Goal: Information Seeking & Learning: Find specific fact

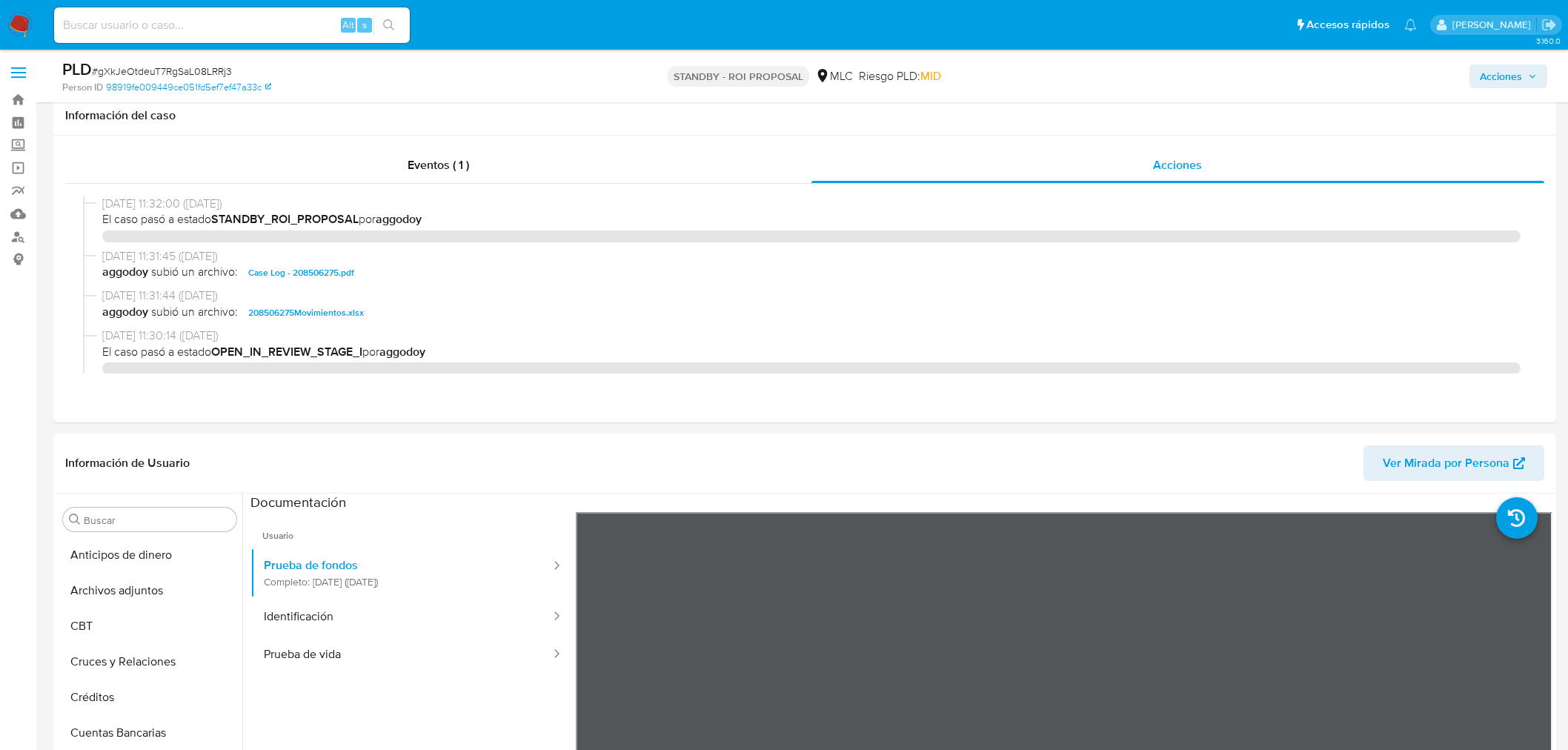
select select "10"
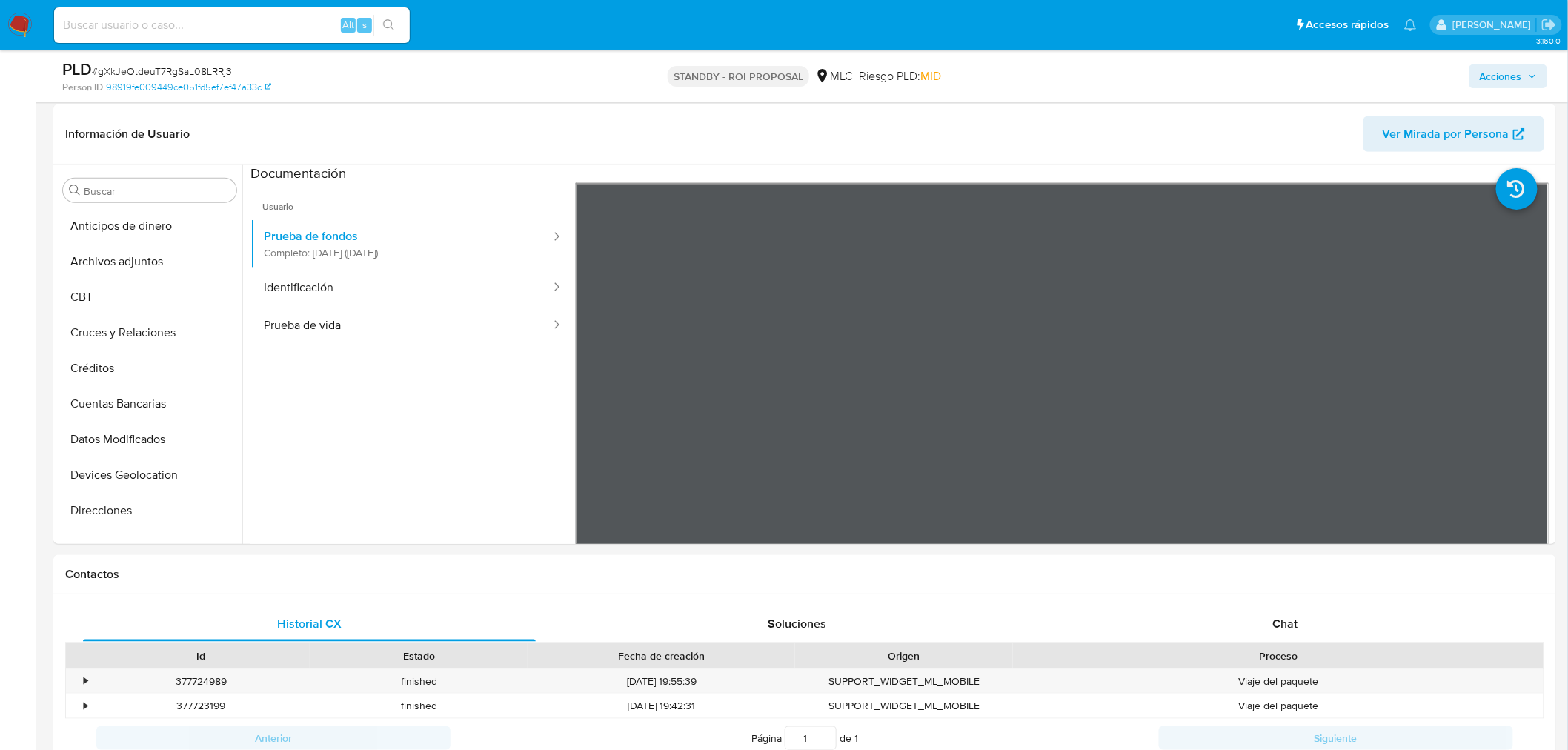
scroll to position [246, 0]
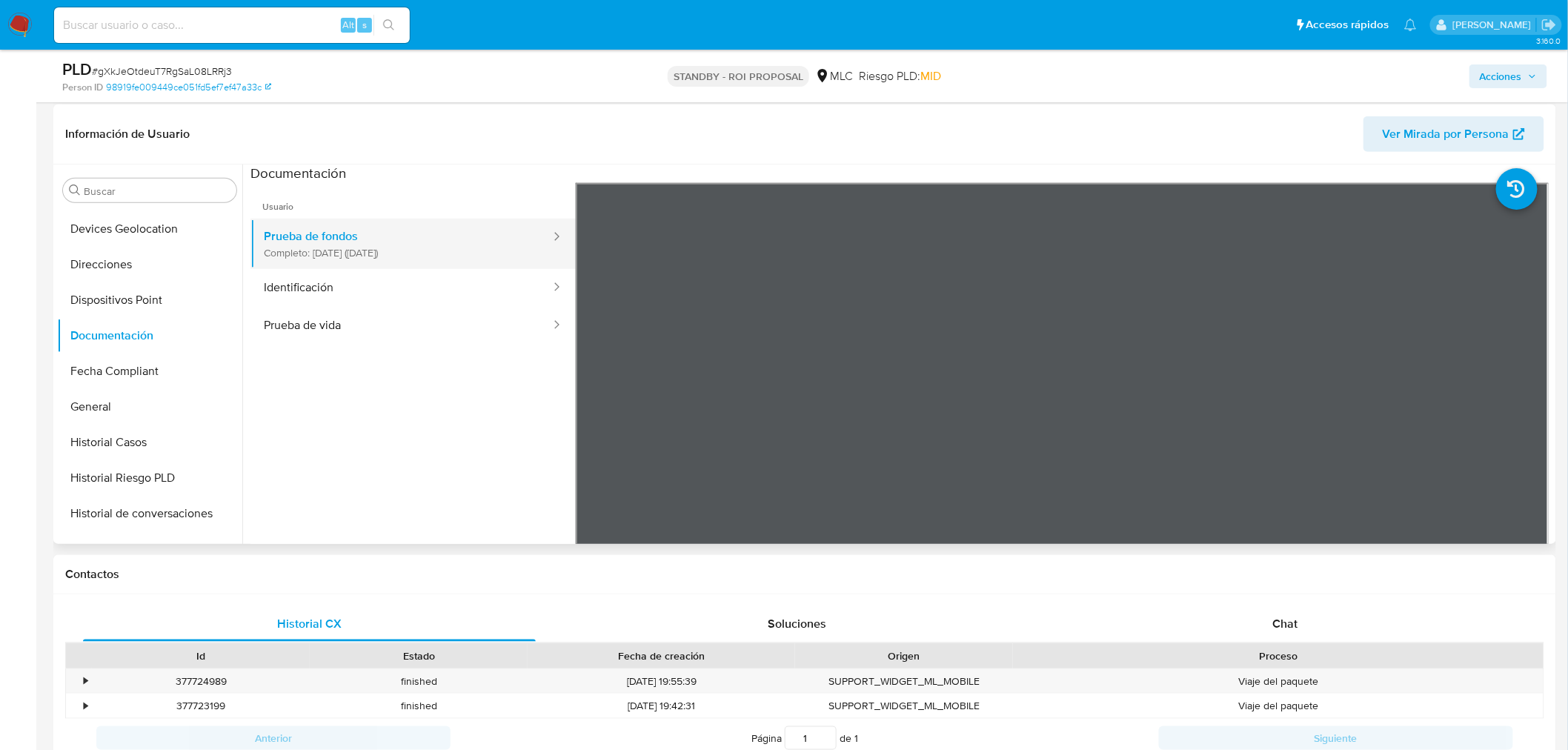
click at [378, 250] on button "Prueba de fondos Completo: 08/07/2025 (hace 2 meses)" at bounding box center [401, 243] width 301 height 50
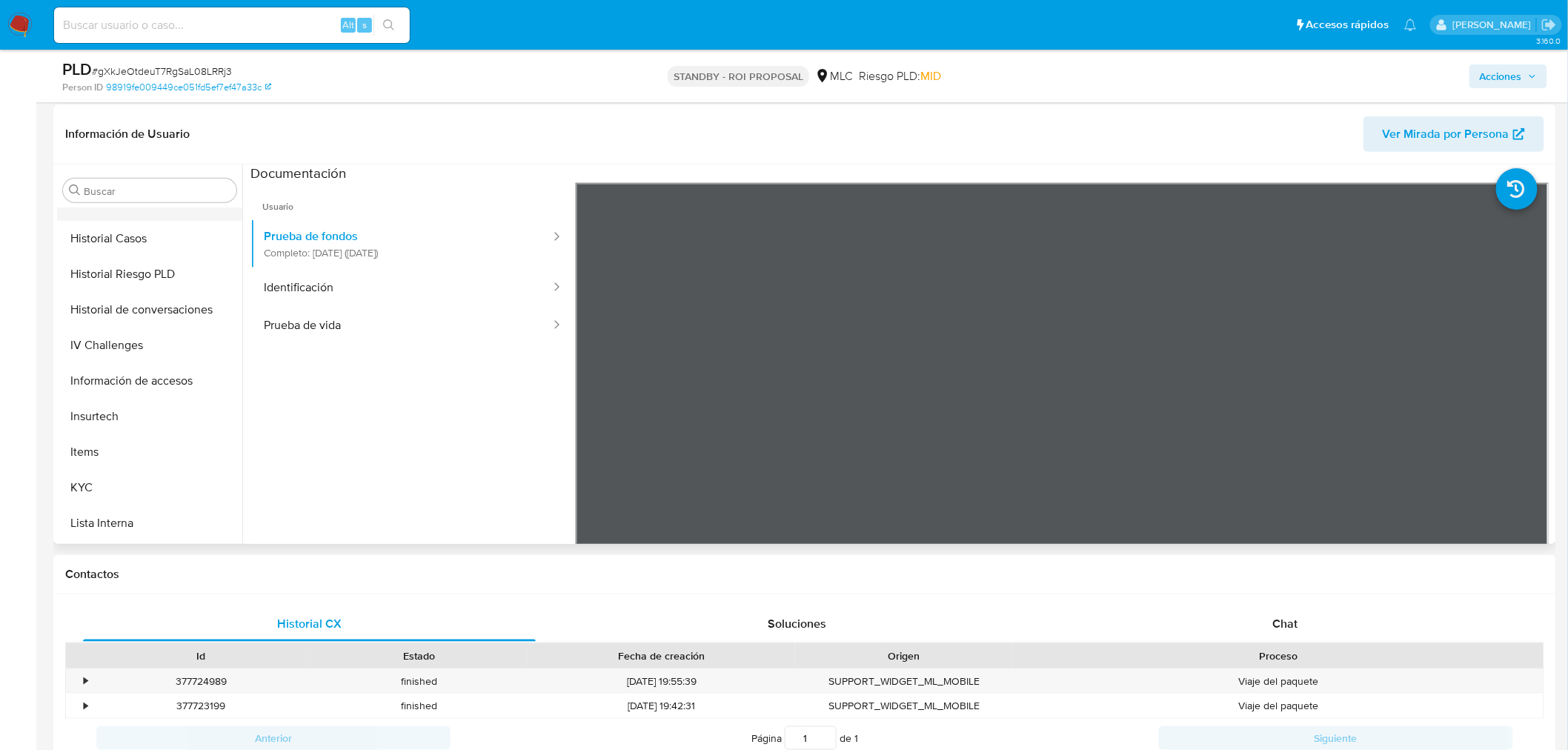
scroll to position [575, 0]
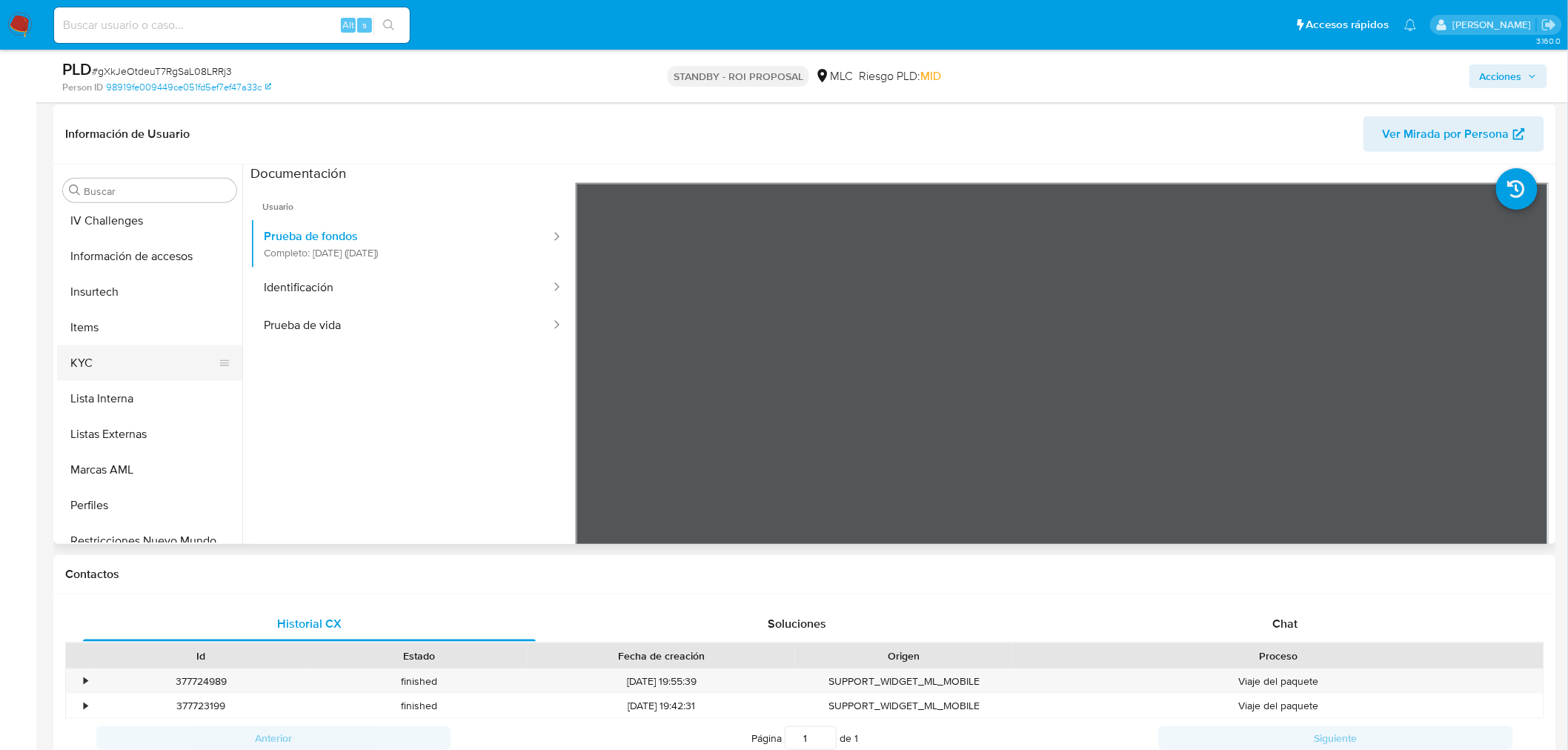
click at [101, 374] on button "KYC" at bounding box center [143, 363] width 173 height 36
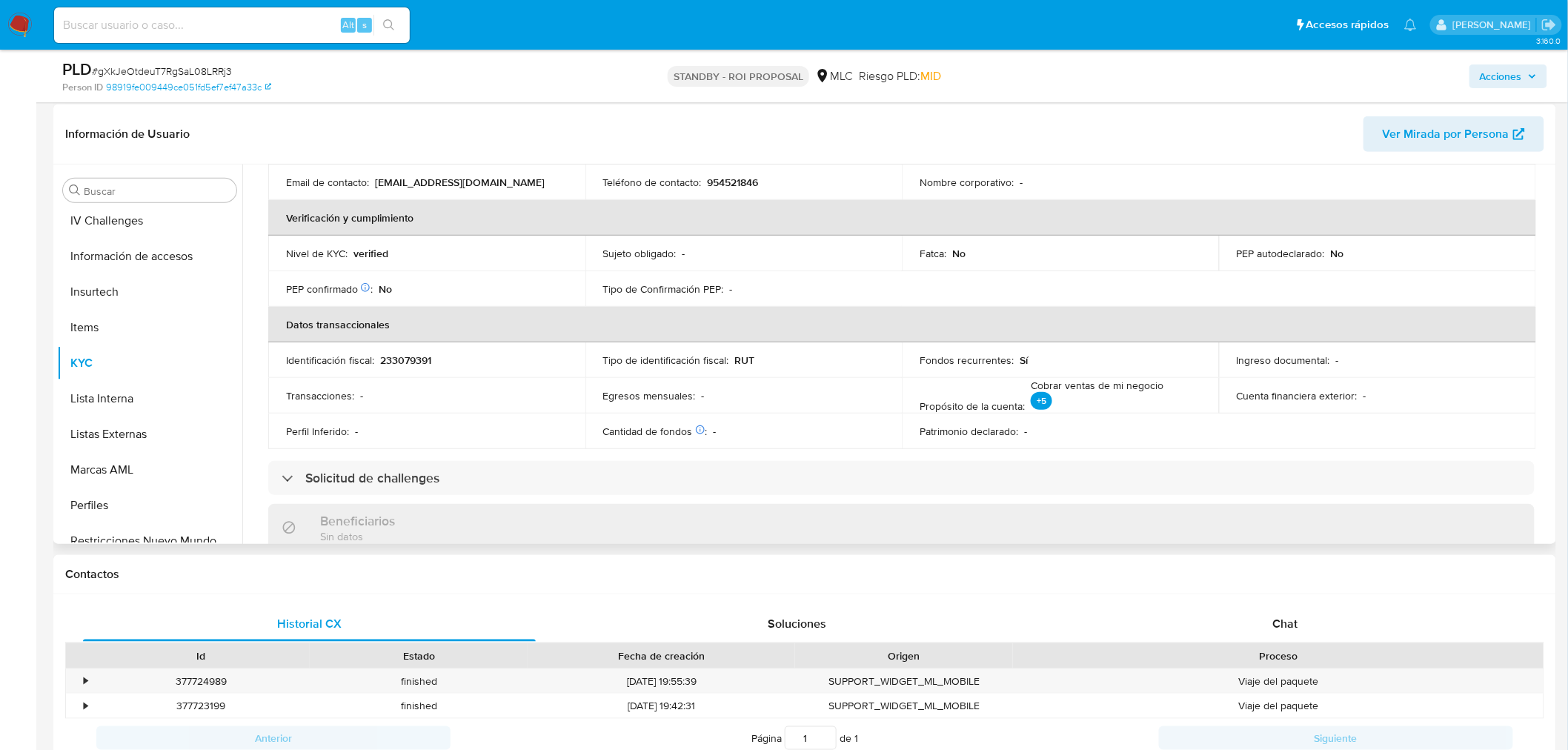
scroll to position [411, 0]
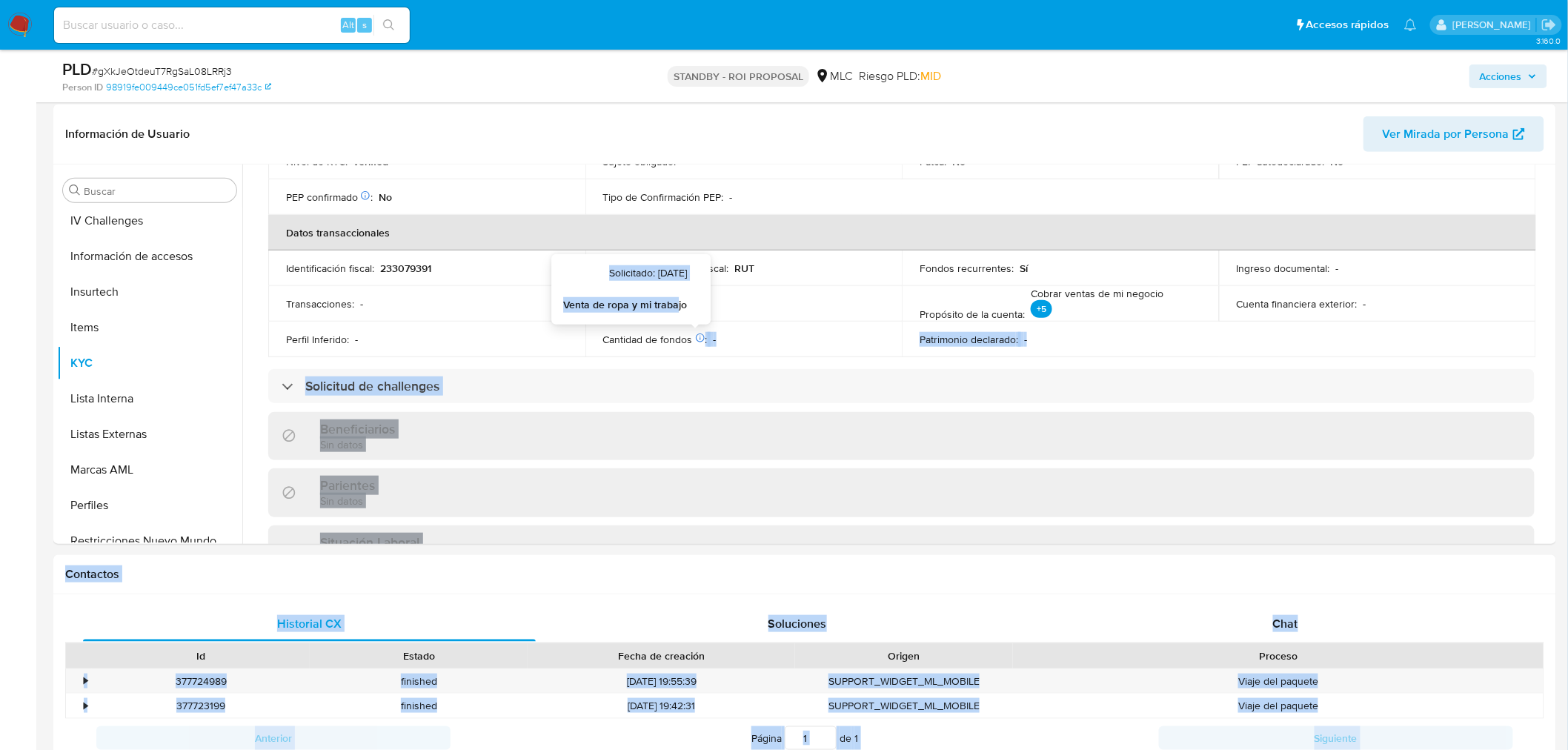
drag, startPoint x: 695, startPoint y: 336, endPoint x: 679, endPoint y: 305, distance: 34.9
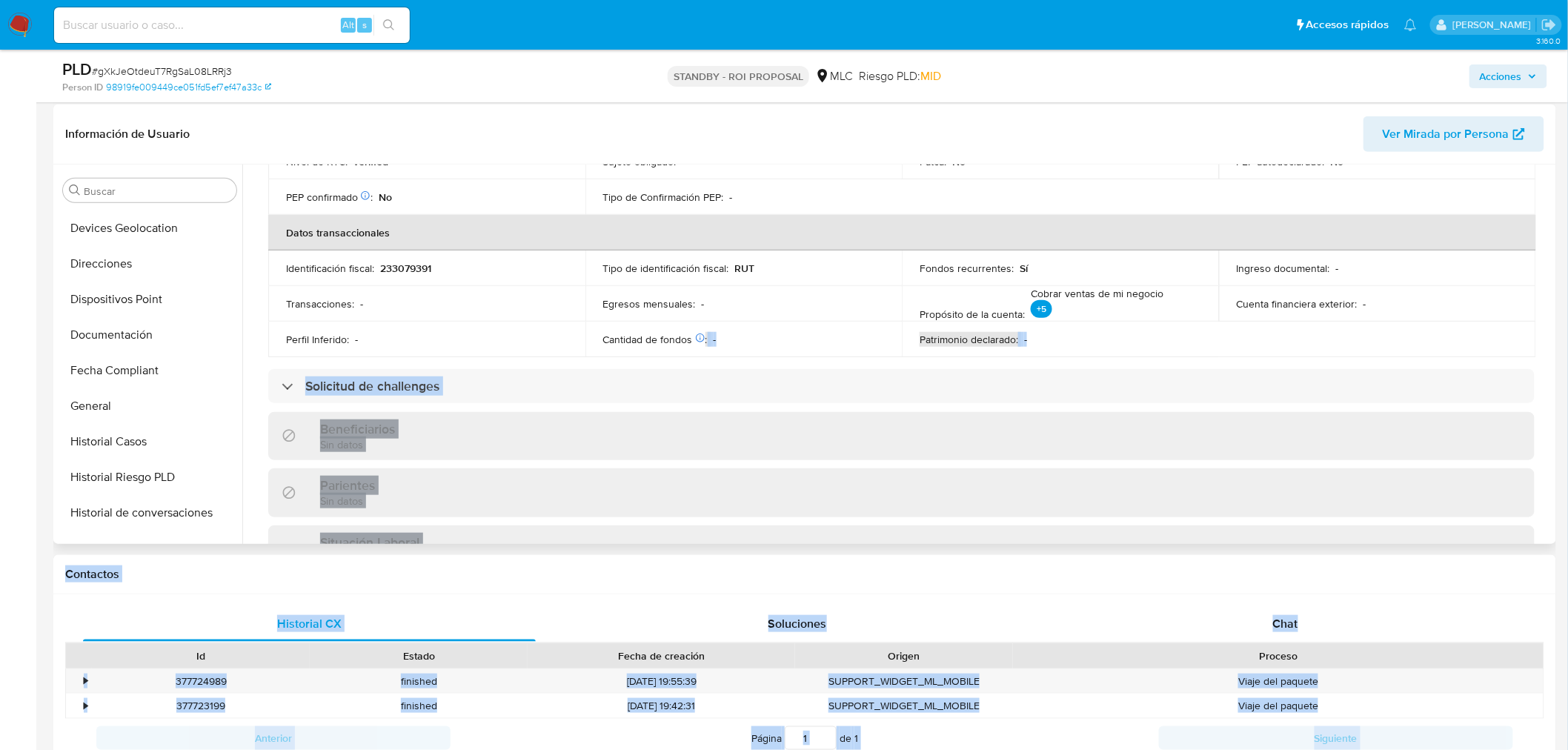
scroll to position [245, 0]
click at [93, 453] on button "Historial Casos" at bounding box center [143, 443] width 173 height 36
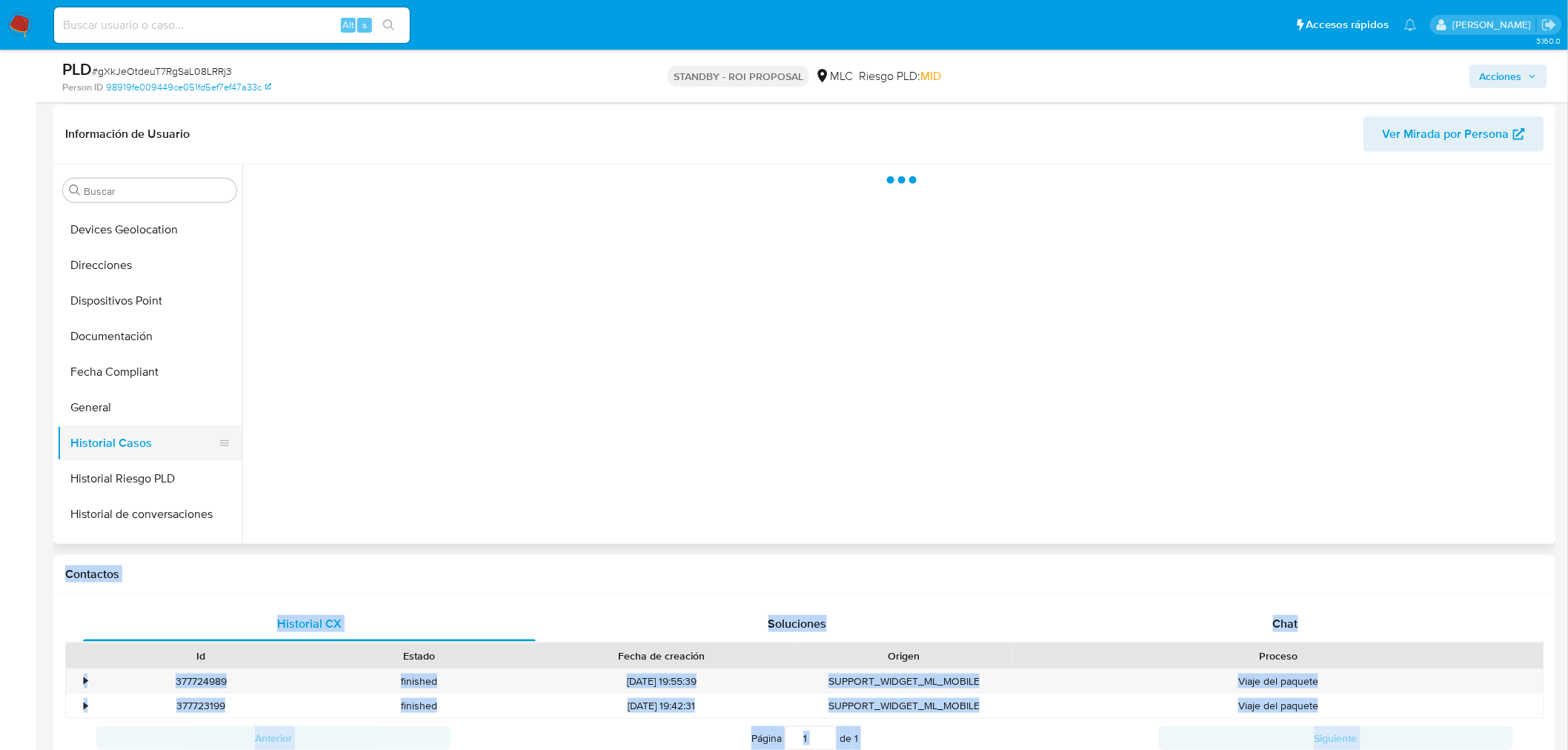
scroll to position [0, 0]
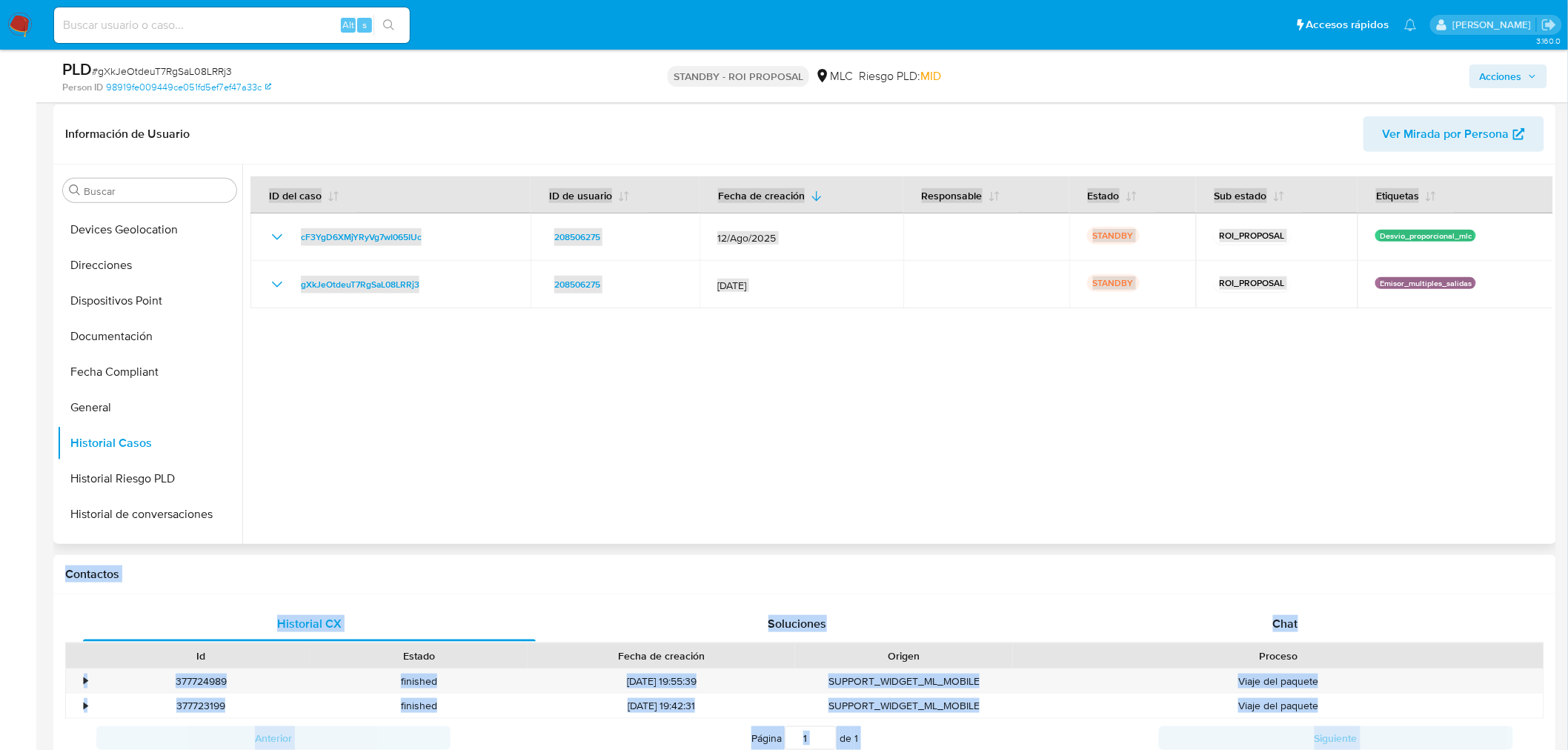
click at [657, 329] on div at bounding box center [897, 354] width 1310 height 379
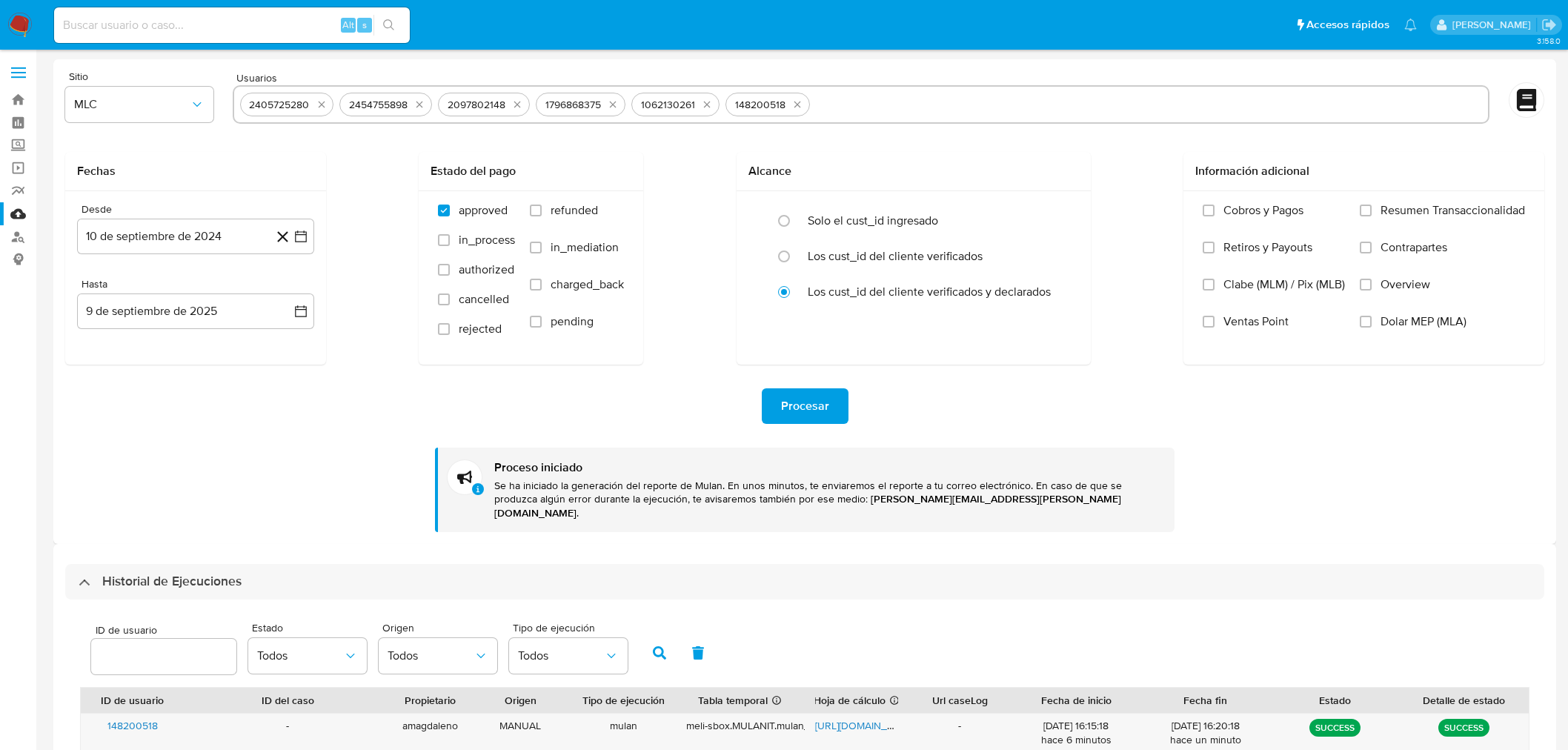
select select "10"
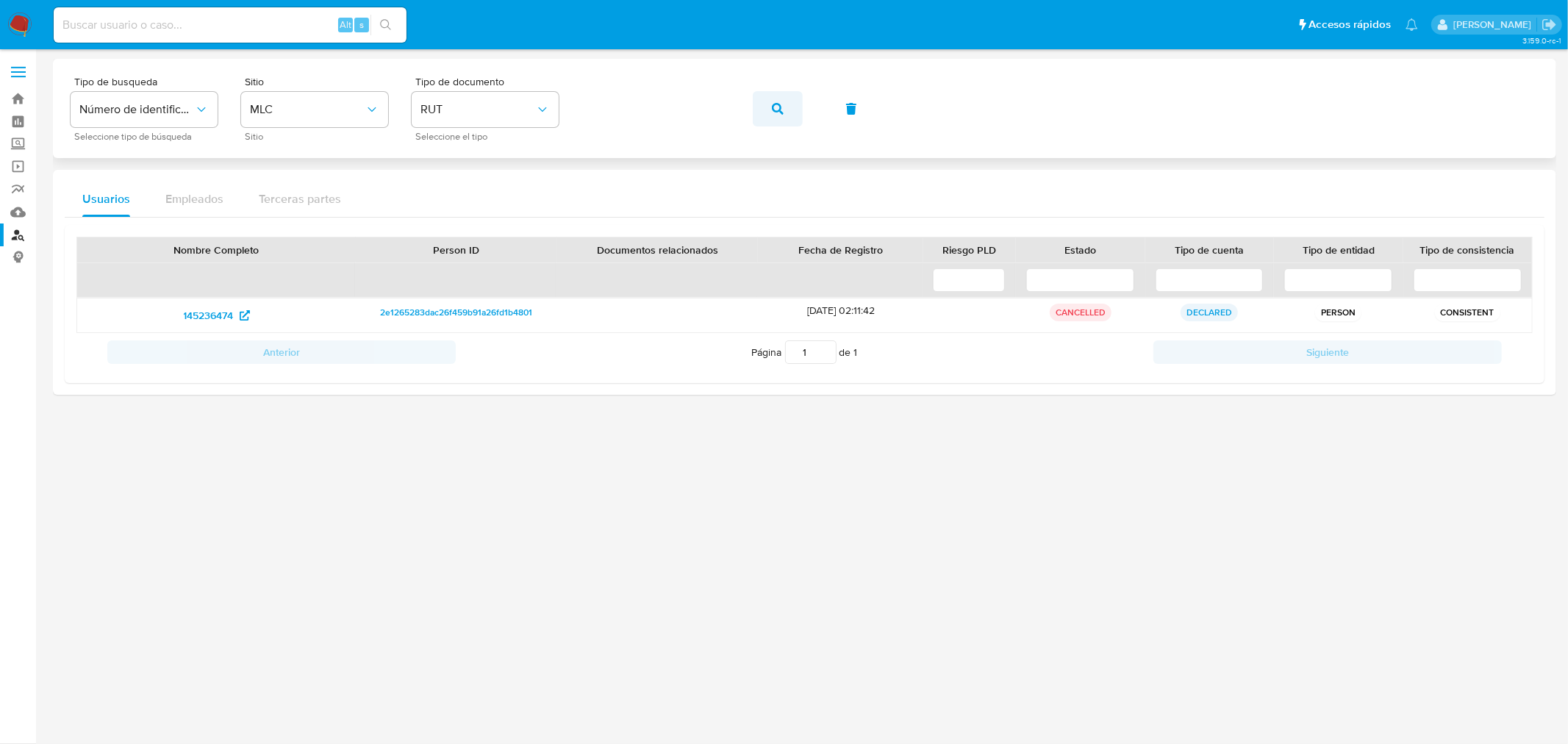
click at [770, 114] on button "button" at bounding box center [777, 108] width 50 height 35
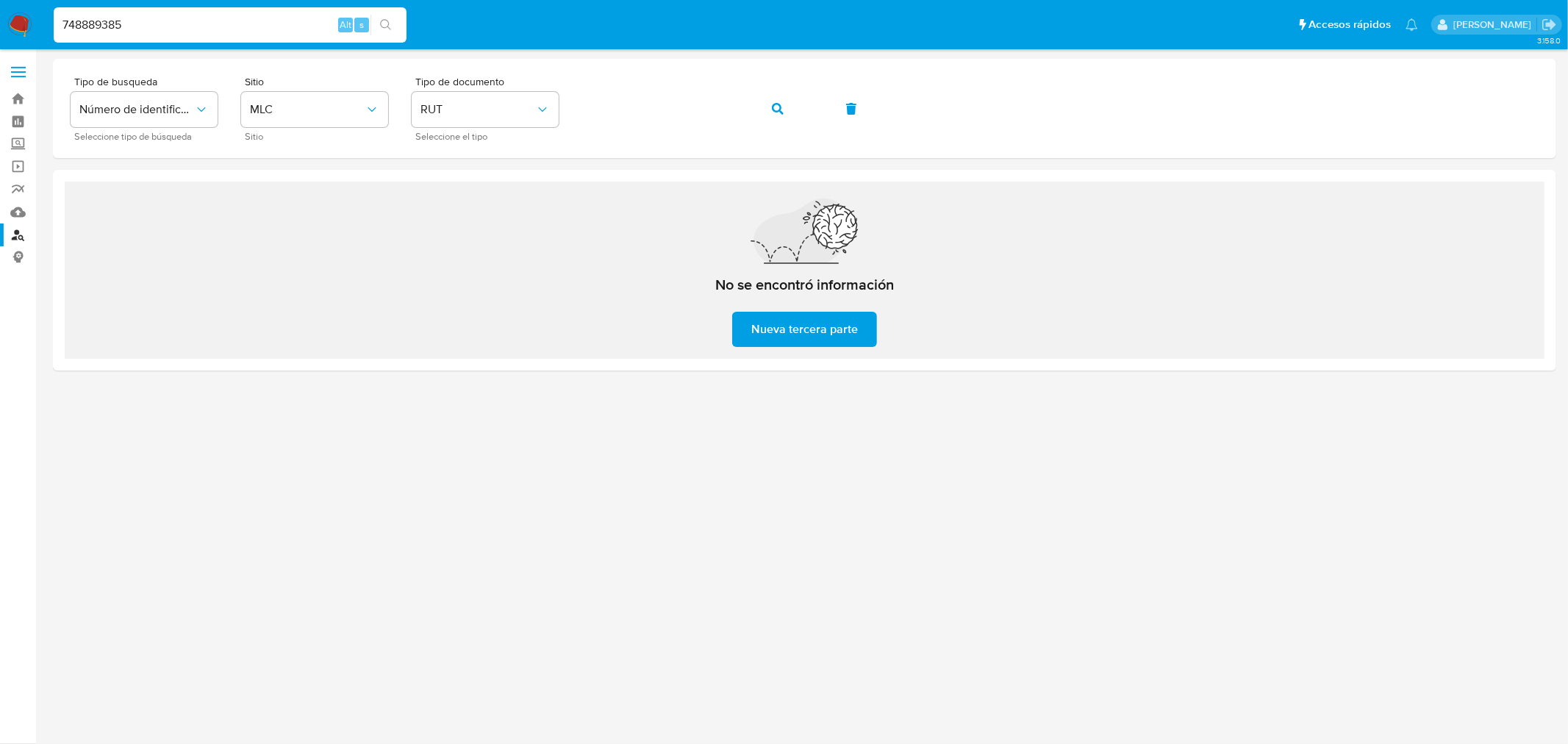
type input "748889385"
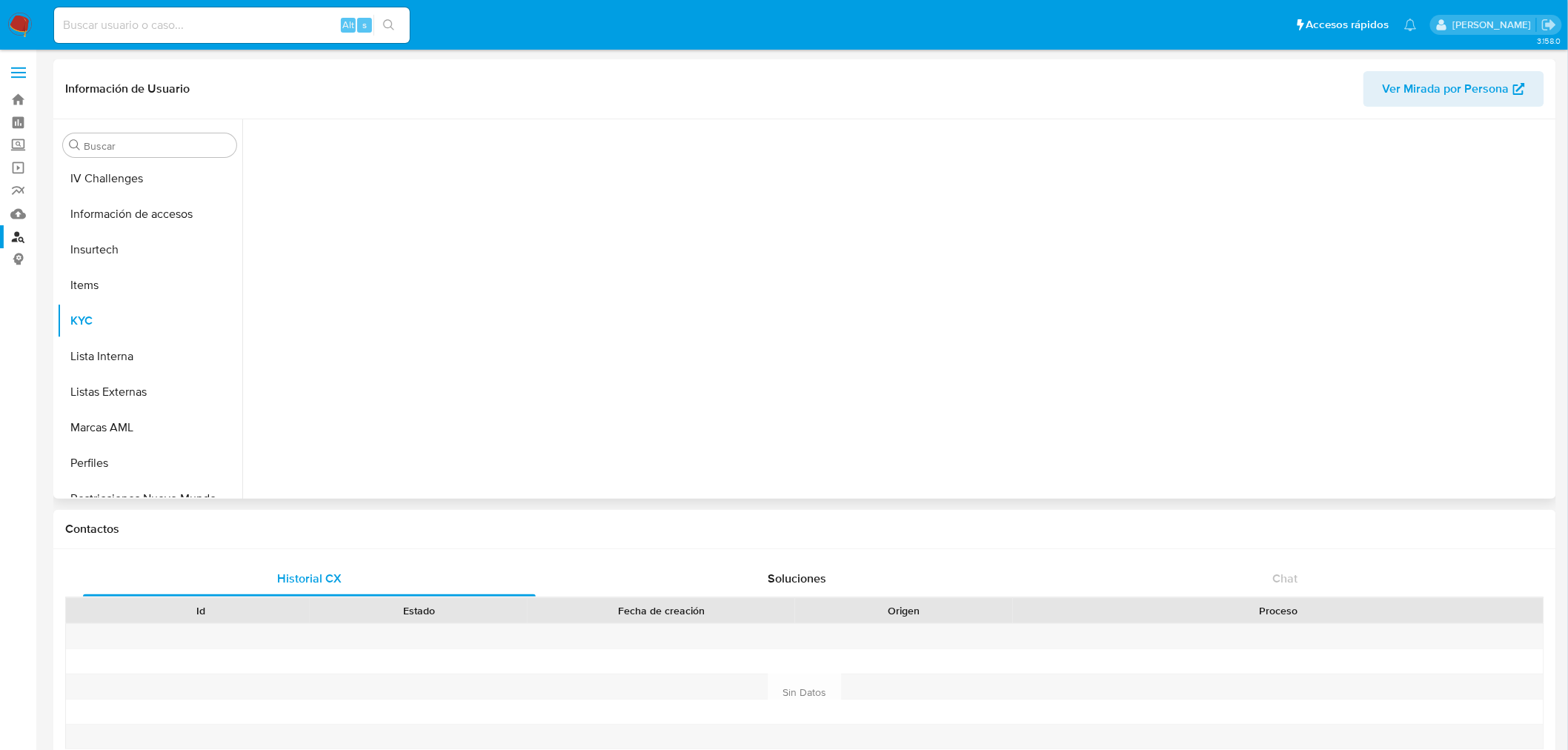
scroll to position [625, 0]
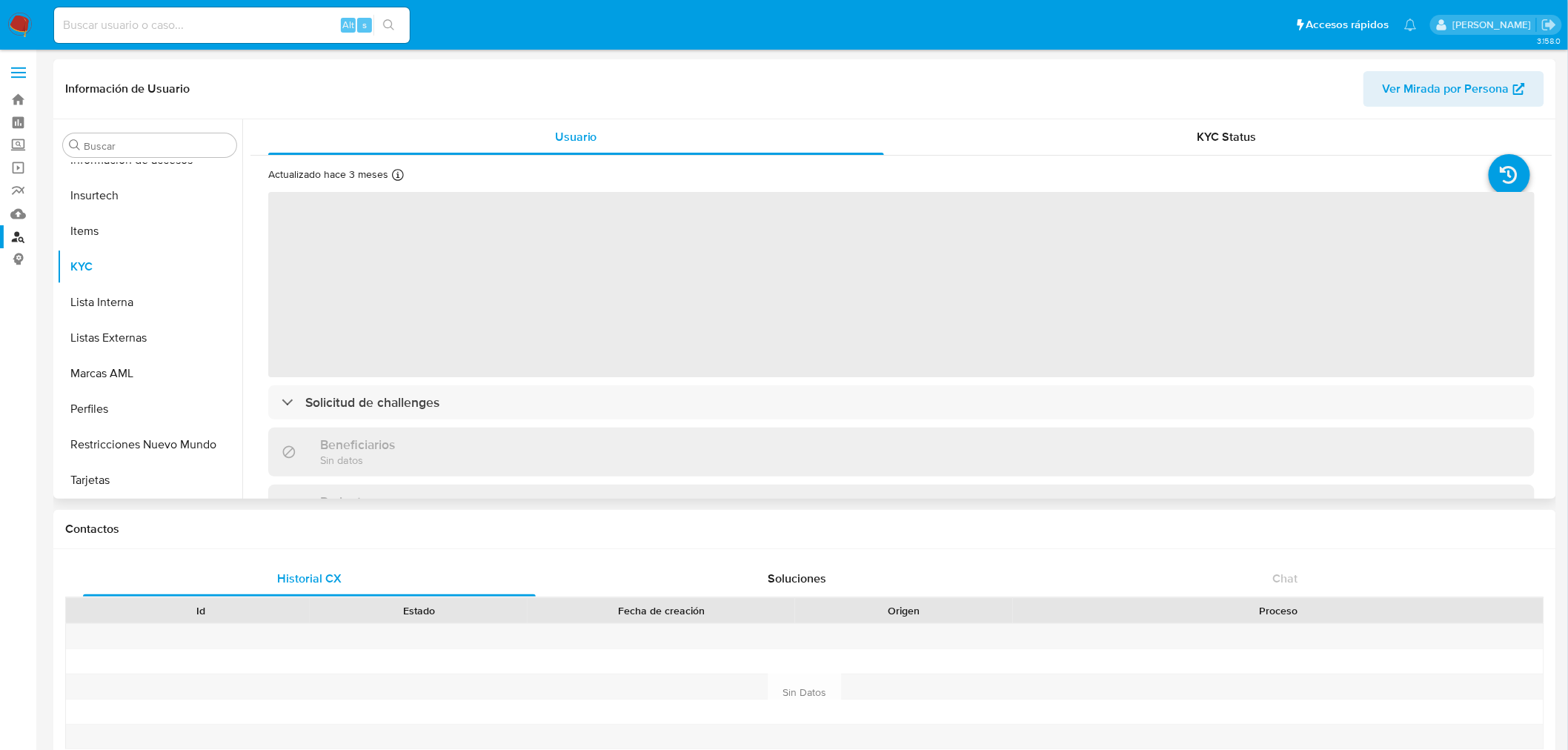
select select "10"
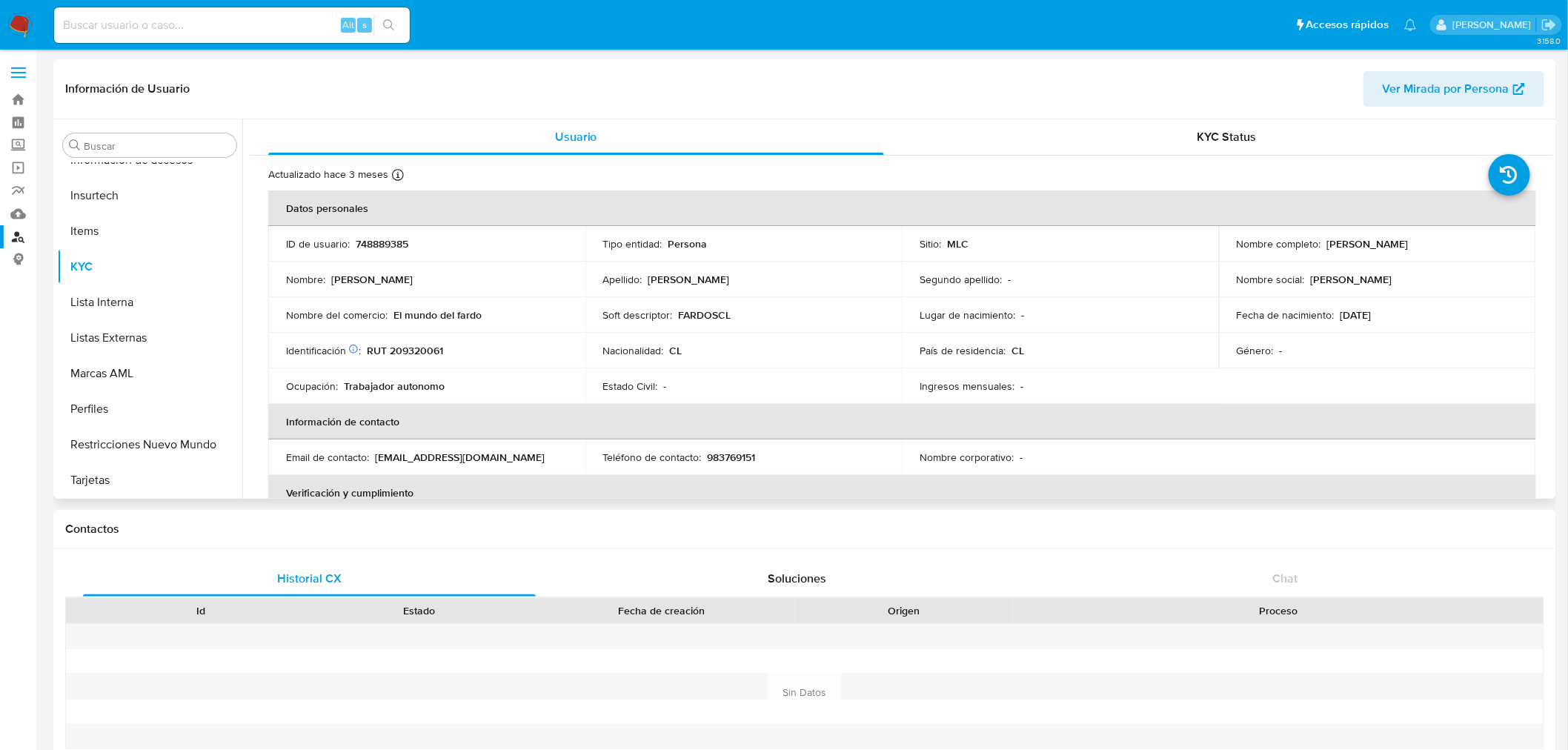
click at [420, 351] on p "RUT 209320061" at bounding box center [405, 350] width 76 height 13
copy p "209320061"
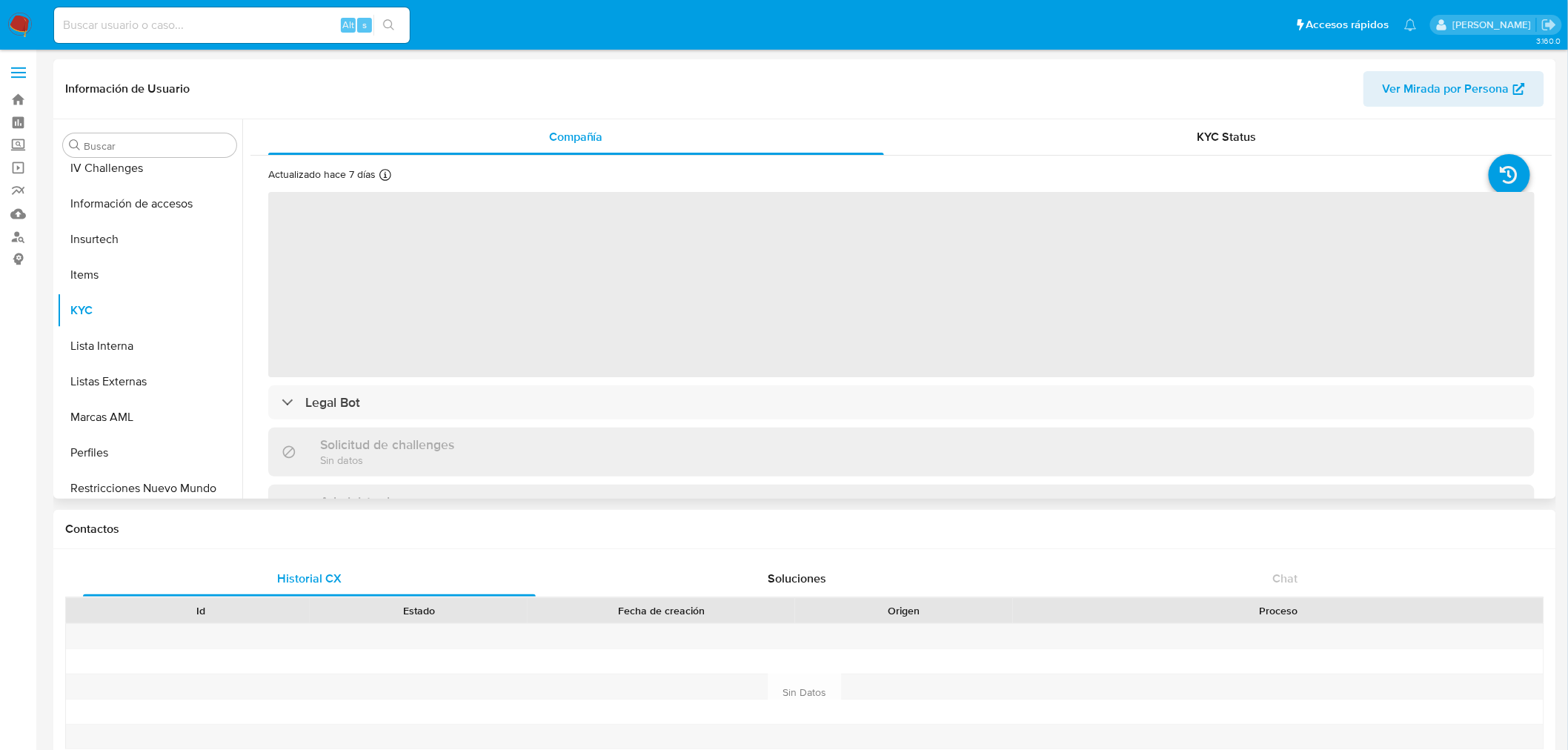
scroll to position [625, 0]
select select "10"
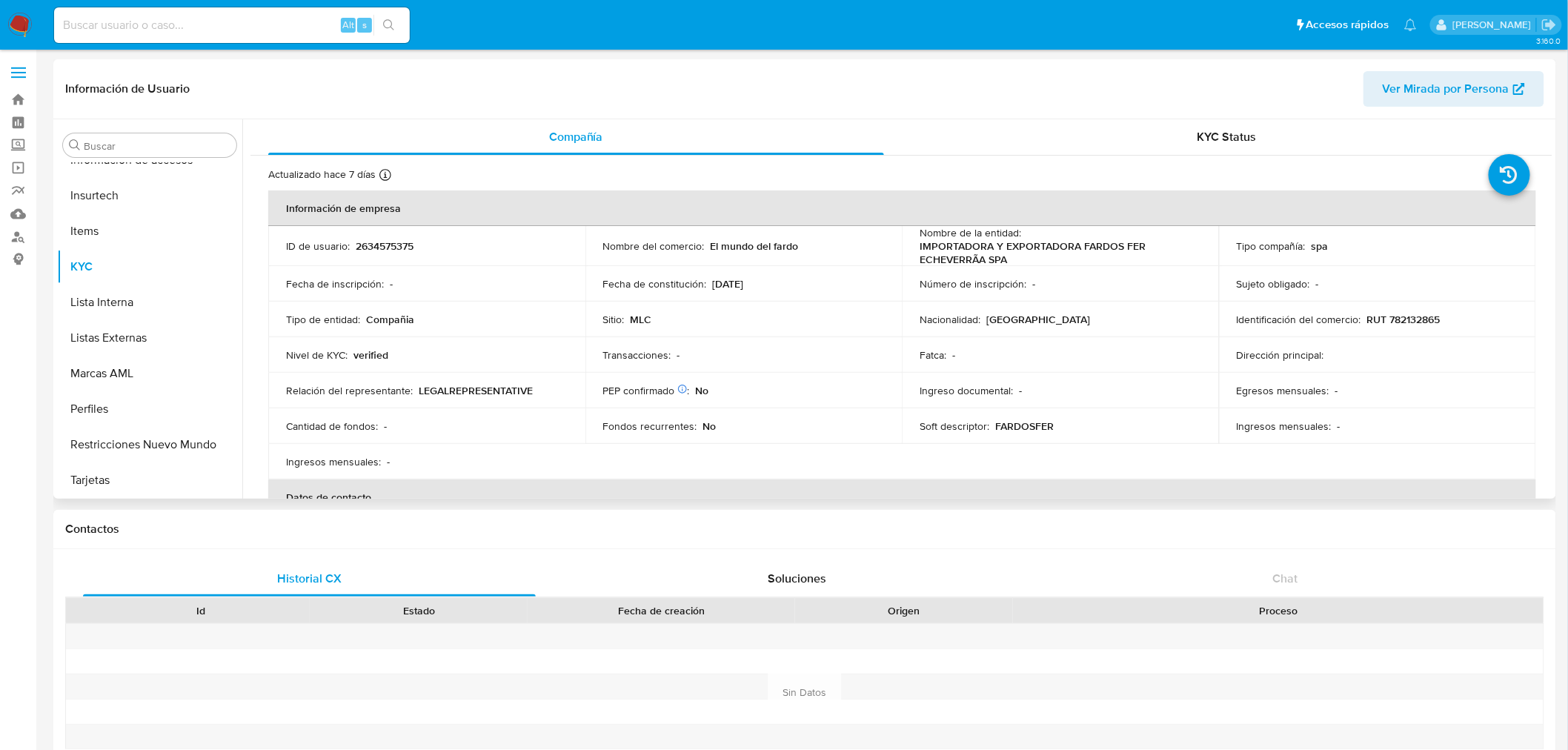
click at [1424, 320] on p "RUT 782132865" at bounding box center [1403, 320] width 74 height 13
copy p "782132865"
click at [20, 103] on link "Bandeja" at bounding box center [88, 100] width 176 height 23
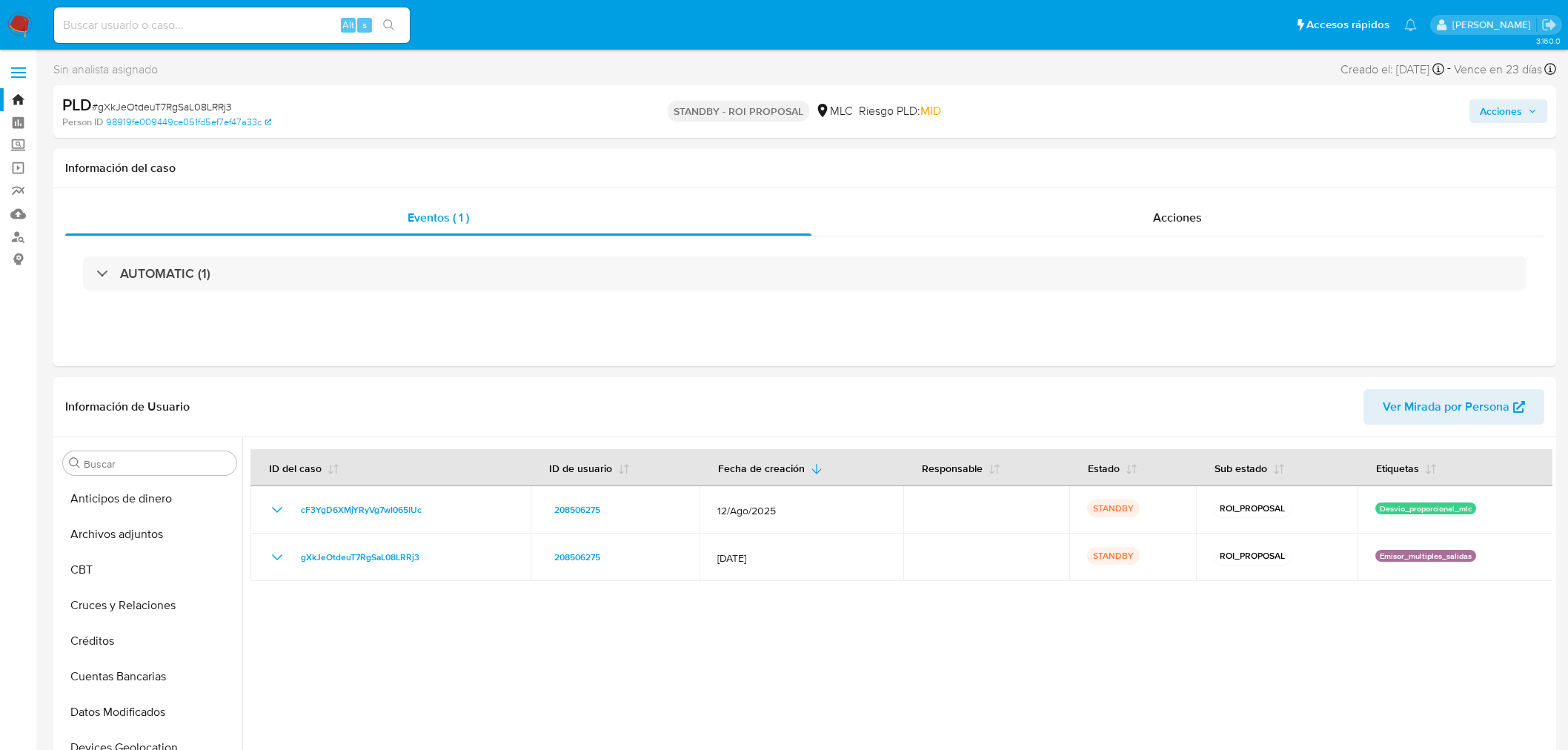
select select "10"
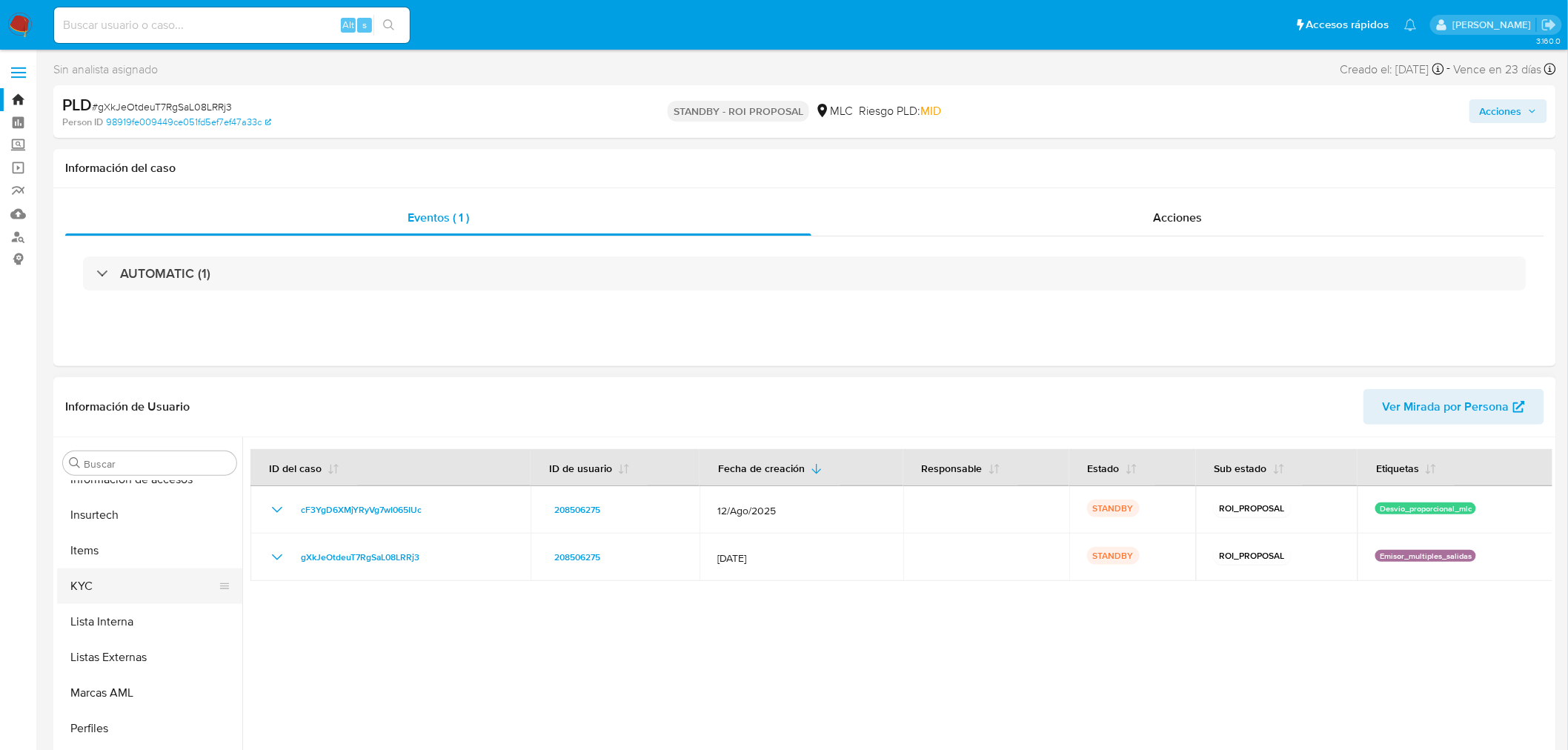
click at [98, 585] on button "KYC" at bounding box center [143, 585] width 173 height 36
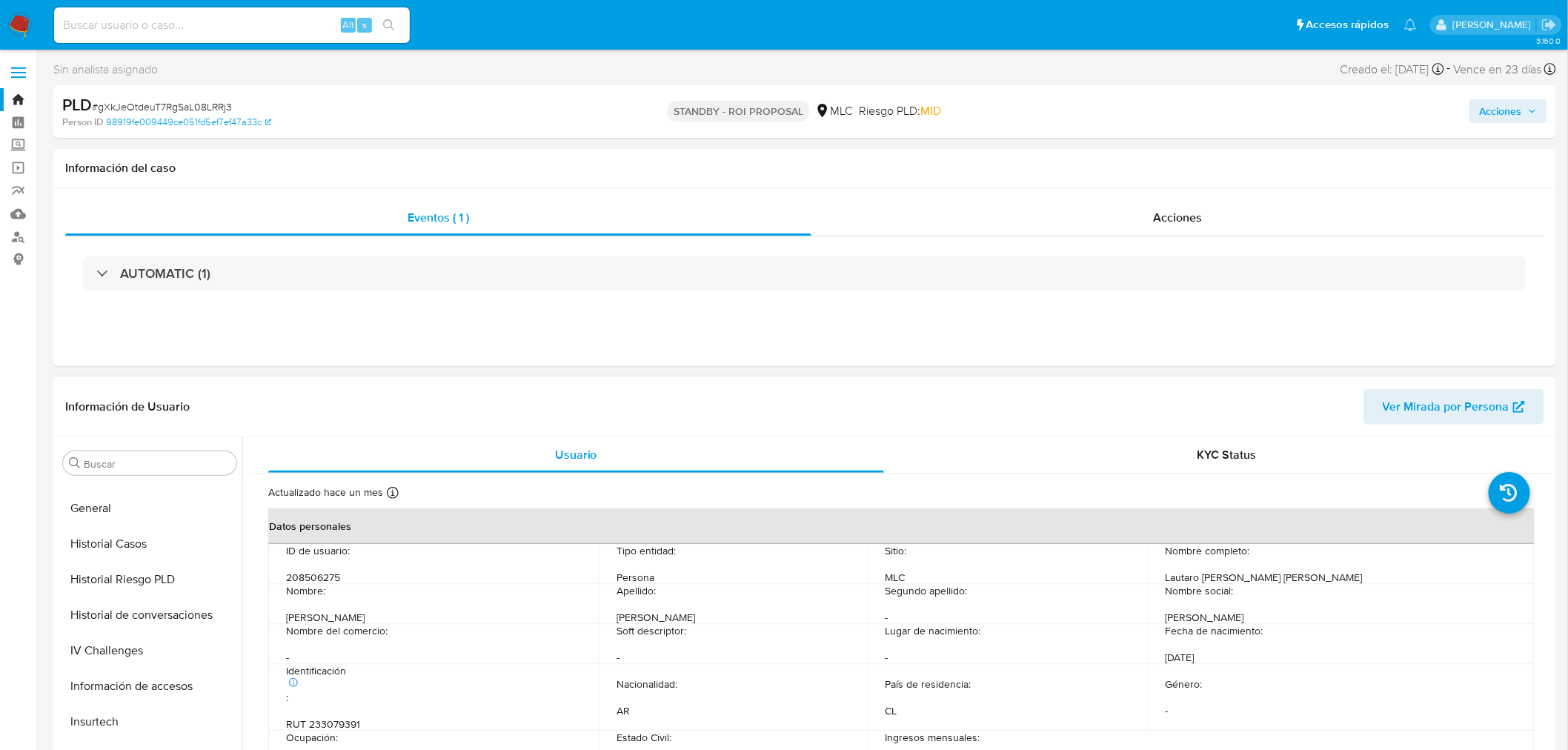
scroll to position [379, 0]
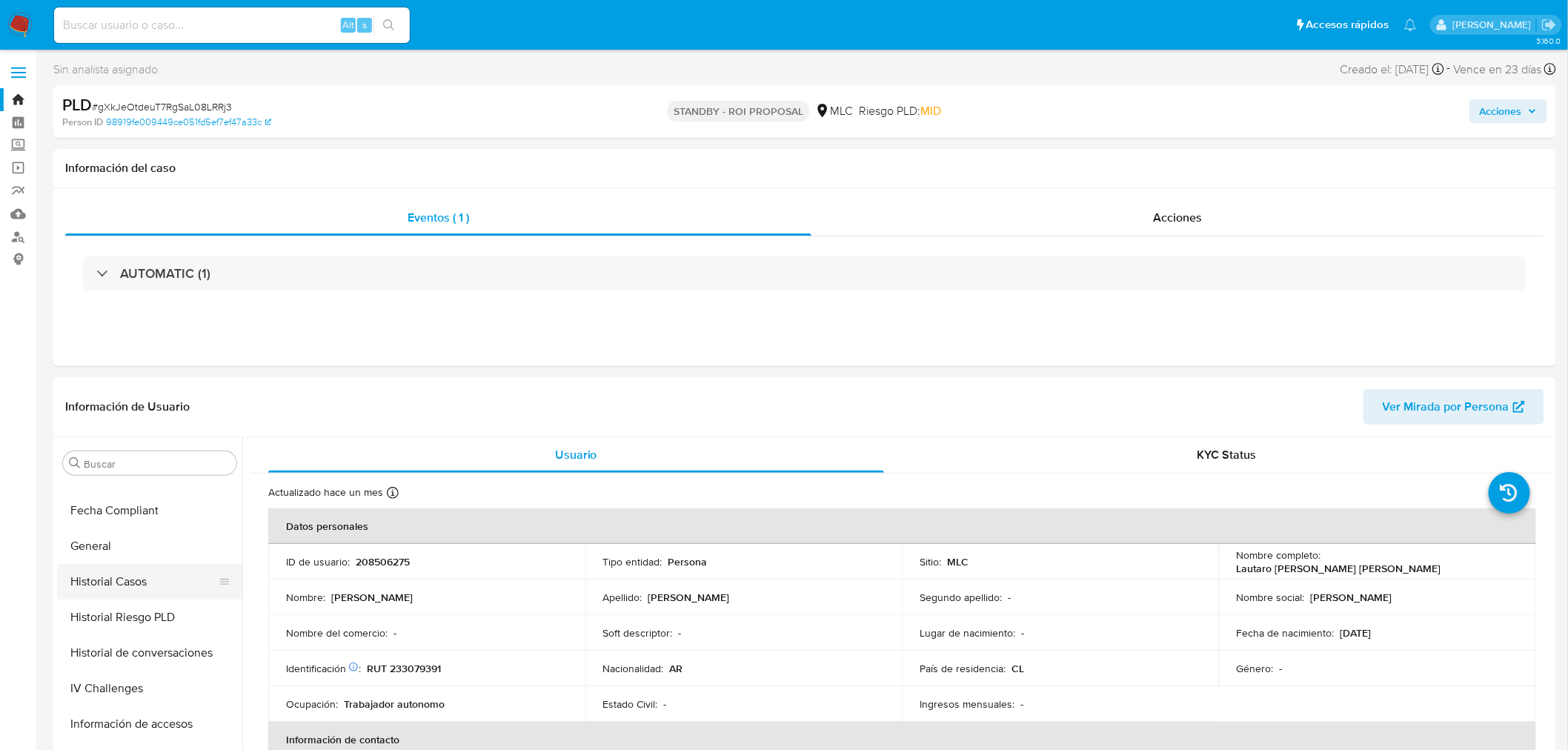
click at [142, 587] on button "Historial Casos" at bounding box center [143, 581] width 173 height 36
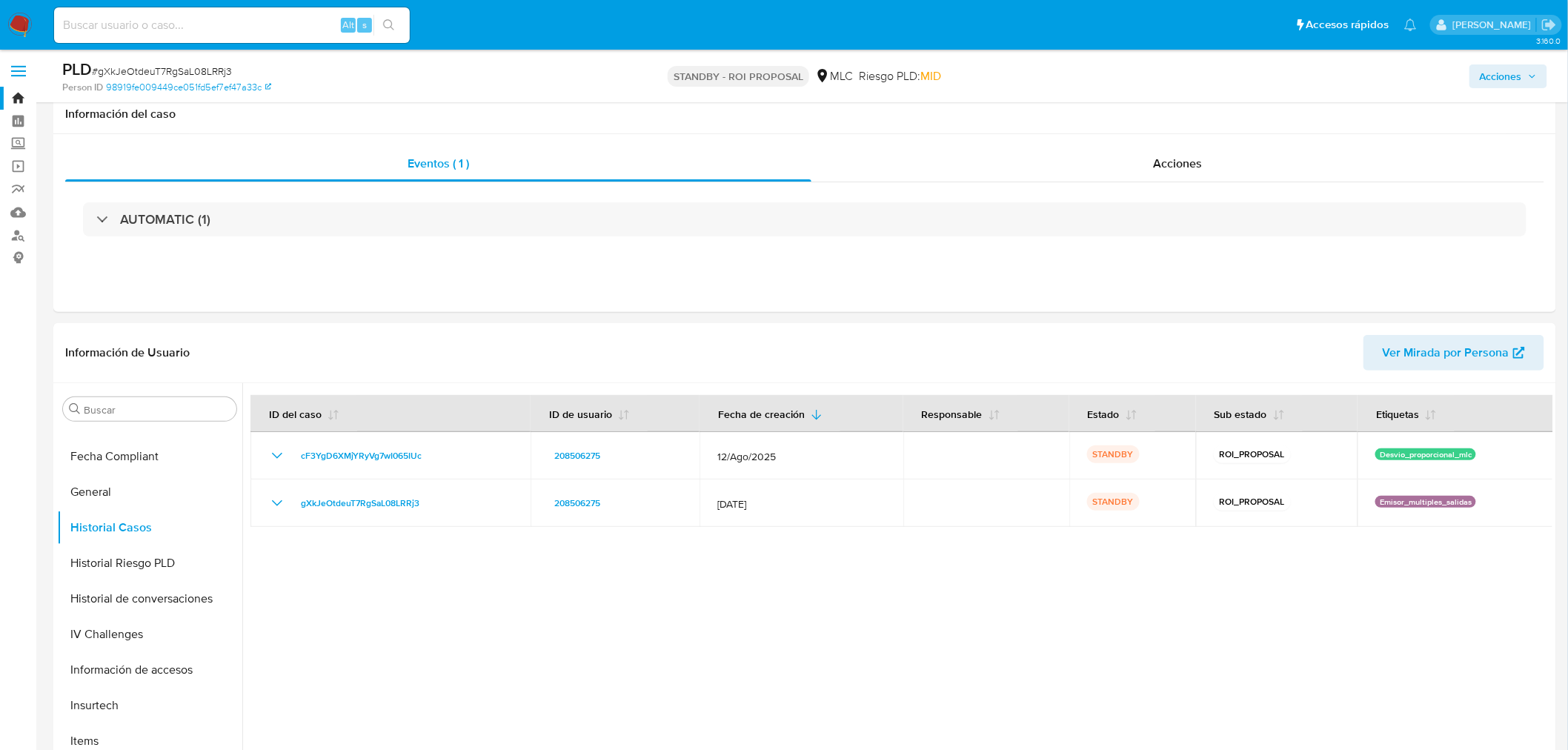
scroll to position [0, 0]
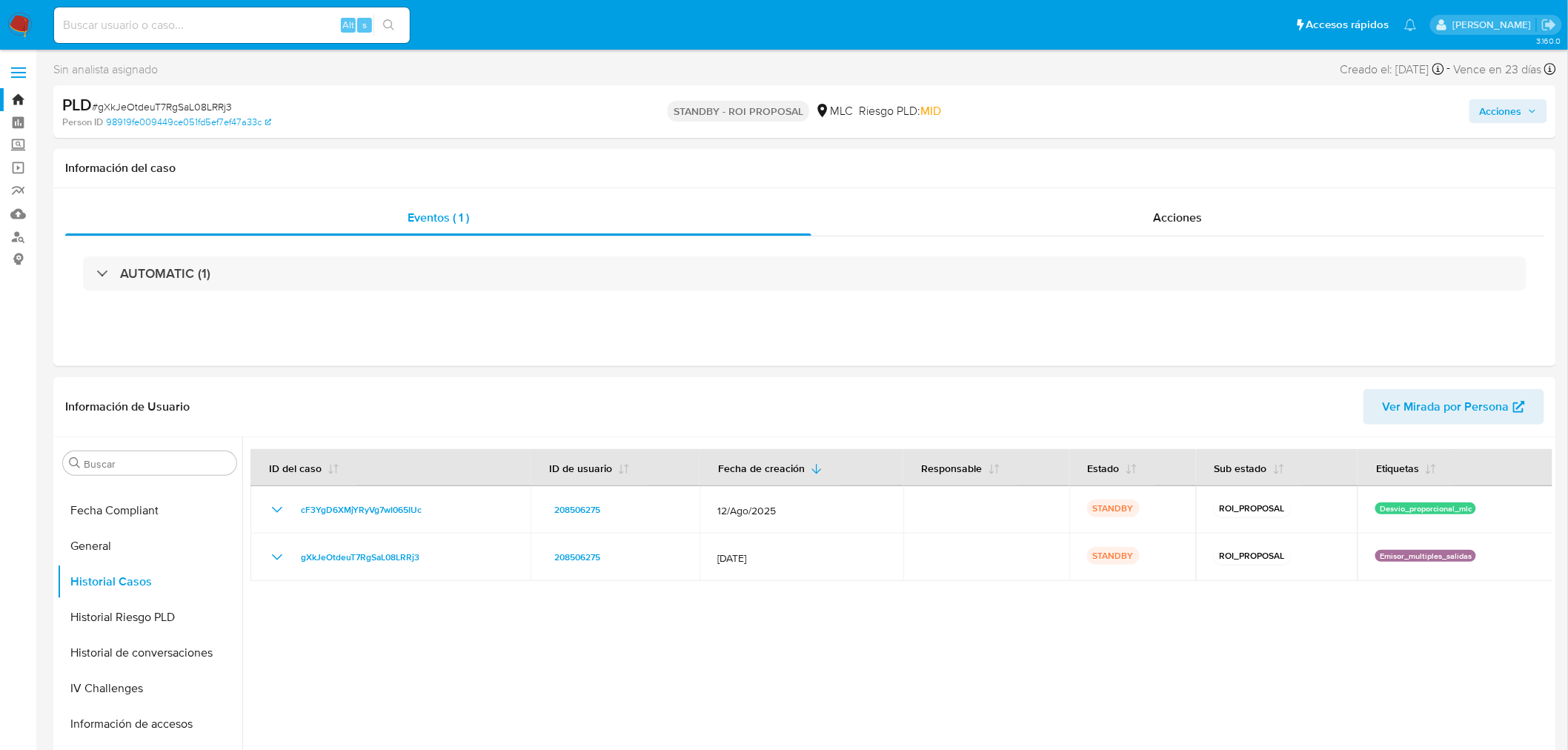
click at [25, 25] on img at bounding box center [20, 25] width 25 height 25
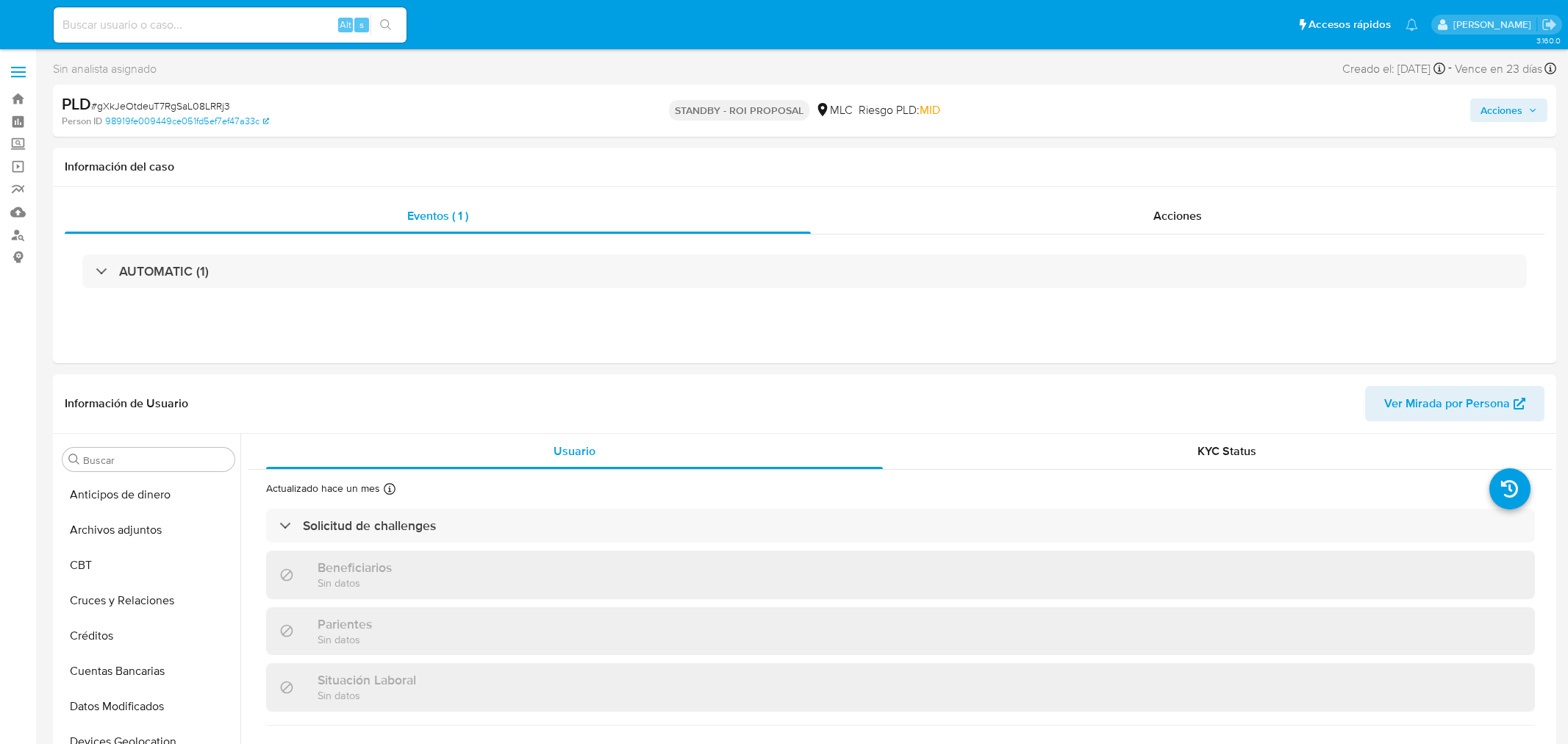
select select "10"
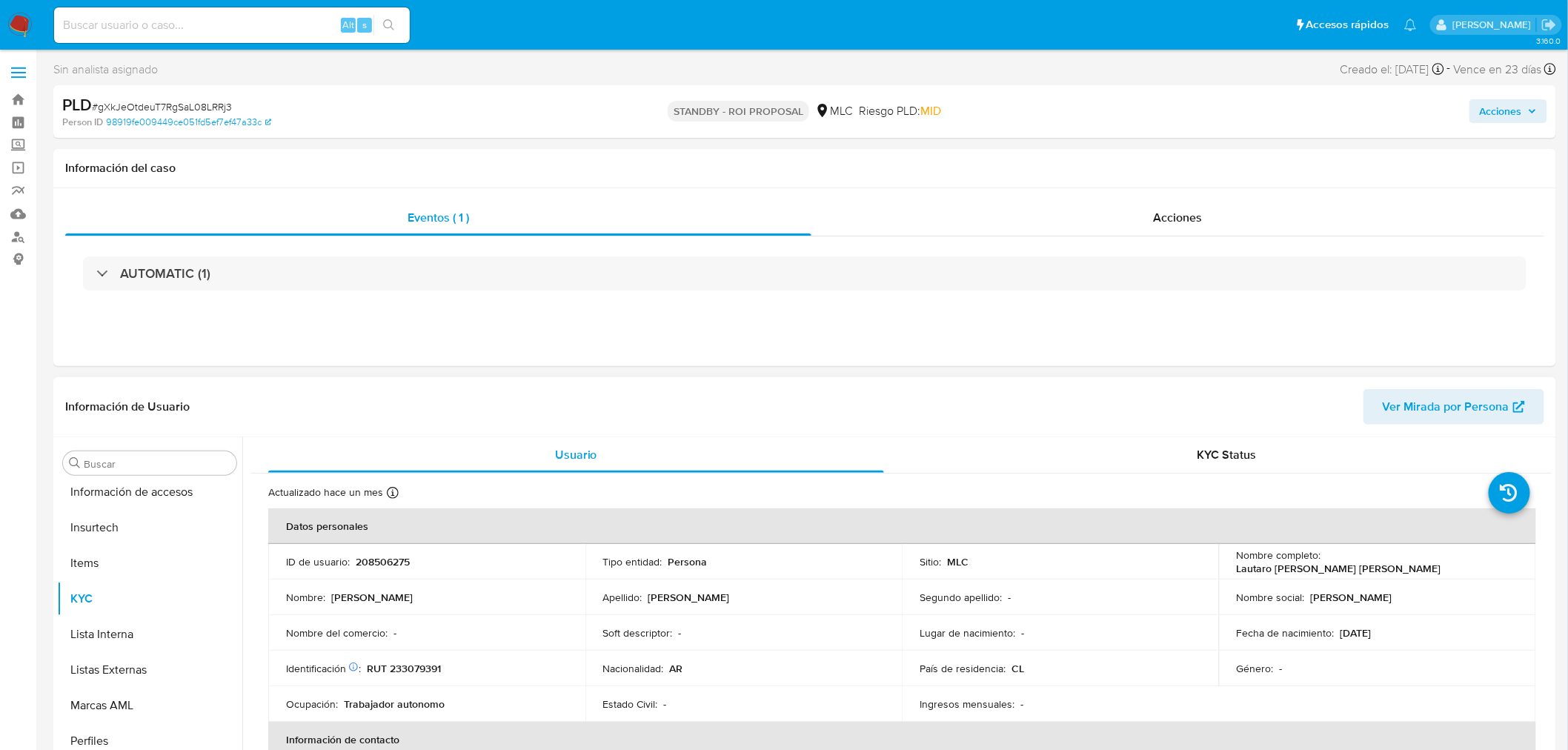
scroll to position [625, 0]
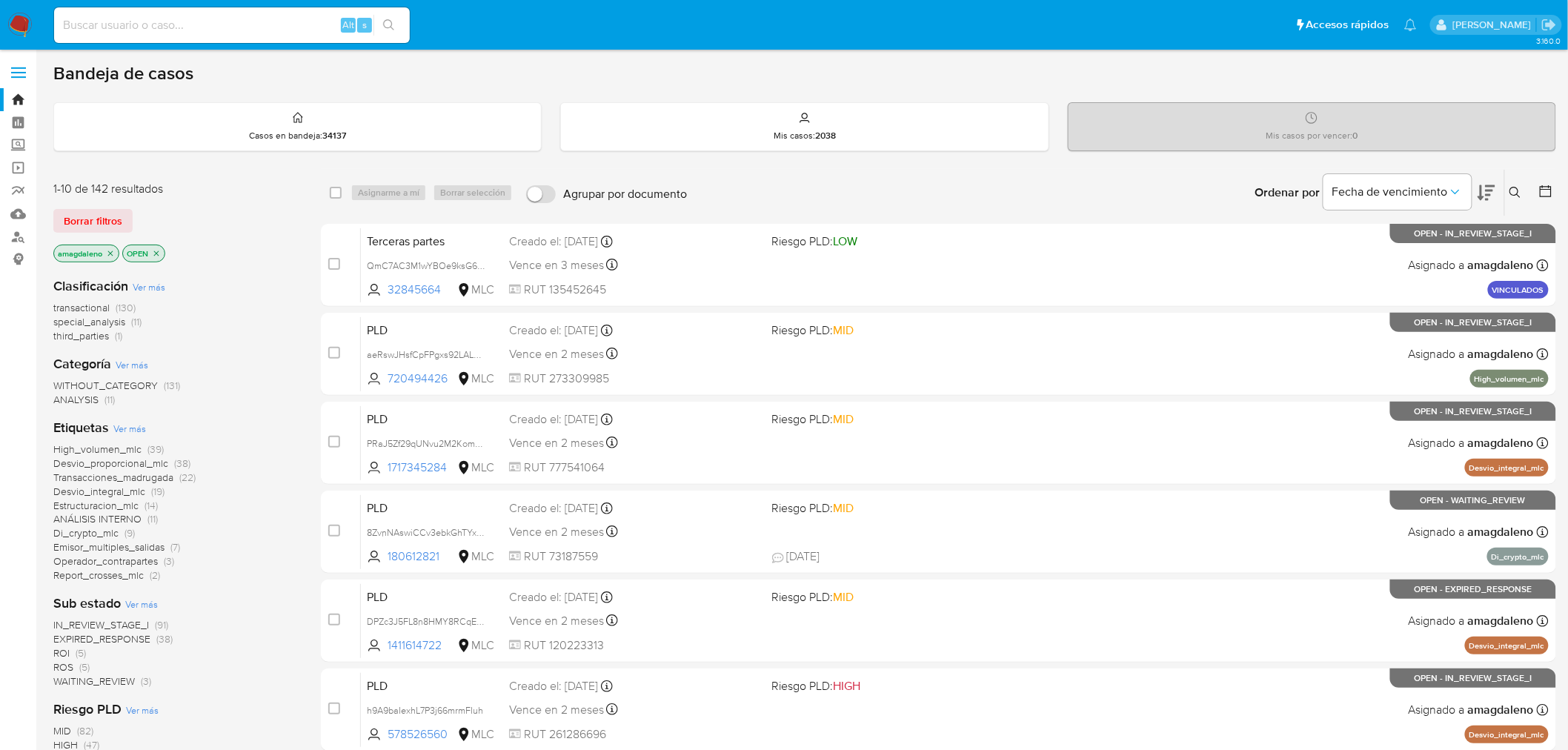
click at [1543, 190] on icon at bounding box center [1546, 191] width 15 height 15
click at [1539, 191] on icon at bounding box center [1546, 191] width 15 height 15
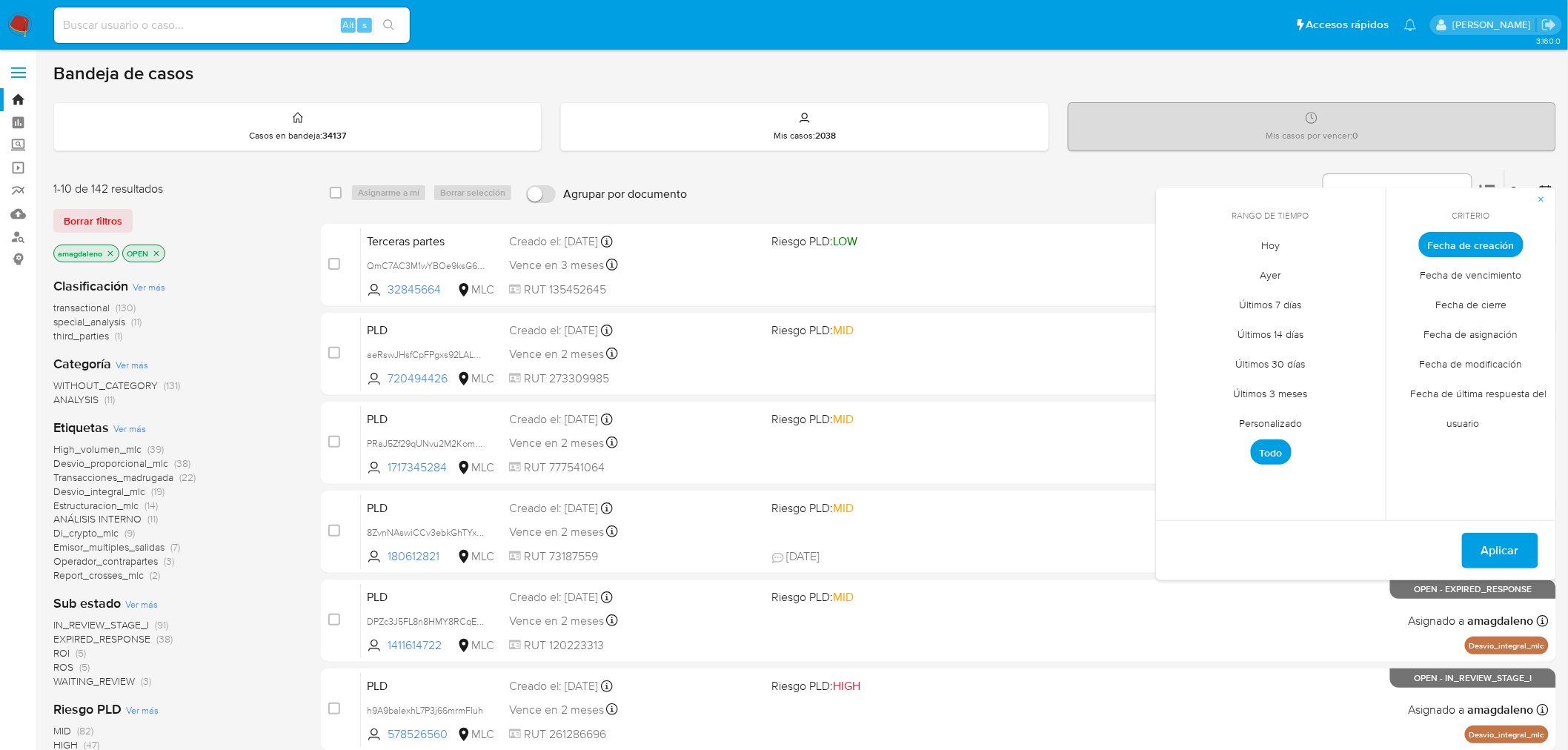
click at [1287, 420] on span "Personalizado" at bounding box center [1271, 423] width 94 height 31
click at [1180, 275] on icon "Mes anterior" at bounding box center [1177, 272] width 6 height 11
click at [1195, 324] on tr "1 2 3 4 5 6" at bounding box center [1270, 326] width 201 height 24
drag, startPoint x: 1208, startPoint y: 323, endPoint x: 1221, endPoint y: 343, distance: 23.9
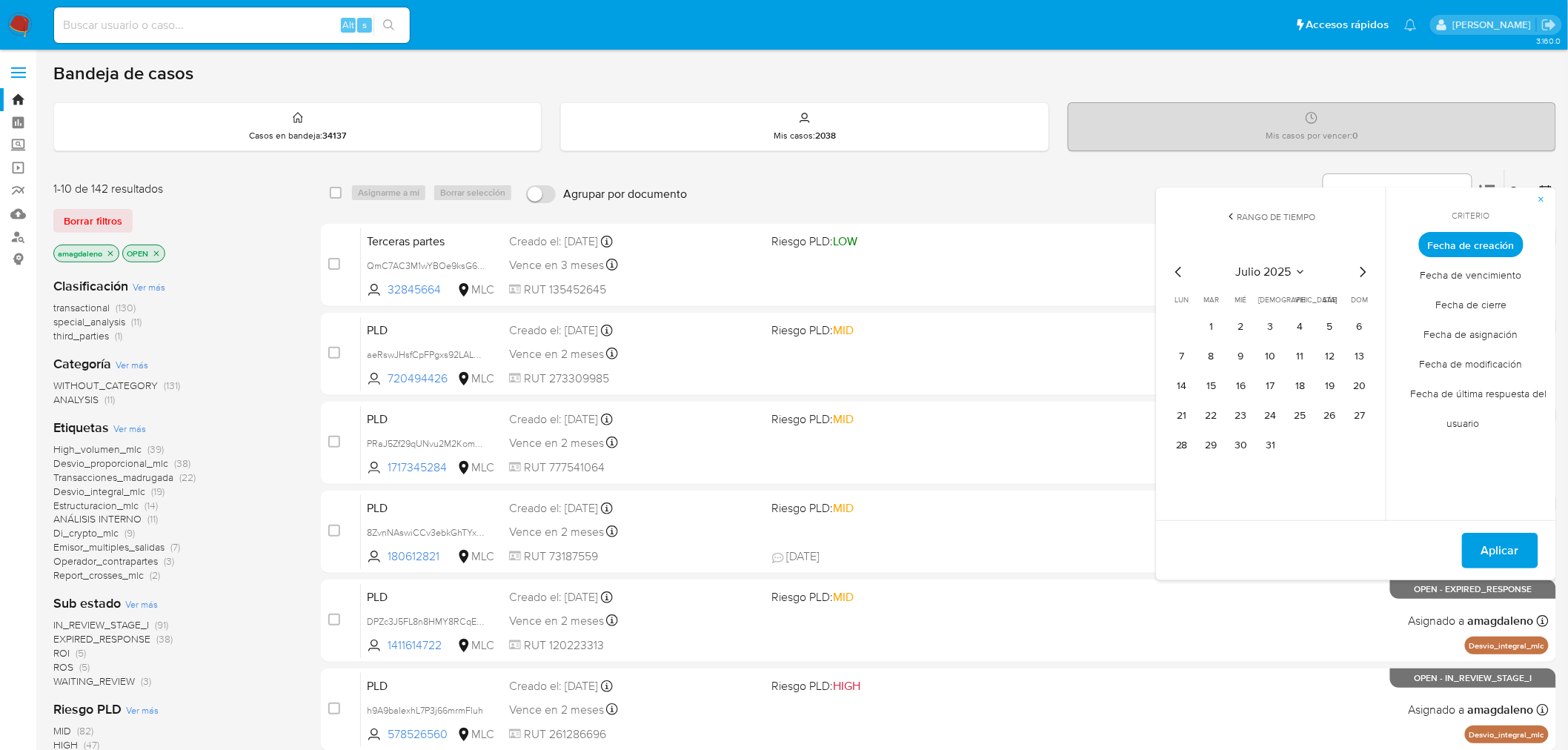
click at [1209, 325] on button "1" at bounding box center [1211, 326] width 24 height 24
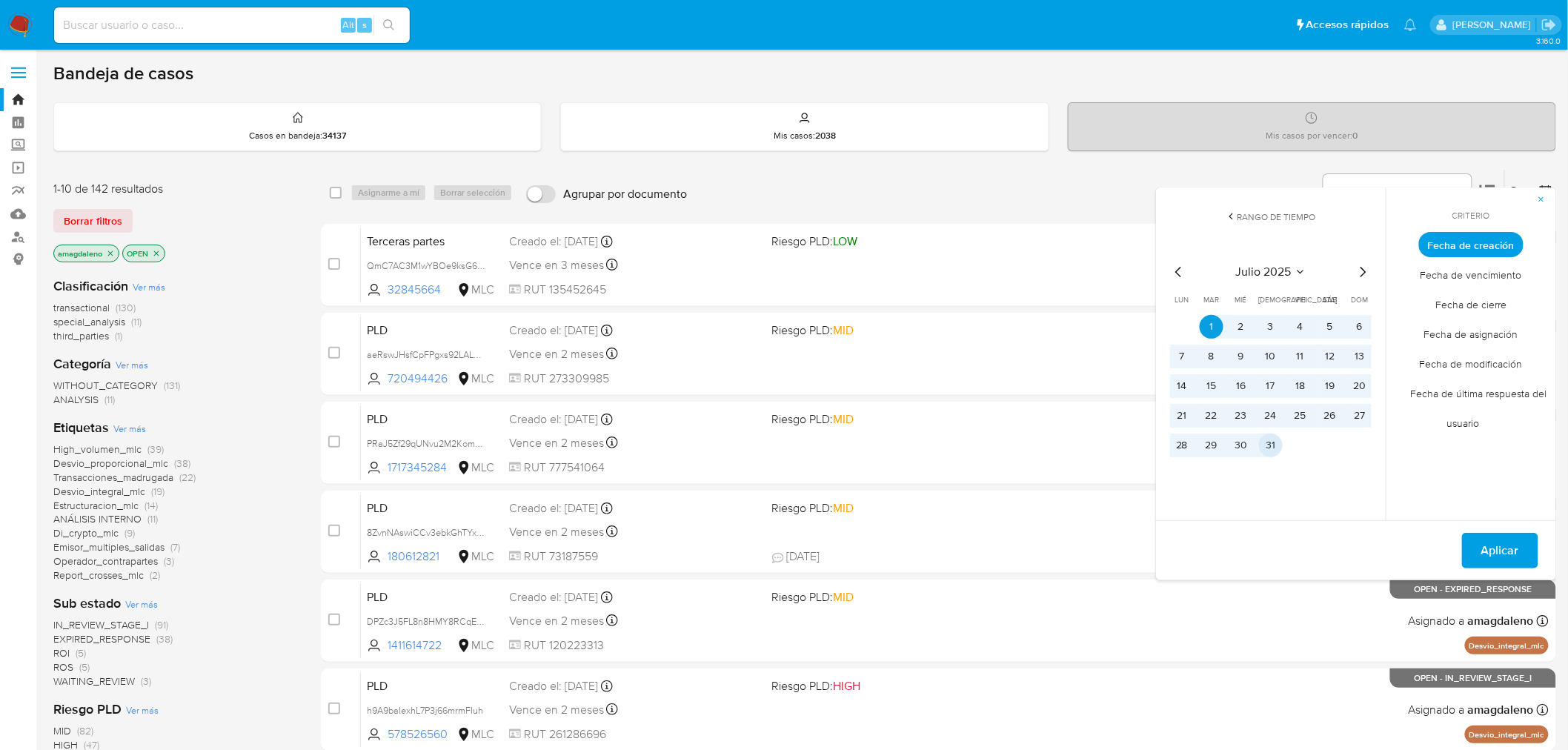
click at [1267, 448] on button "31" at bounding box center [1271, 445] width 24 height 24
click at [1501, 546] on span "Aplicar" at bounding box center [1500, 550] width 38 height 32
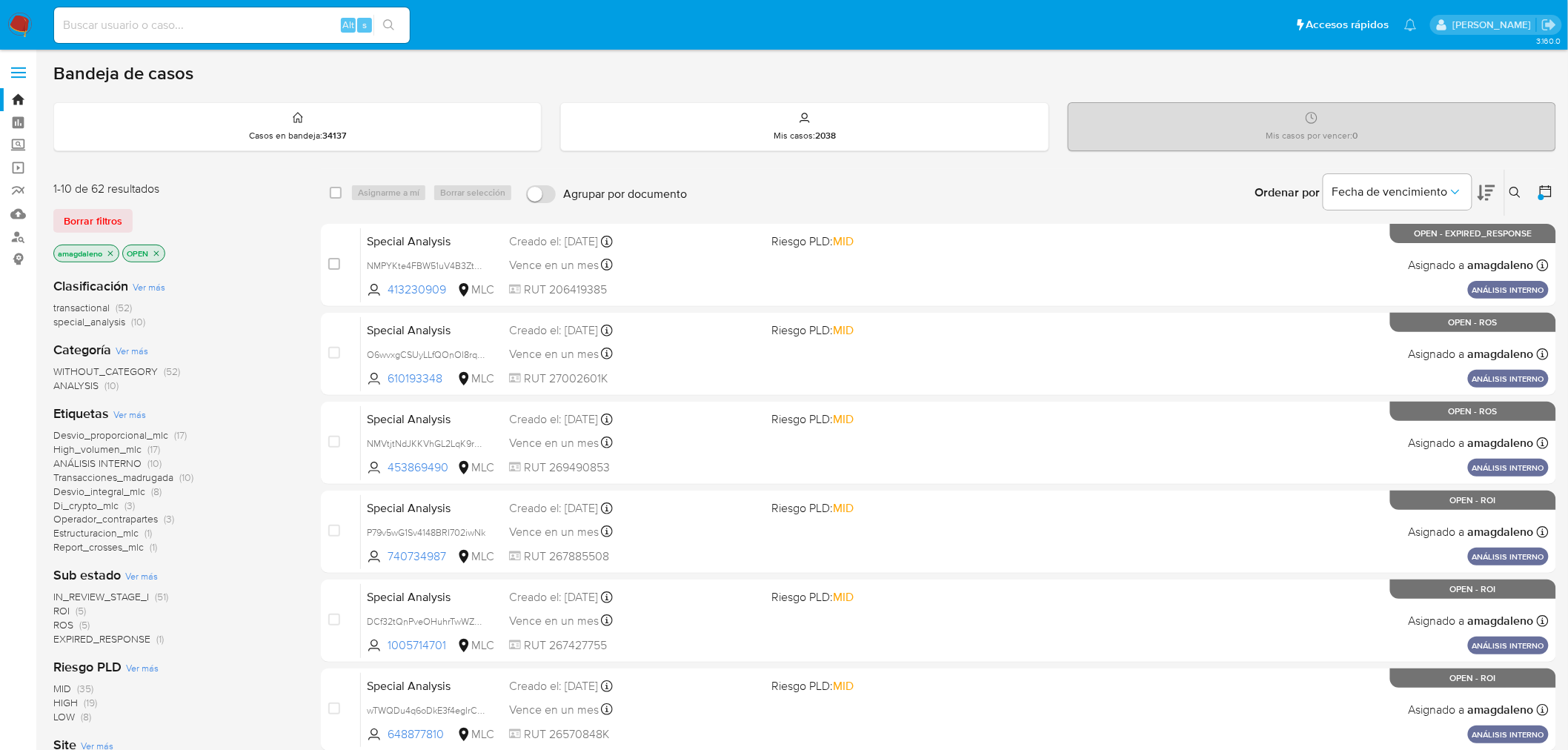
click at [153, 252] on icon "close-filter" at bounding box center [156, 253] width 9 height 9
click at [113, 250] on icon "close-filter" at bounding box center [110, 253] width 9 height 9
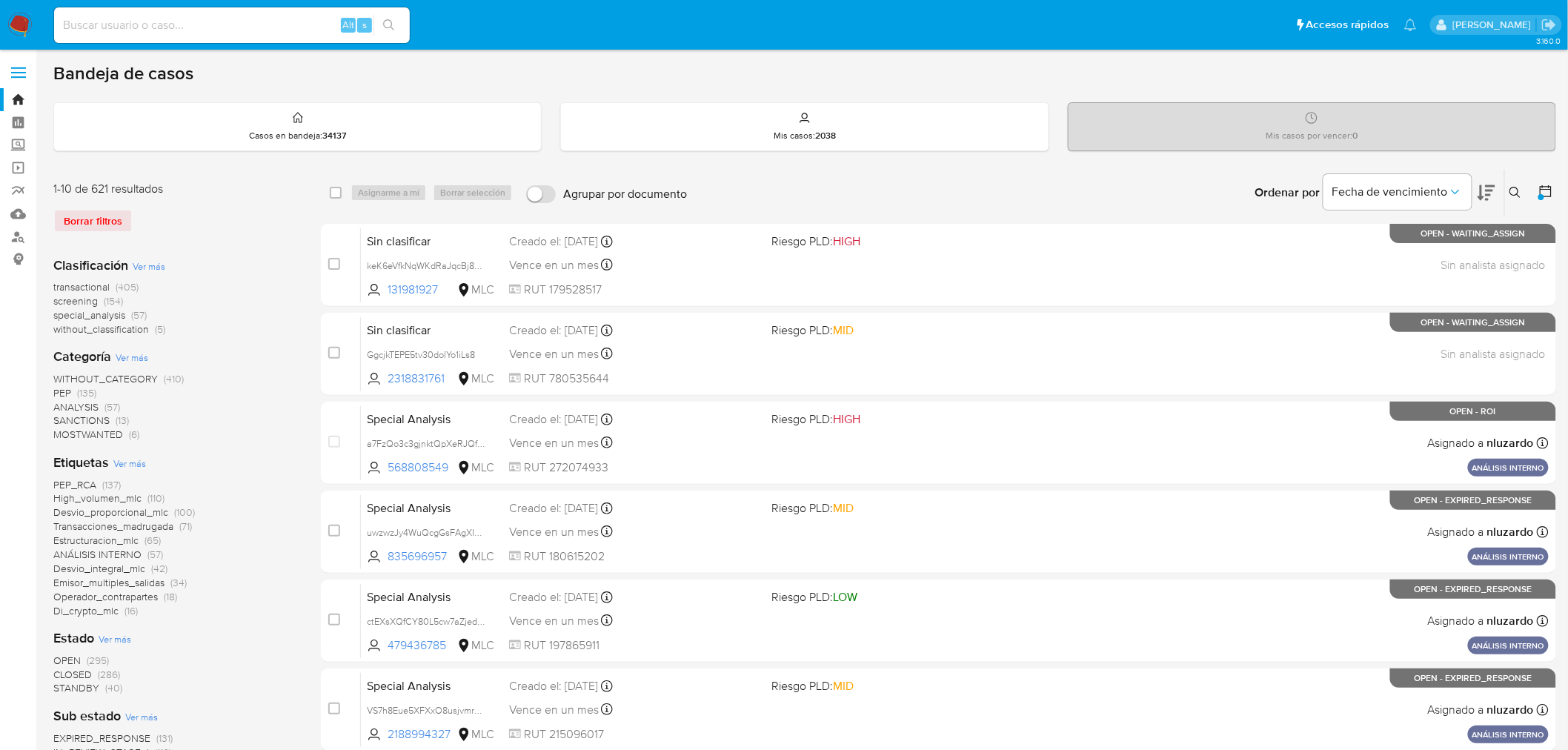
click at [89, 285] on span "transactional" at bounding box center [81, 286] width 56 height 15
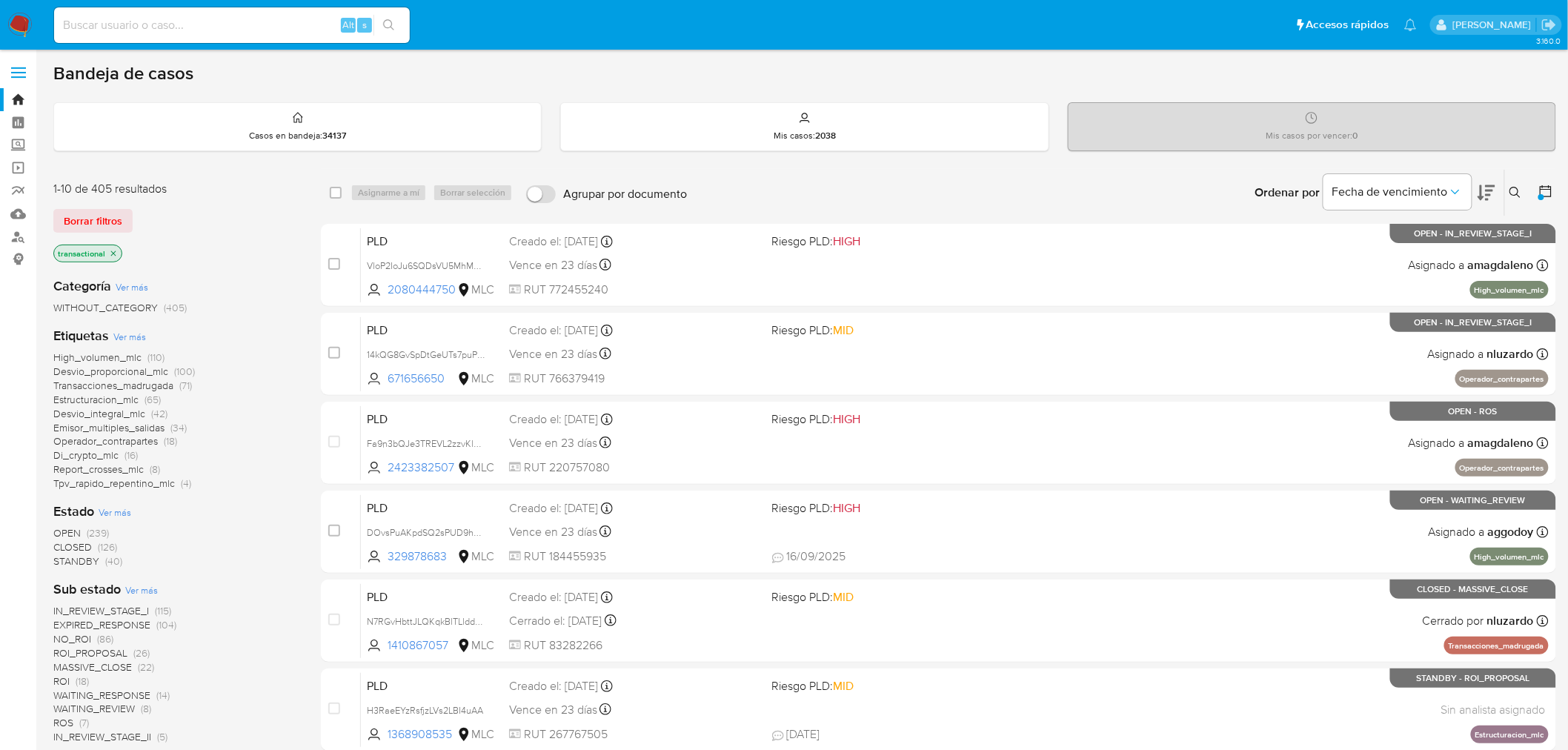
scroll to position [82, 0]
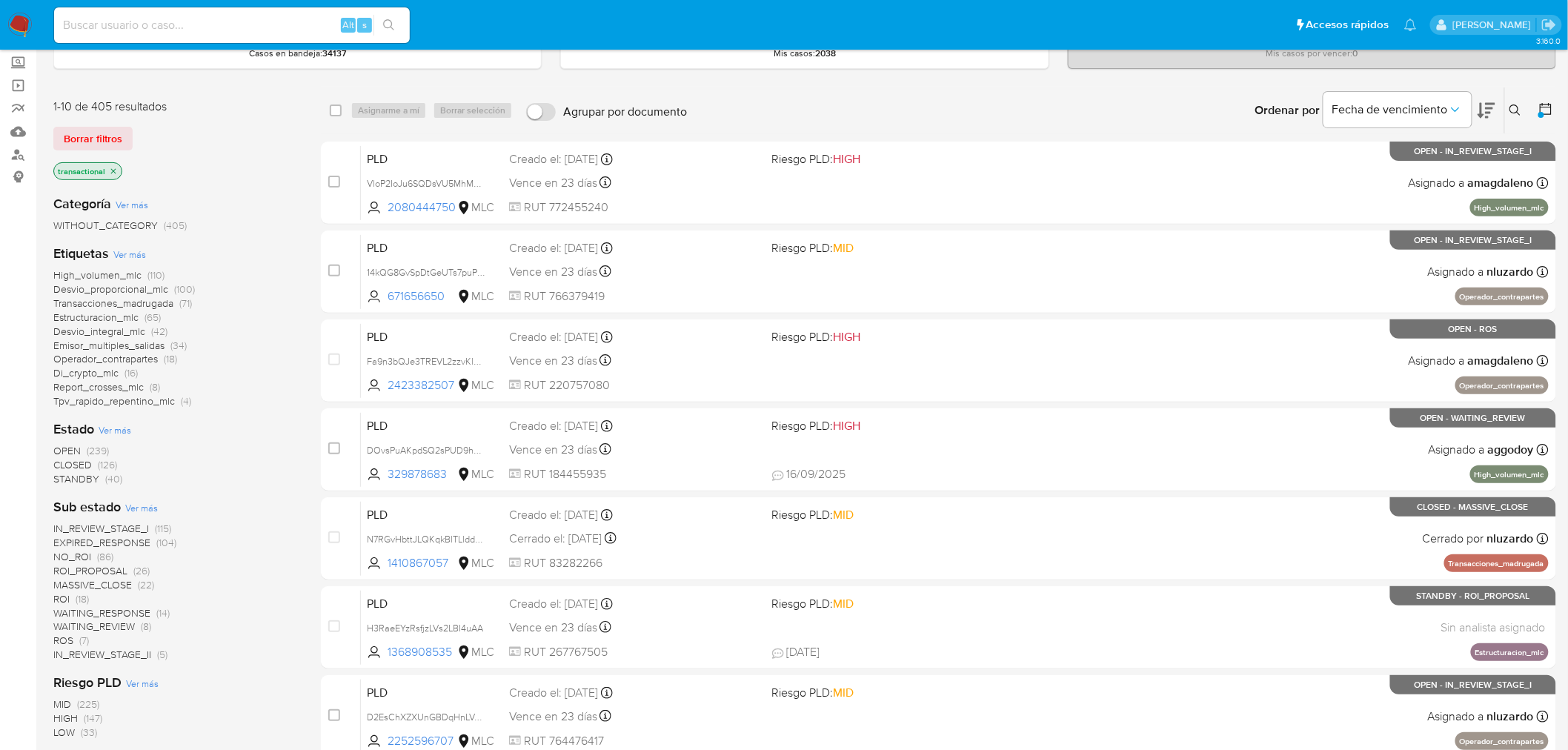
click at [96, 571] on span "ROI_PROPOSAL" at bounding box center [89, 570] width 74 height 15
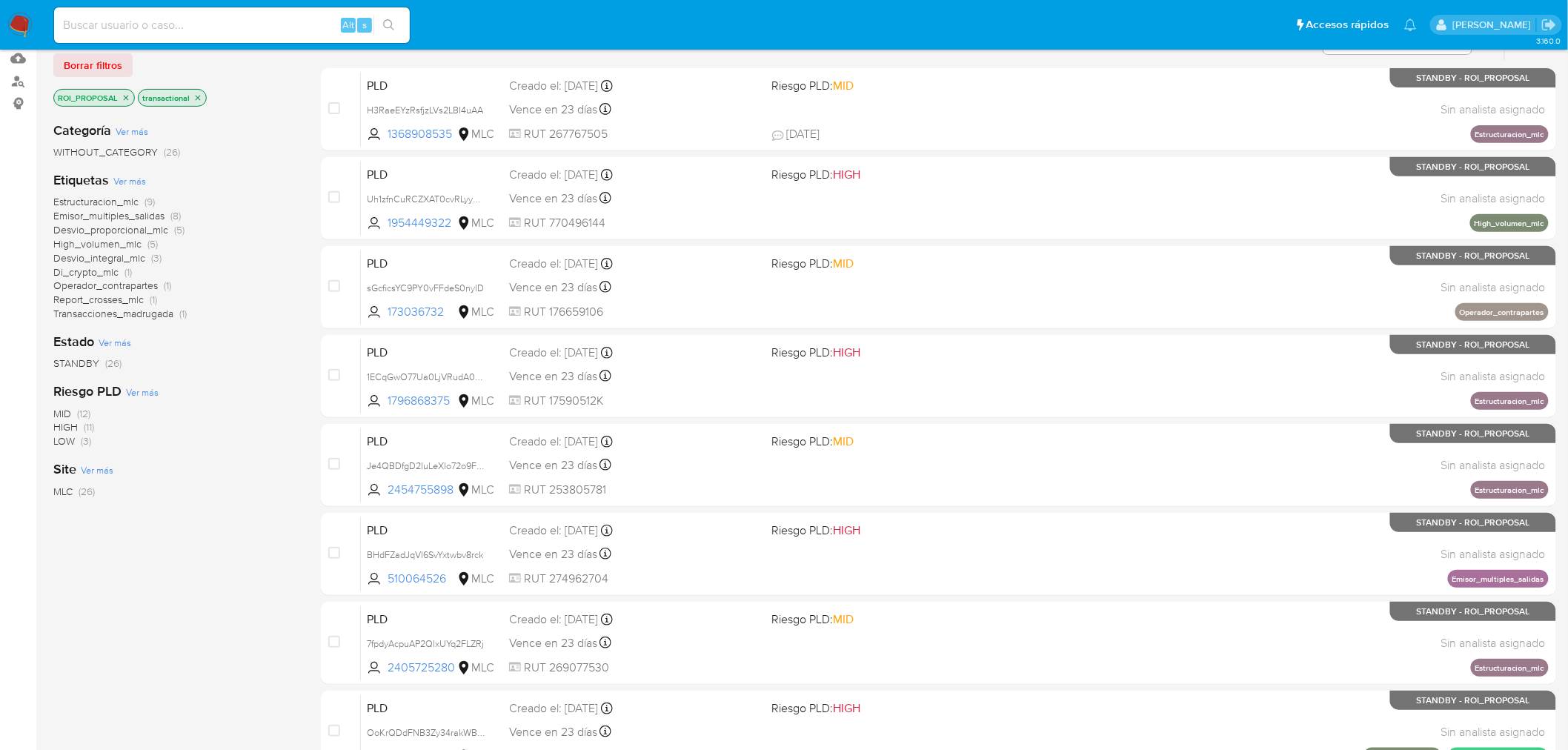
scroll to position [143, 0]
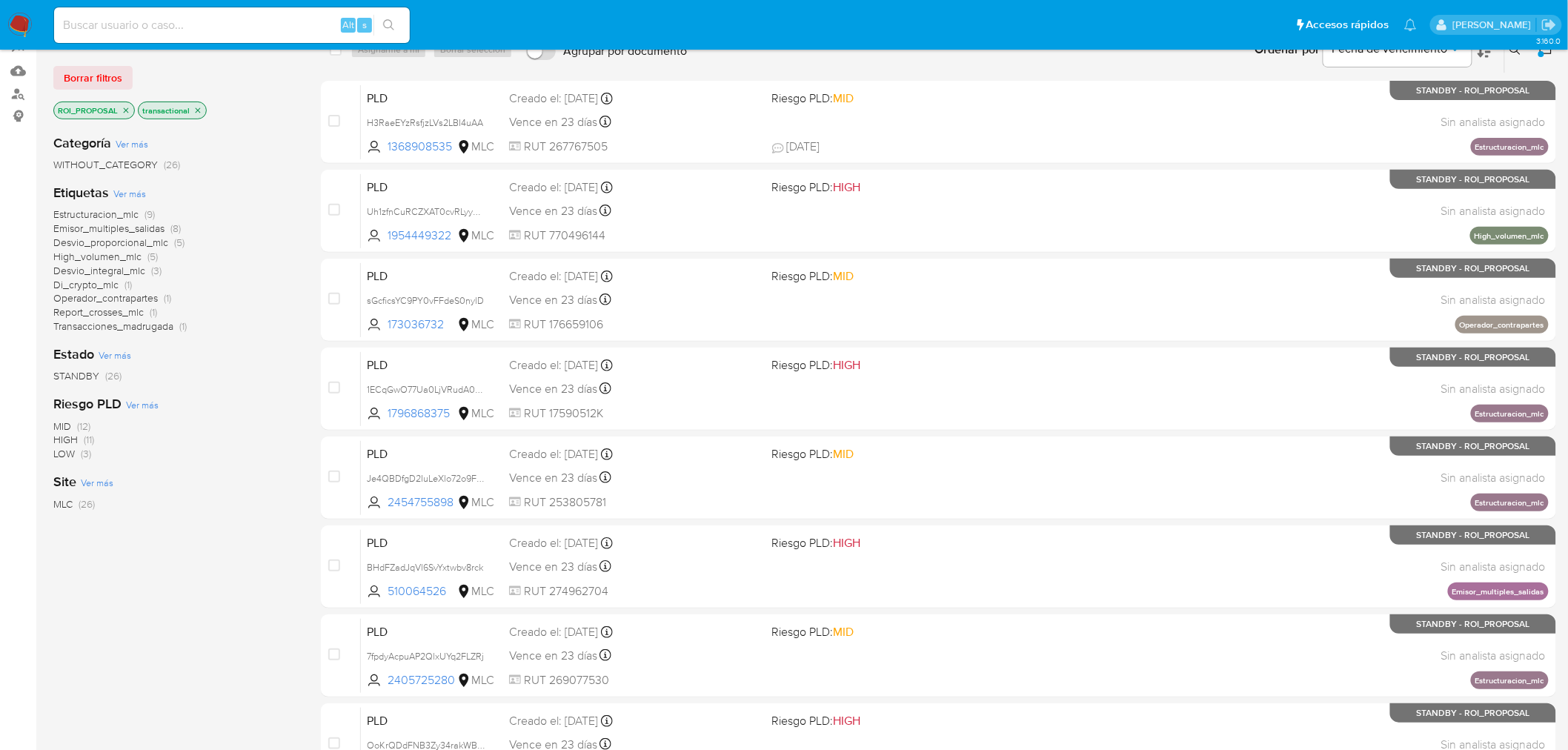
click at [105, 230] on span "Emisor_multiples_salidas" at bounding box center [108, 228] width 111 height 15
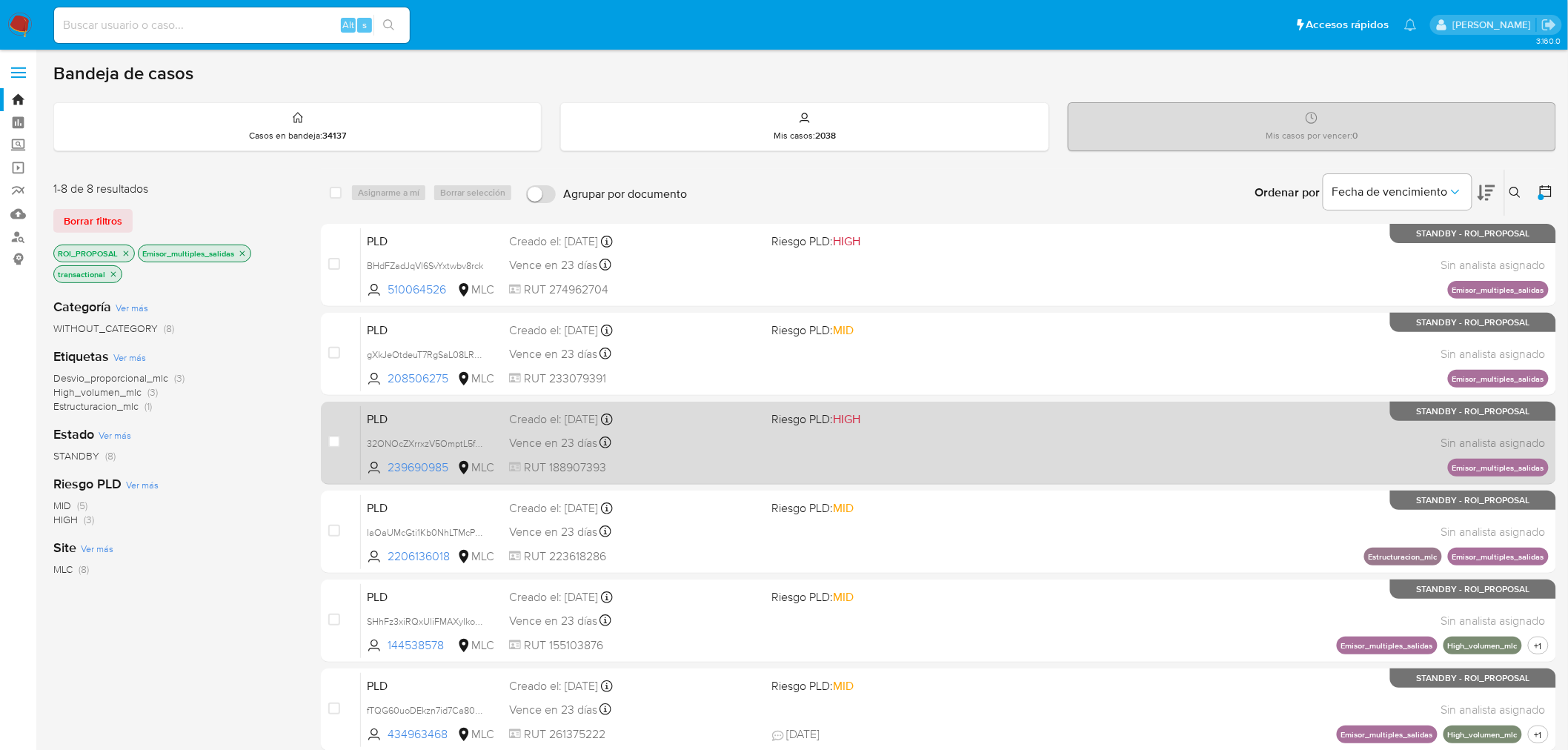
click at [729, 442] on div "Vence en 23 días Vence el 10/10/2025 16:07:31" at bounding box center [634, 443] width 251 height 20
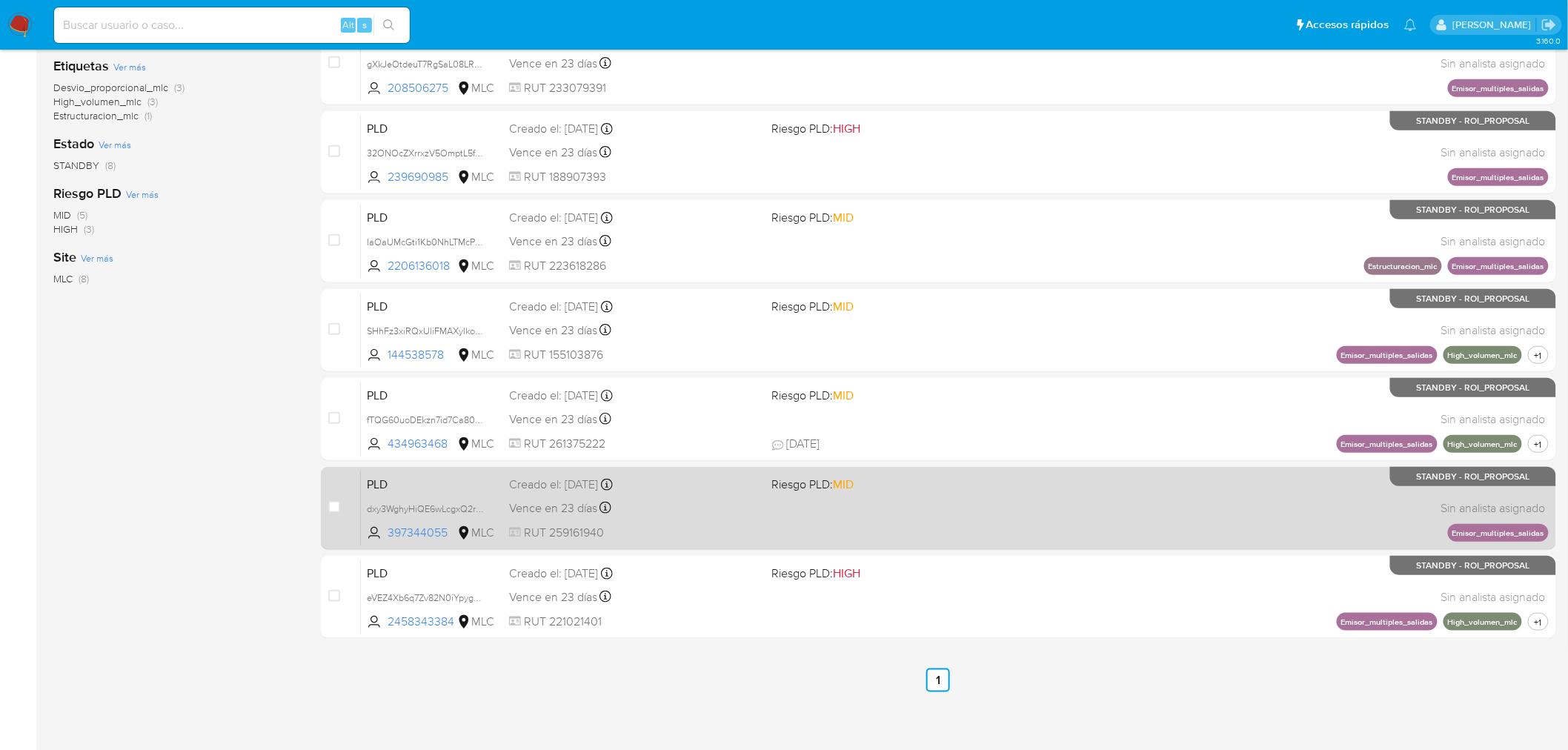
scroll to position [294, 0]
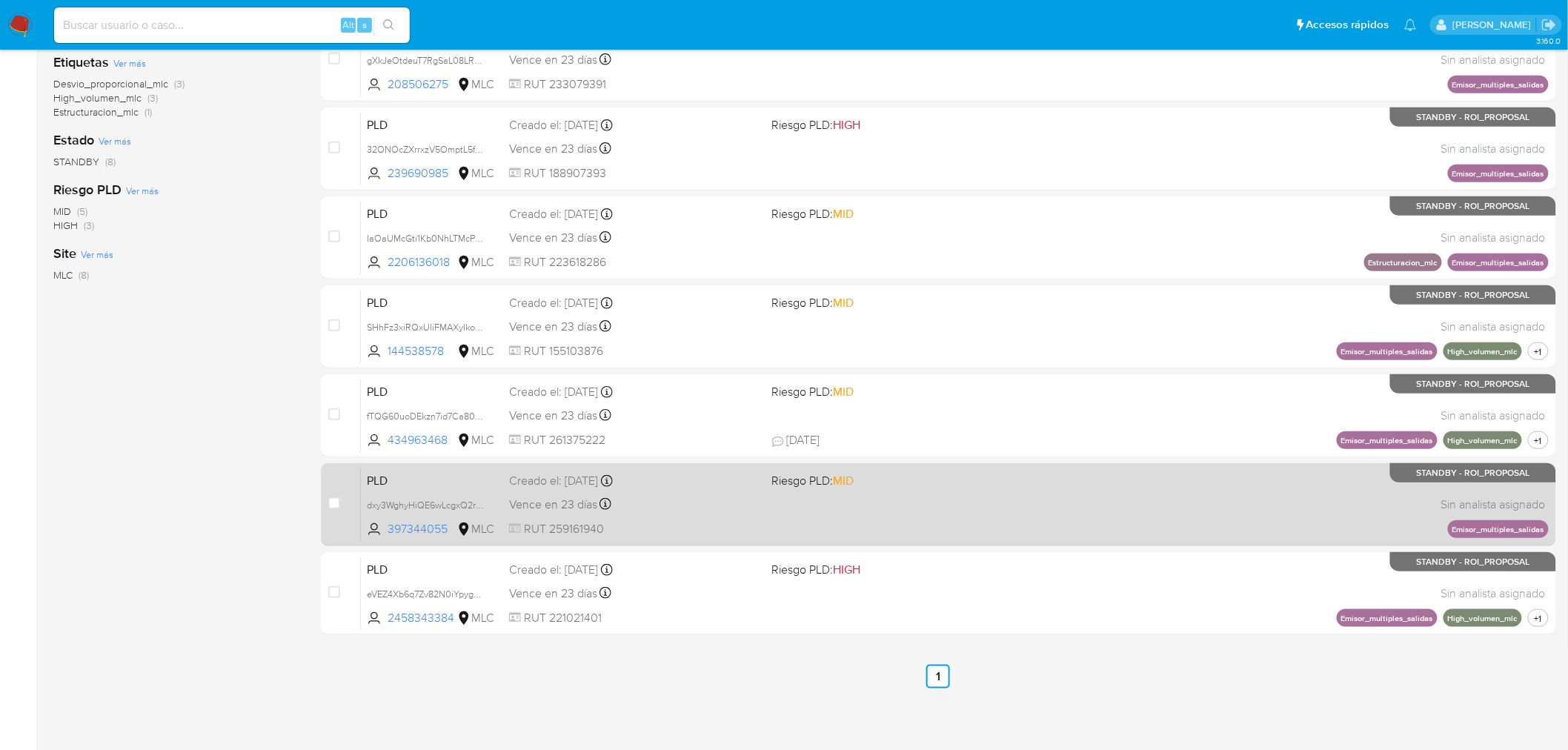
click at [681, 512] on div "Vence en 23 días Vence el 10/10/2025 16:06:34" at bounding box center [634, 504] width 251 height 20
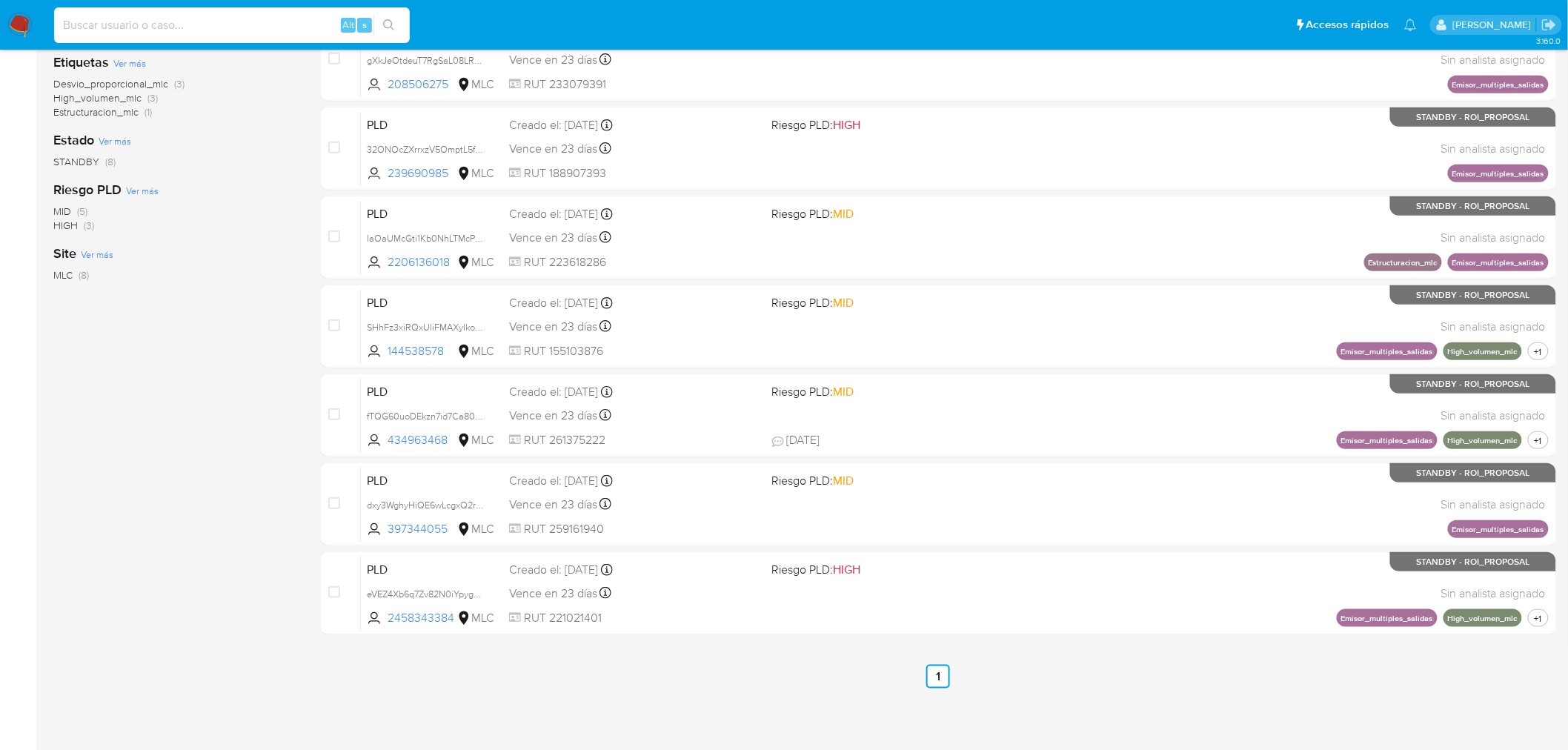
click at [182, 27] on input at bounding box center [232, 25] width 356 height 19
paste input "678221086"
type input "678221086"
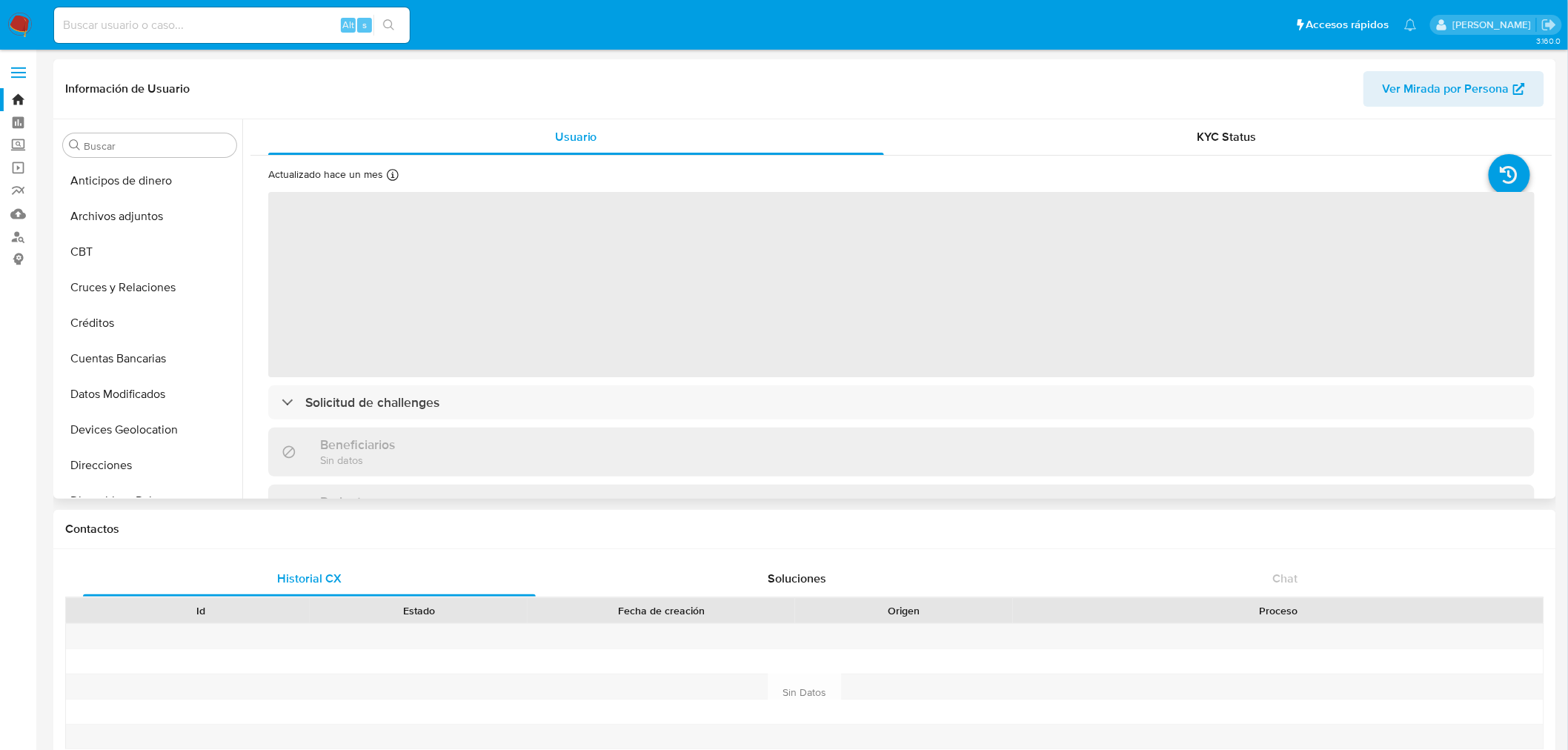
select select "10"
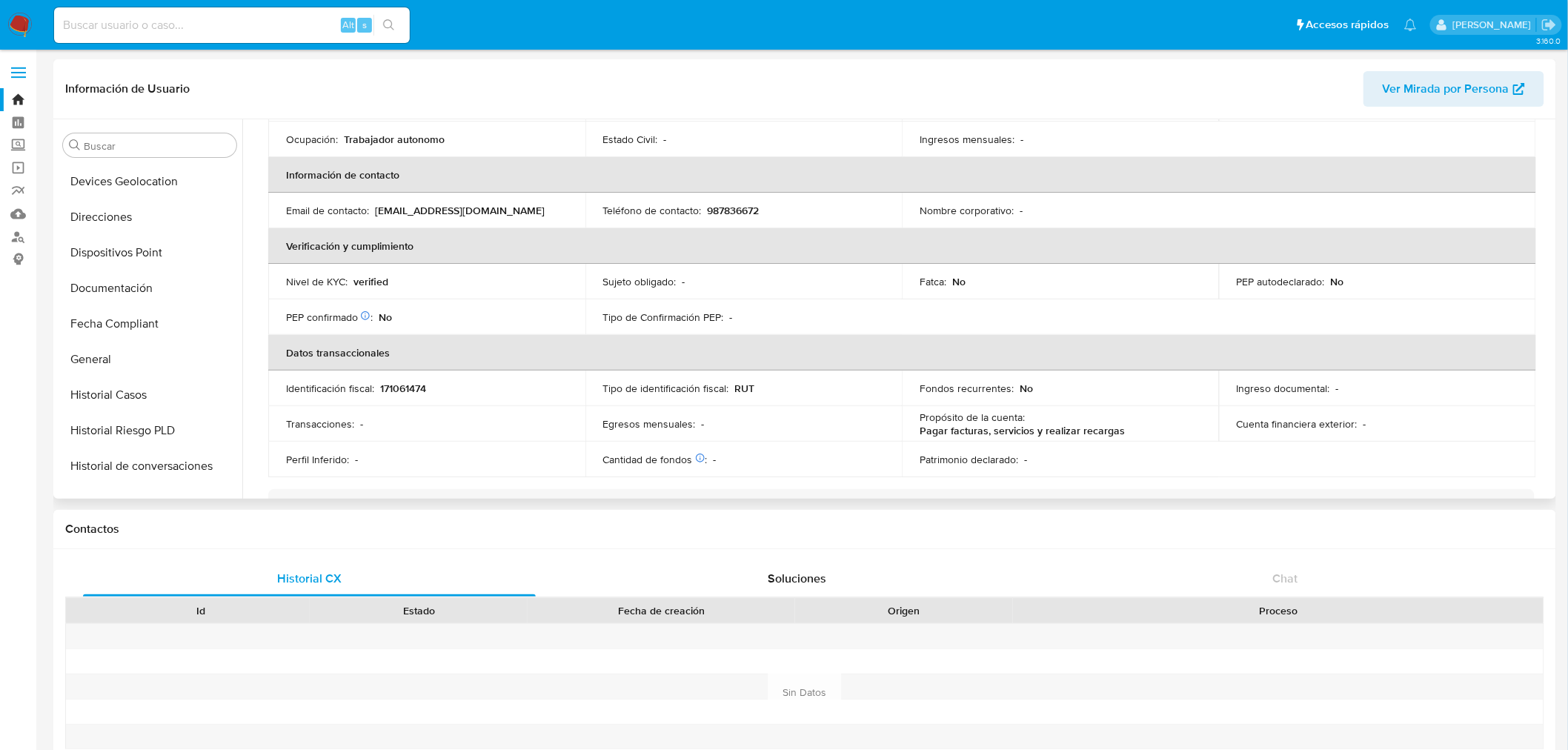
scroll to position [214, 0]
click at [103, 413] on button "Historial Casos" at bounding box center [143, 430] width 173 height 36
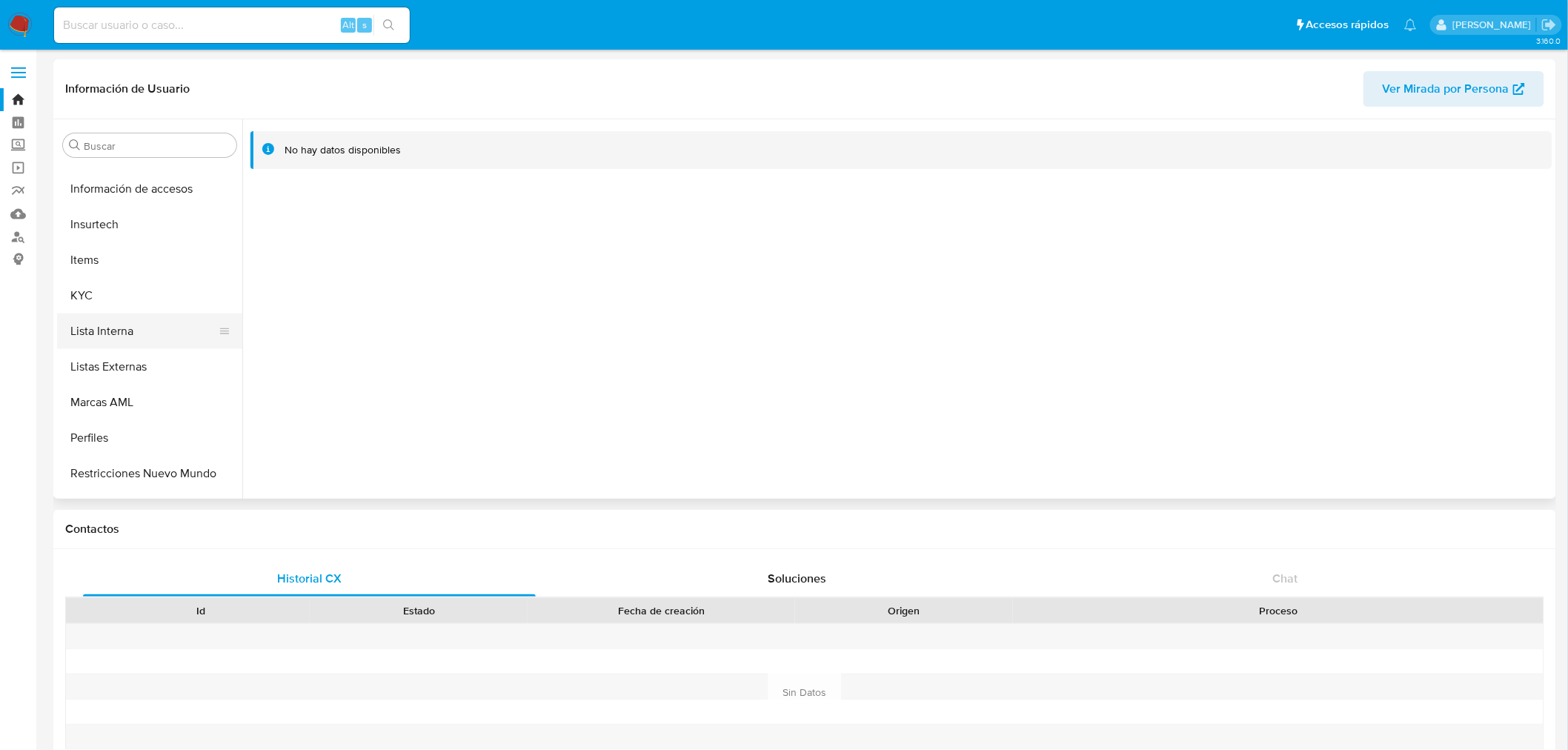
scroll to position [625, 0]
click at [79, 272] on button "KYC" at bounding box center [143, 267] width 173 height 36
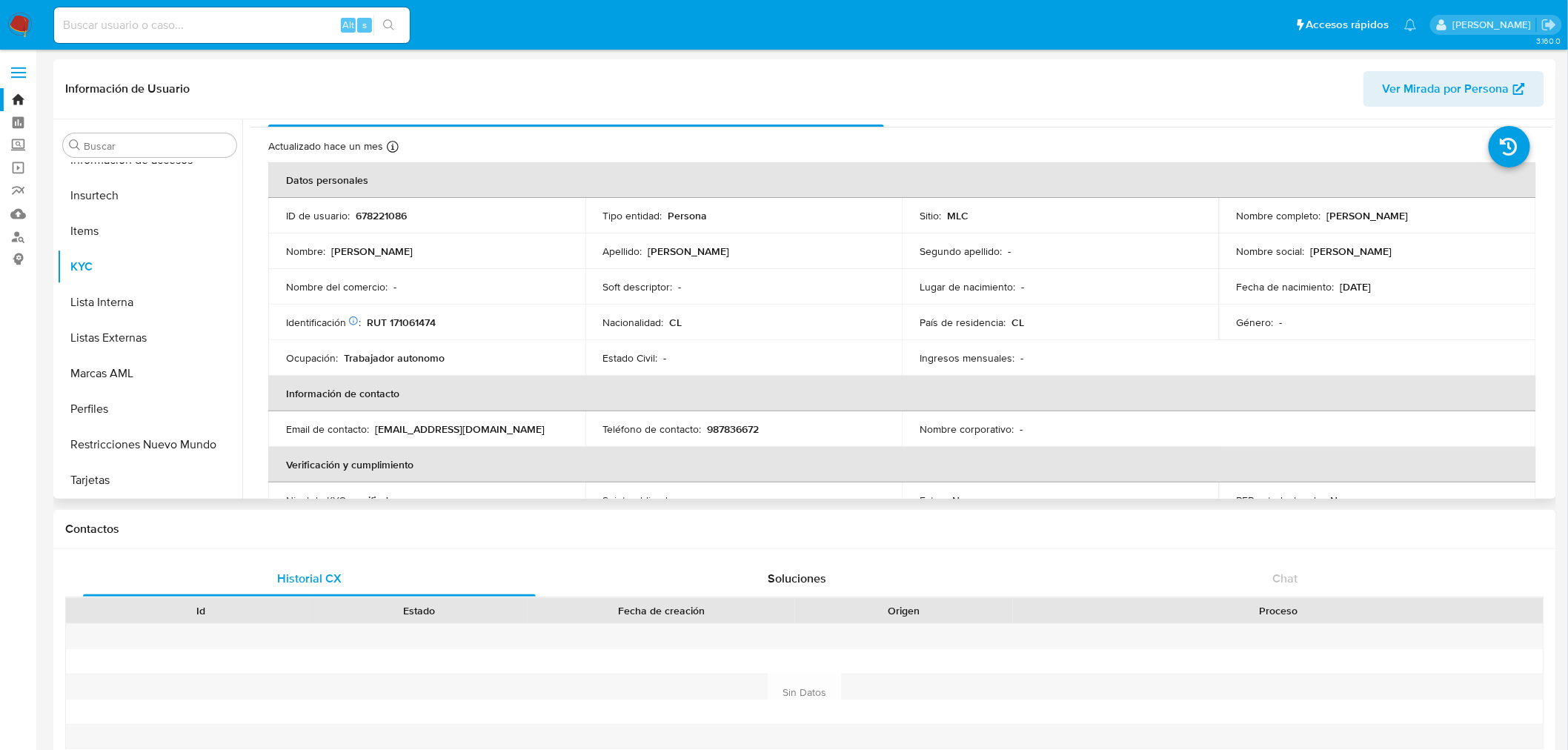
scroll to position [0, 0]
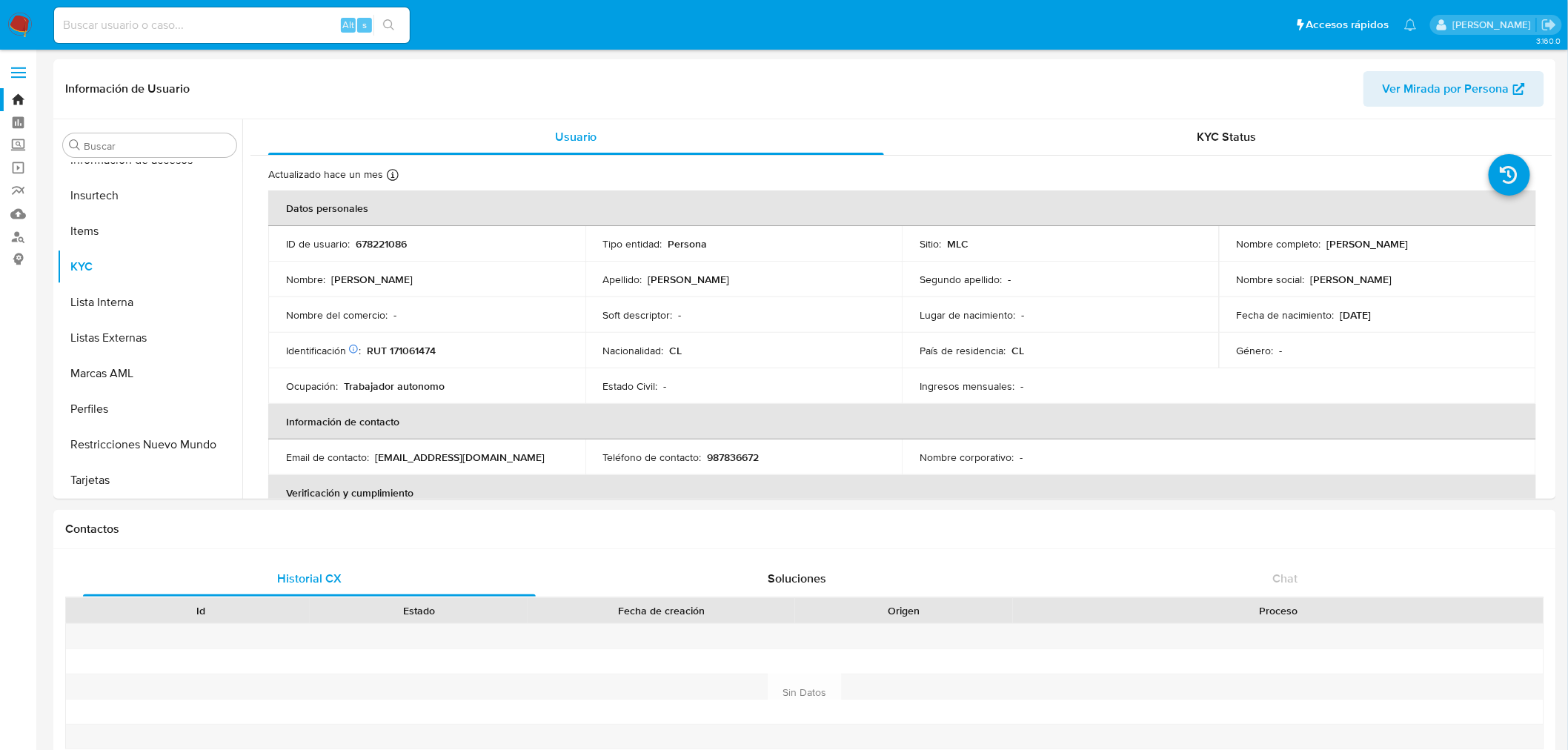
click at [186, 17] on input at bounding box center [232, 25] width 356 height 19
paste input "2335184657"
type input "2335184657"
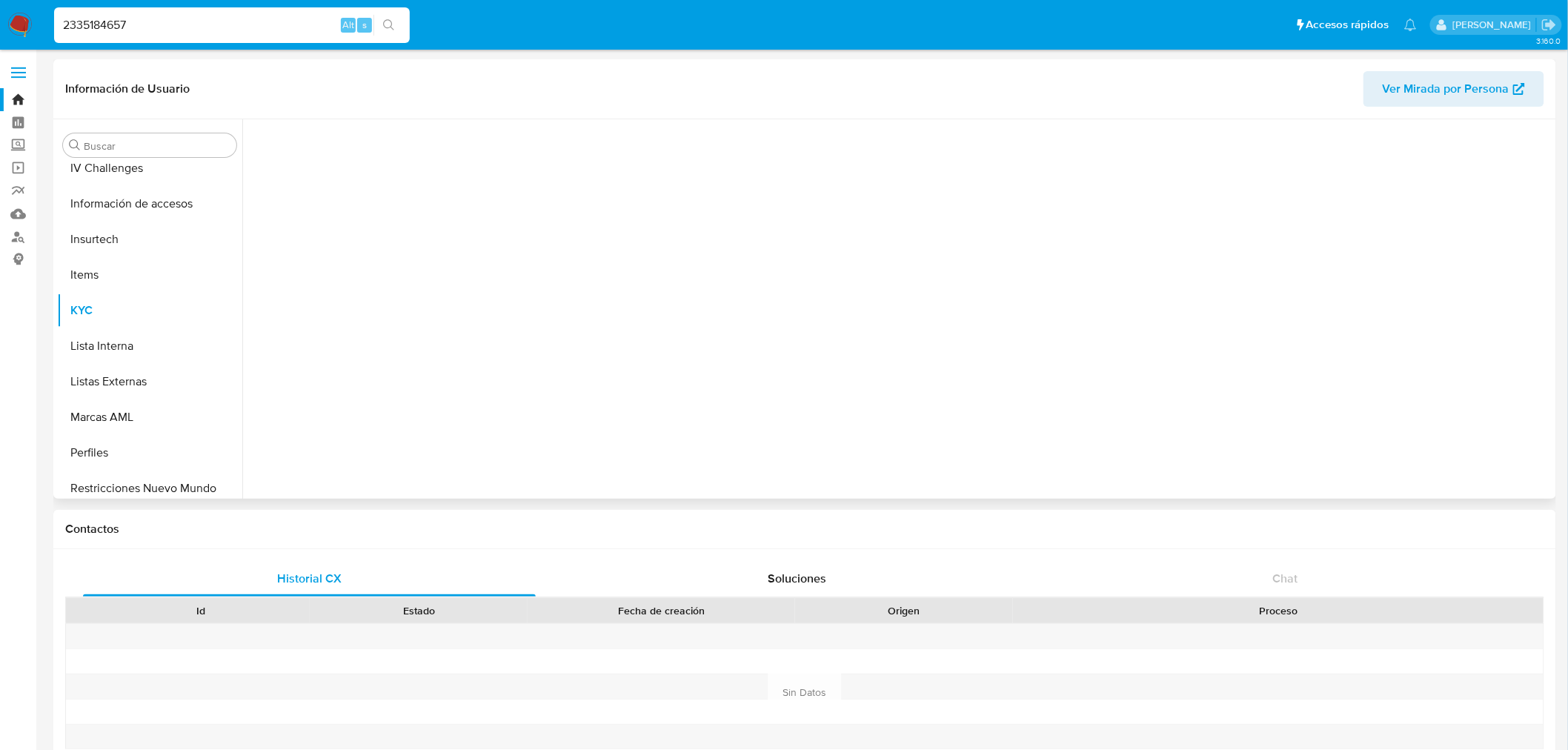
scroll to position [625, 0]
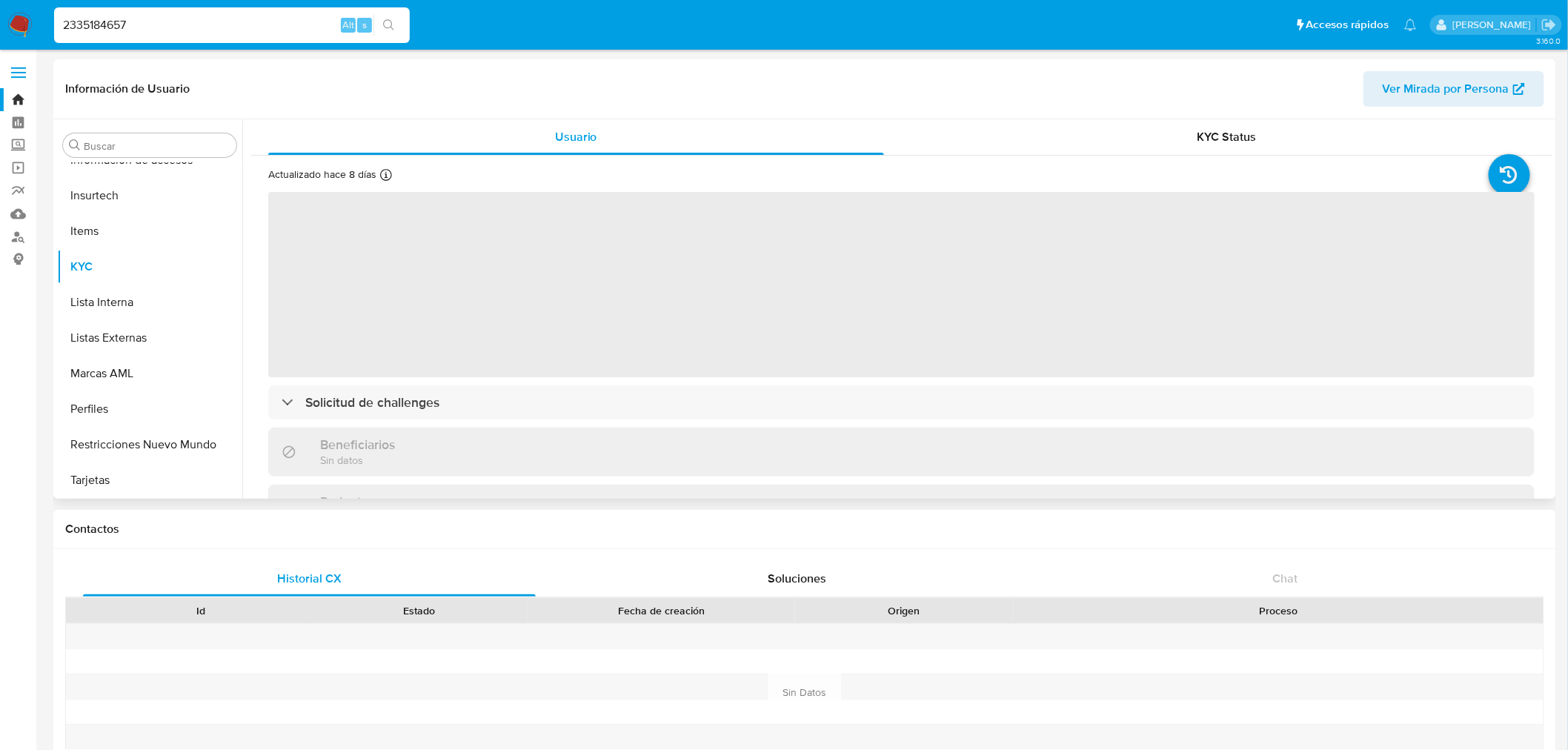
select select "10"
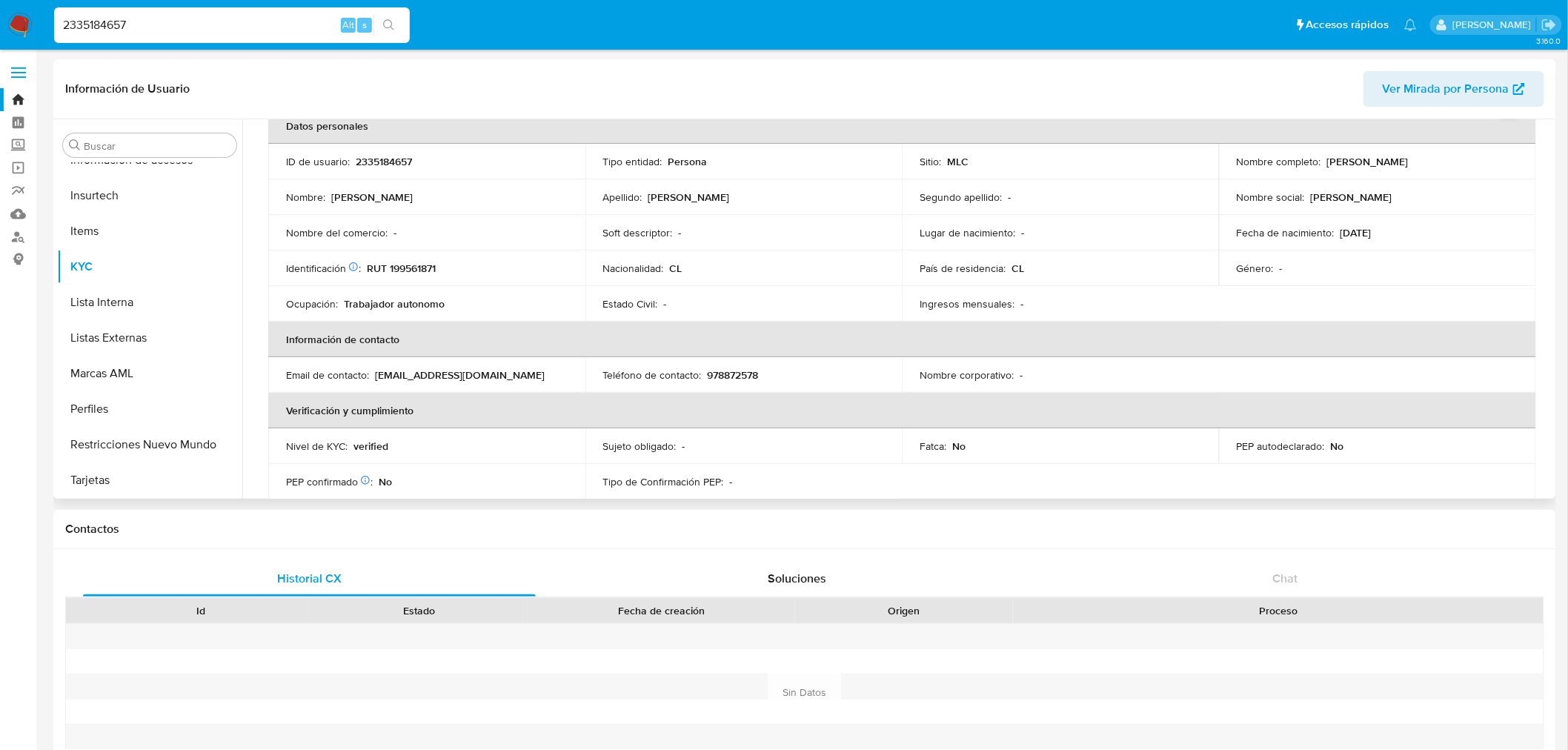
scroll to position [0, 0]
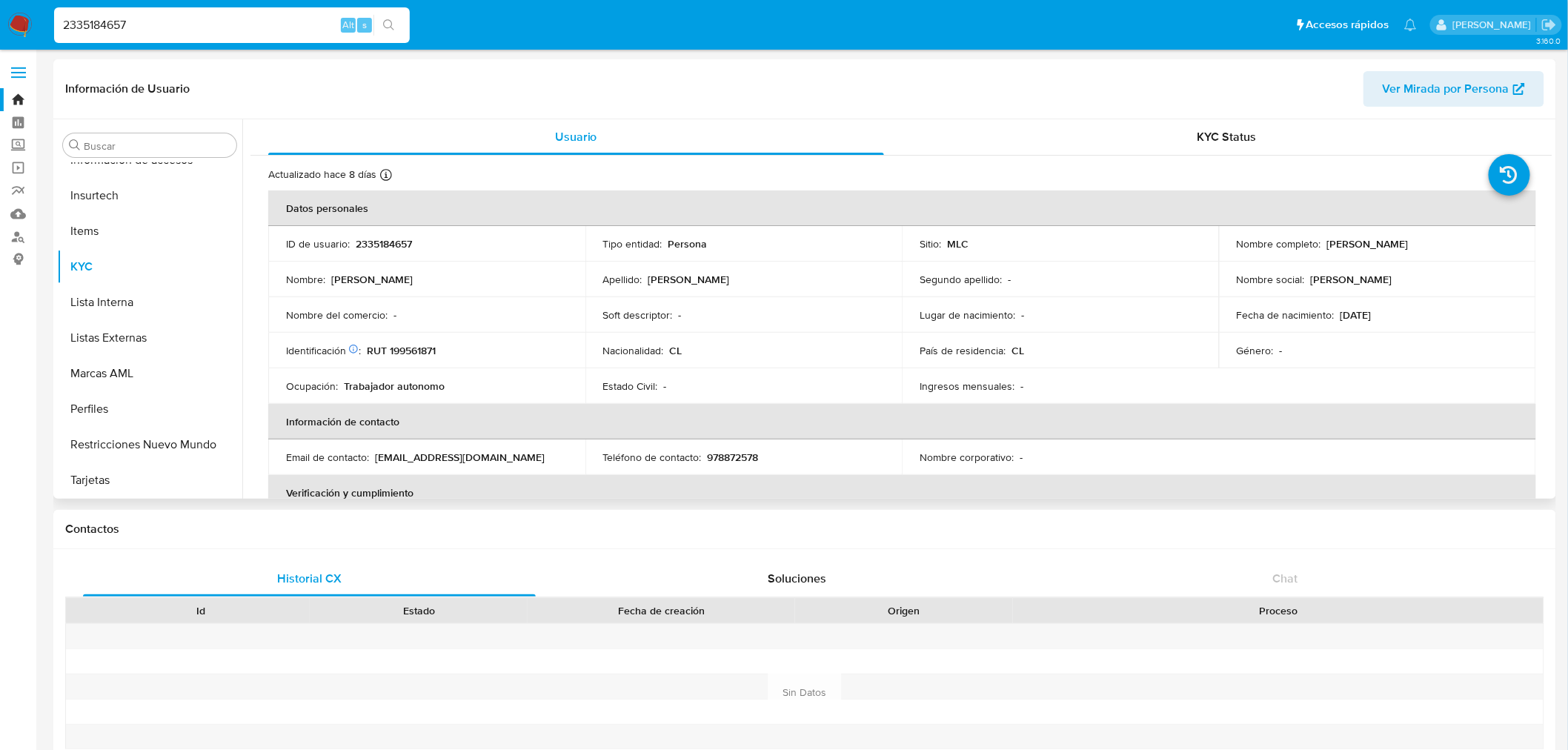
click at [430, 359] on td "Identificación Nº de serie: 525270189 : RUT 199561871" at bounding box center [426, 350] width 317 height 36
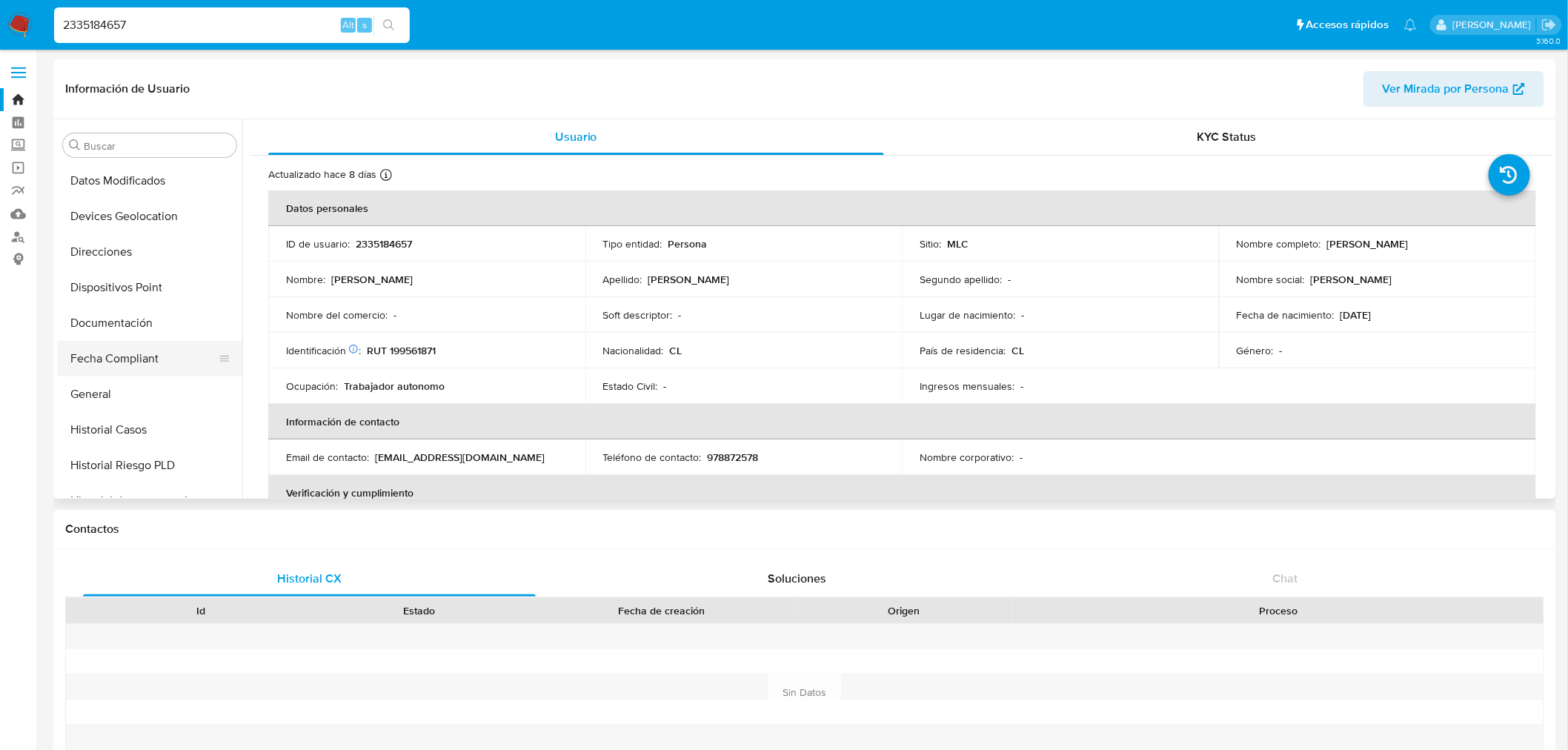
click at [134, 343] on button "Fecha Compliant" at bounding box center [143, 358] width 173 height 36
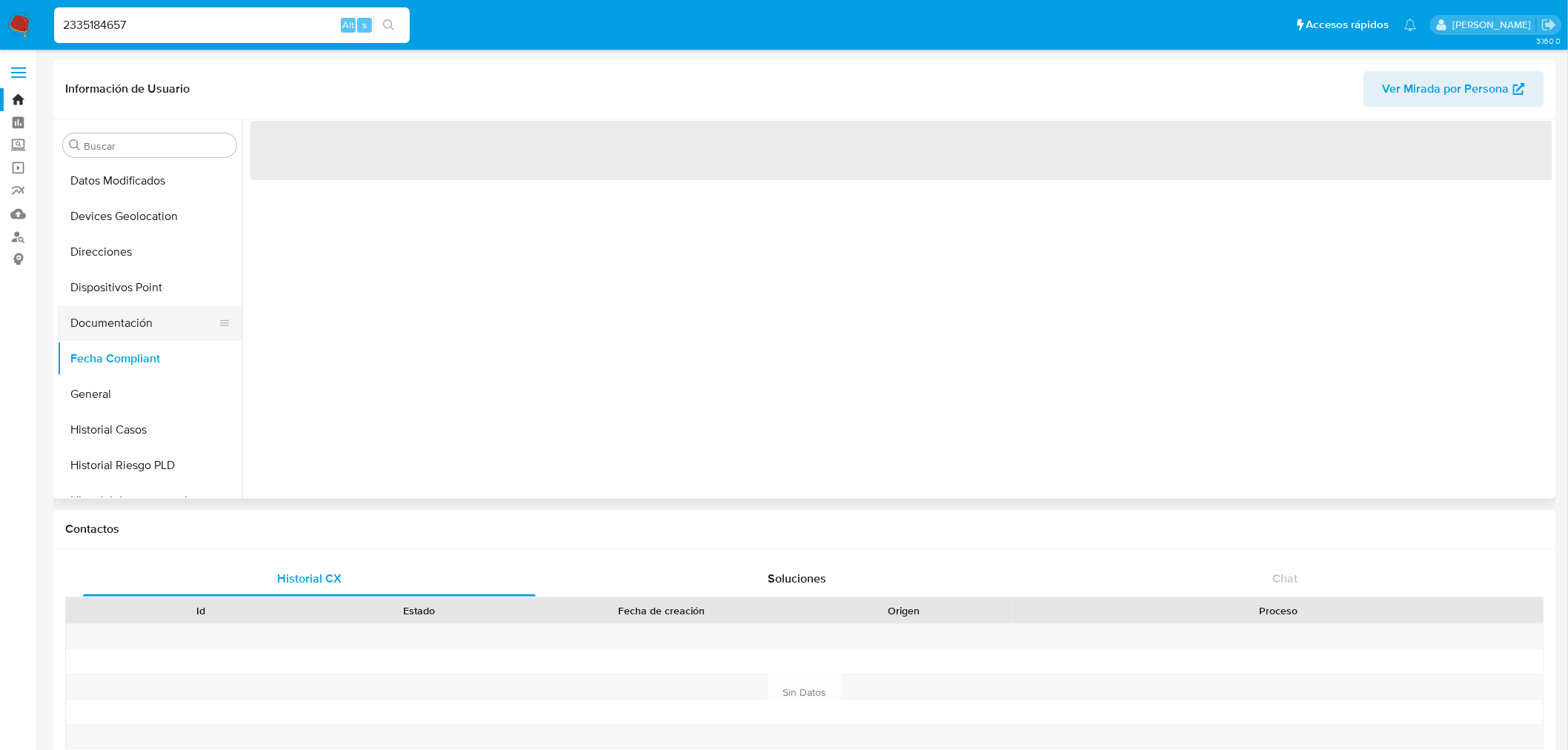
click at [136, 330] on button "Documentación" at bounding box center [143, 323] width 173 height 36
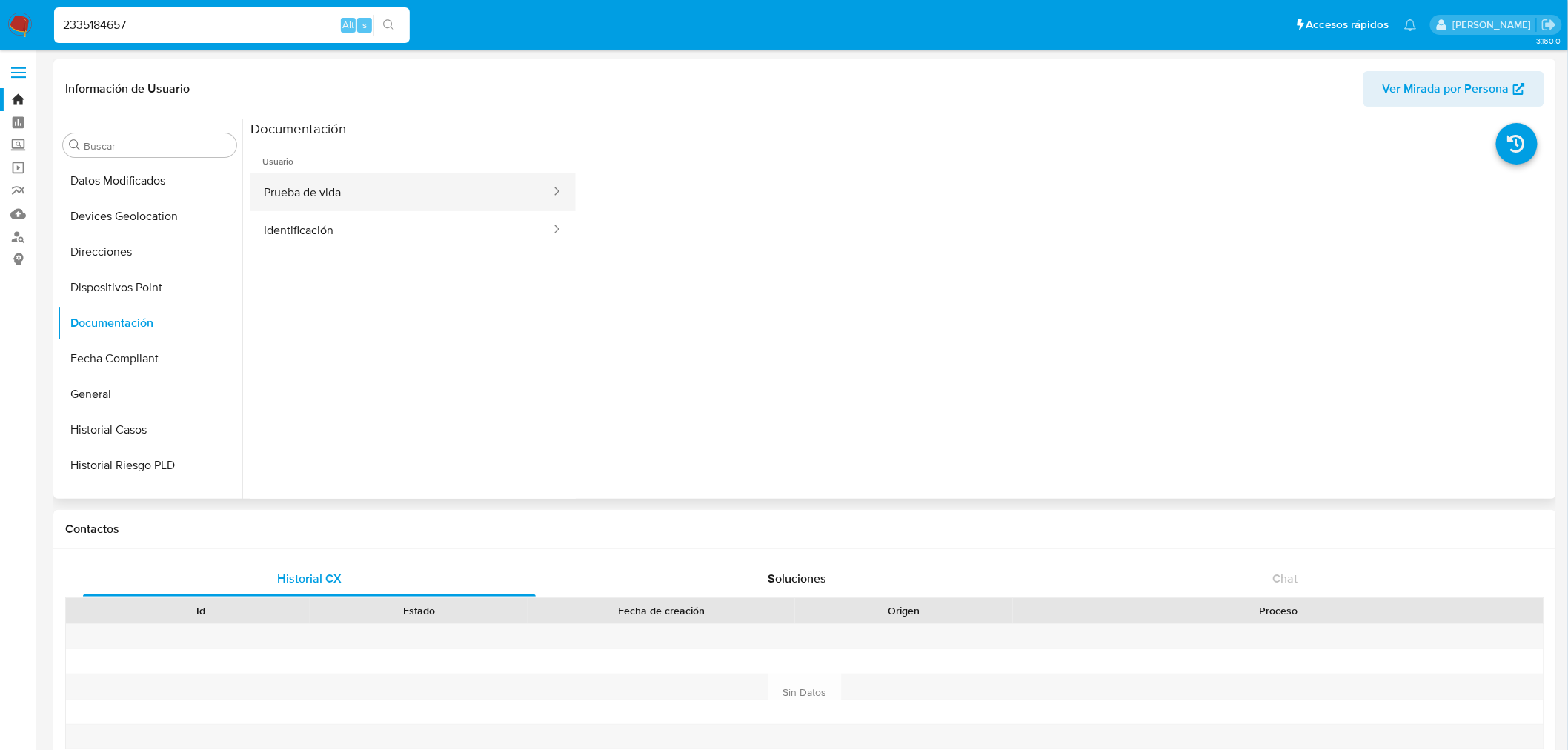
click at [308, 185] on button "Prueba de vida" at bounding box center [401, 192] width 301 height 38
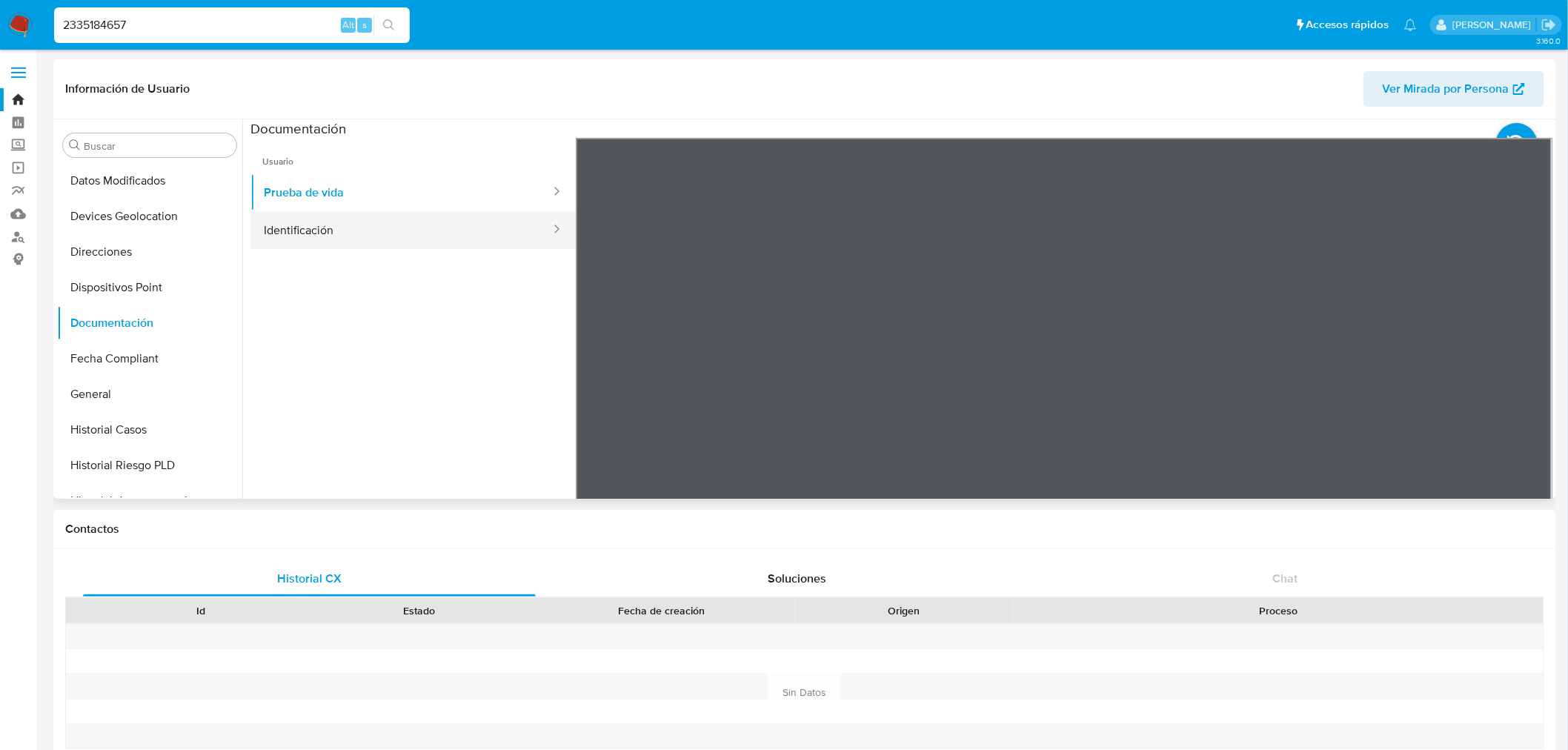
click at [283, 227] on button "Identificación" at bounding box center [401, 230] width 301 height 38
click at [1523, 373] on icon at bounding box center [1534, 378] width 30 height 30
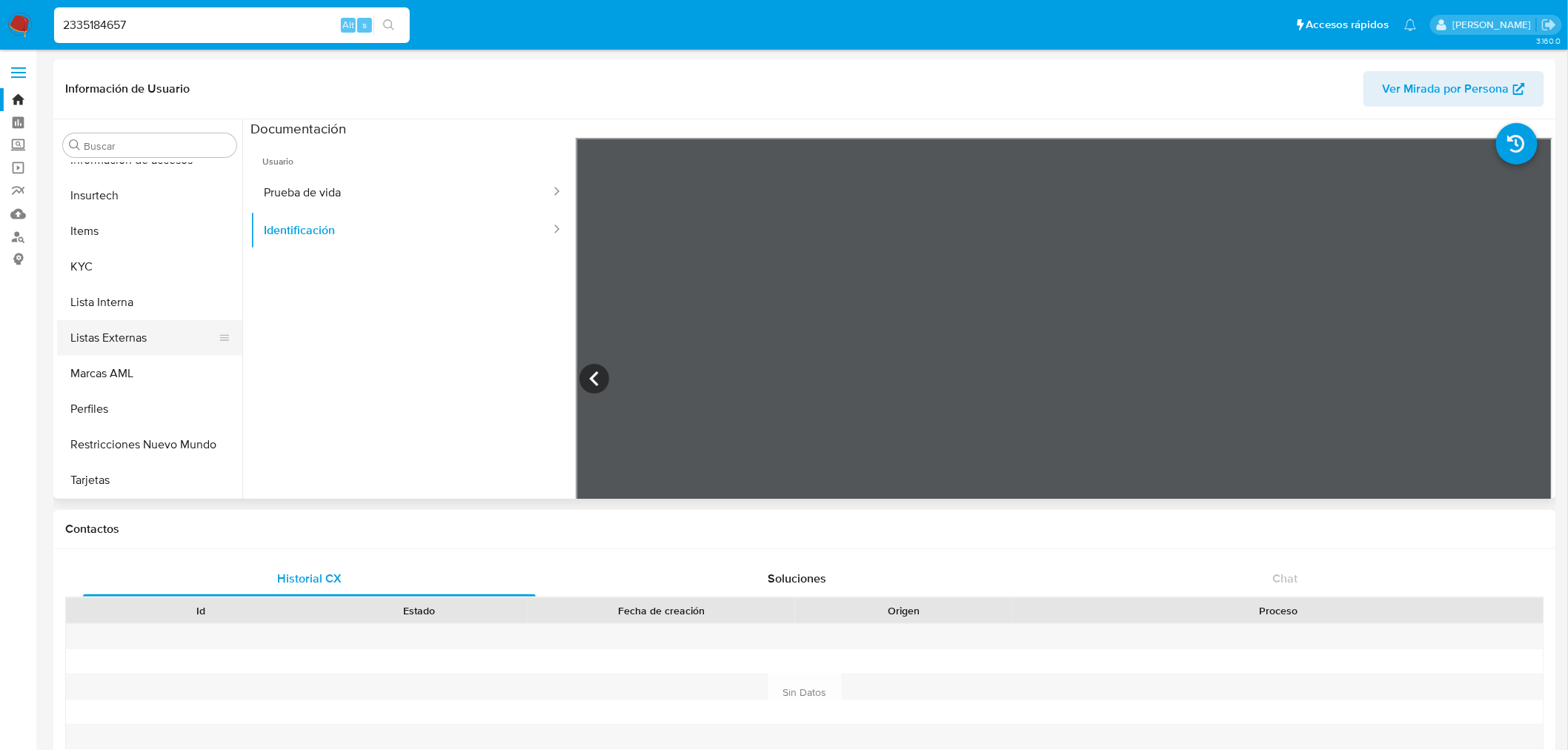
scroll to position [626, 0]
click at [137, 272] on button "KYC" at bounding box center [143, 266] width 173 height 36
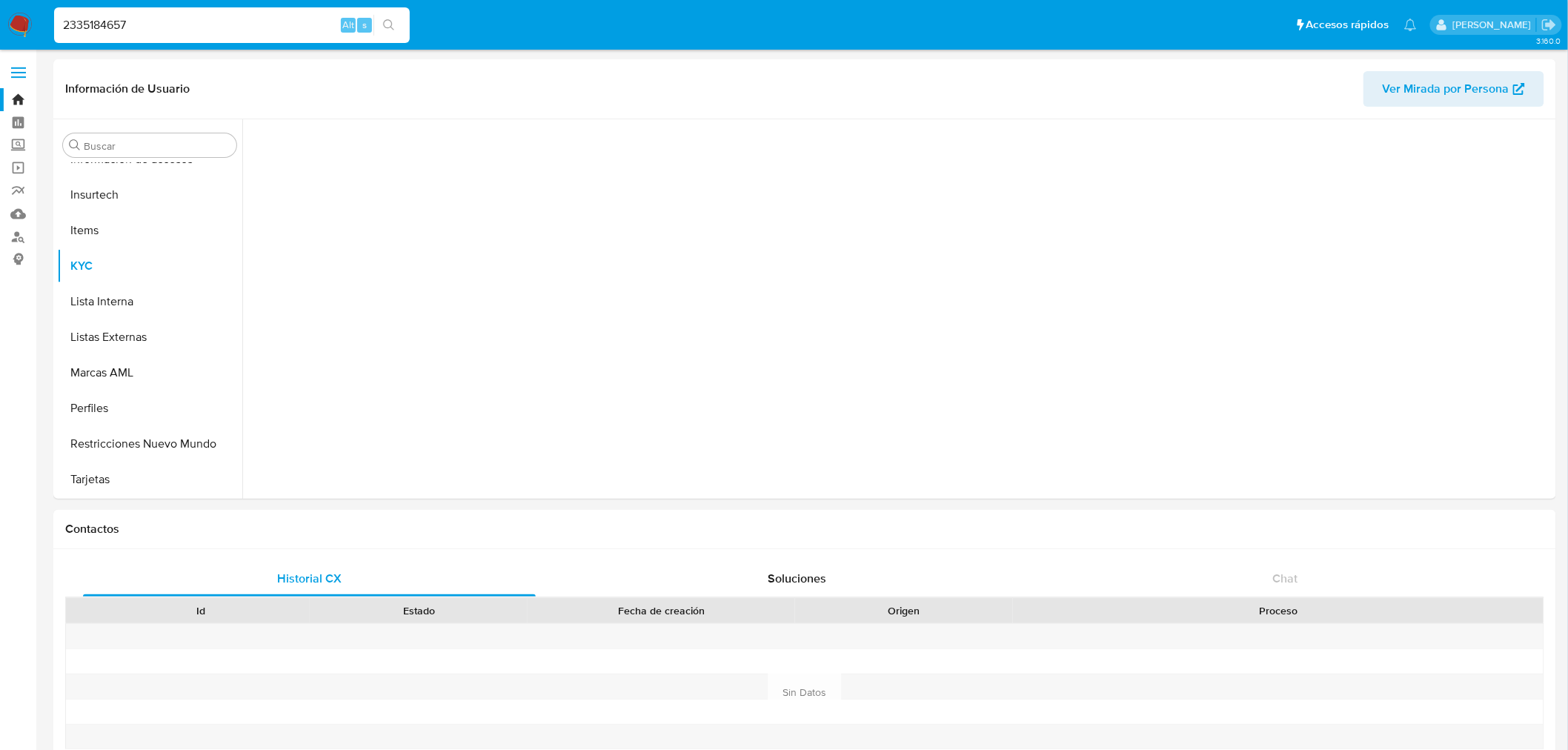
scroll to position [625, 0]
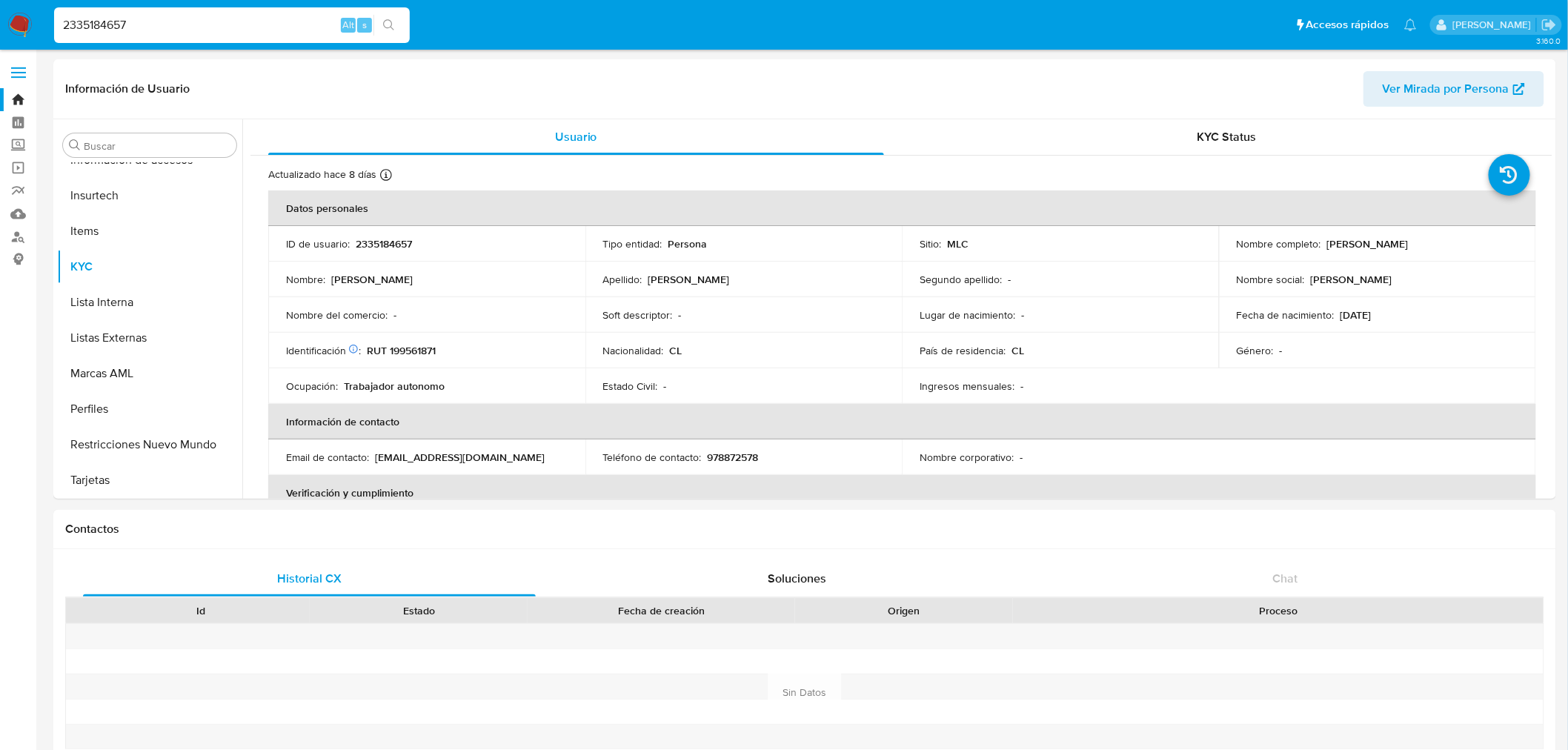
click at [426, 349] on p "RUT 199561871" at bounding box center [401, 350] width 69 height 13
copy p "199561871"
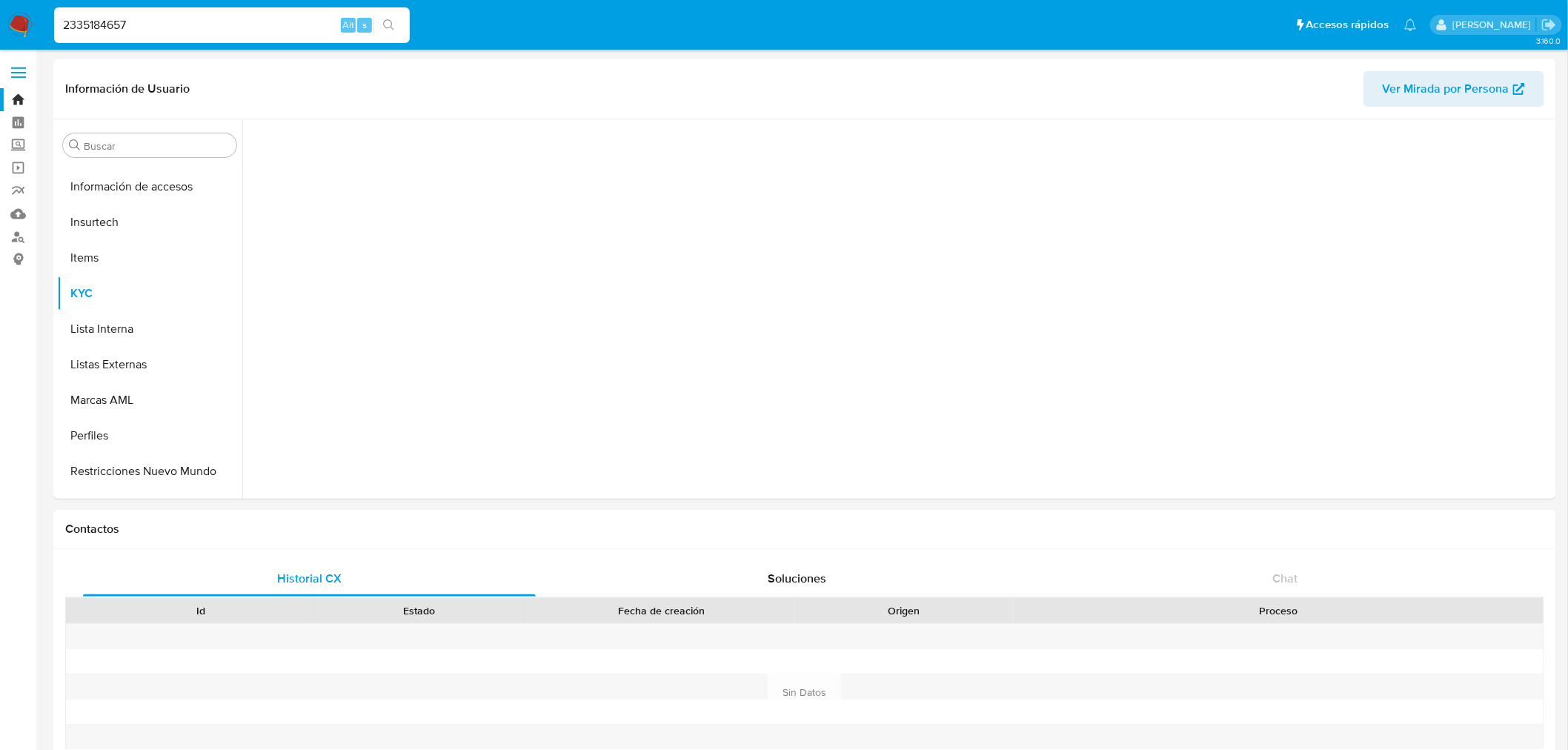
scroll to position [625, 0]
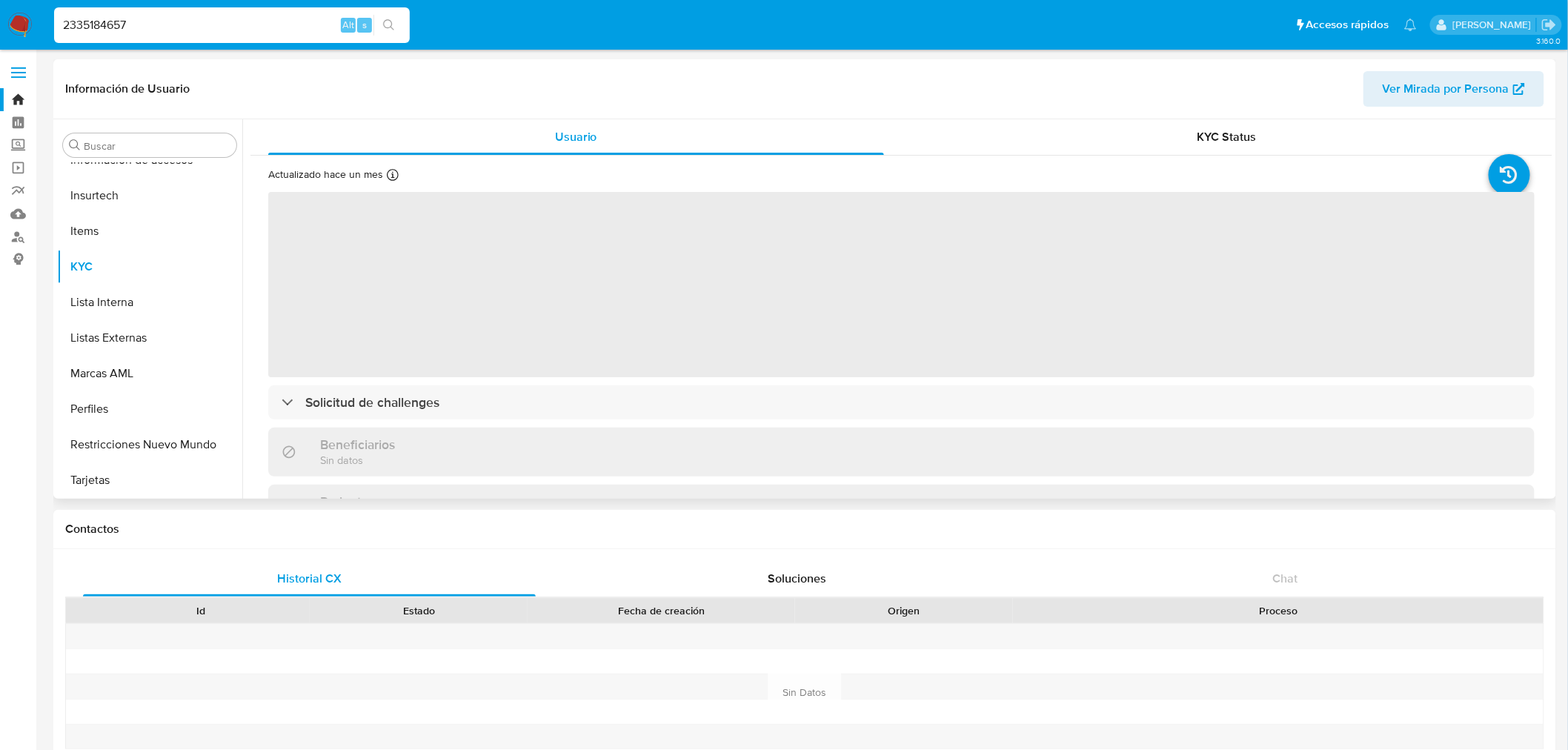
select select "10"
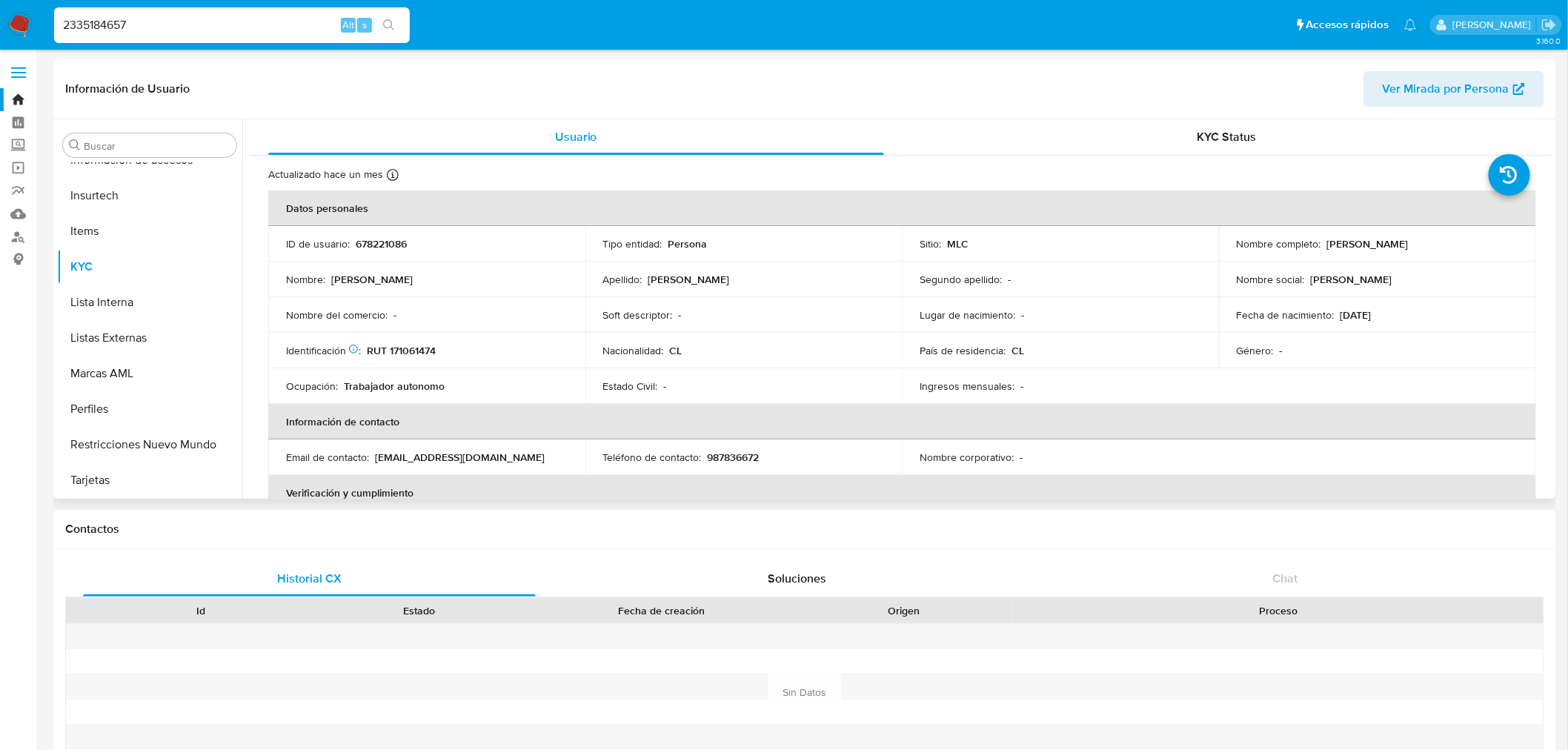
click at [412, 350] on p "RUT 171061474" at bounding box center [401, 350] width 69 height 13
copy p "171061474"
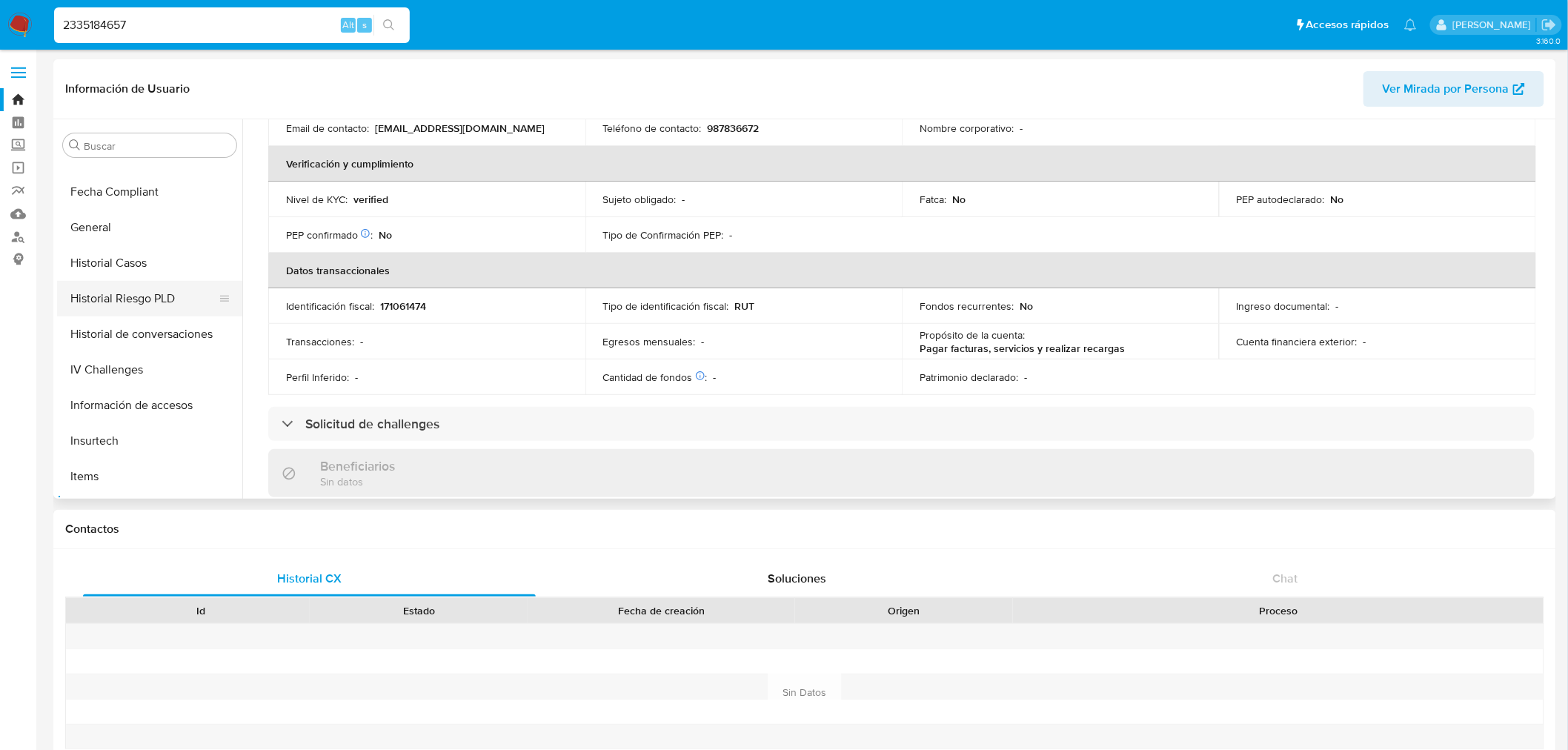
scroll to position [378, 0]
click at [122, 261] on button "Historial Casos" at bounding box center [143, 264] width 173 height 36
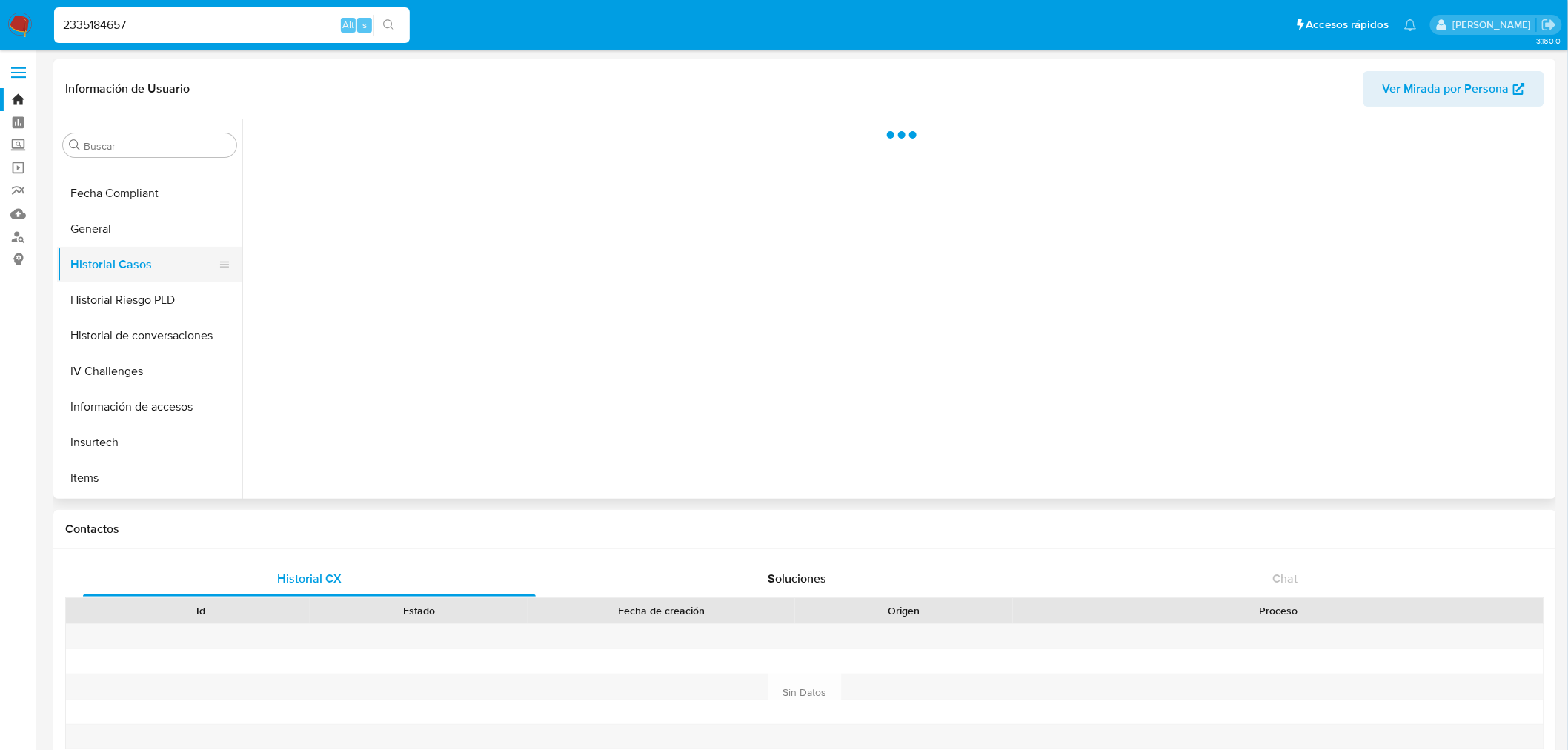
scroll to position [0, 0]
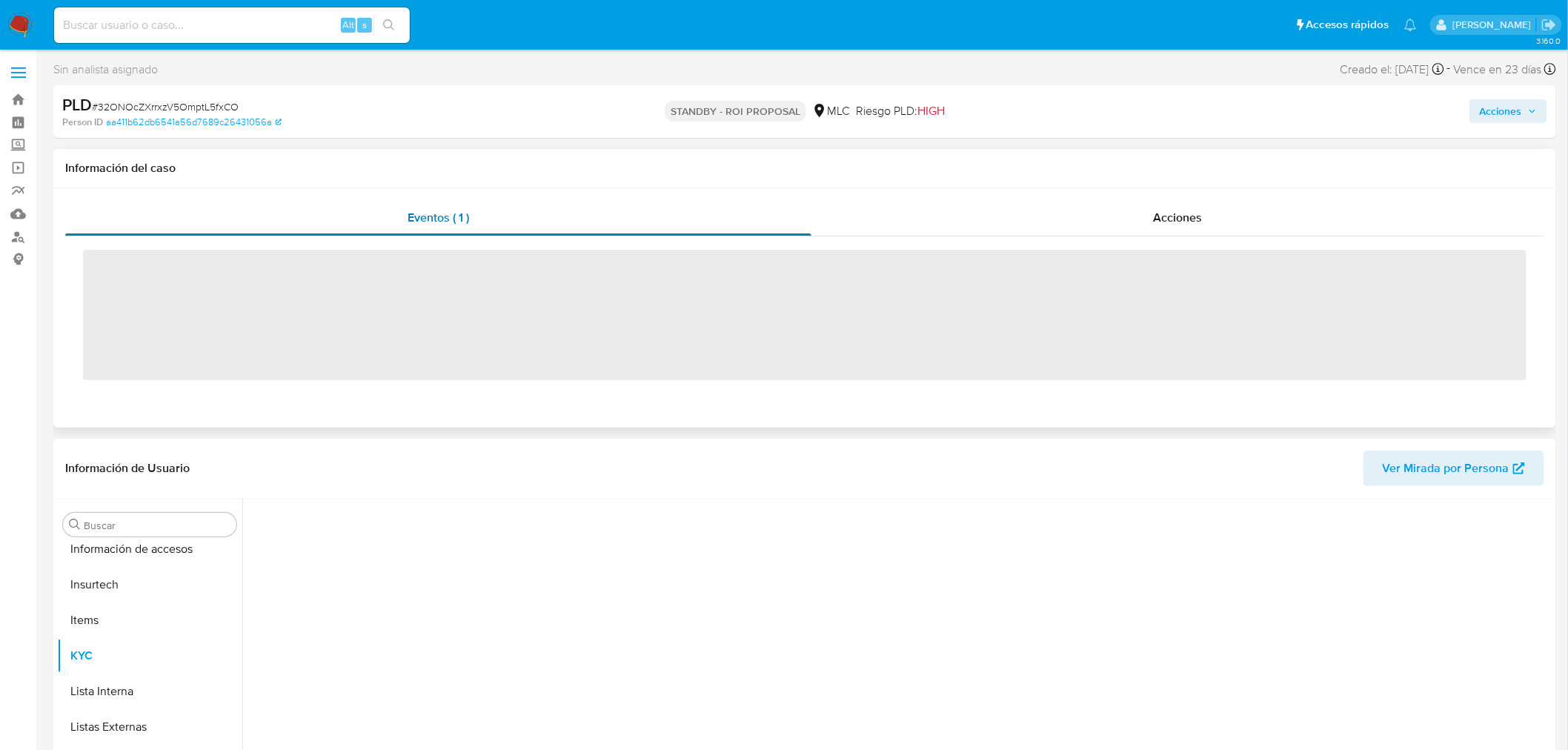
scroll to position [625, 0]
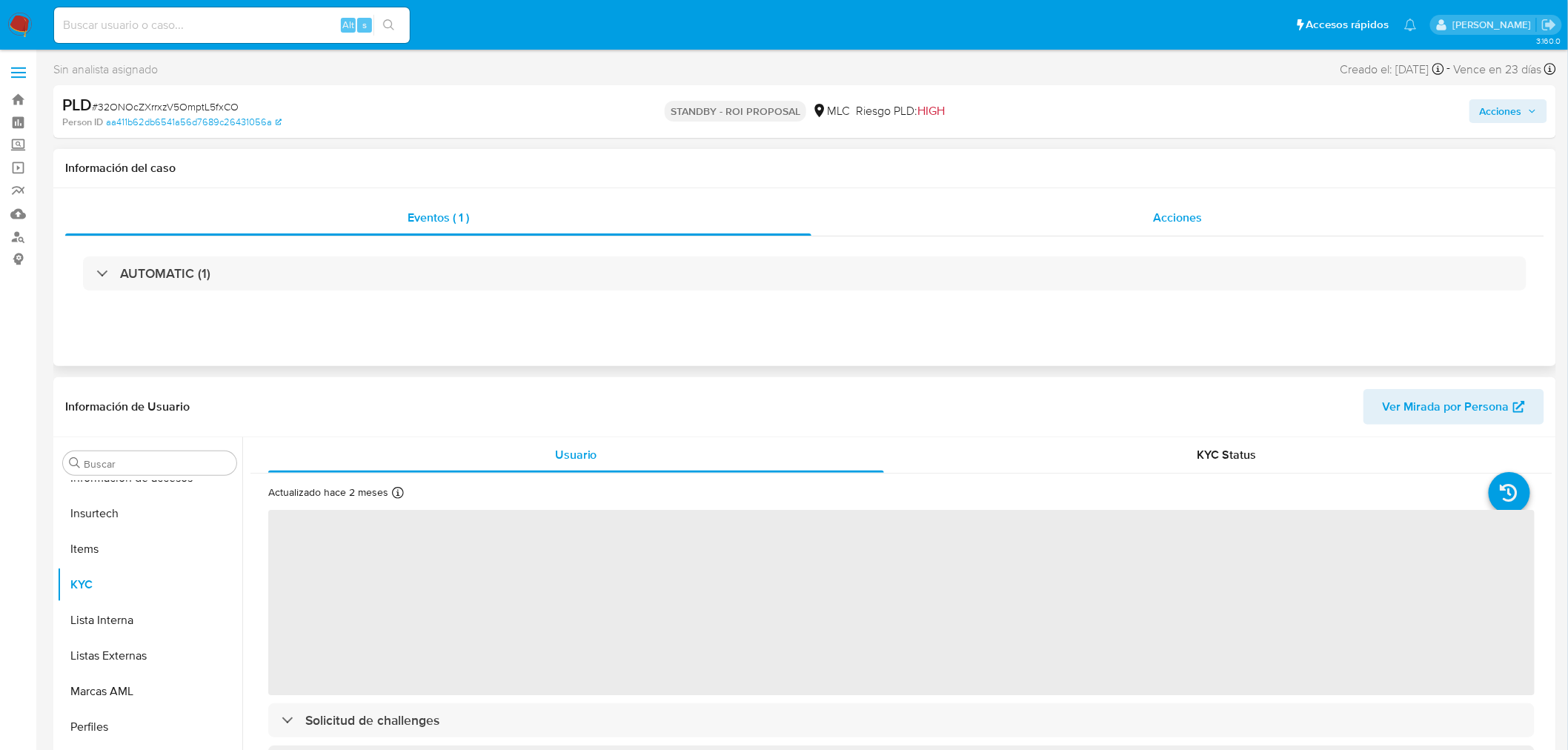
click at [928, 210] on div "Acciones" at bounding box center [1178, 218] width 733 height 36
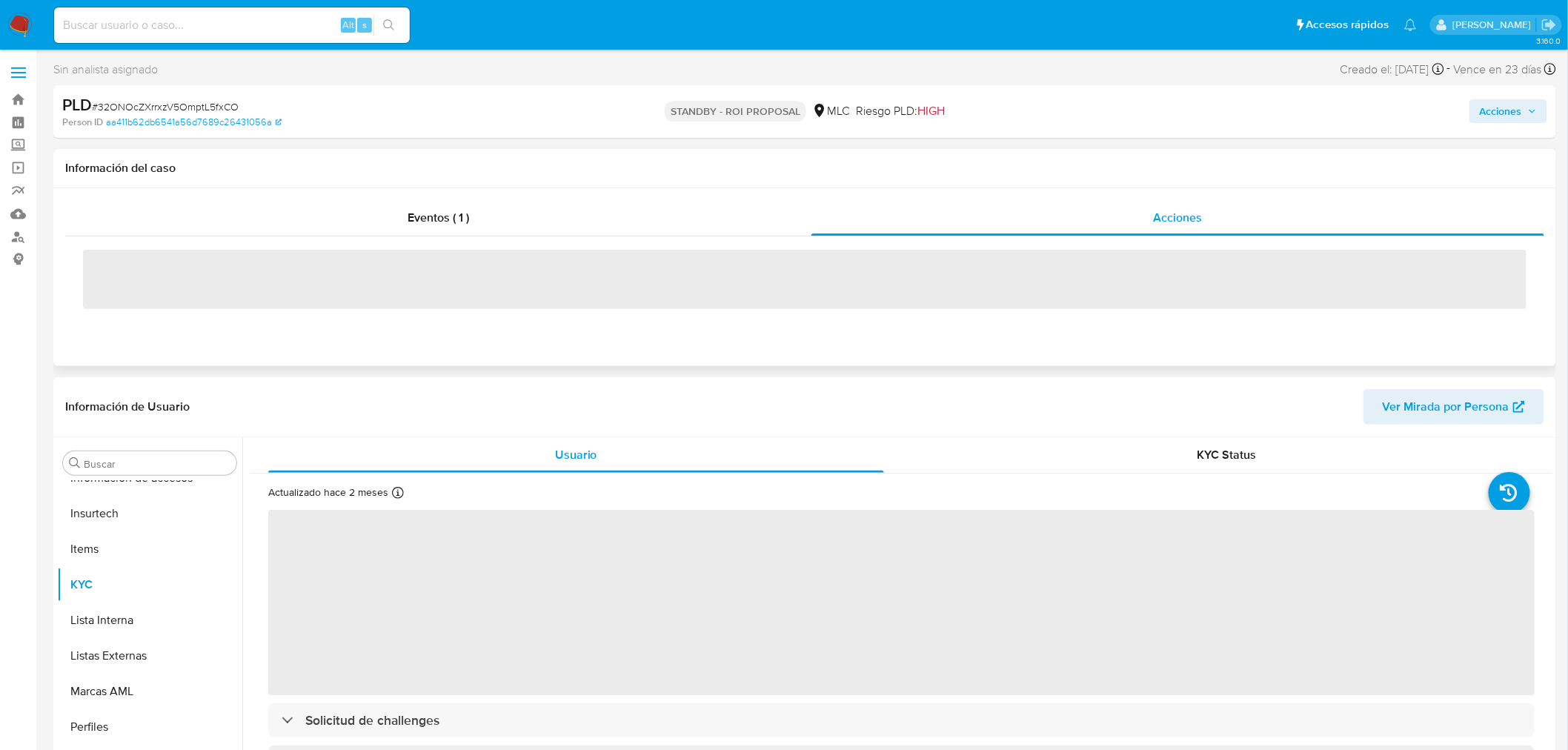
select select "10"
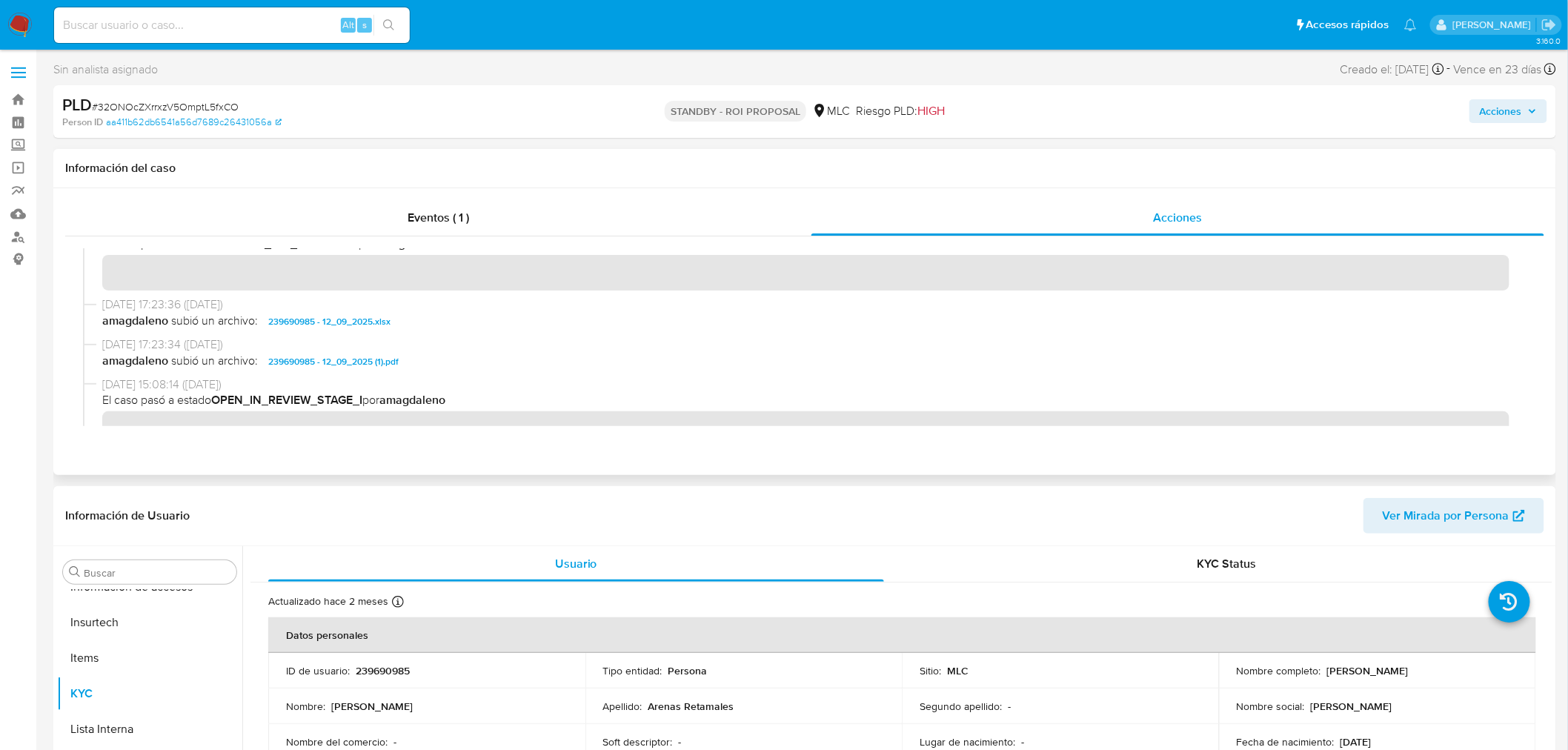
scroll to position [0, 0]
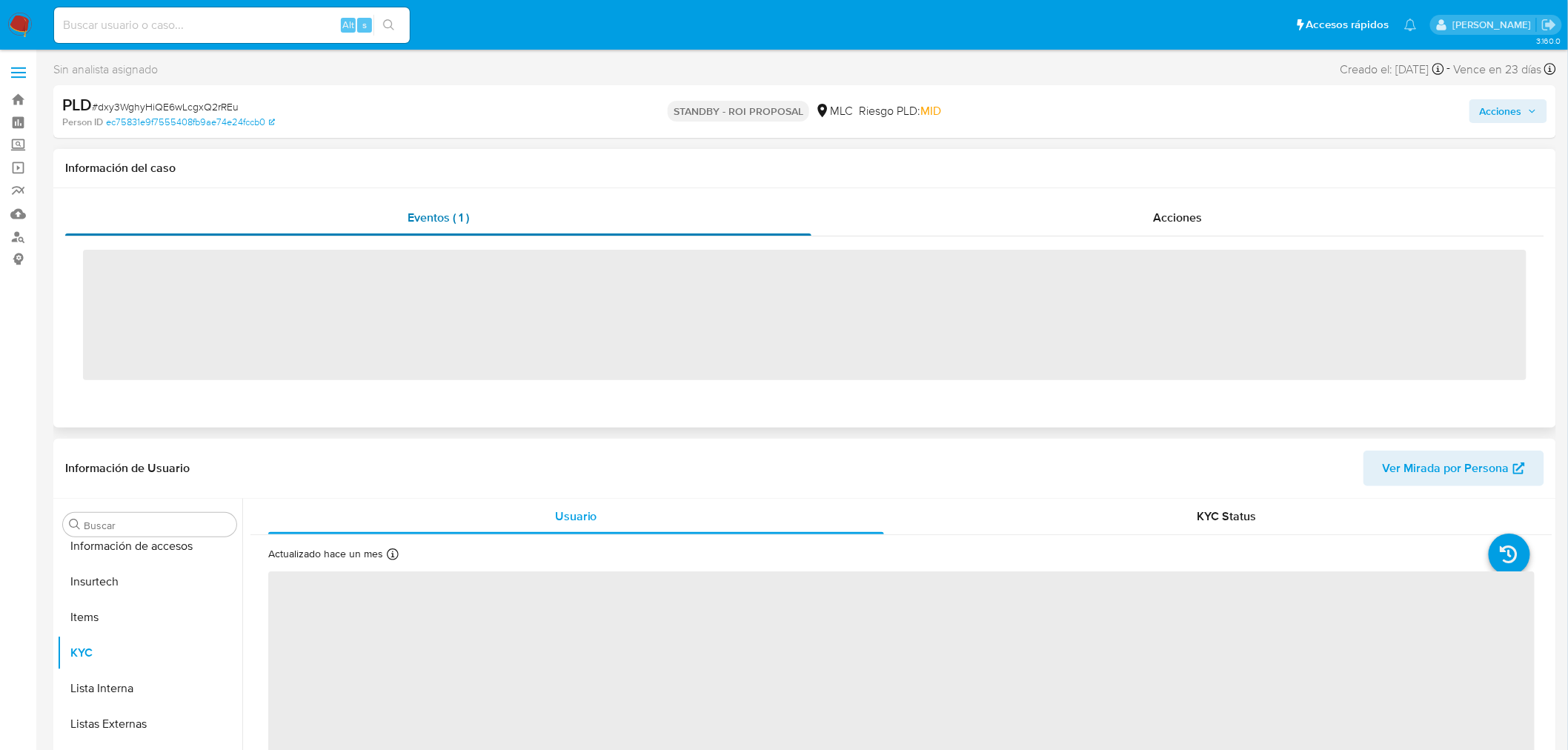
scroll to position [625, 0]
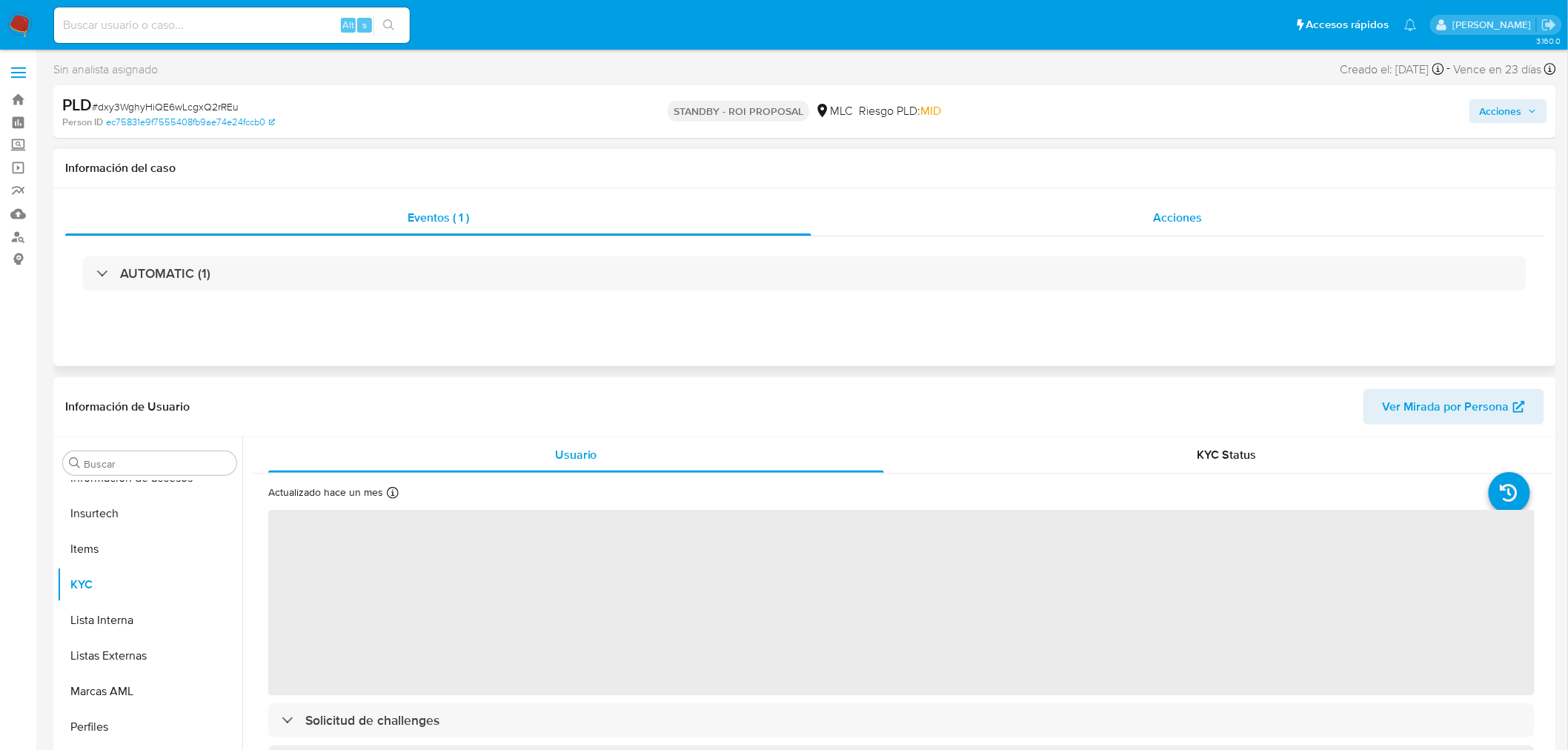
select select "10"
click at [920, 226] on div "Acciones" at bounding box center [1178, 218] width 733 height 36
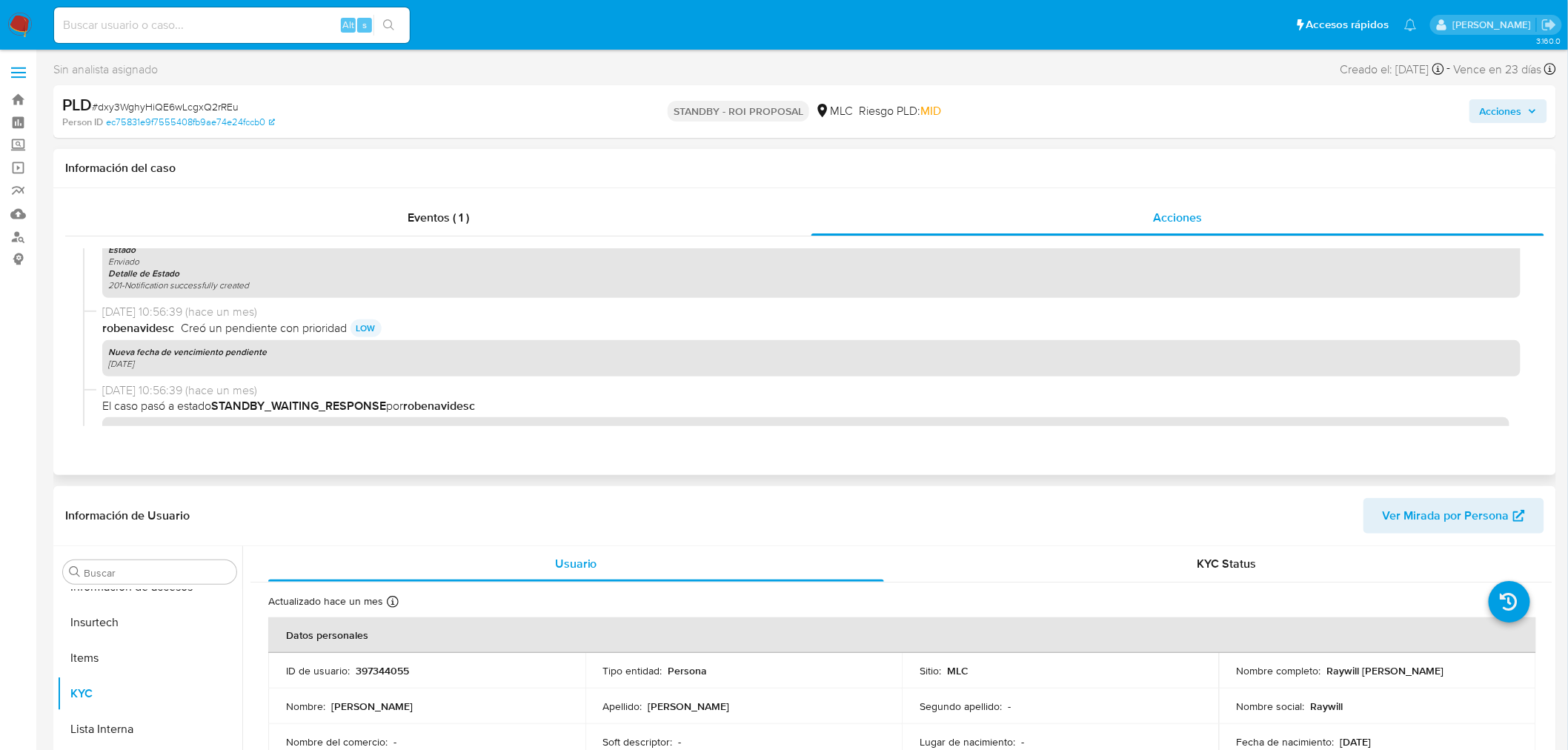
scroll to position [493, 0]
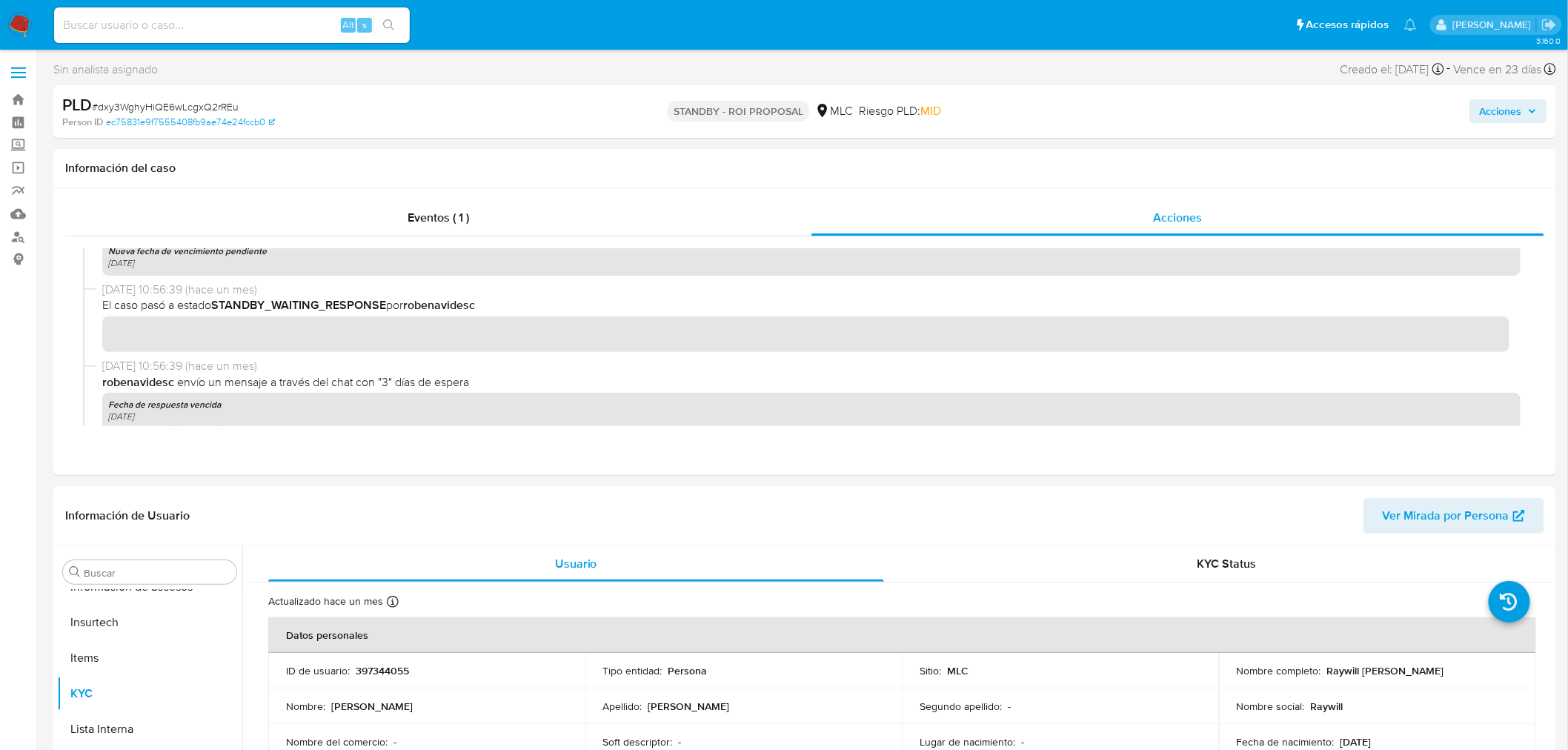
click at [131, 109] on span "# dxy3WghyHiQE6wLcgxQ2rREu" at bounding box center [165, 107] width 147 height 15
copy span "dxy3WghyHiQE6wLcgxQ2rREu"
click at [373, 668] on p "397344055" at bounding box center [382, 671] width 53 height 13
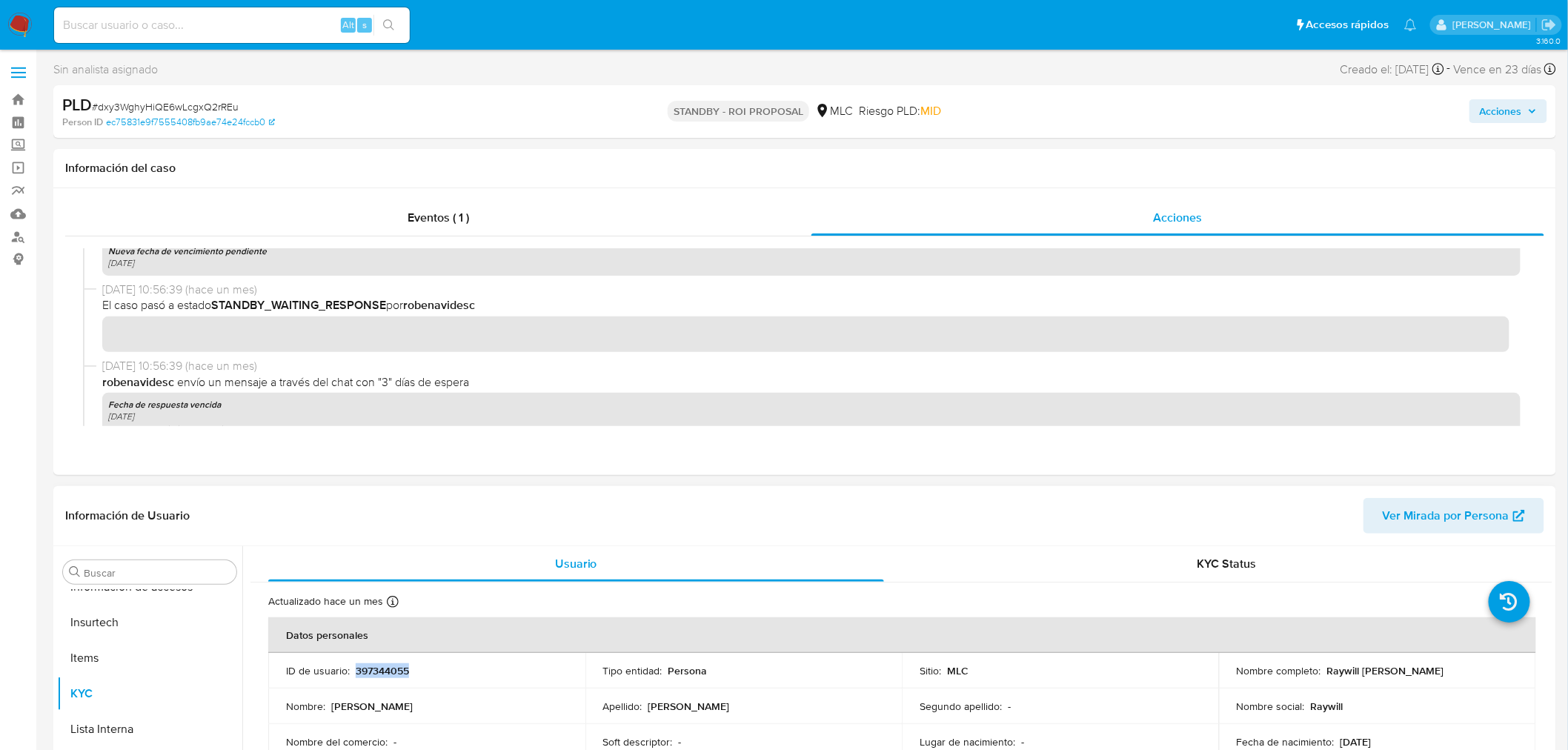
copy p "397344055"
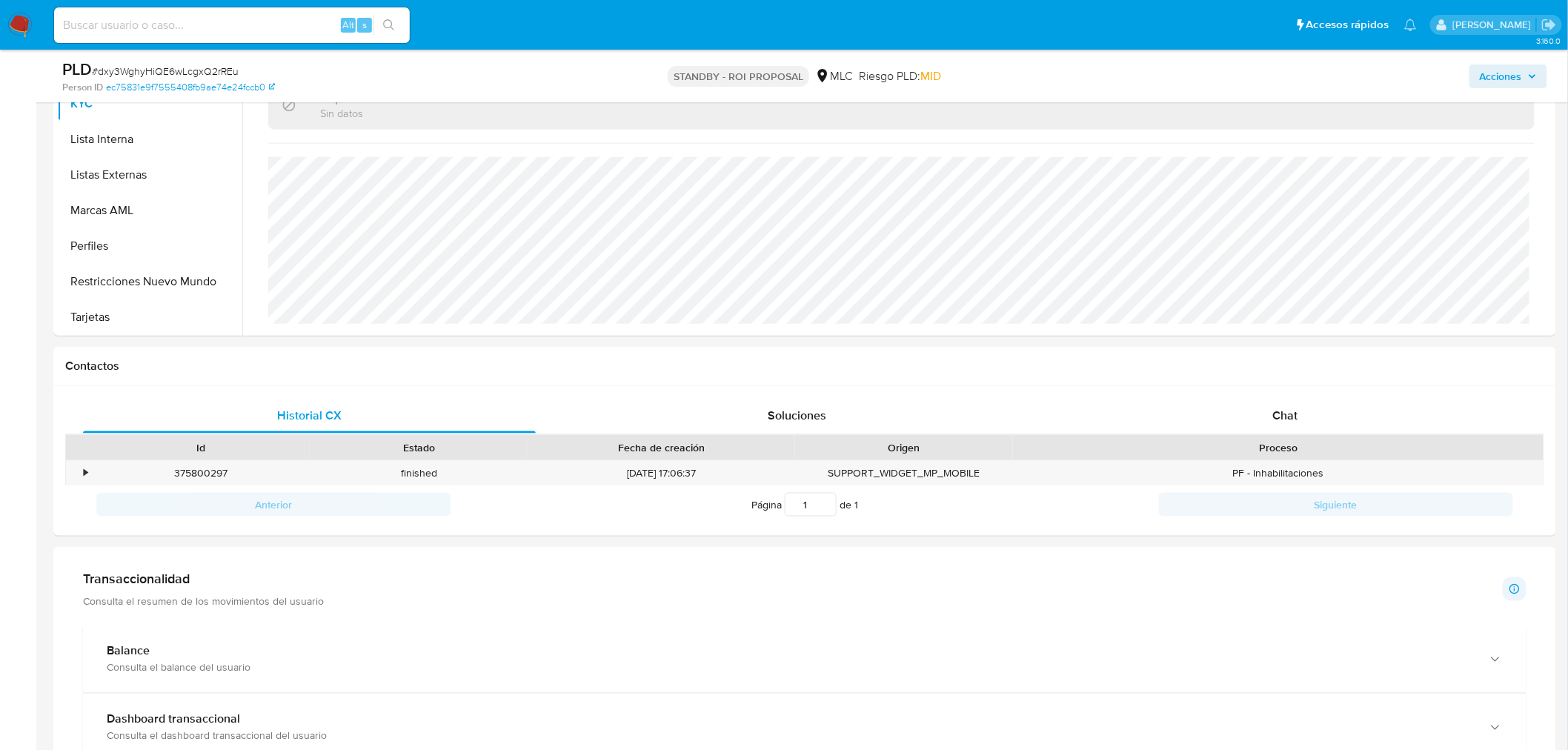
scroll to position [575, 0]
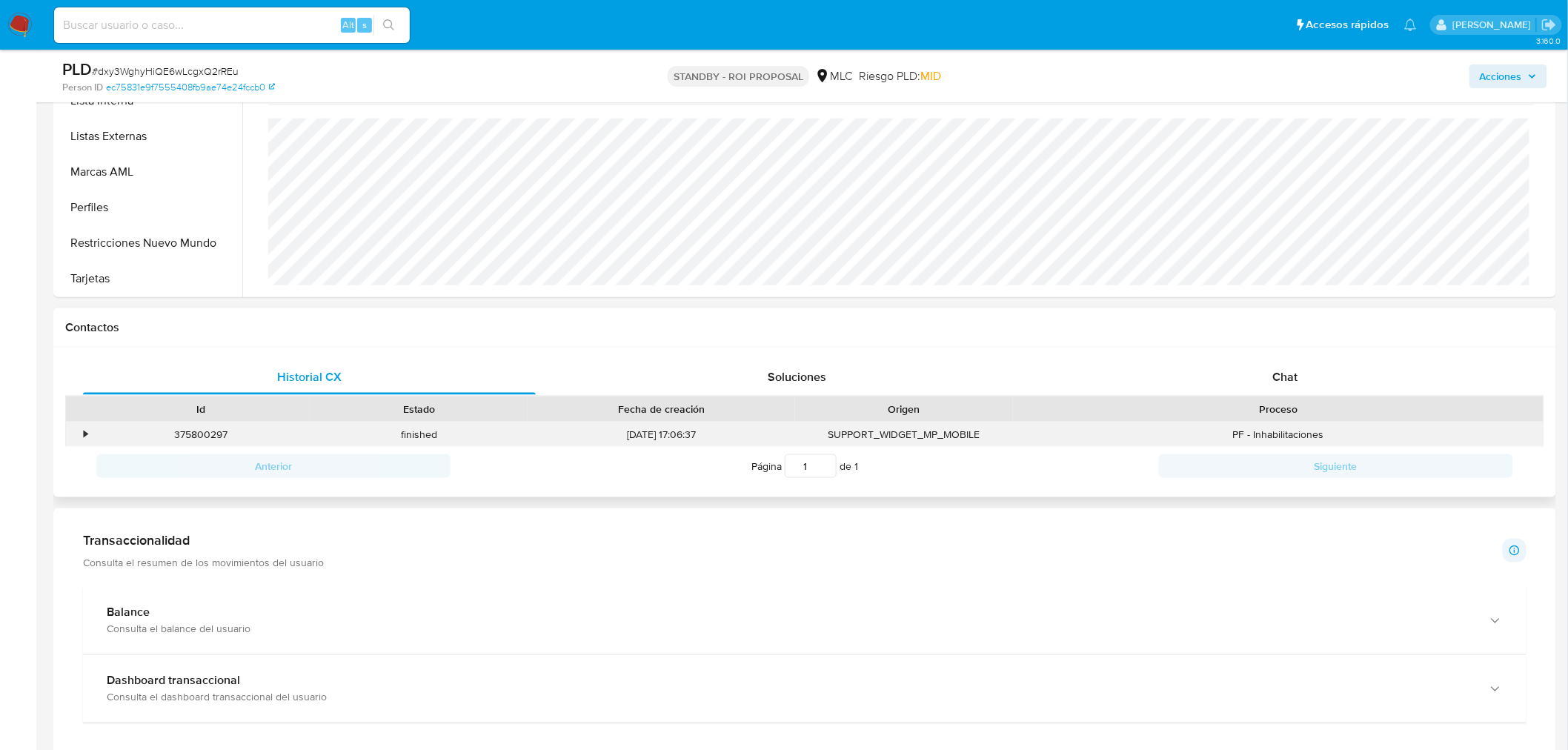
click at [80, 434] on div "•" at bounding box center [79, 435] width 26 height 25
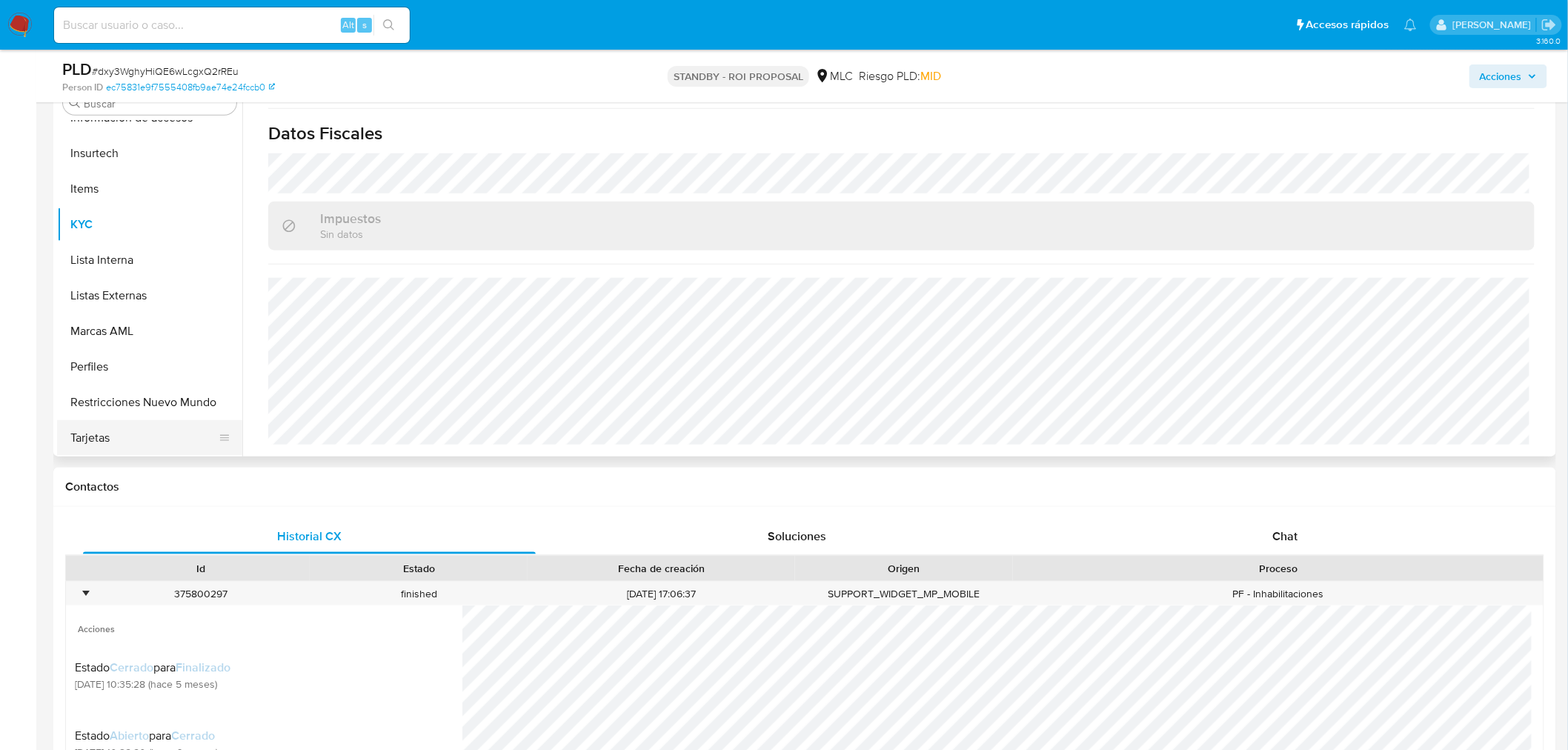
scroll to position [411, 0]
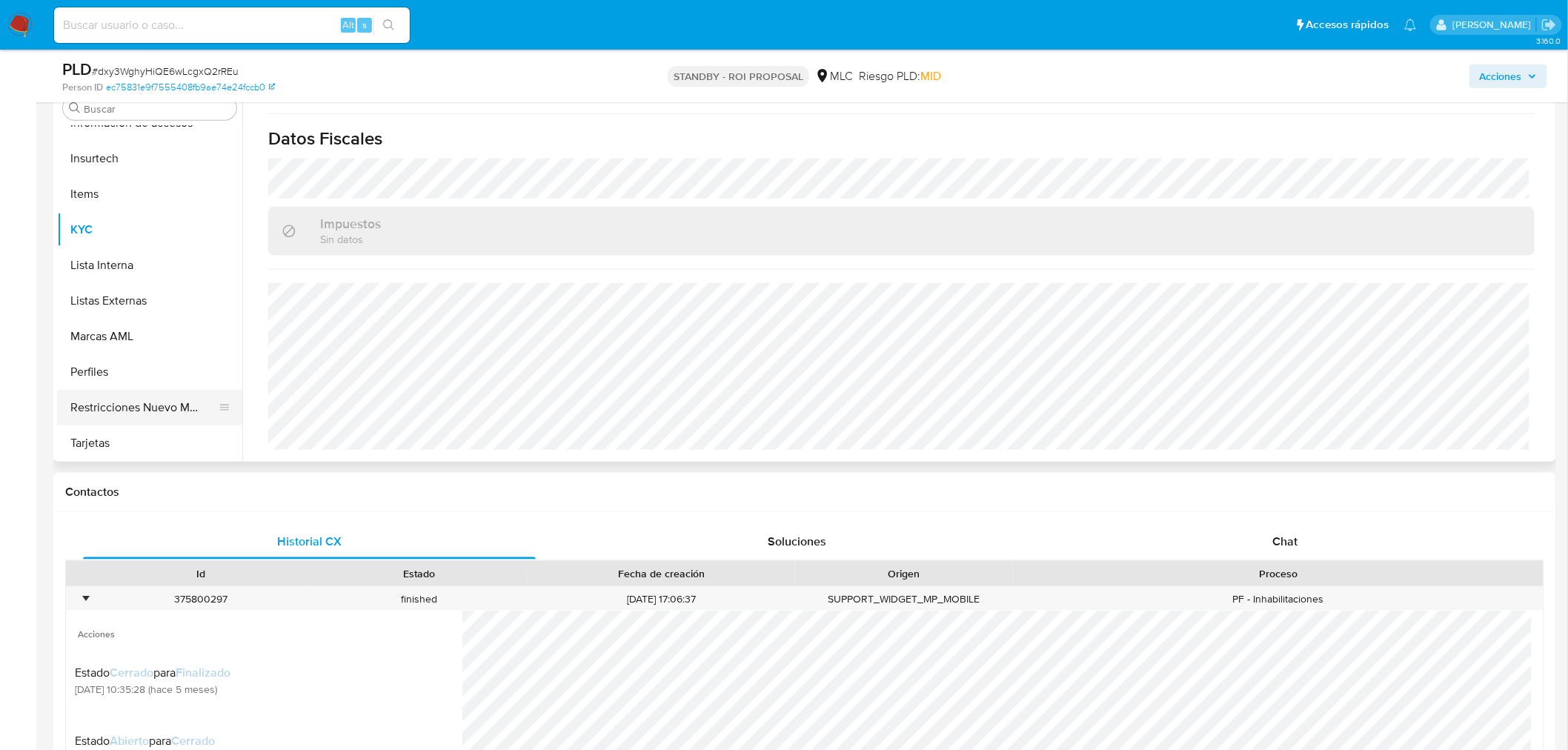
click at [142, 401] on button "Restricciones Nuevo Mundo" at bounding box center [143, 407] width 173 height 36
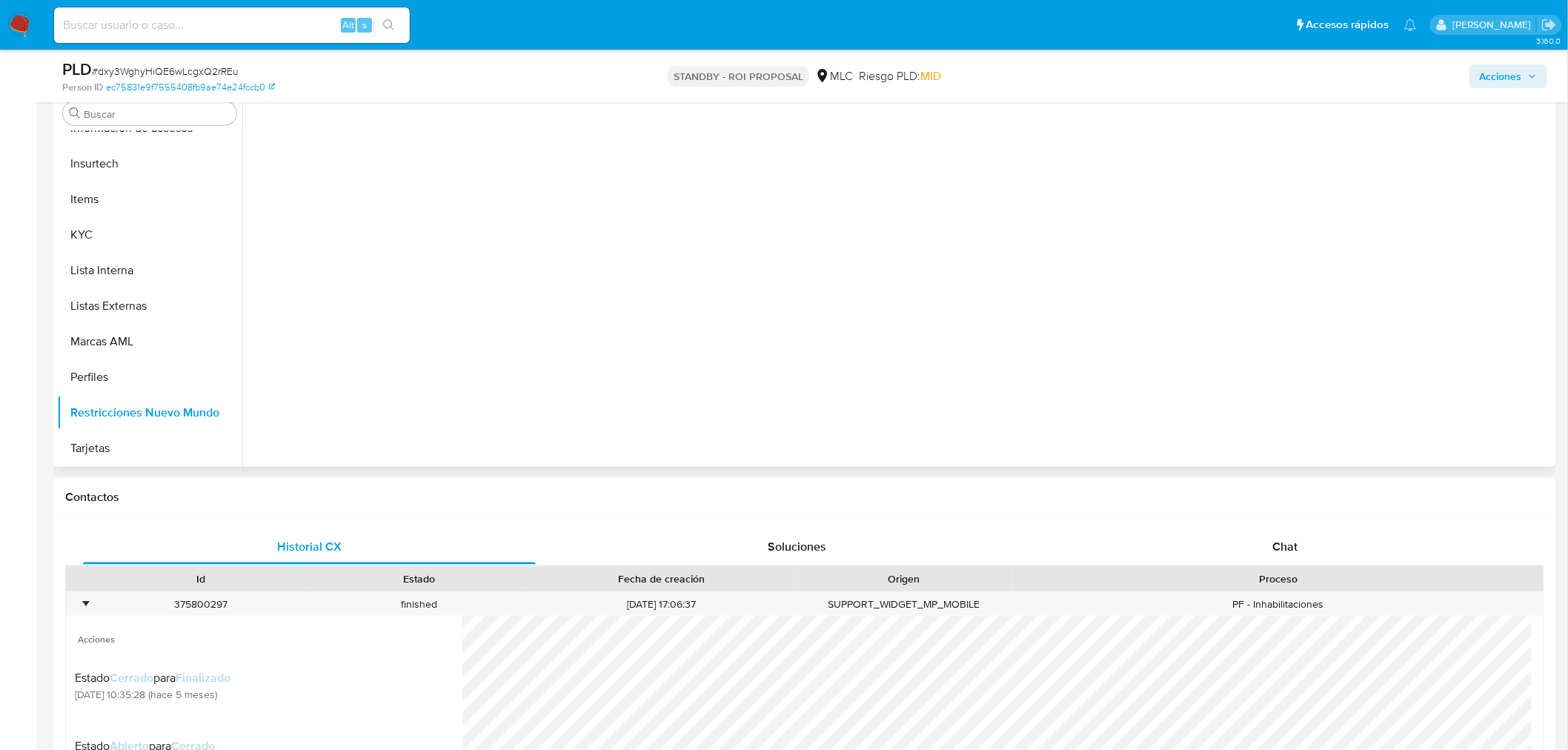
scroll to position [165, 0]
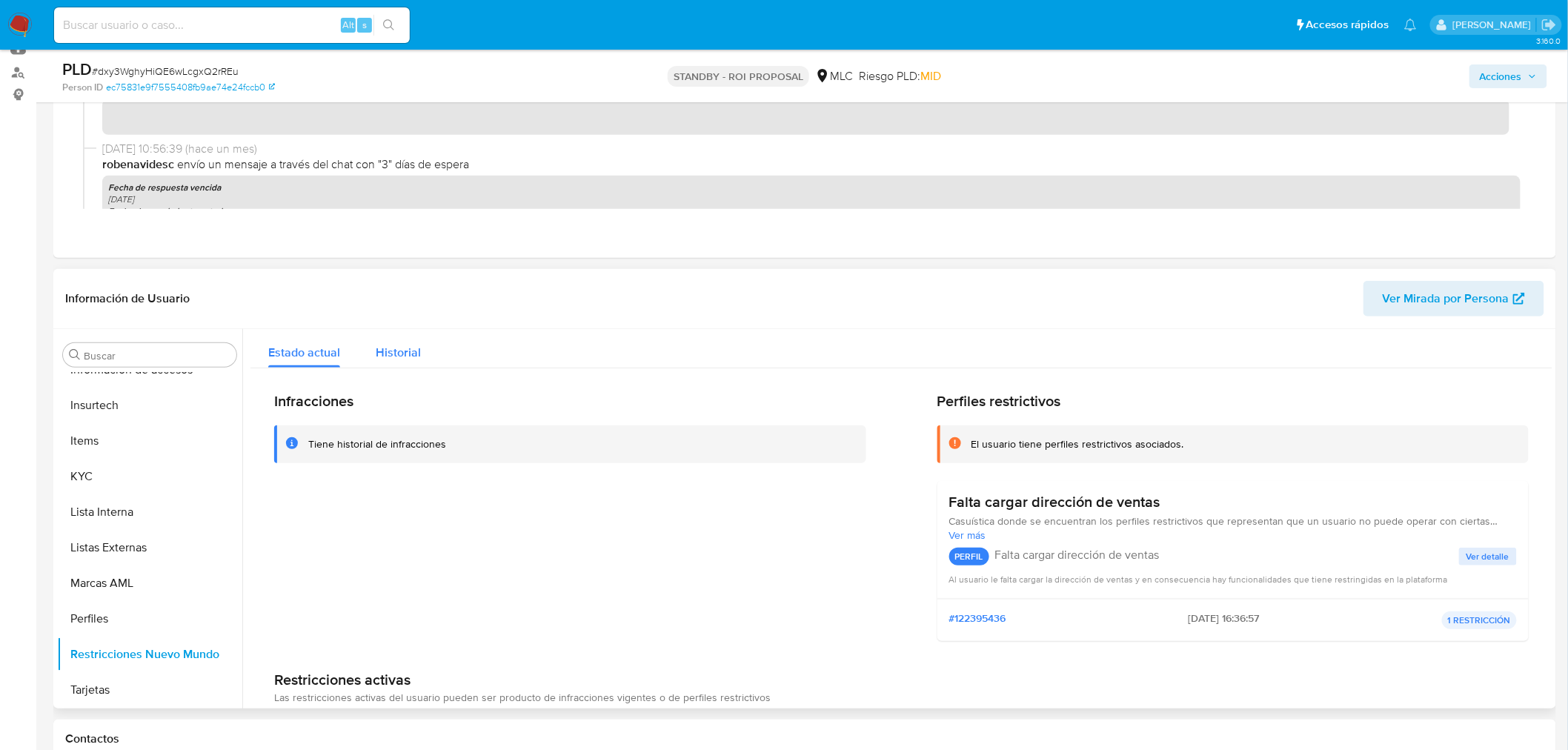
click at [391, 354] on span "Historial" at bounding box center [398, 352] width 46 height 17
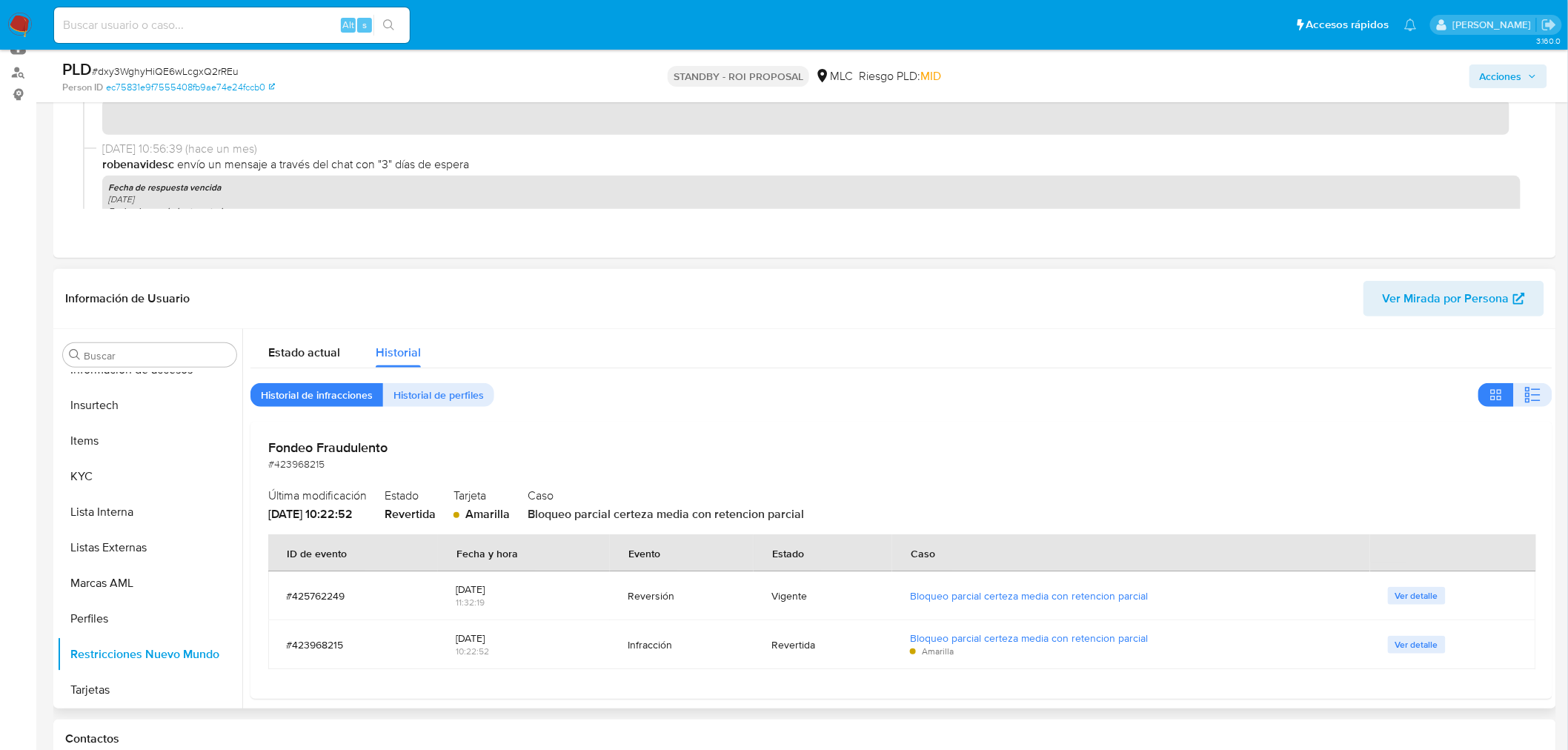
drag, startPoint x: 453, startPoint y: 642, endPoint x: 464, endPoint y: 645, distance: 11.4
click at [464, 645] on td "16/03/2025 10:22:52" at bounding box center [524, 644] width 172 height 49
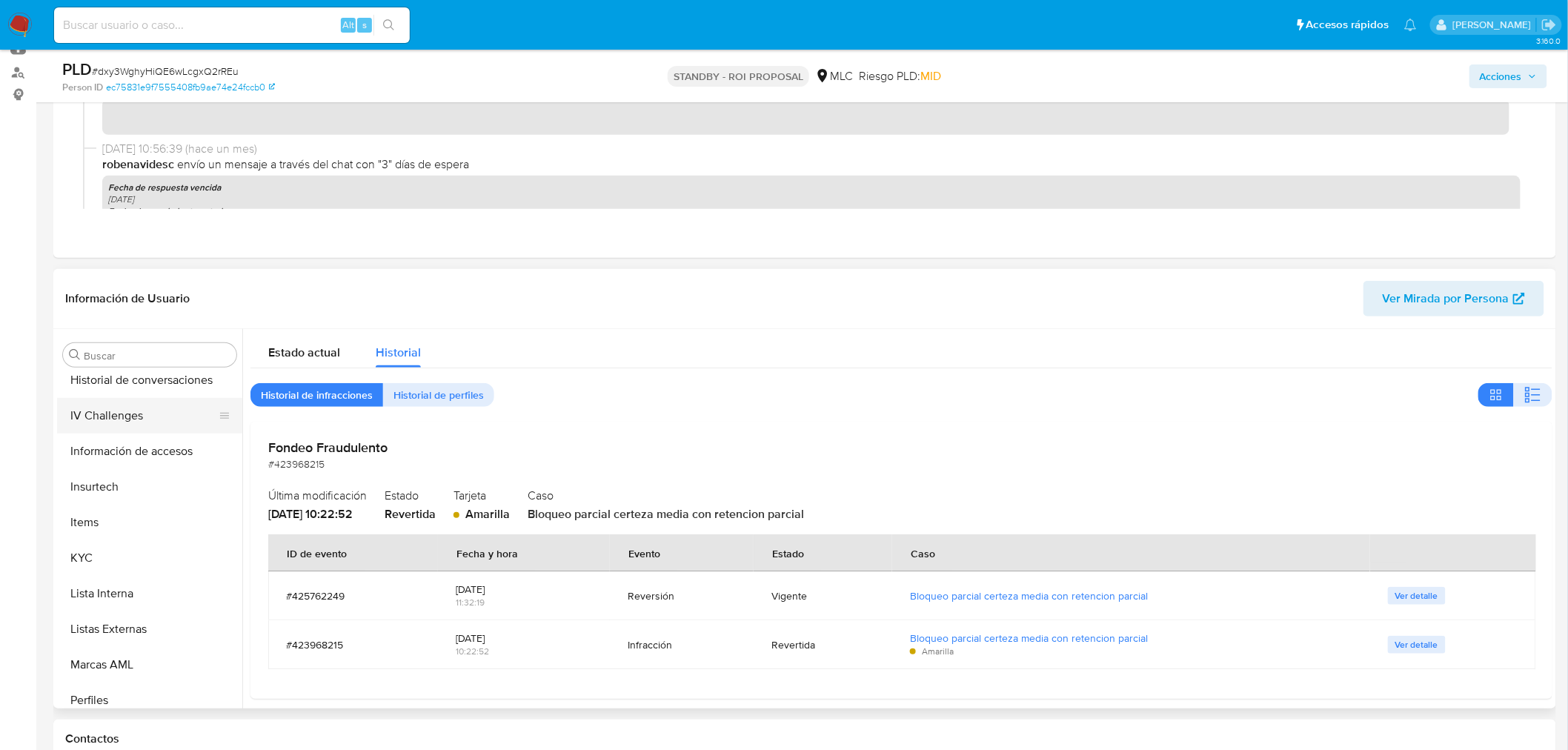
scroll to position [378, 0]
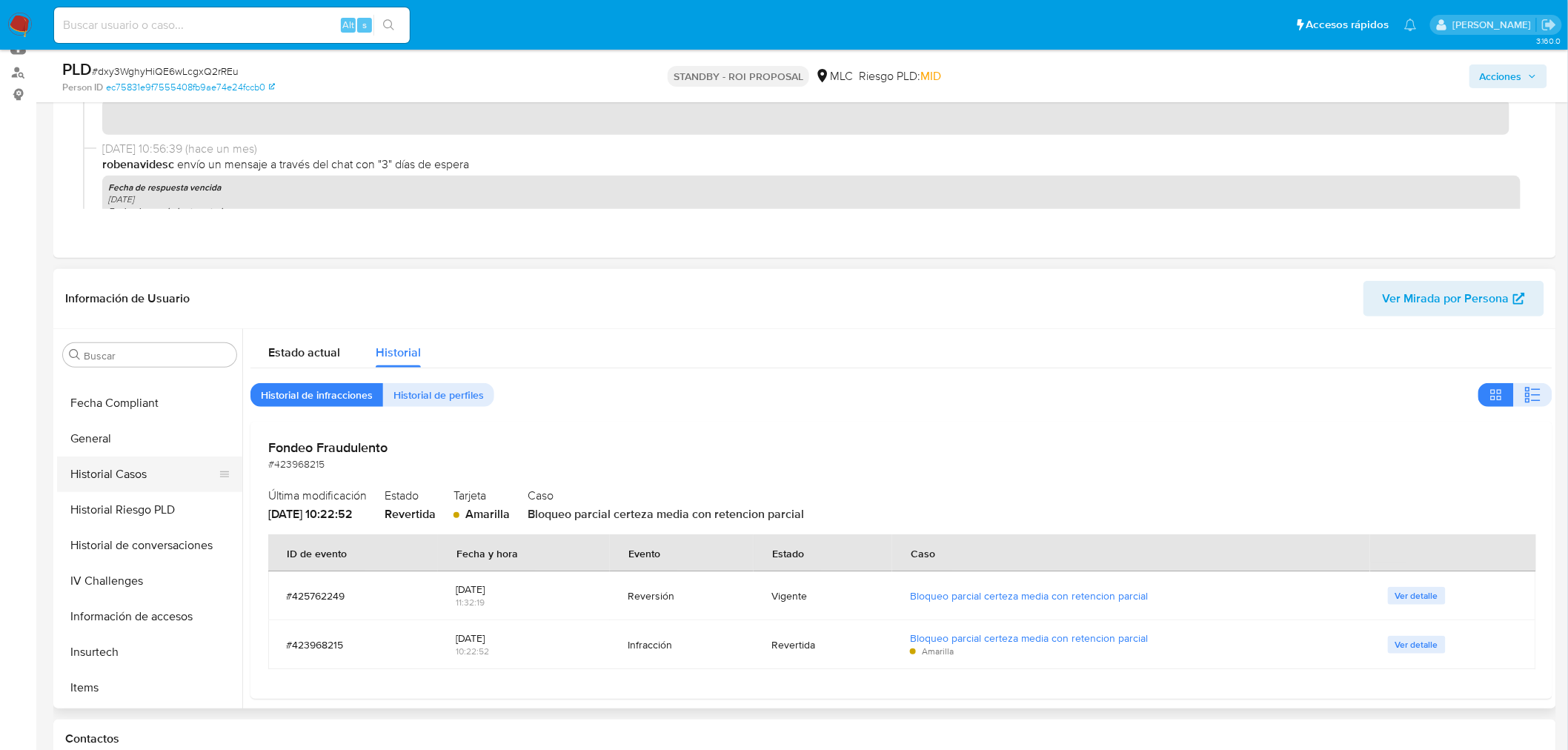
click at [124, 469] on button "Historial Casos" at bounding box center [143, 474] width 173 height 36
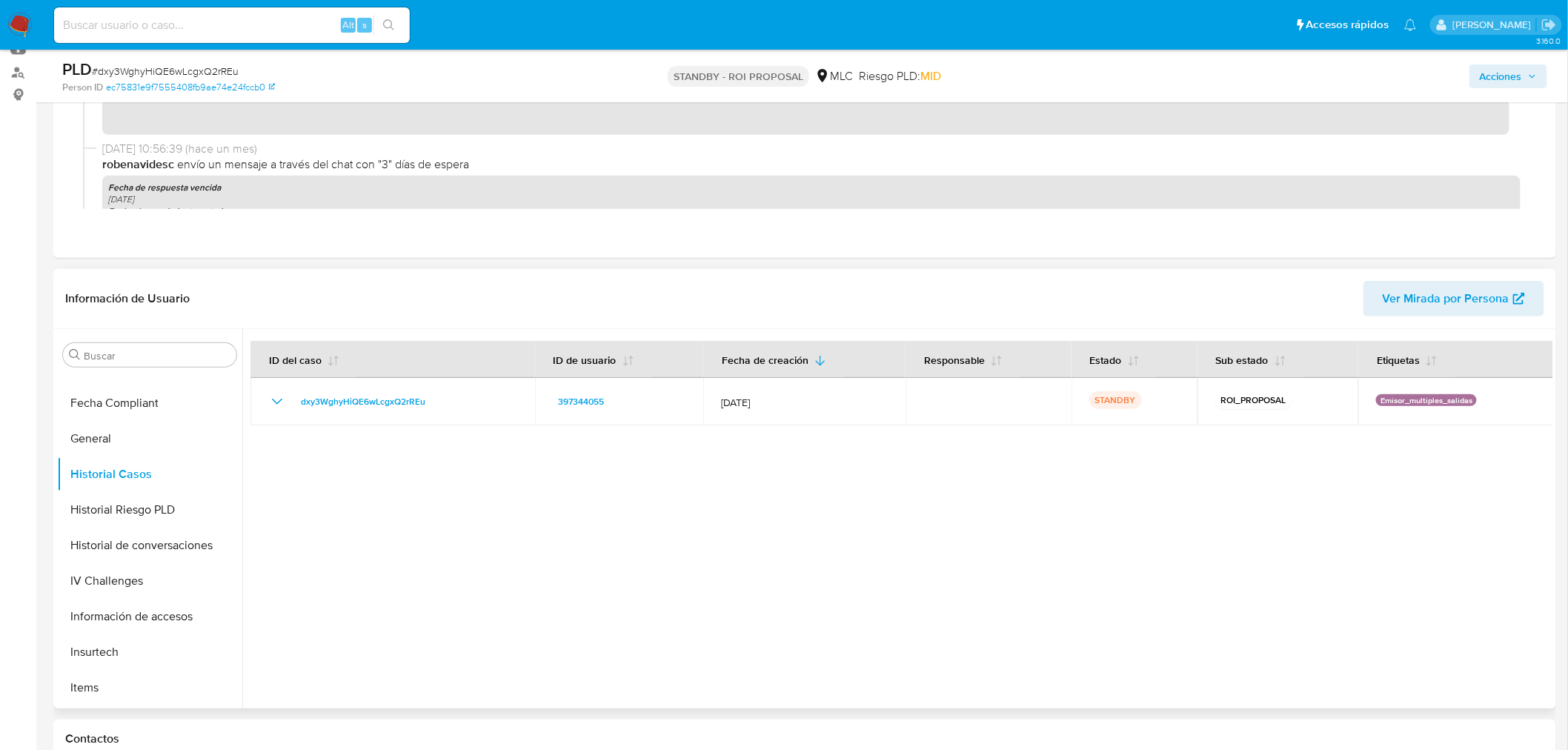
click at [998, 516] on div at bounding box center [897, 518] width 1310 height 379
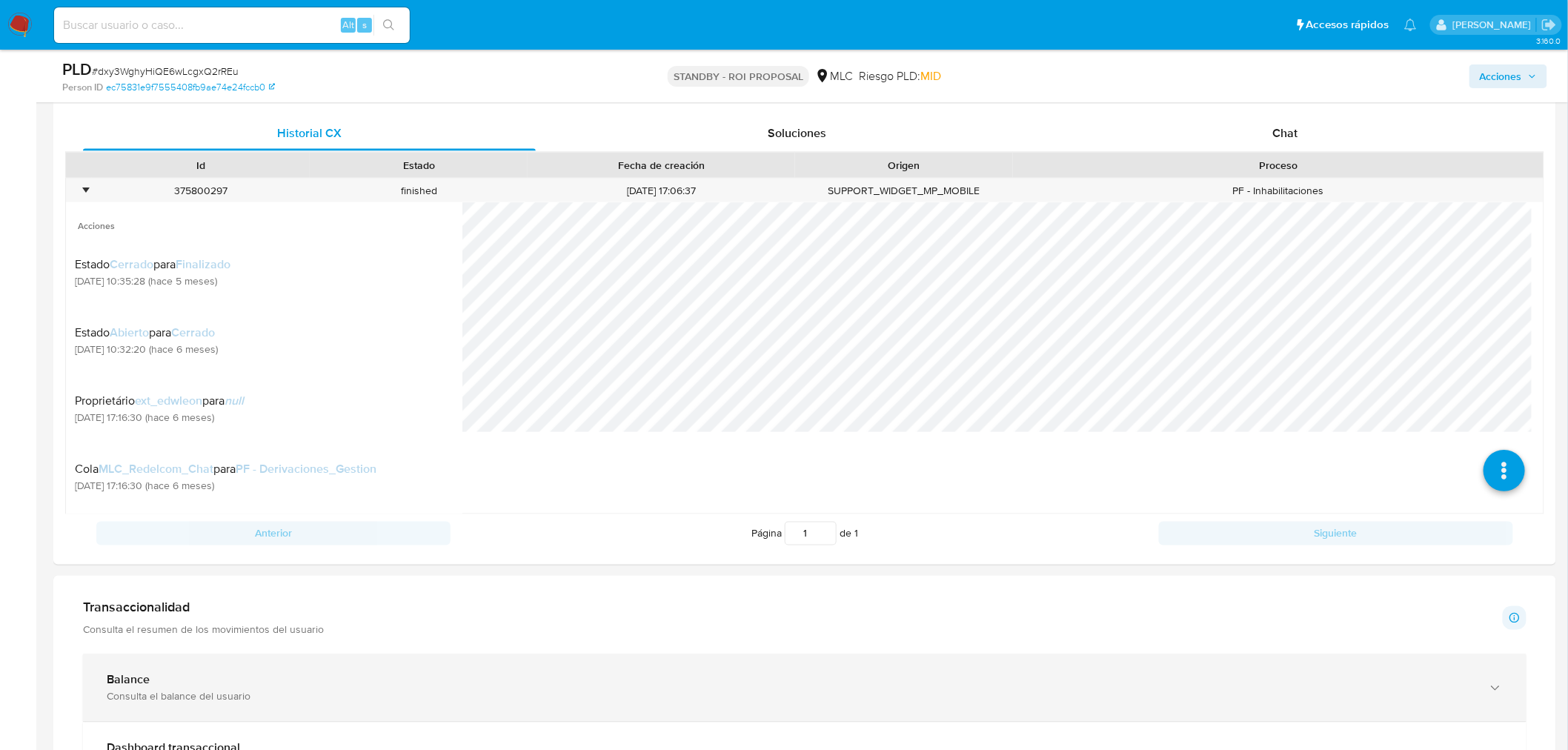
scroll to position [776, 0]
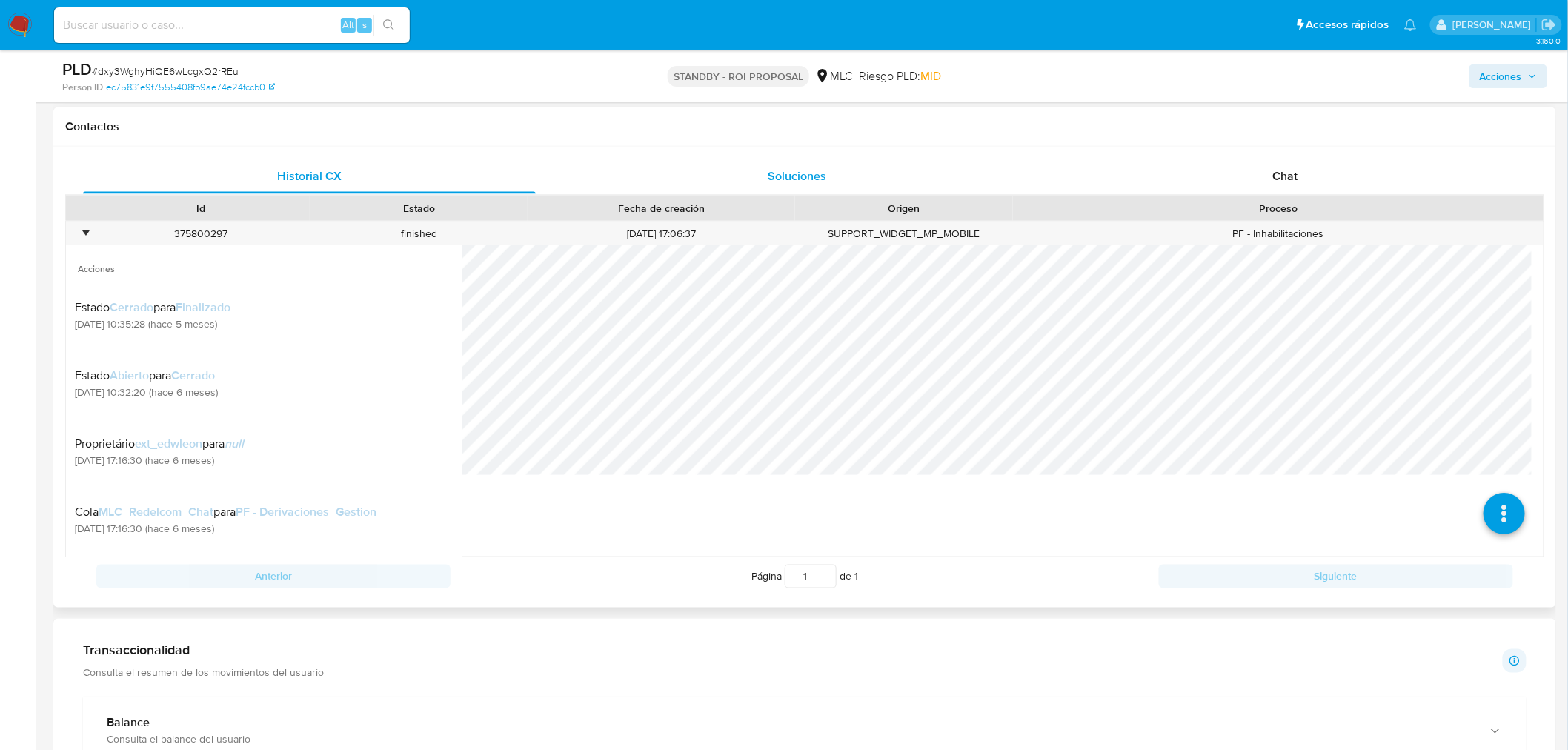
click at [852, 163] on div "Soluciones" at bounding box center [797, 176] width 453 height 36
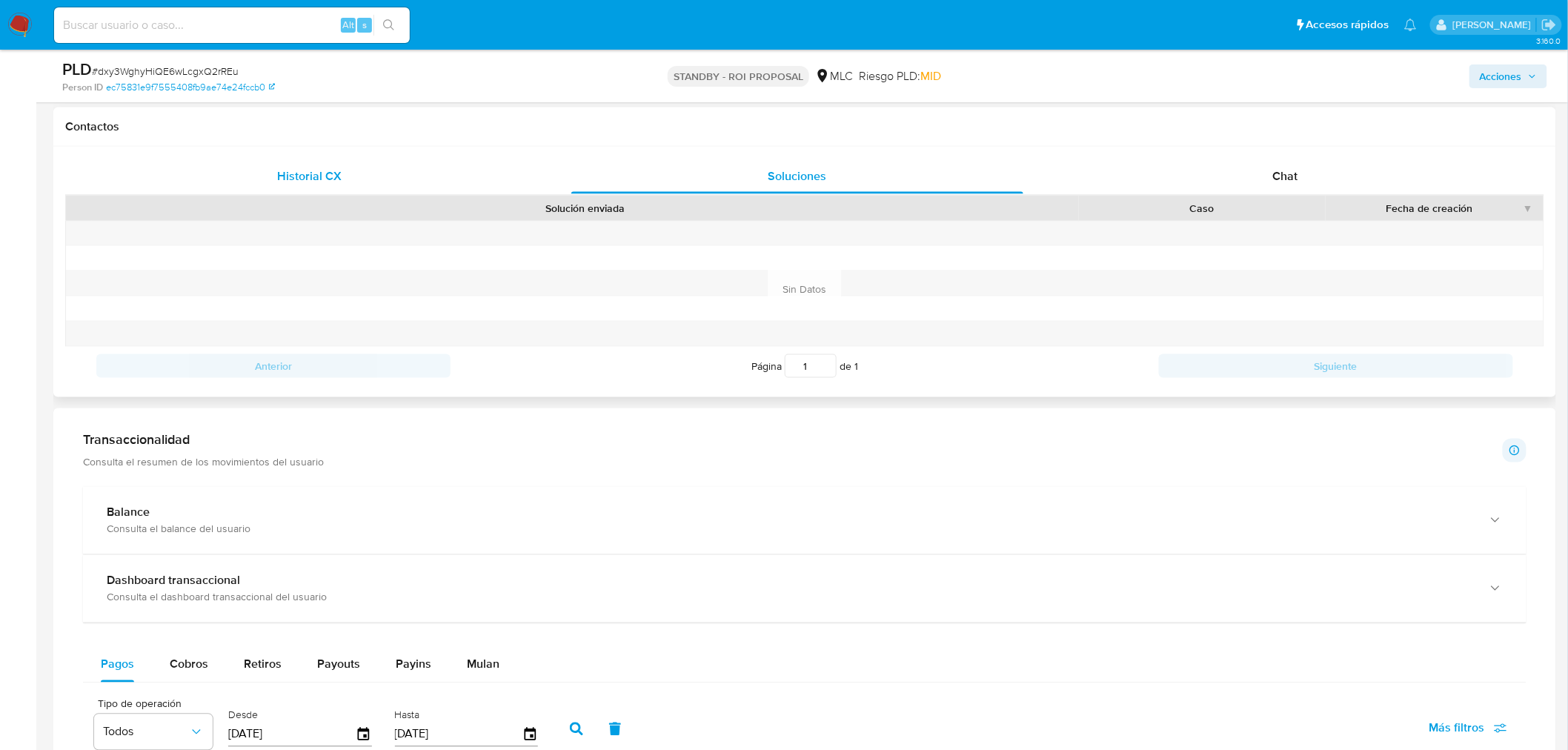
click at [397, 169] on div "Historial CX" at bounding box center [309, 176] width 453 height 36
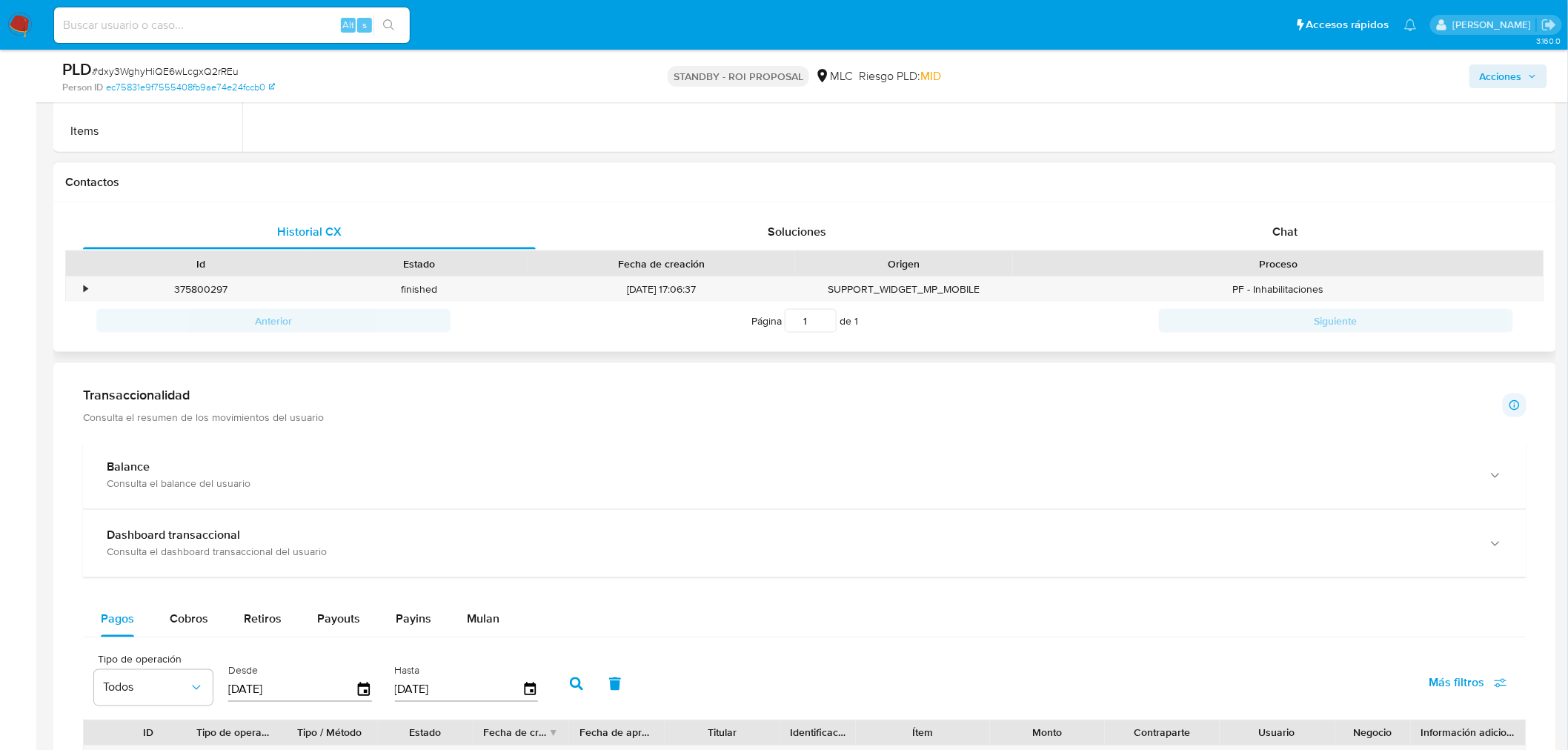
scroll to position [695, 0]
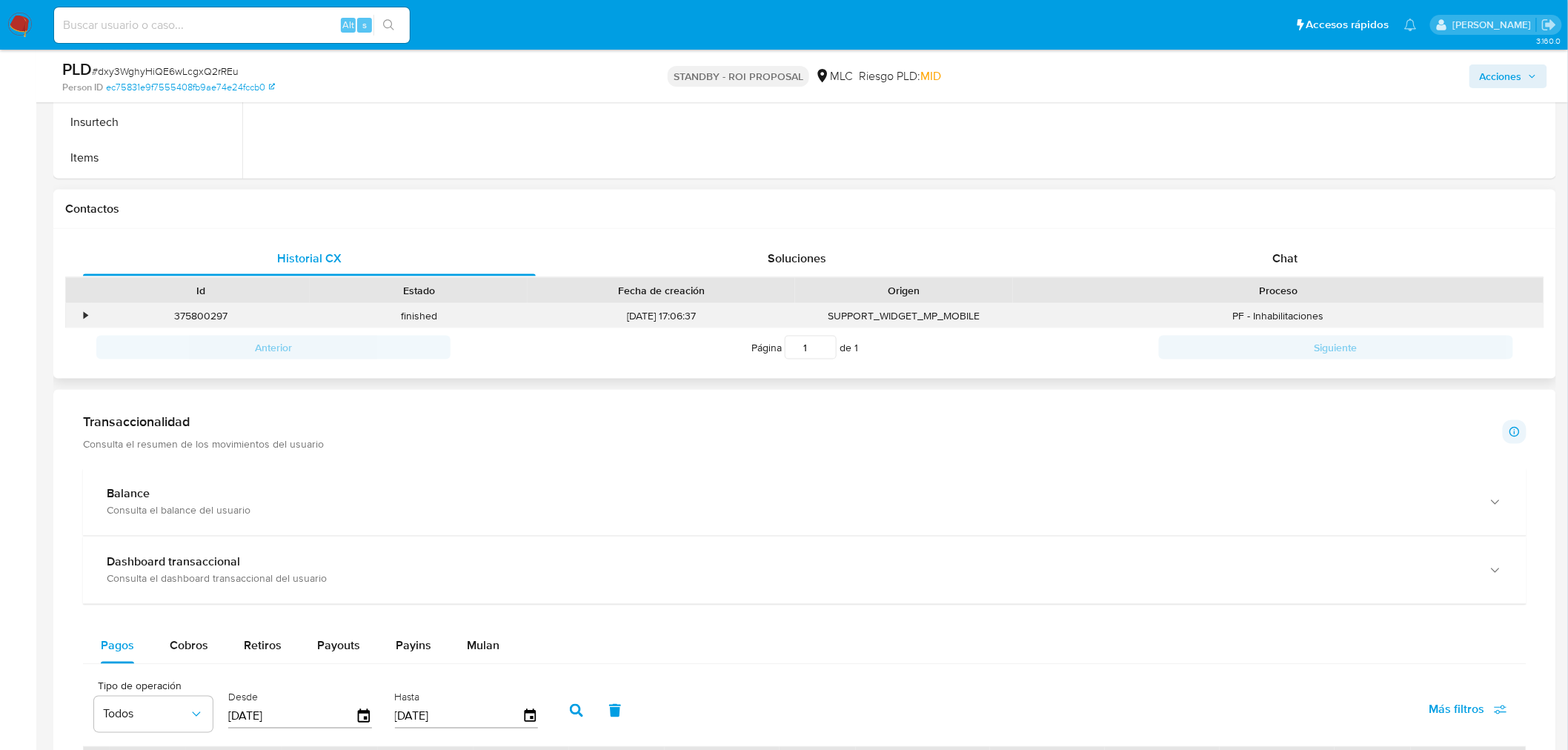
click at [92, 316] on div "375800297" at bounding box center [200, 316] width 218 height 25
click at [84, 315] on div "•" at bounding box center [85, 315] width 3 height 14
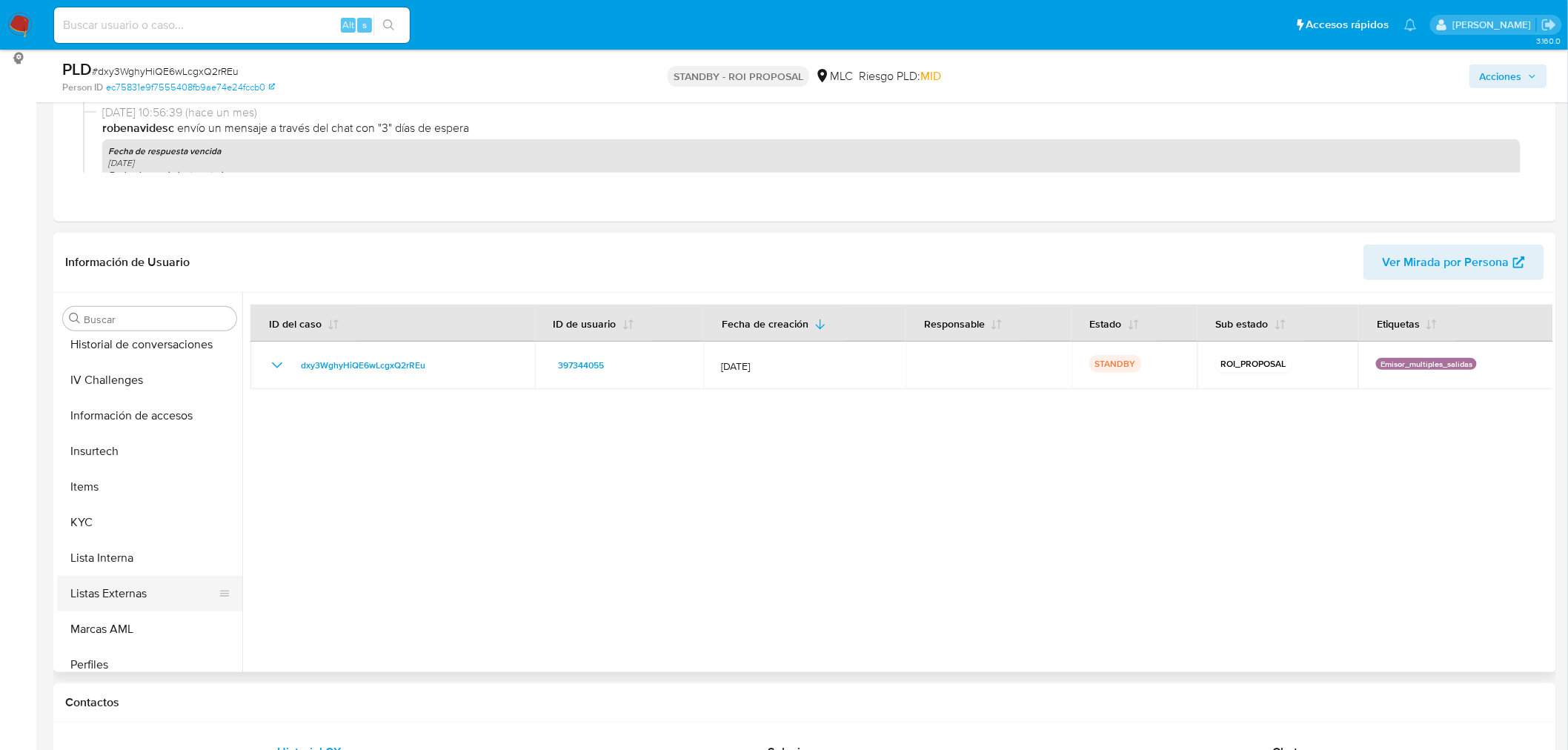
scroll to position [626, 0]
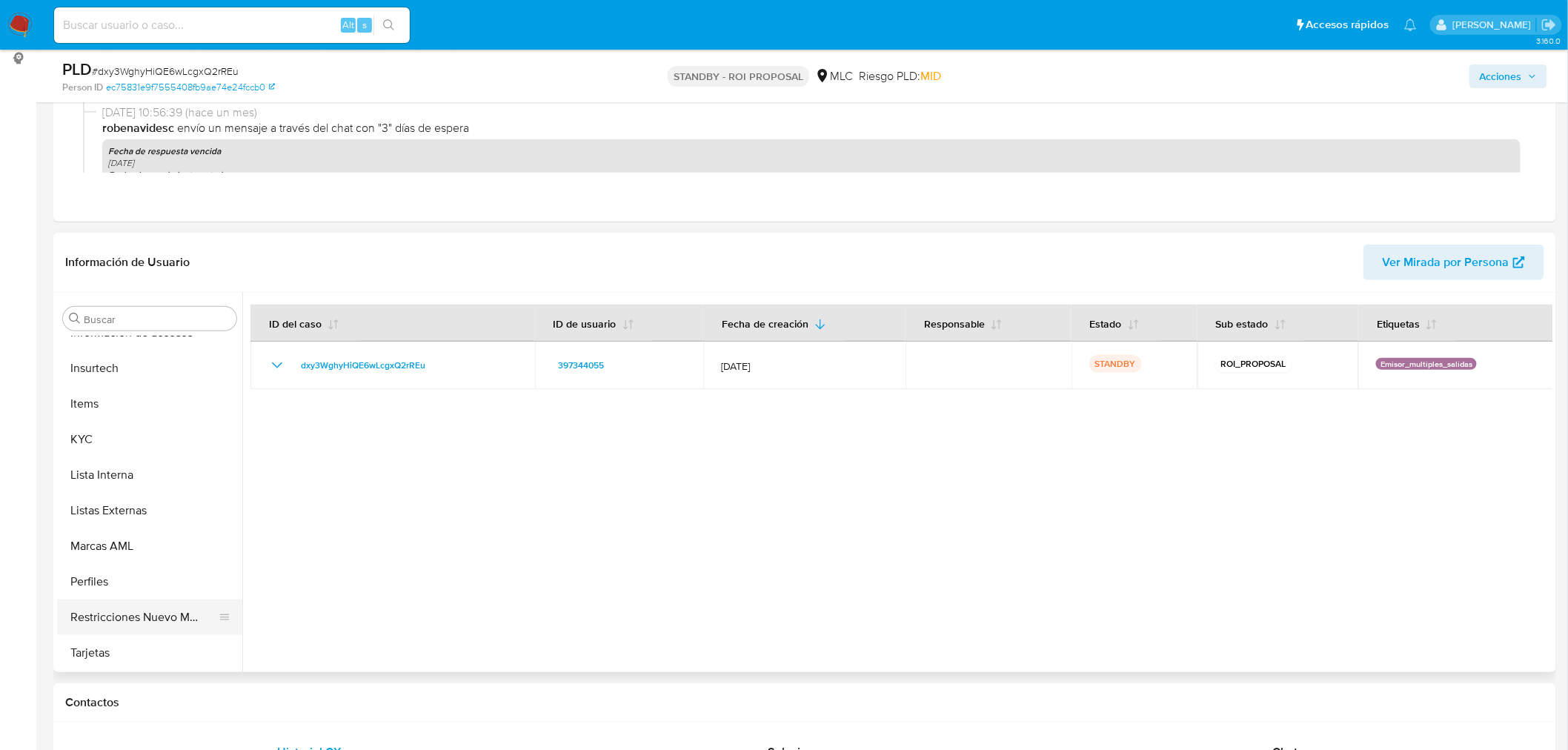
click at [117, 606] on button "Restricciones Nuevo Mundo" at bounding box center [143, 617] width 173 height 36
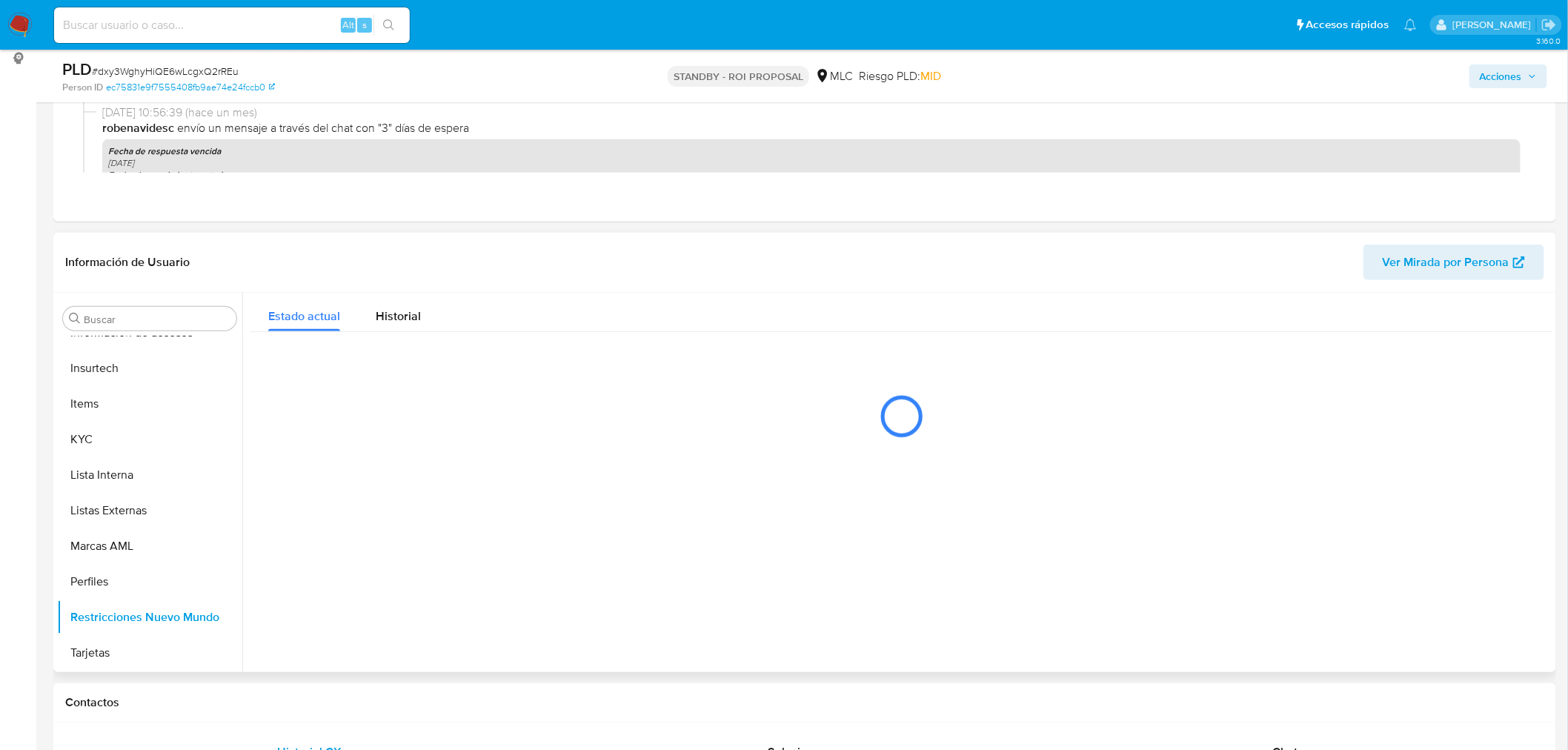
scroll to position [625, 0]
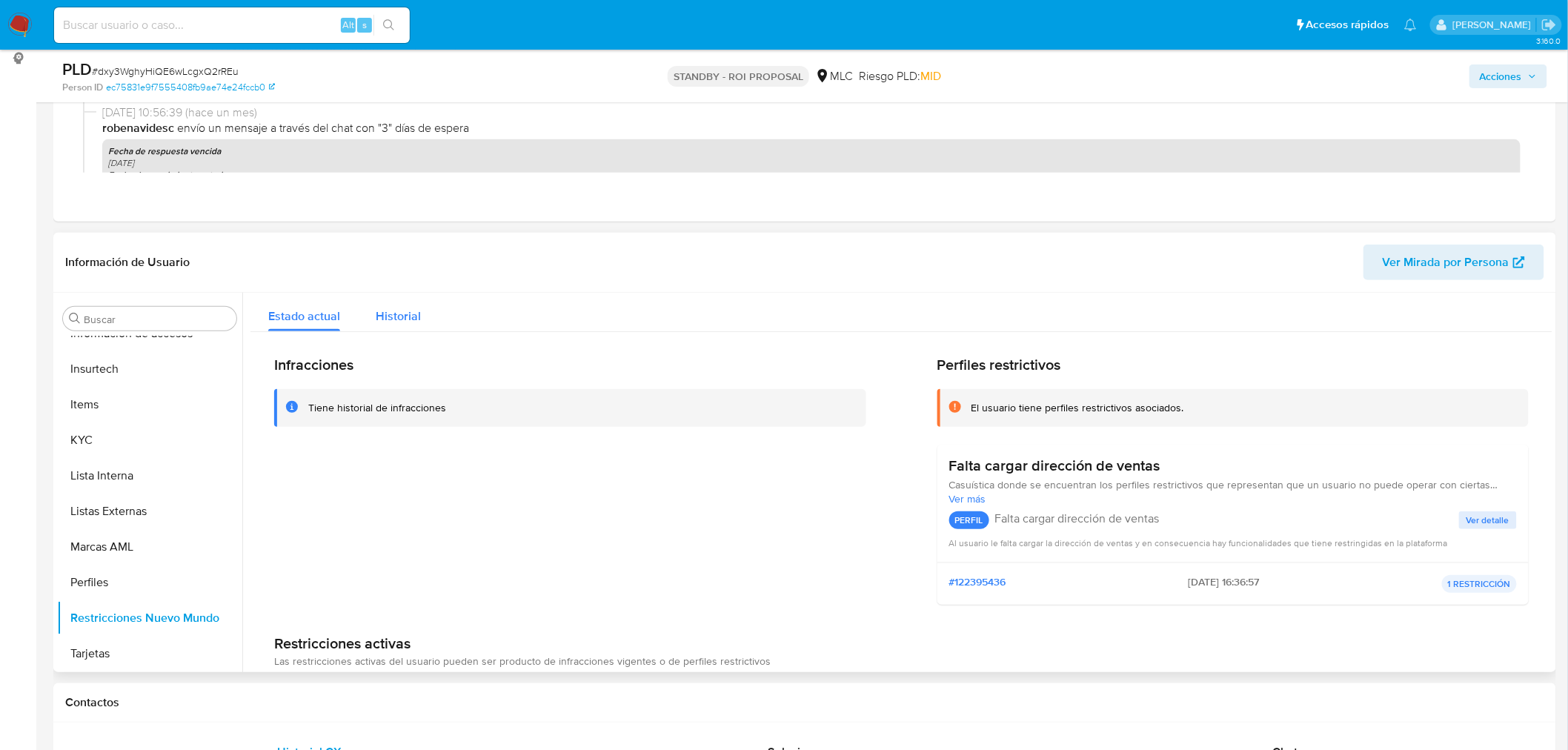
click at [393, 326] on div "Historial" at bounding box center [398, 312] width 46 height 39
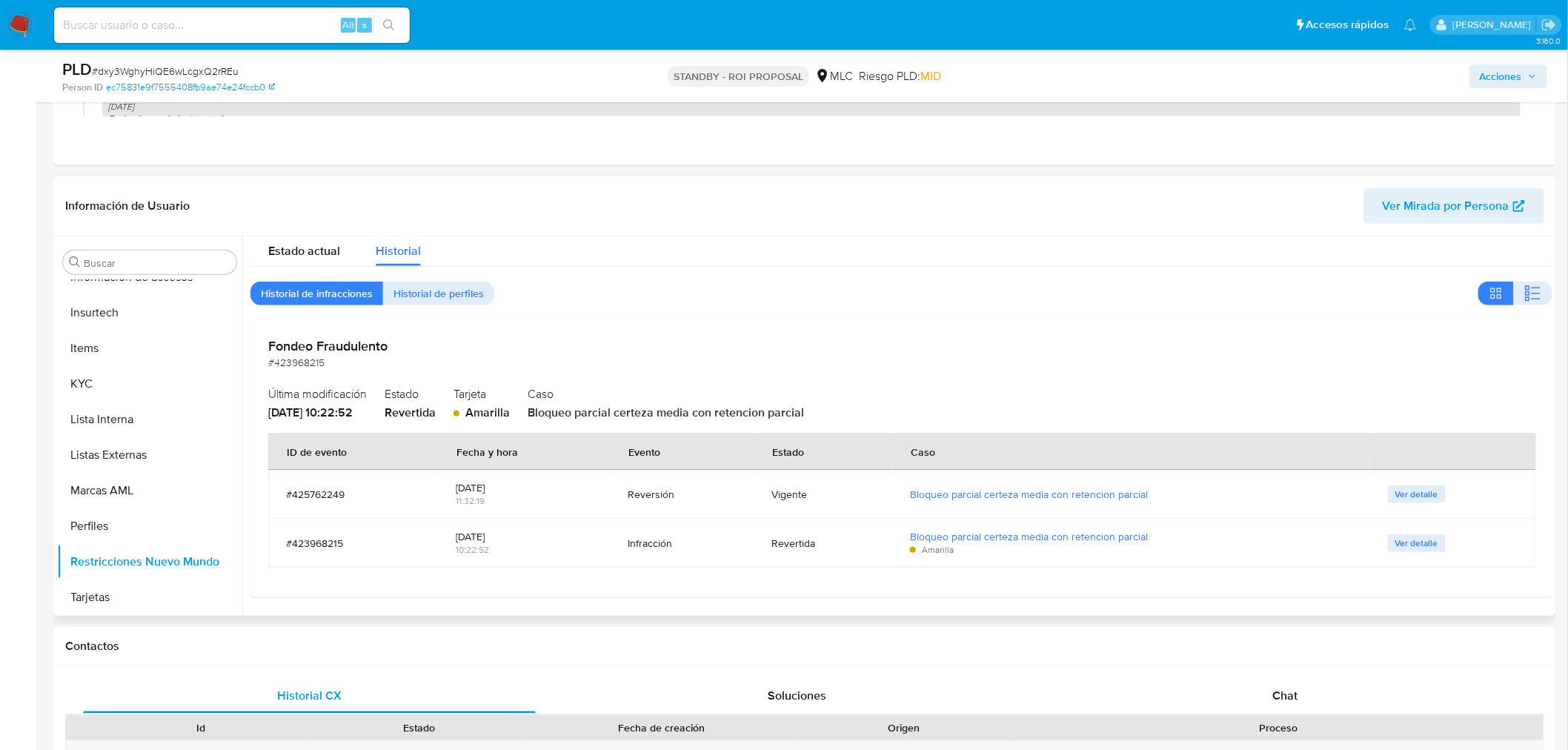
scroll to position [283, 0]
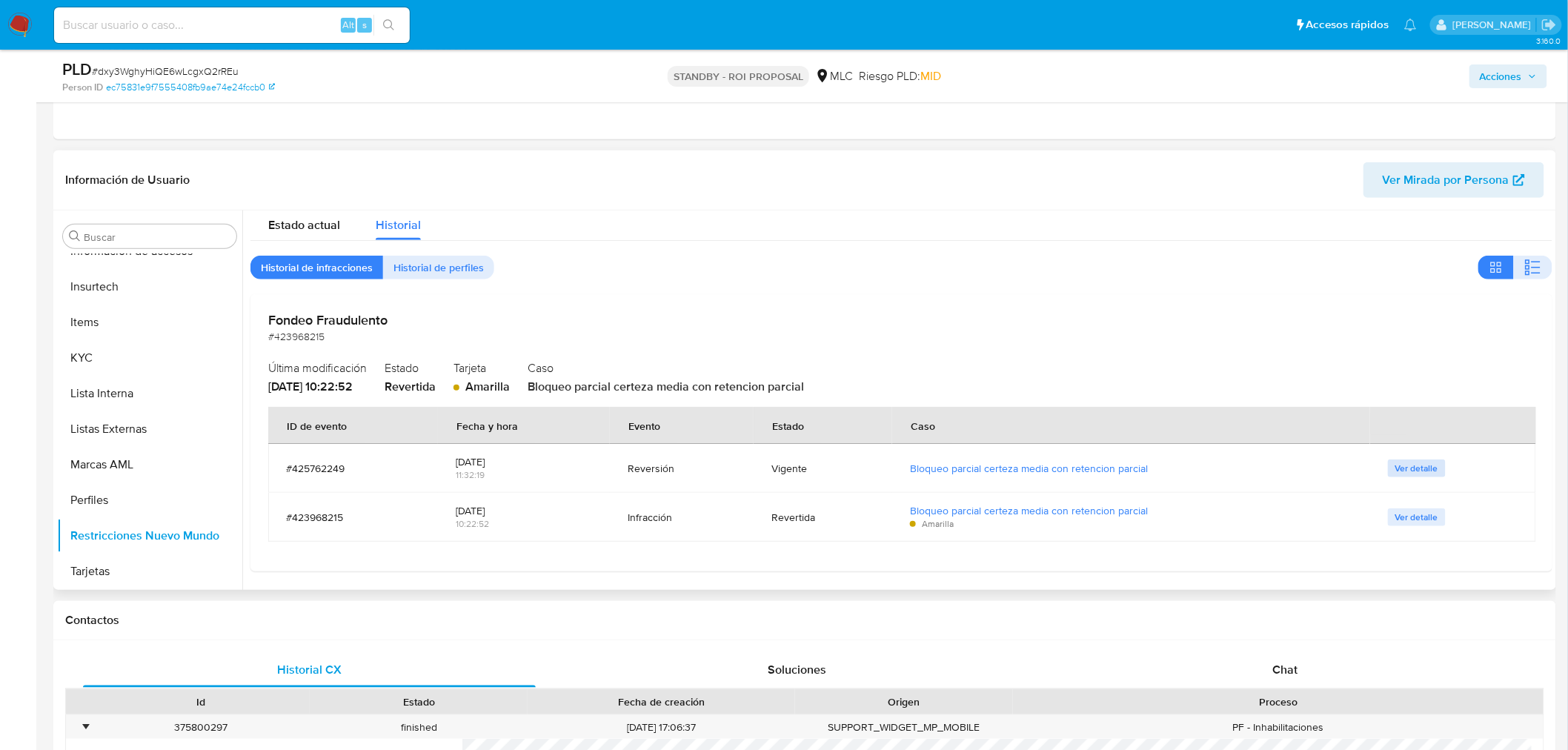
click at [1402, 469] on span "Ver detalle" at bounding box center [1416, 469] width 43 height 15
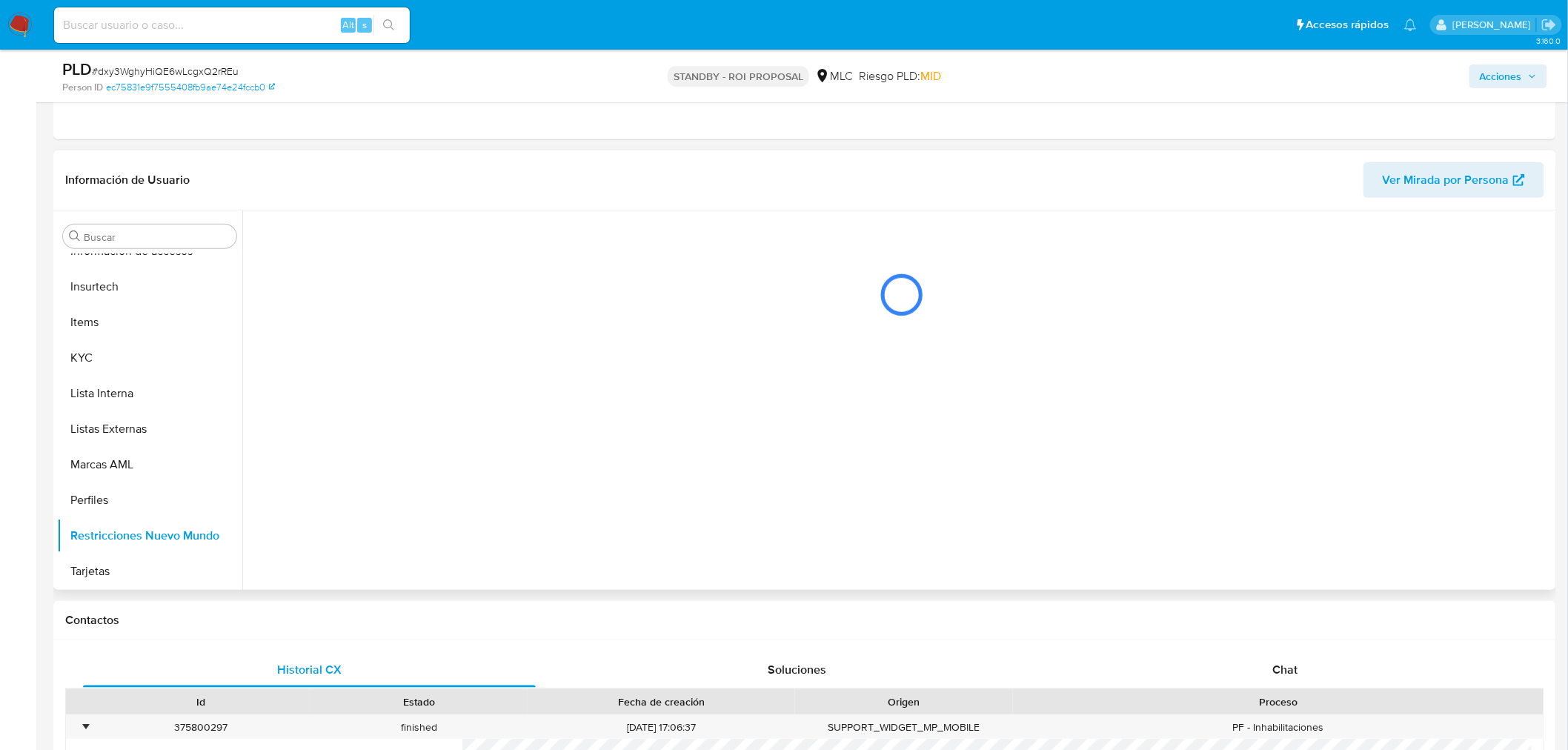
scroll to position [0, 0]
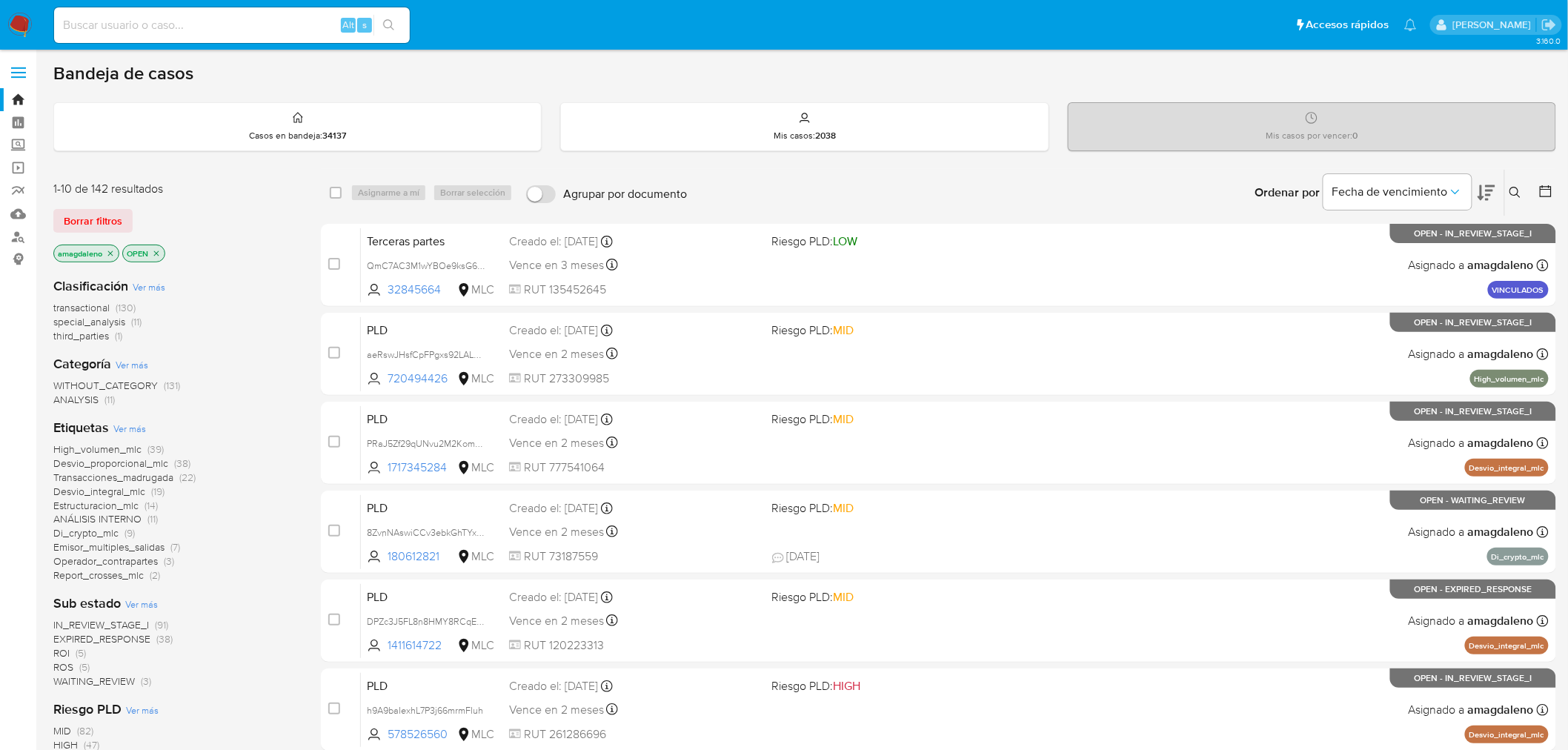
click at [1546, 191] on icon at bounding box center [1546, 191] width 15 height 15
click at [1535, 196] on div at bounding box center [1542, 192] width 26 height 46
click at [1544, 193] on icon at bounding box center [1546, 191] width 15 height 15
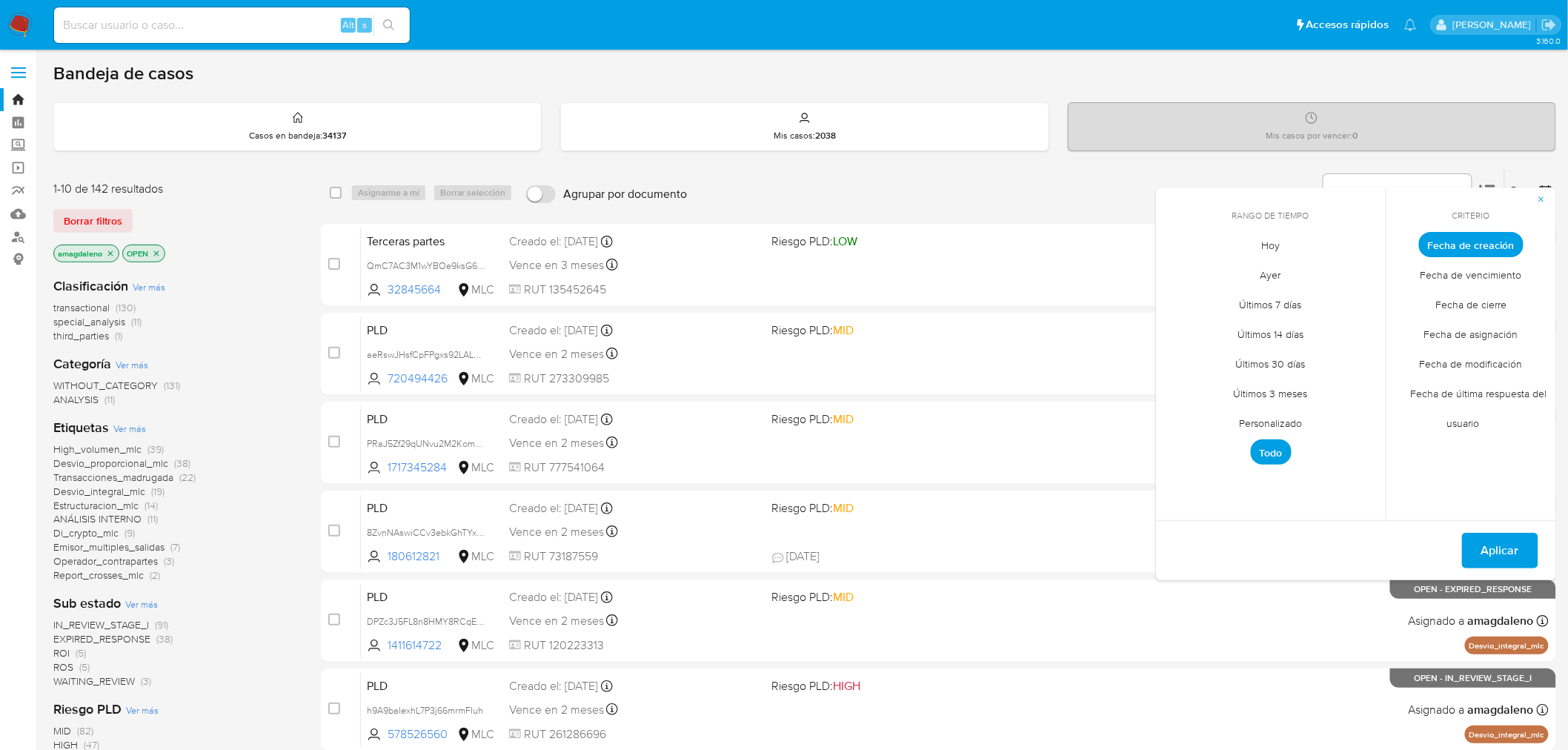
click at [1286, 424] on span "Personalizado" at bounding box center [1271, 423] width 94 height 31
click at [1174, 276] on icon "Mes anterior" at bounding box center [1178, 272] width 17 height 17
click at [1179, 272] on icon "Mes anterior" at bounding box center [1178, 272] width 17 height 17
click at [1364, 272] on icon "Mes siguiente" at bounding box center [1362, 272] width 17 height 17
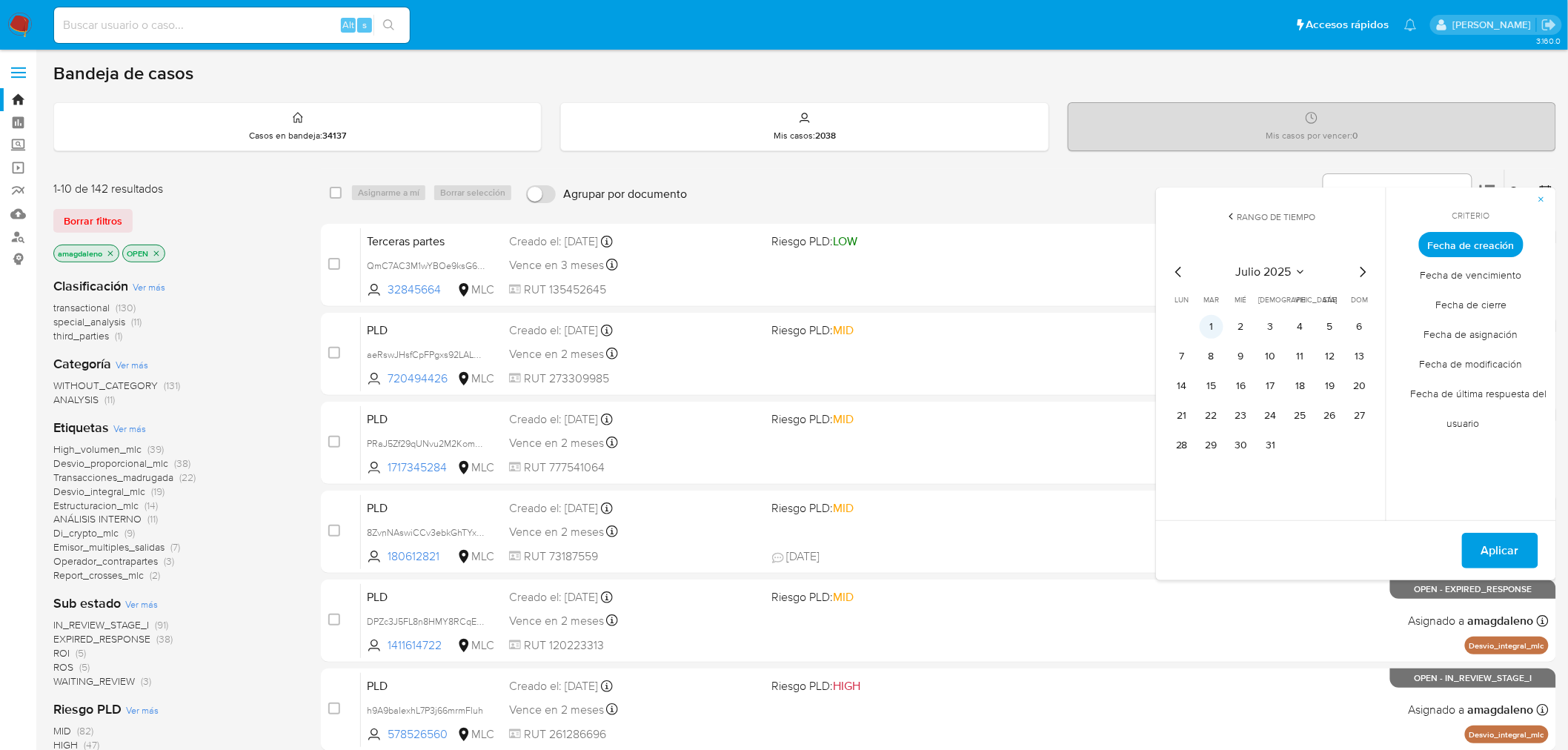
click at [1215, 328] on button "1" at bounding box center [1211, 326] width 24 height 24
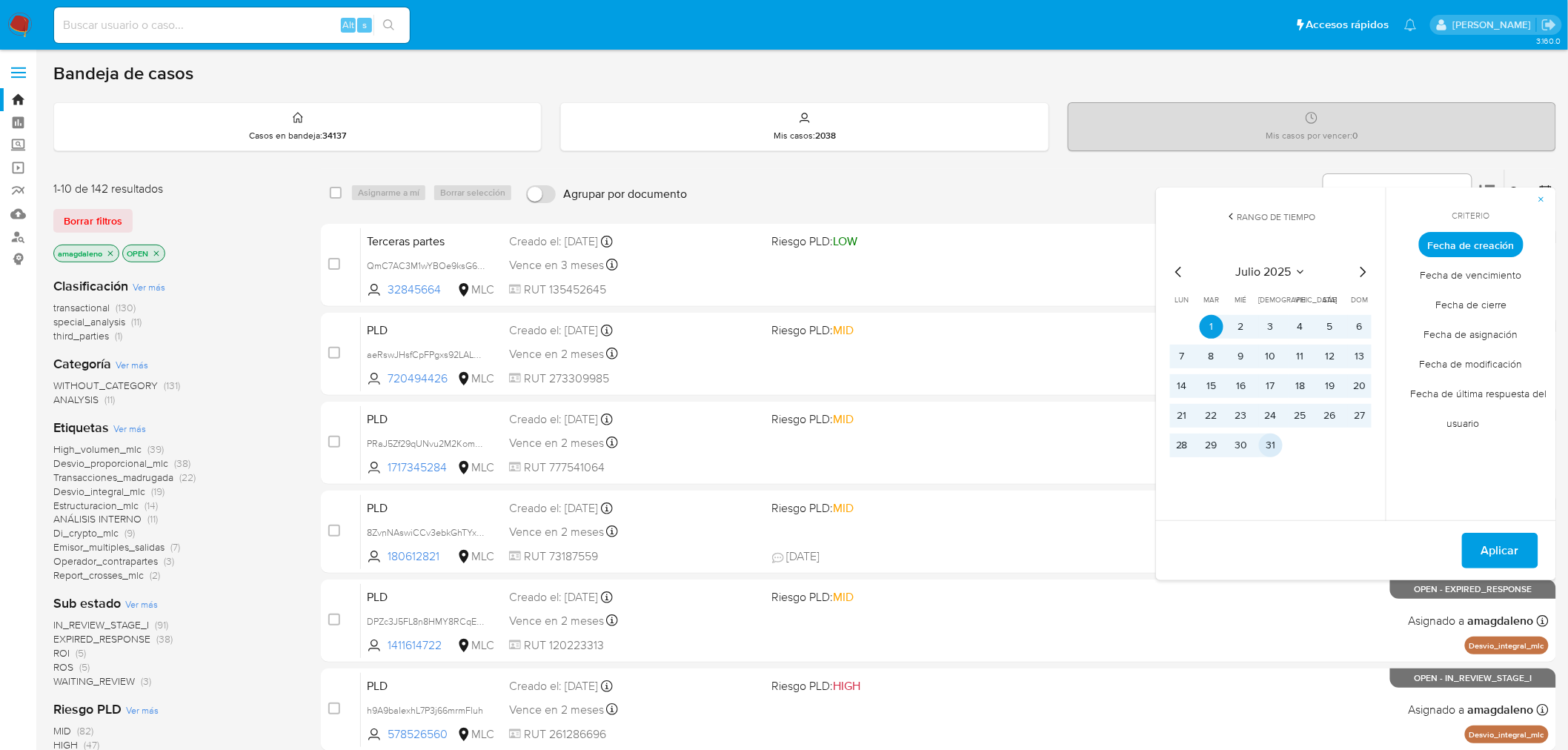
click at [1264, 446] on button "31" at bounding box center [1271, 445] width 24 height 24
click at [1474, 549] on button "Aplicar" at bounding box center [1500, 550] width 76 height 36
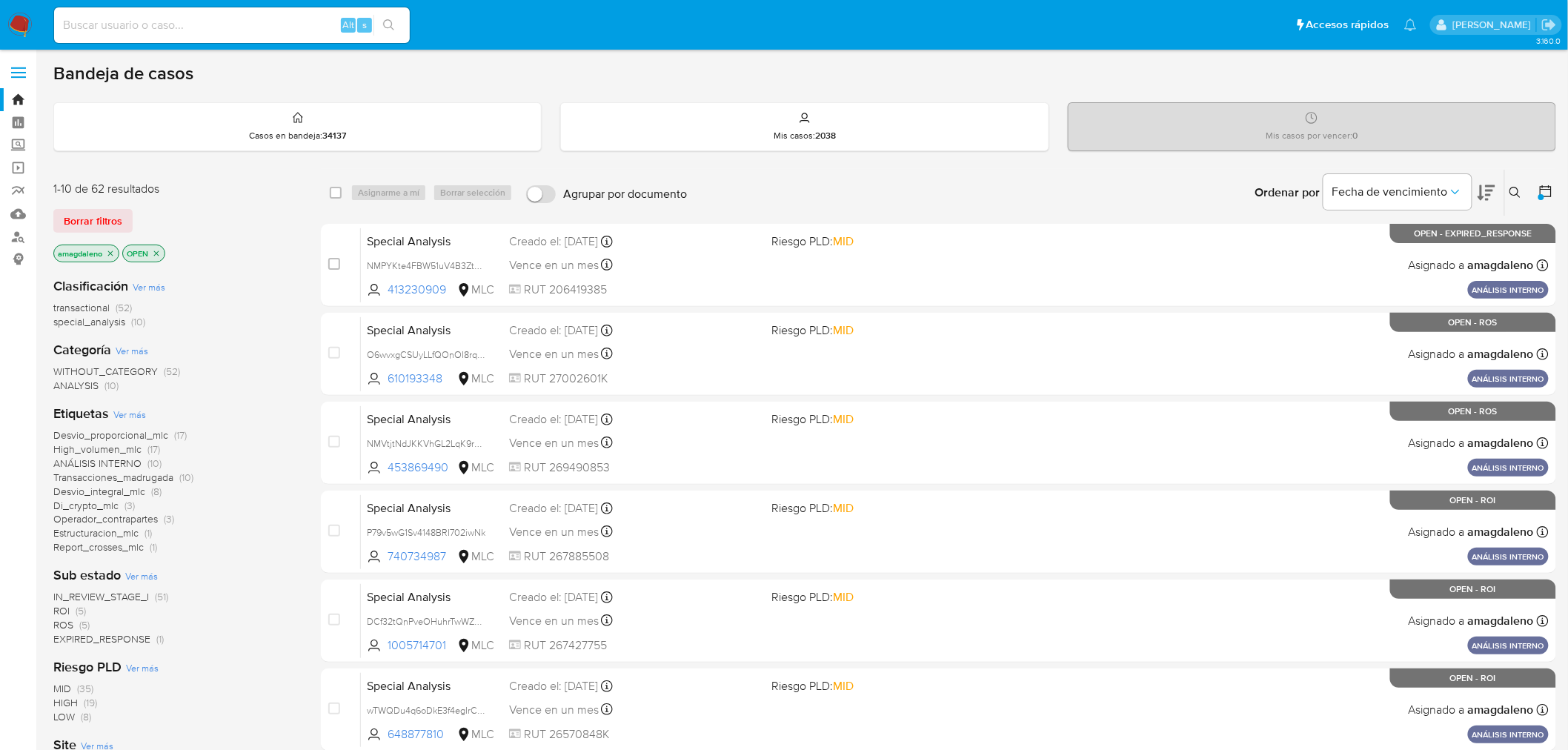
click at [83, 308] on span "transactional" at bounding box center [81, 307] width 56 height 15
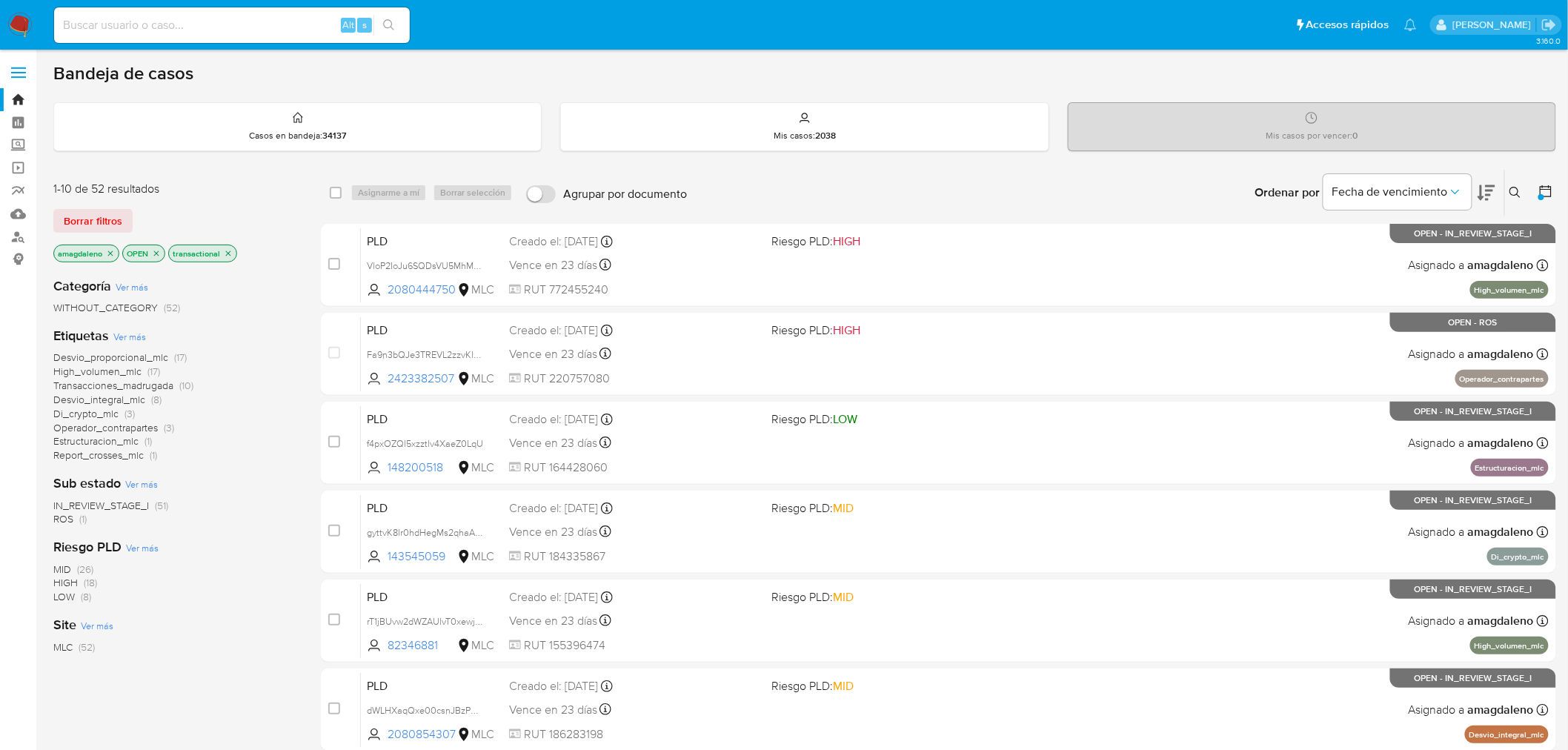
click at [100, 502] on span "IN_REVIEW_STAGE_I" at bounding box center [100, 505] width 95 height 15
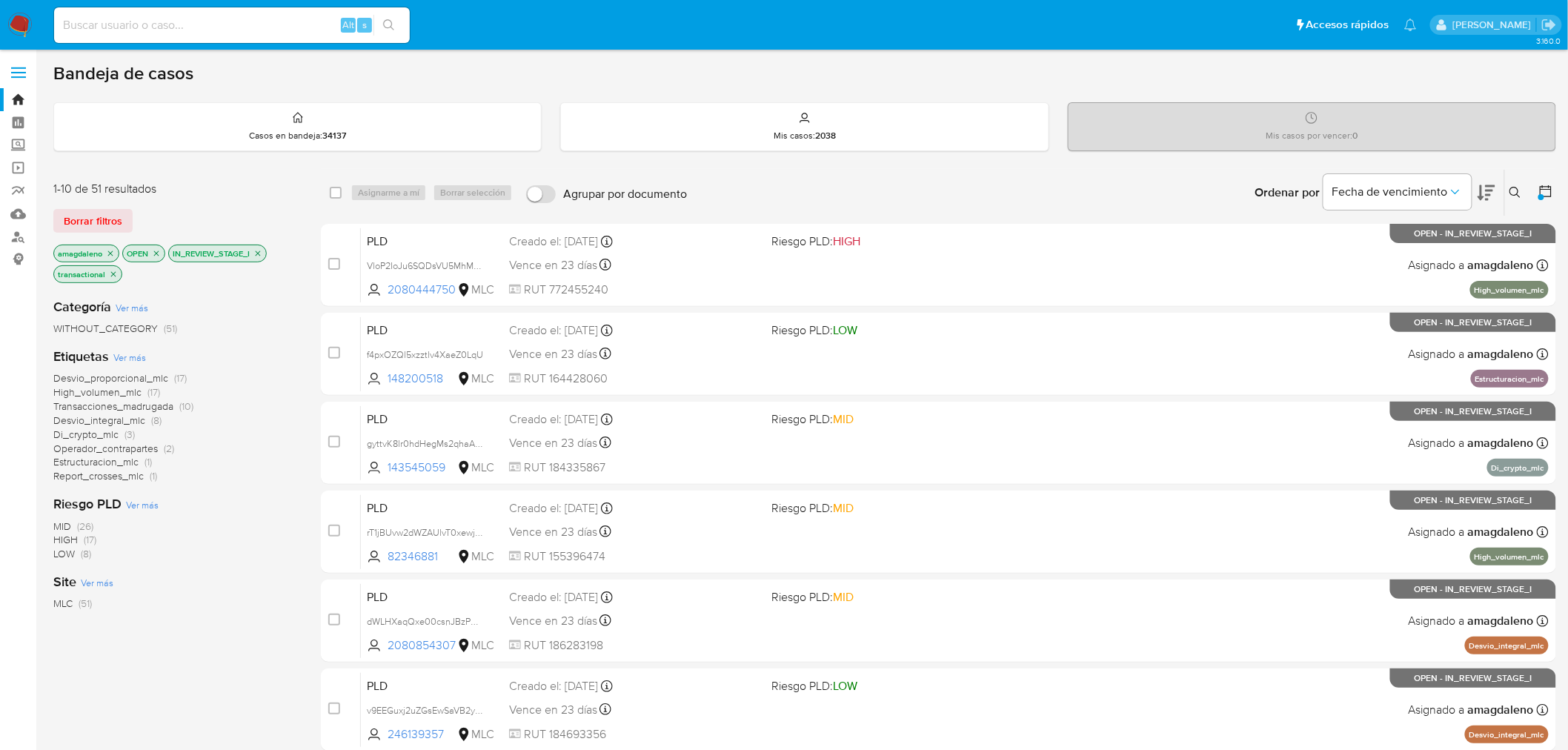
click at [117, 469] on span "Report_crosses_mlc" at bounding box center [98, 476] width 90 height 15
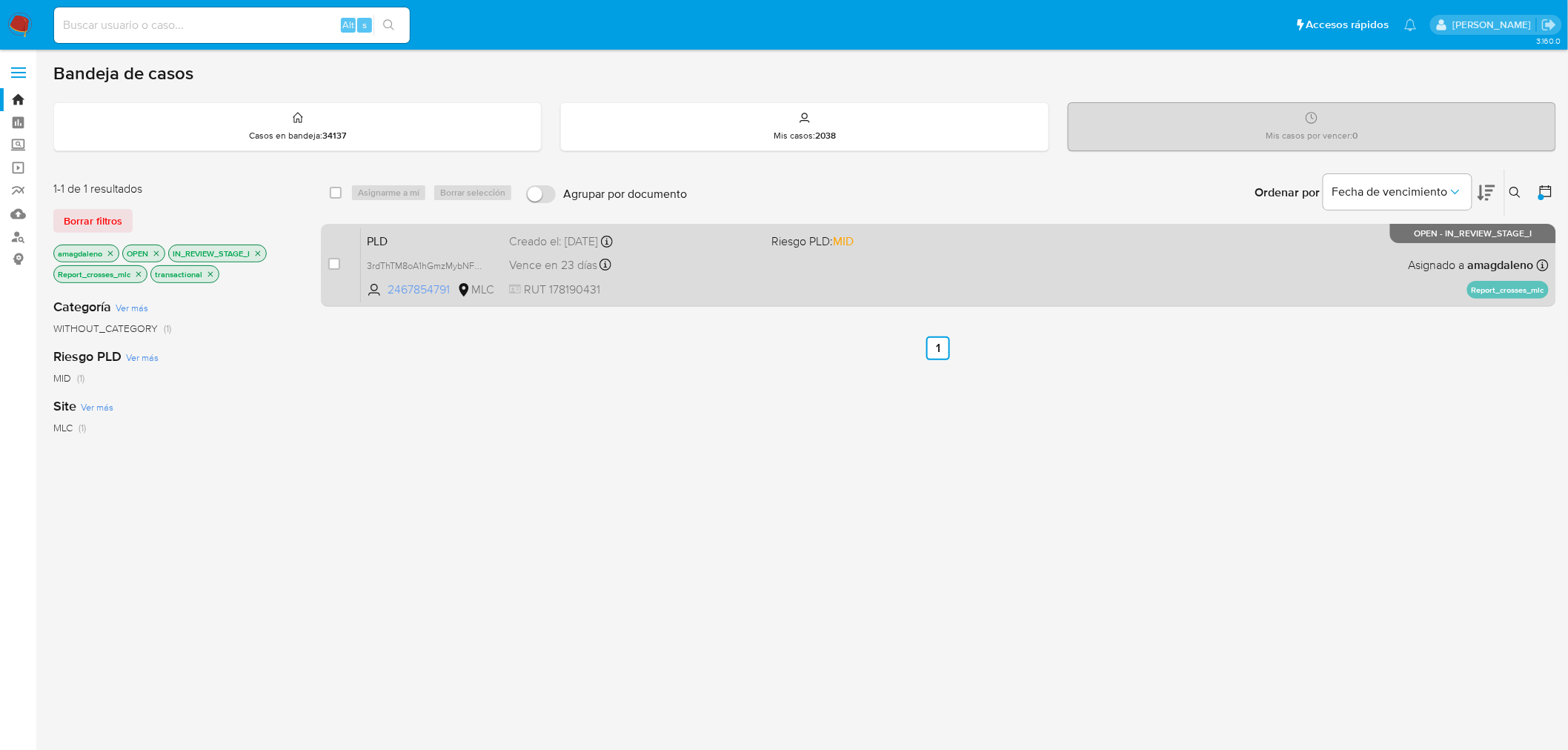
click at [442, 291] on span "2467854791" at bounding box center [421, 290] width 67 height 17
click at [802, 282] on div "PLD 3rdThTM8oA1hGmzMybNFgfEm 2467854791 MLC Riesgo PLD: MID Creado el: 12/07/20…" at bounding box center [955, 265] width 1188 height 75
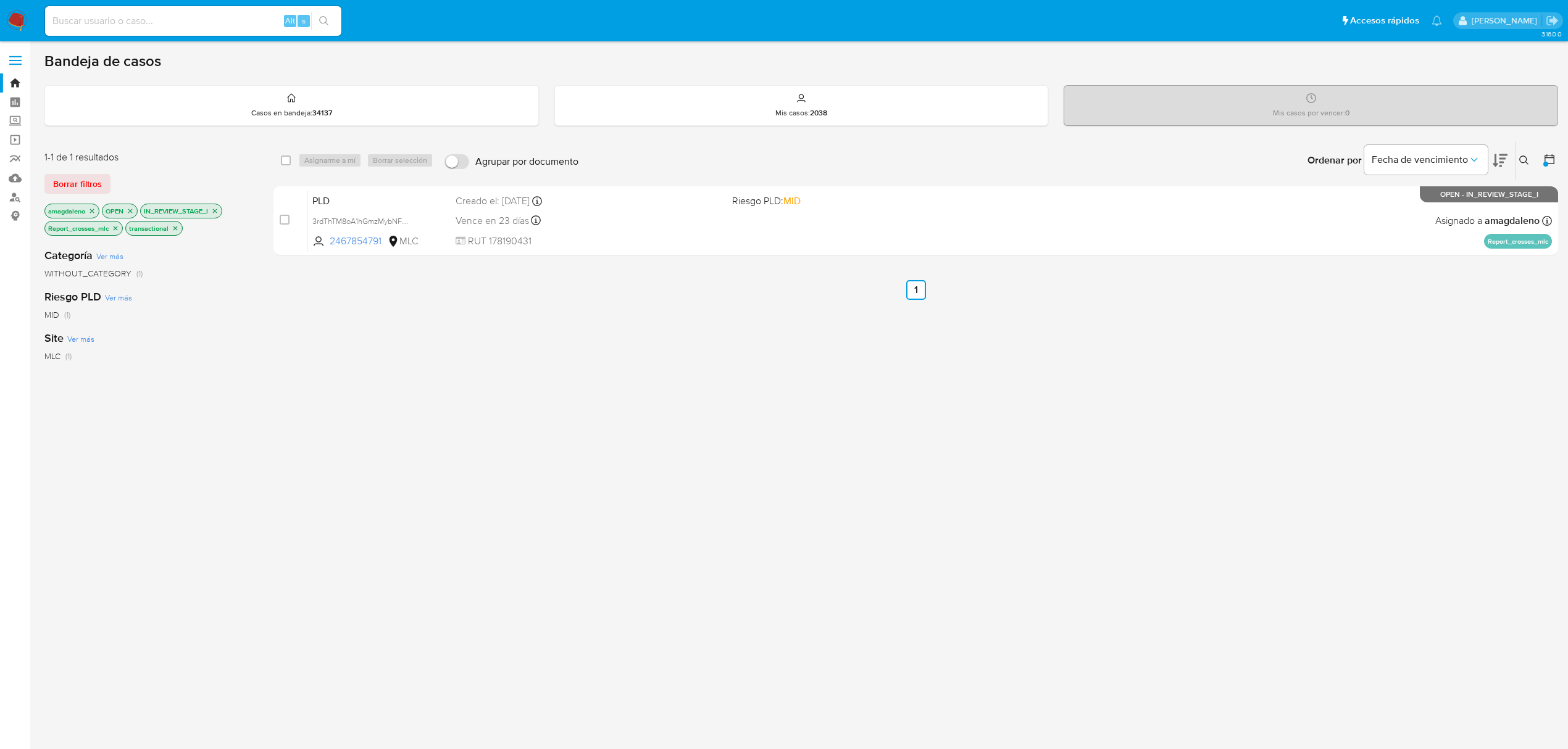
click at [117, 228] on icon "close-filter" at bounding box center [116, 228] width 4 height 4
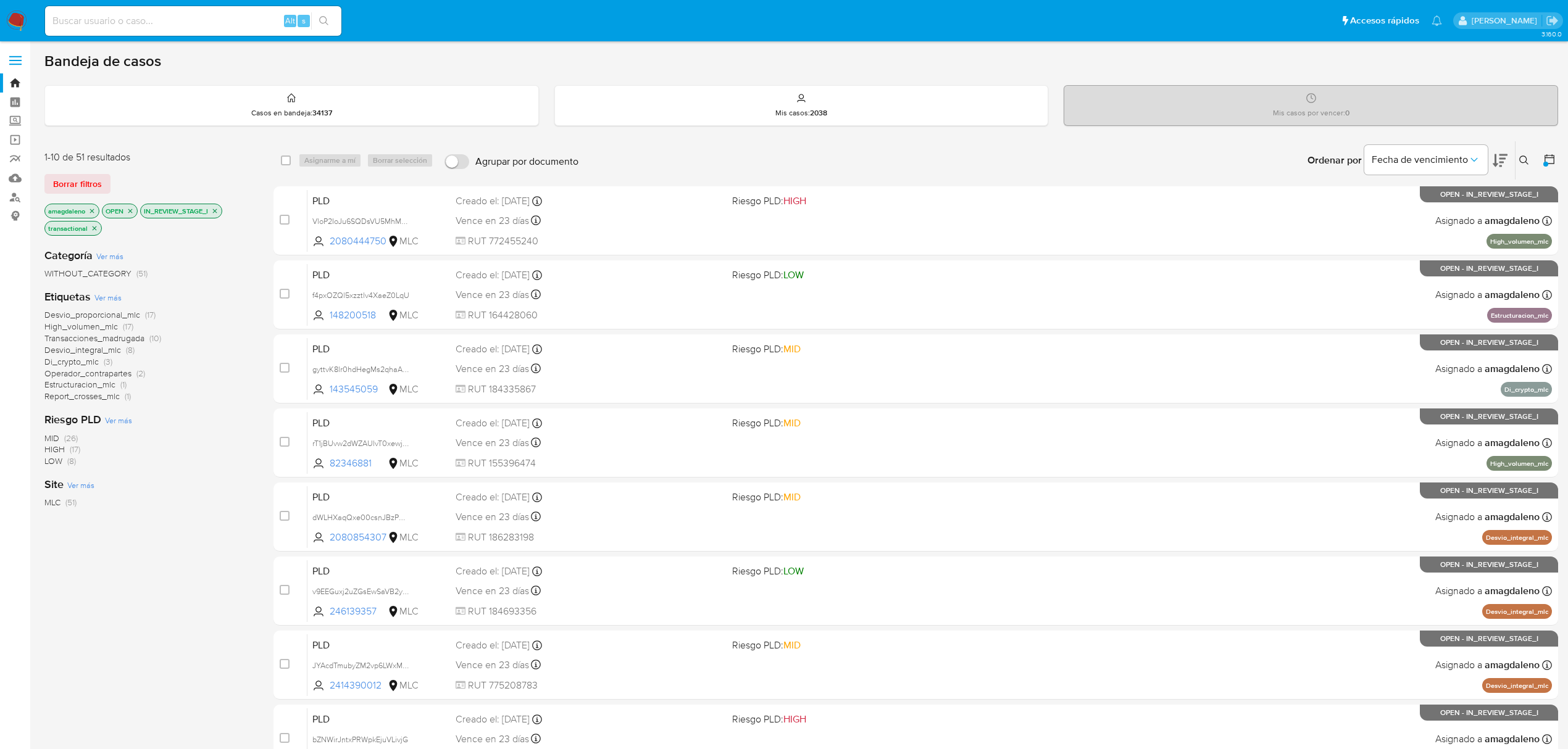
click at [105, 381] on span "Estructuracion_mlc" at bounding box center [79, 385] width 71 height 12
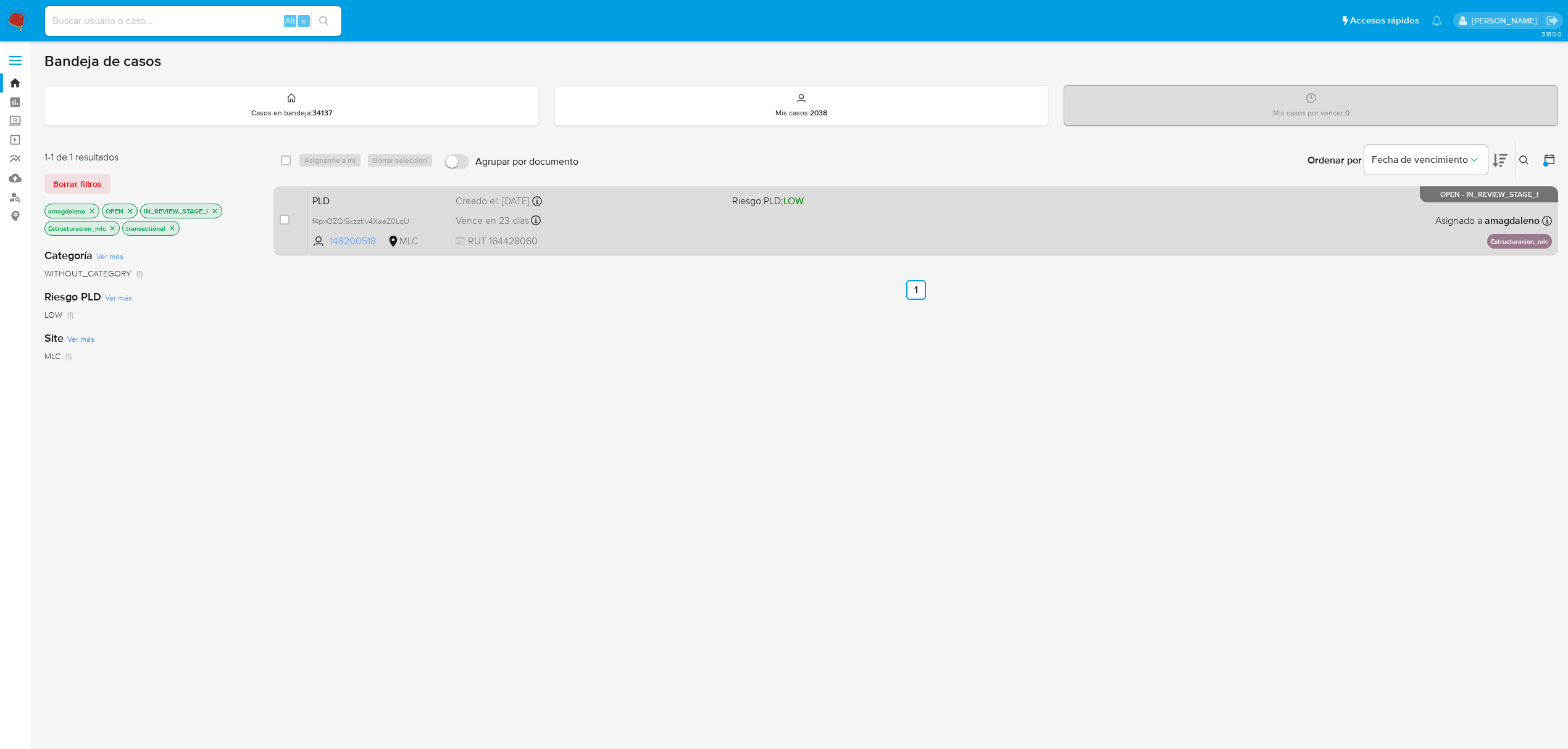
click at [342, 243] on span "148200518" at bounding box center [357, 241] width 56 height 14
click at [668, 221] on div "Vence en 23 días Vence el 10/10/2025 16:10:14" at bounding box center [588, 221] width 267 height 17
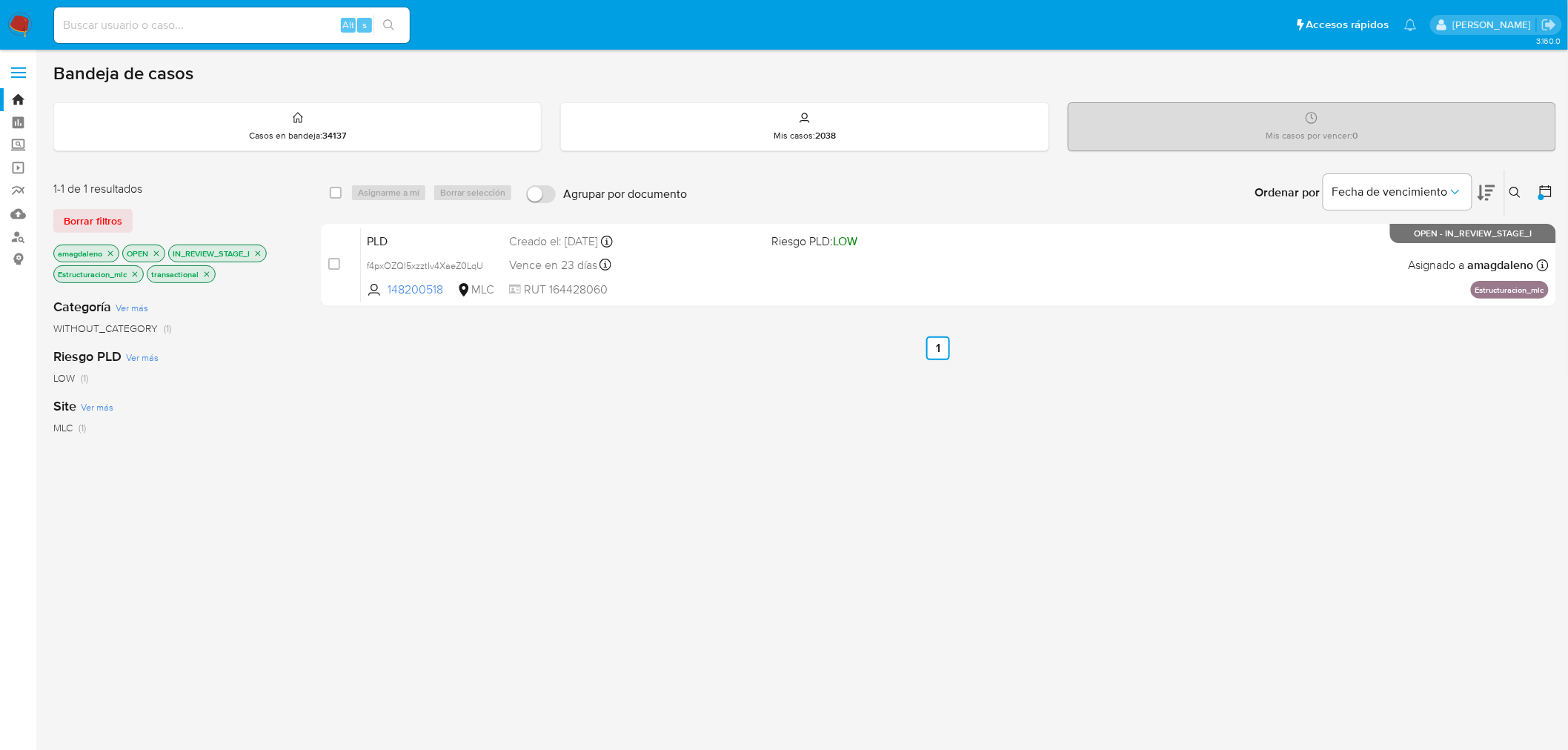
click at [137, 272] on icon "close-filter" at bounding box center [135, 274] width 9 height 9
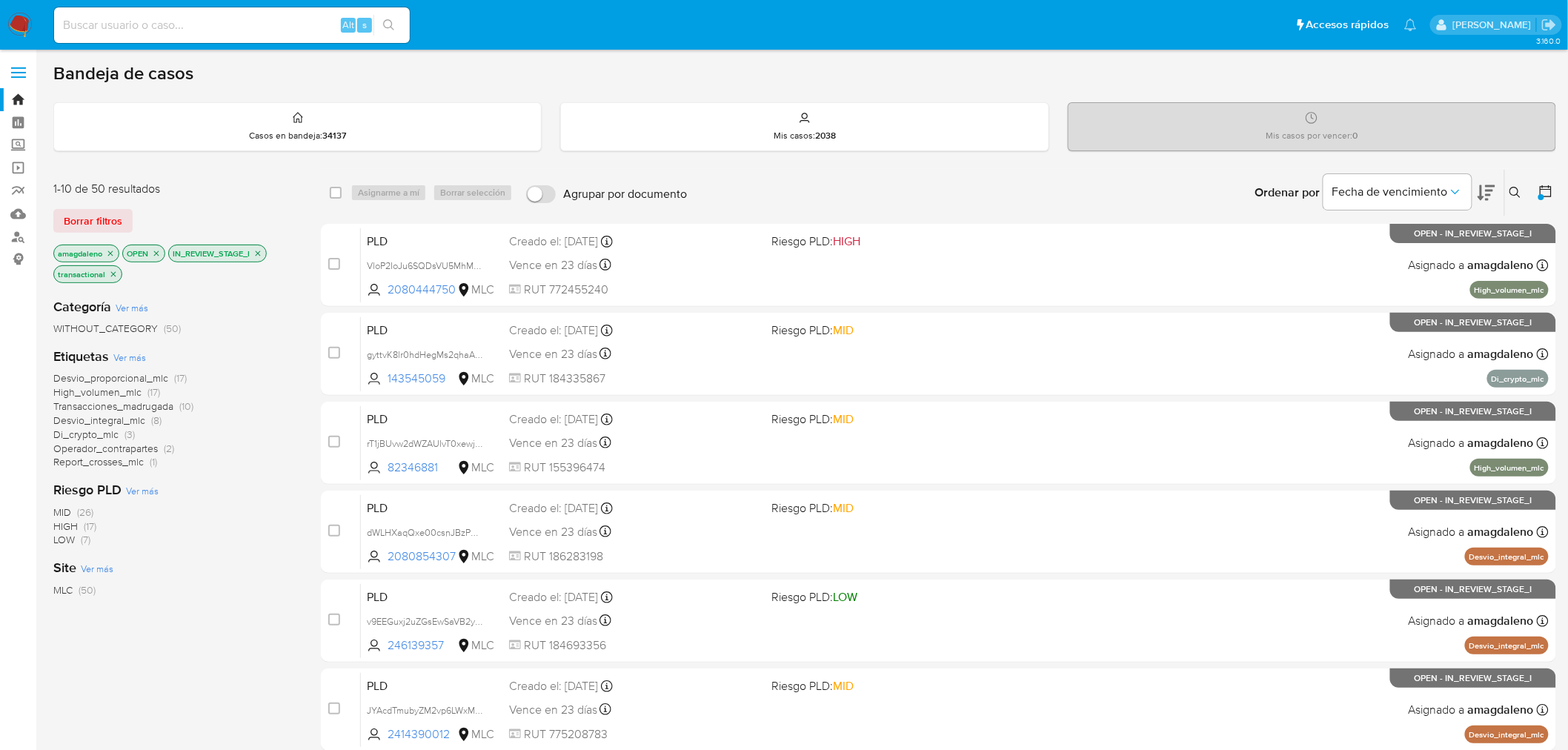
click at [84, 460] on span "Report_crosses_mlc" at bounding box center [98, 462] width 90 height 15
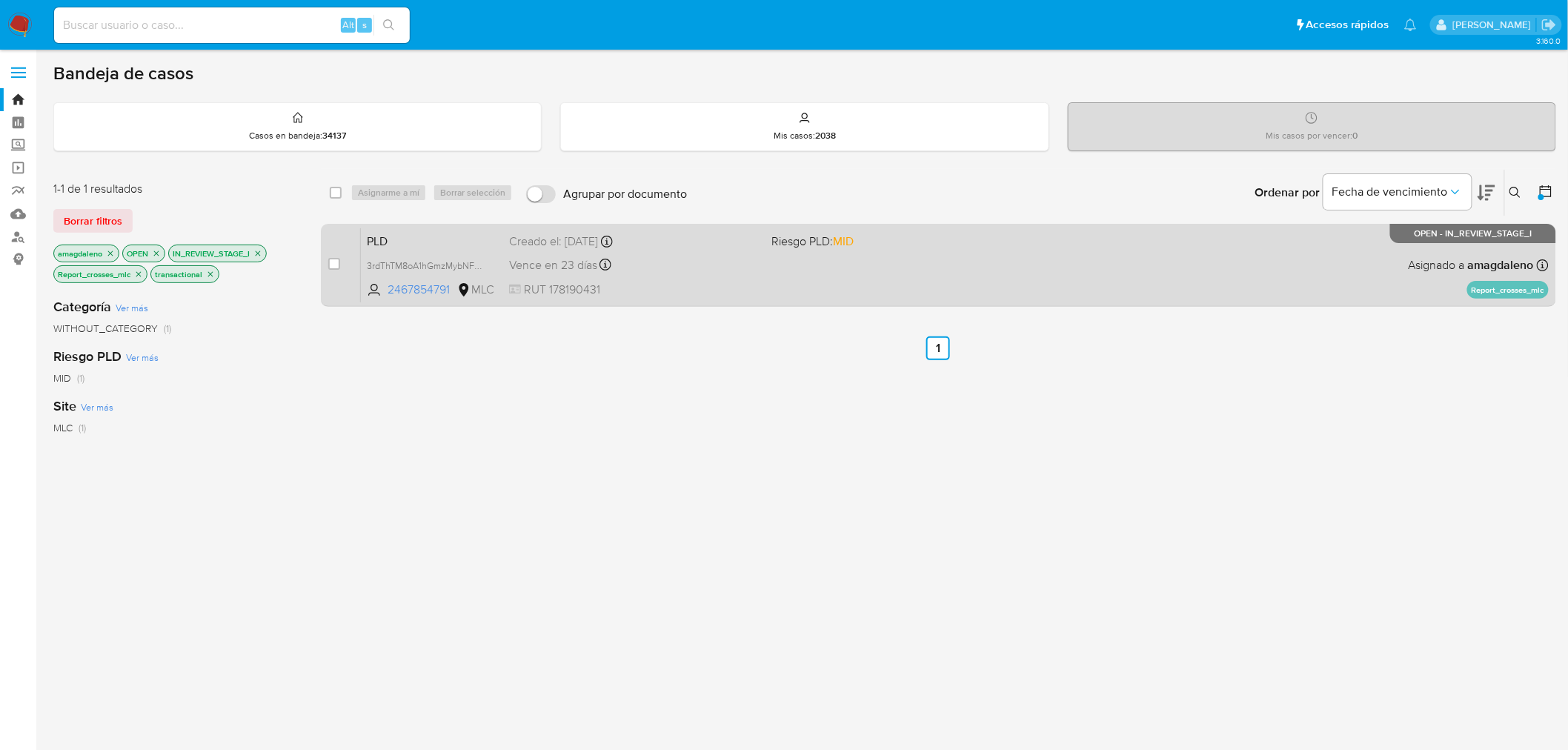
click at [751, 265] on div "Vence en 23 días Vence el 10/10/2025 16:09:14" at bounding box center [634, 265] width 251 height 20
click at [767, 263] on div "PLD 3rdThTM8oA1hGmzMybNFgfEm 2467854791 MLC Riesgo PLD: MID Creado el: 12/07/20…" at bounding box center [955, 265] width 1188 height 75
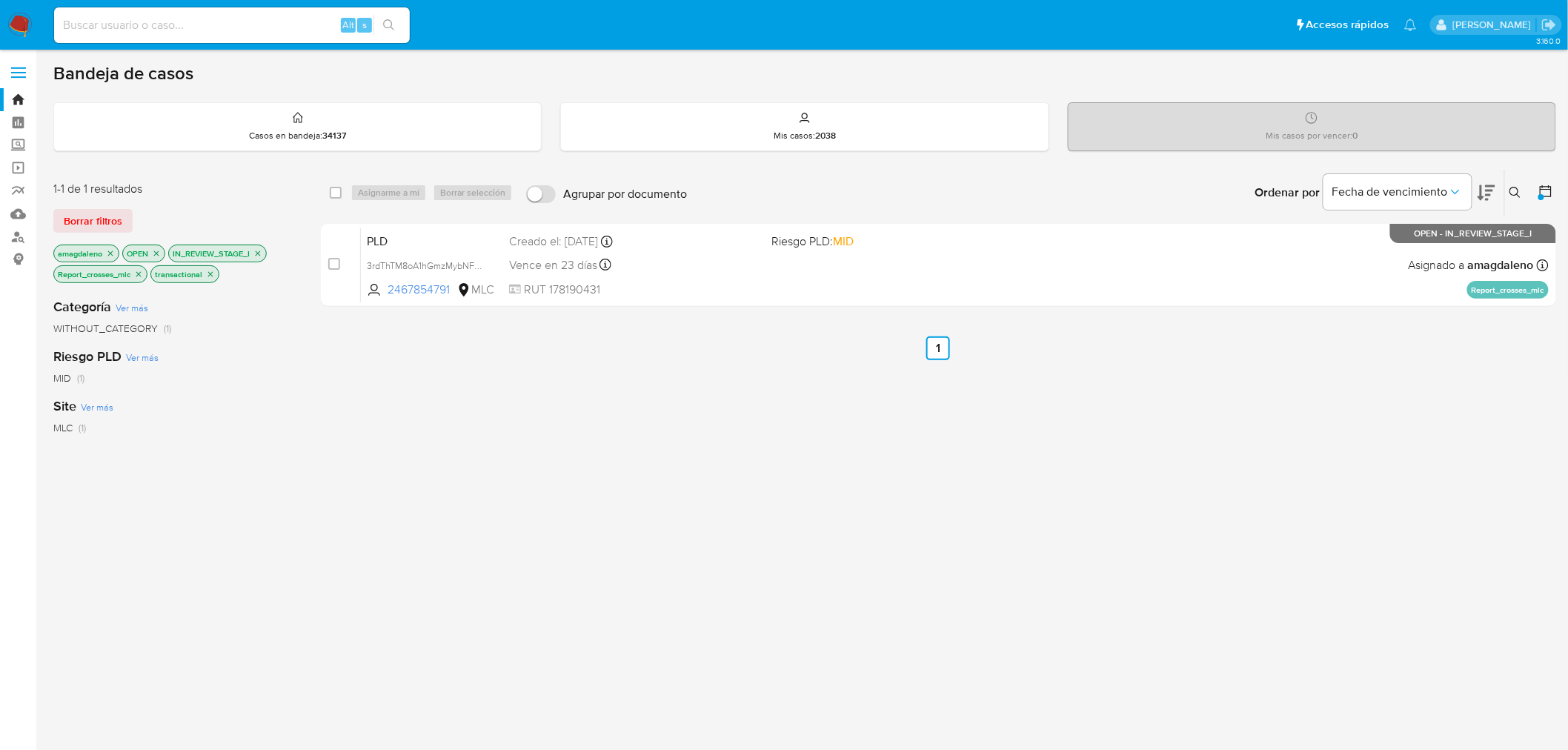
click at [138, 276] on icon "close-filter" at bounding box center [138, 274] width 9 height 9
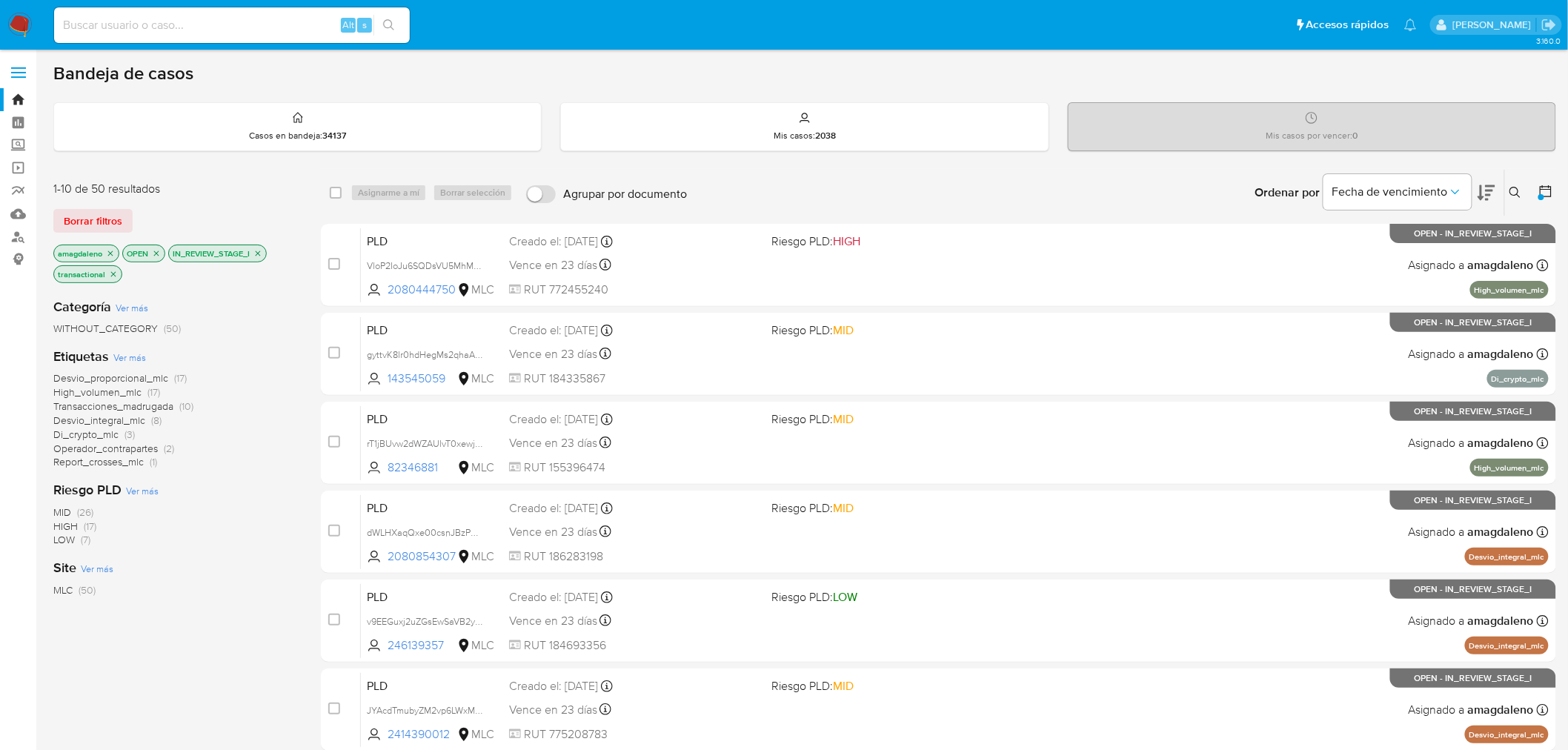
click at [89, 434] on span "Di_crypto_mlc" at bounding box center [85, 434] width 65 height 15
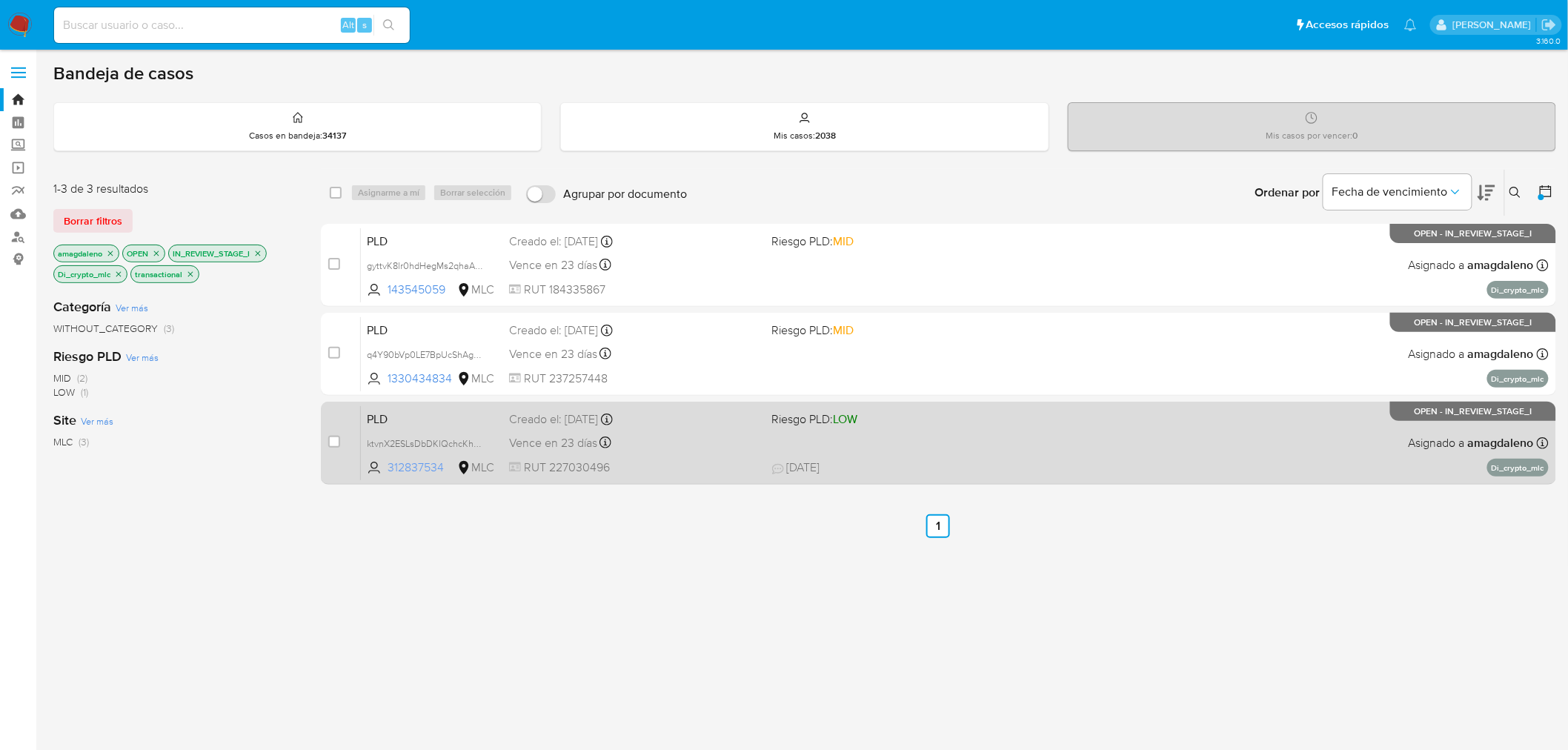
click at [396, 468] on span "312837534" at bounding box center [421, 468] width 67 height 17
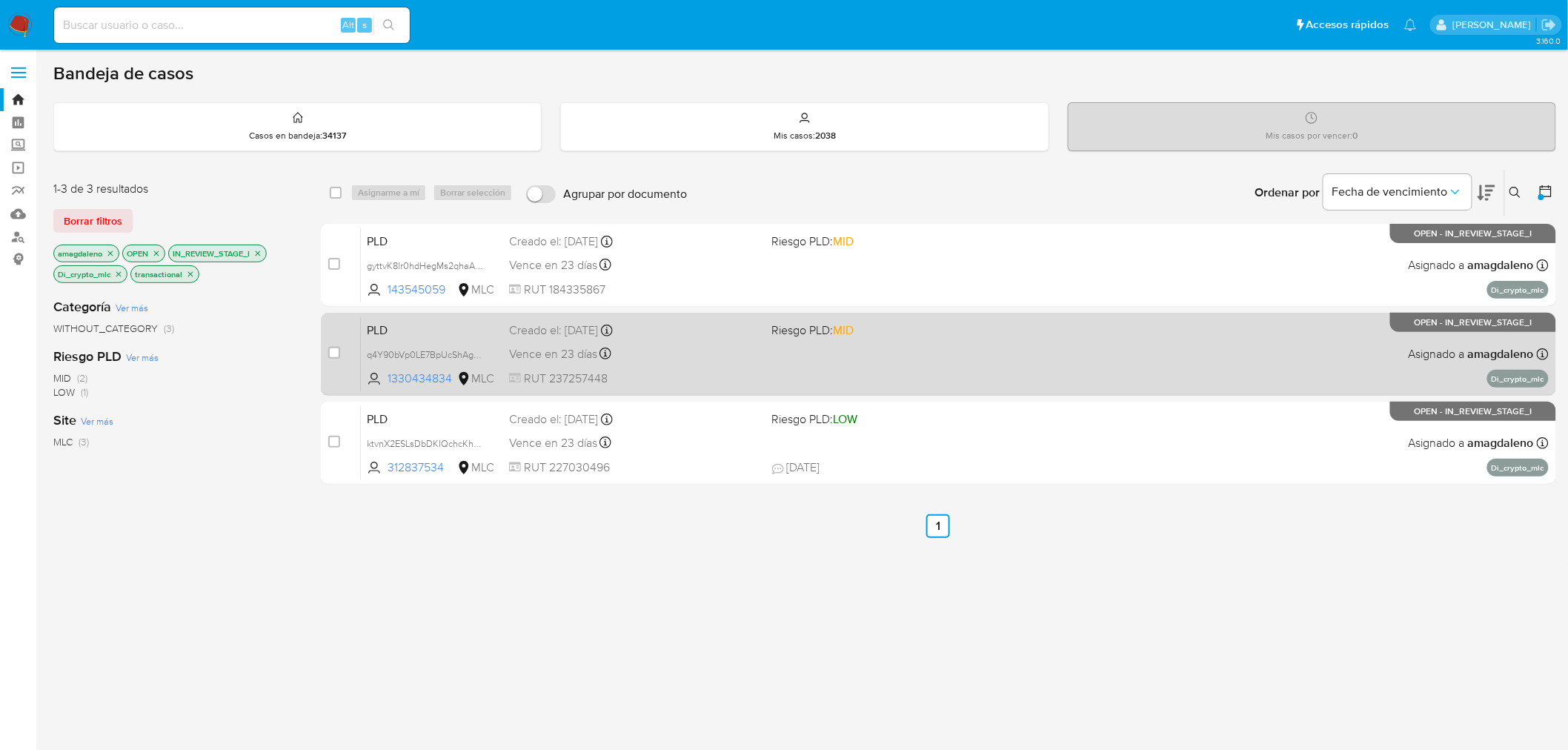
click at [416, 365] on div "PLD q4Y90bVp0LE7BpUcShAg2Yuo 1330434834 MLC Riesgo PLD: MID Creado el: 12/07/20…" at bounding box center [955, 353] width 1188 height 75
click at [420, 384] on span "1330434834" at bounding box center [421, 378] width 67 height 17
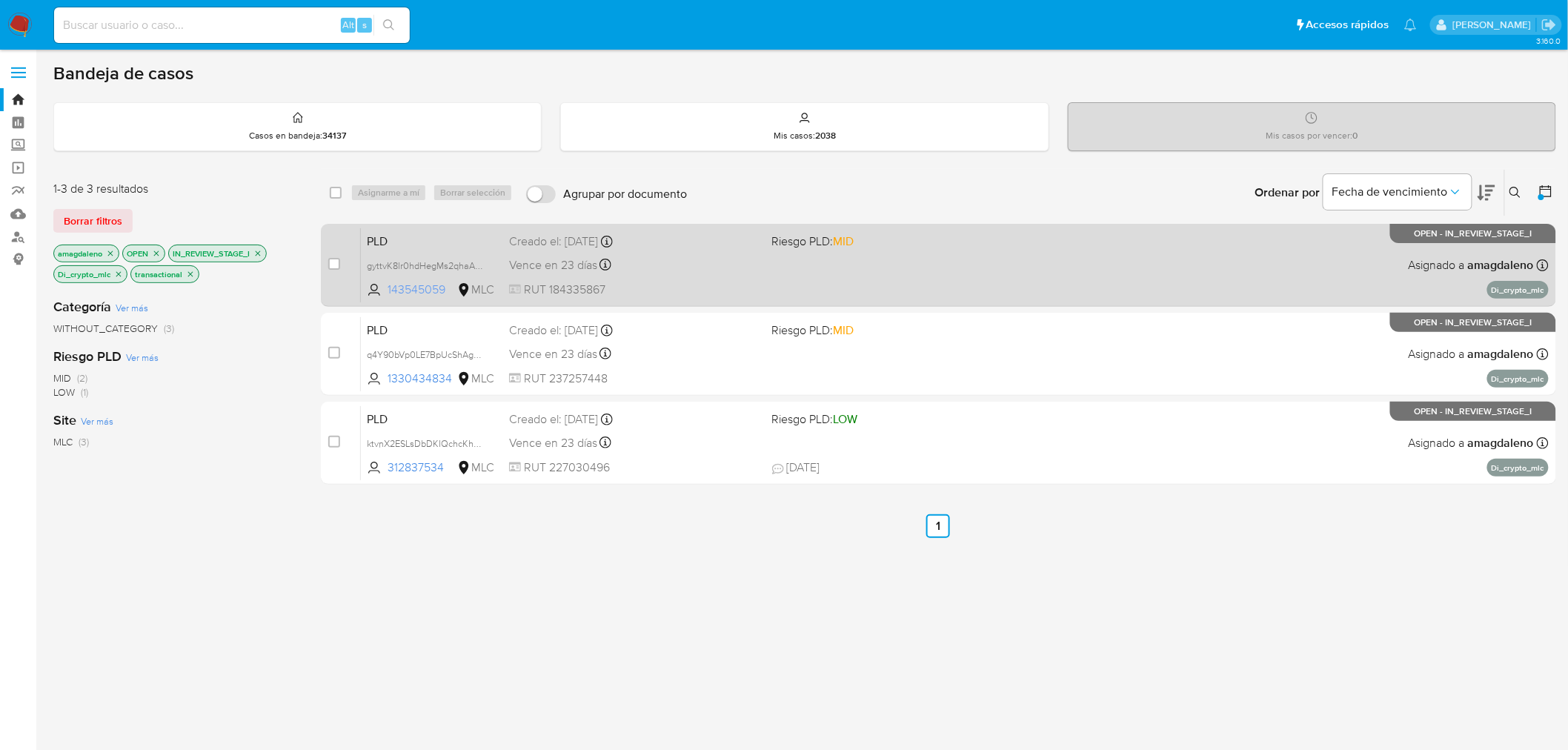
click at [413, 284] on span "143545059" at bounding box center [421, 290] width 67 height 17
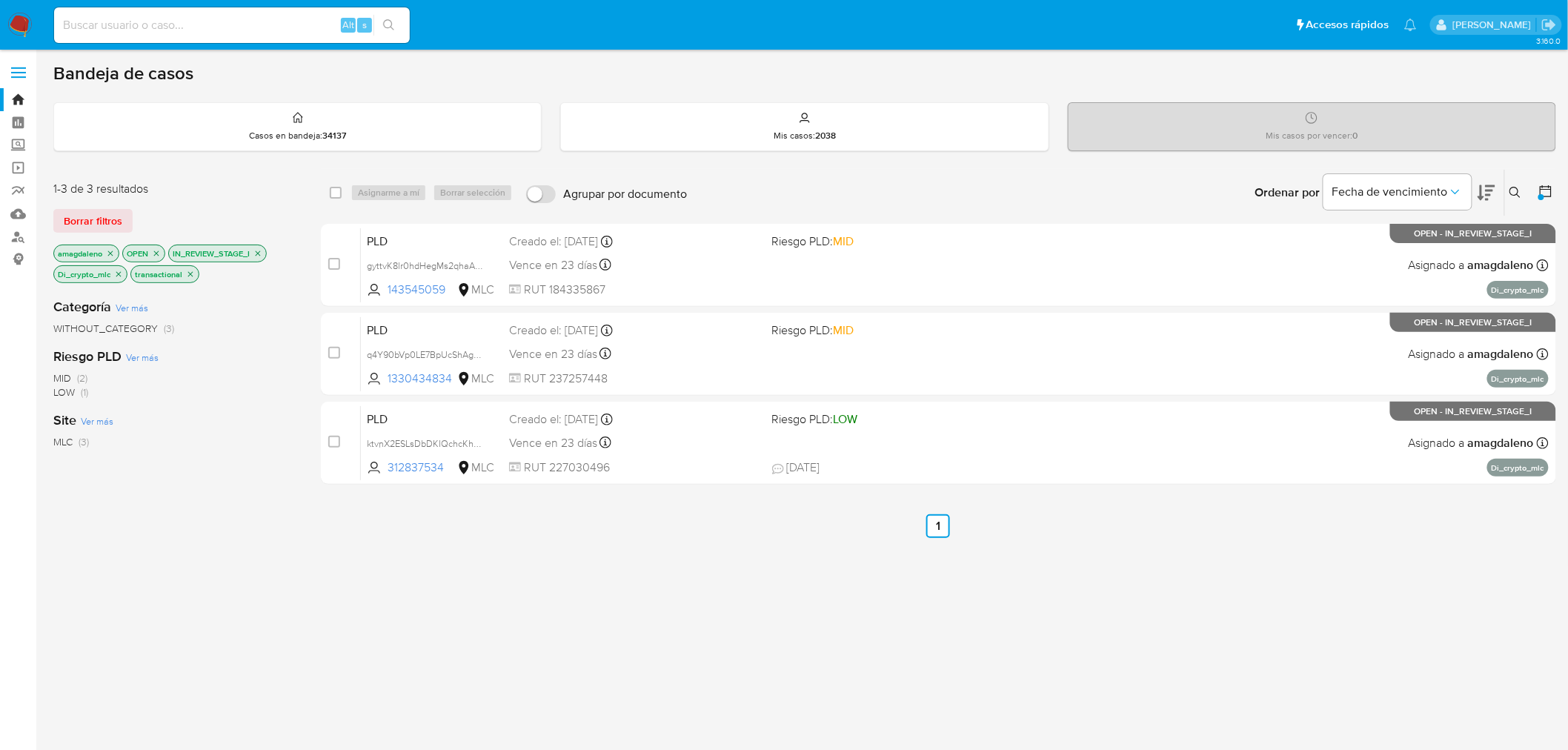
click at [118, 275] on icon "close-filter" at bounding box center [118, 274] width 9 height 9
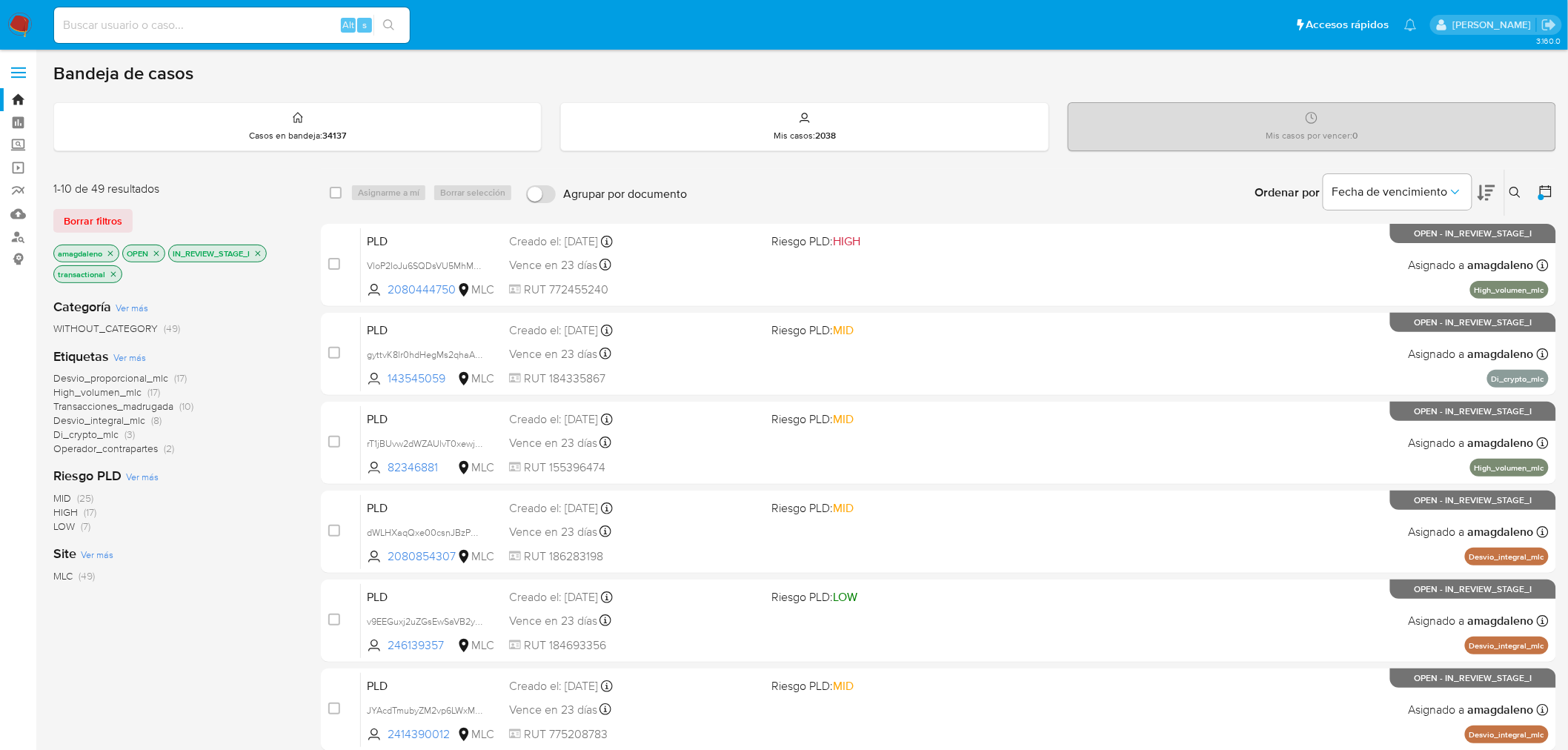
click at [262, 252] on icon "close-filter" at bounding box center [257, 253] width 9 height 9
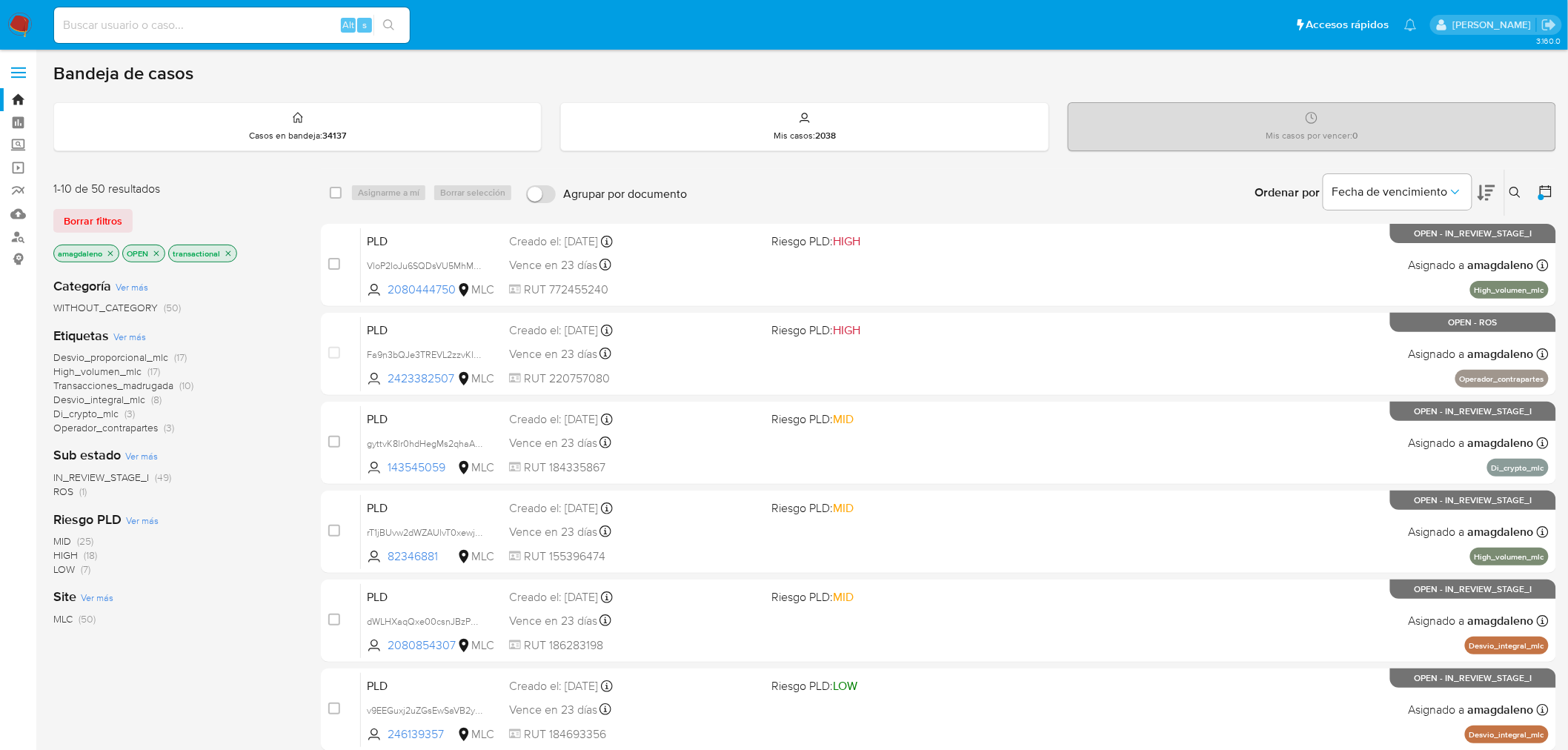
click at [137, 430] on span "Operador_contrapartes" at bounding box center [105, 427] width 104 height 15
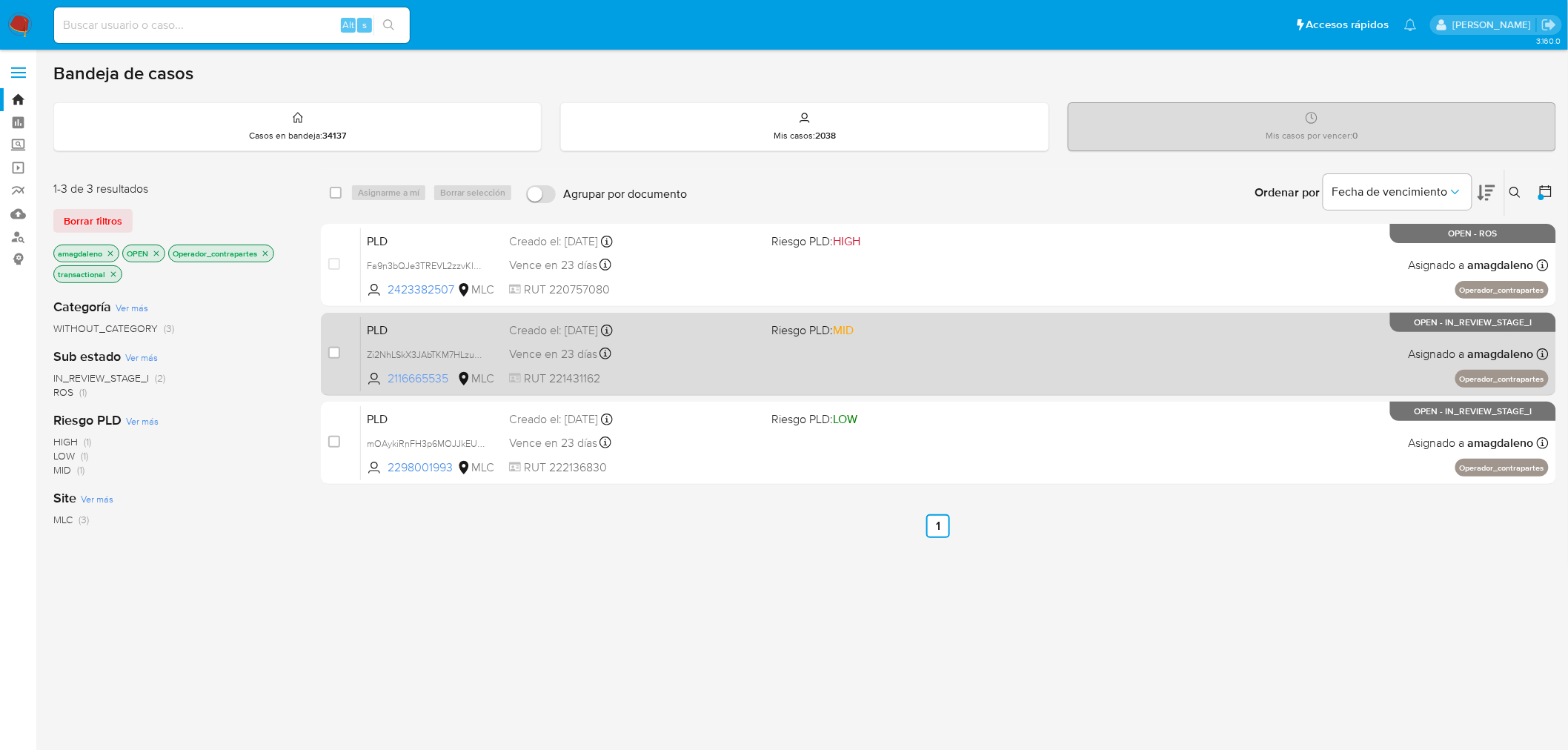
click at [410, 376] on span "2116665535" at bounding box center [421, 378] width 67 height 17
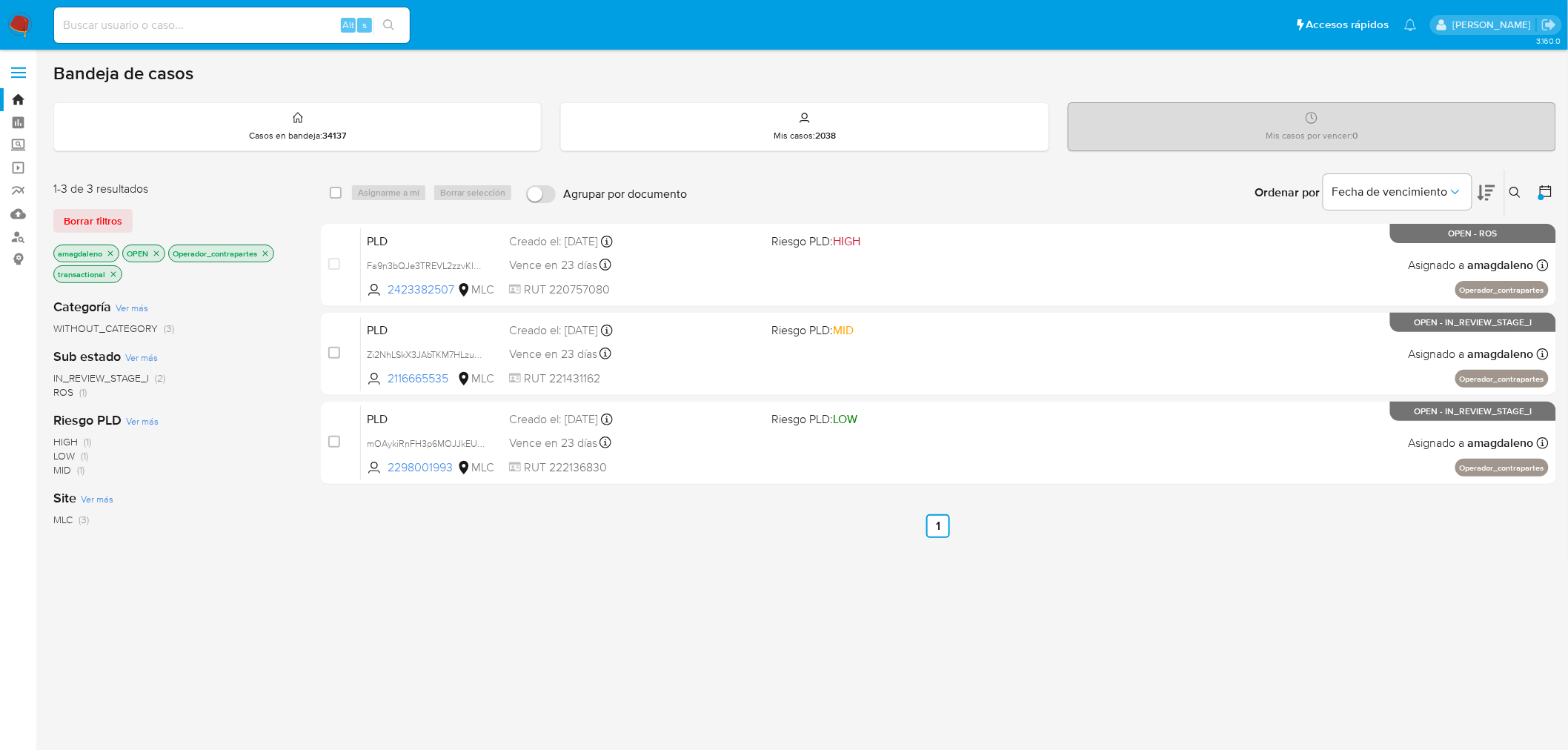
click at [270, 254] on icon "close-filter" at bounding box center [265, 253] width 9 height 9
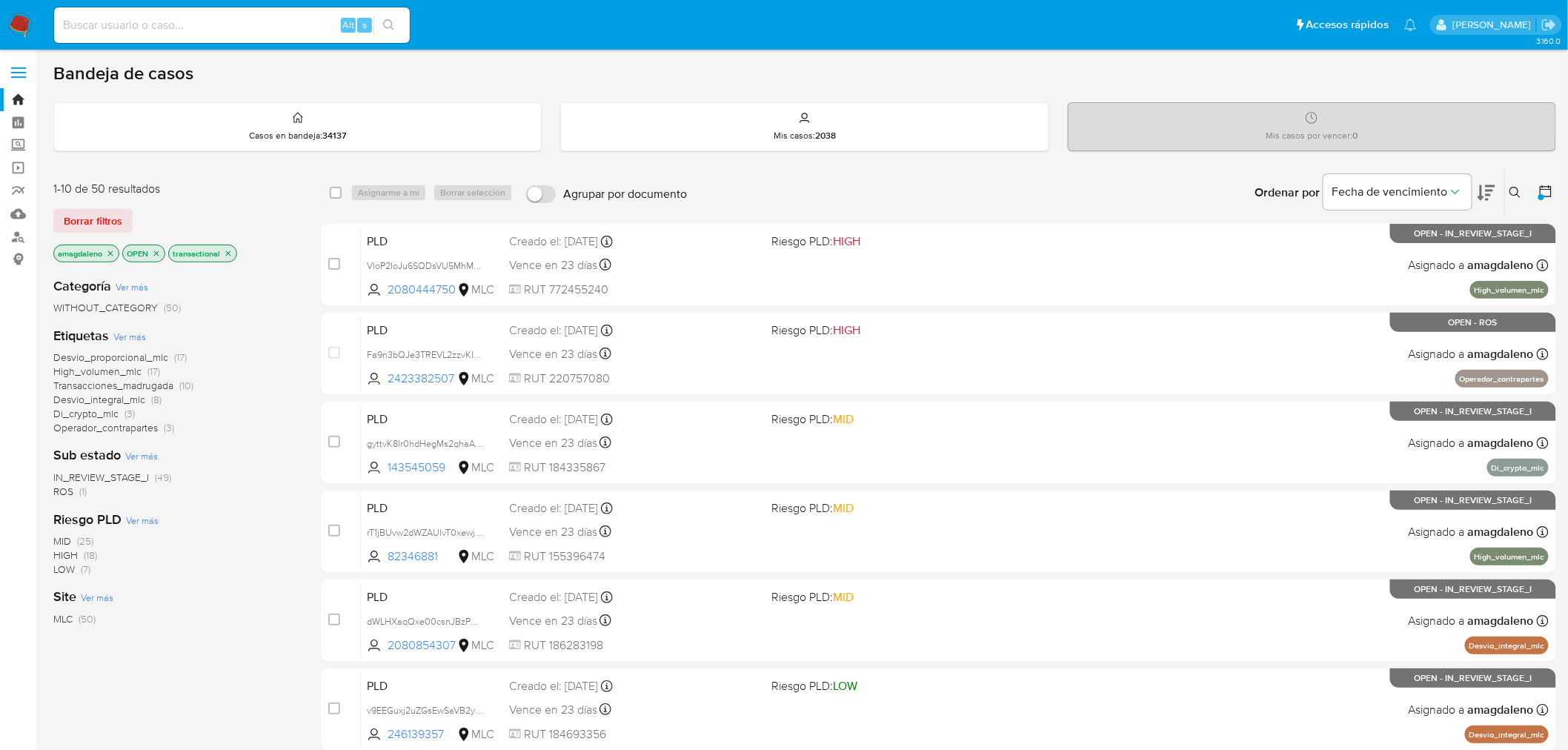
click at [126, 397] on span "Desvio_integral_mlc" at bounding box center [99, 399] width 92 height 15
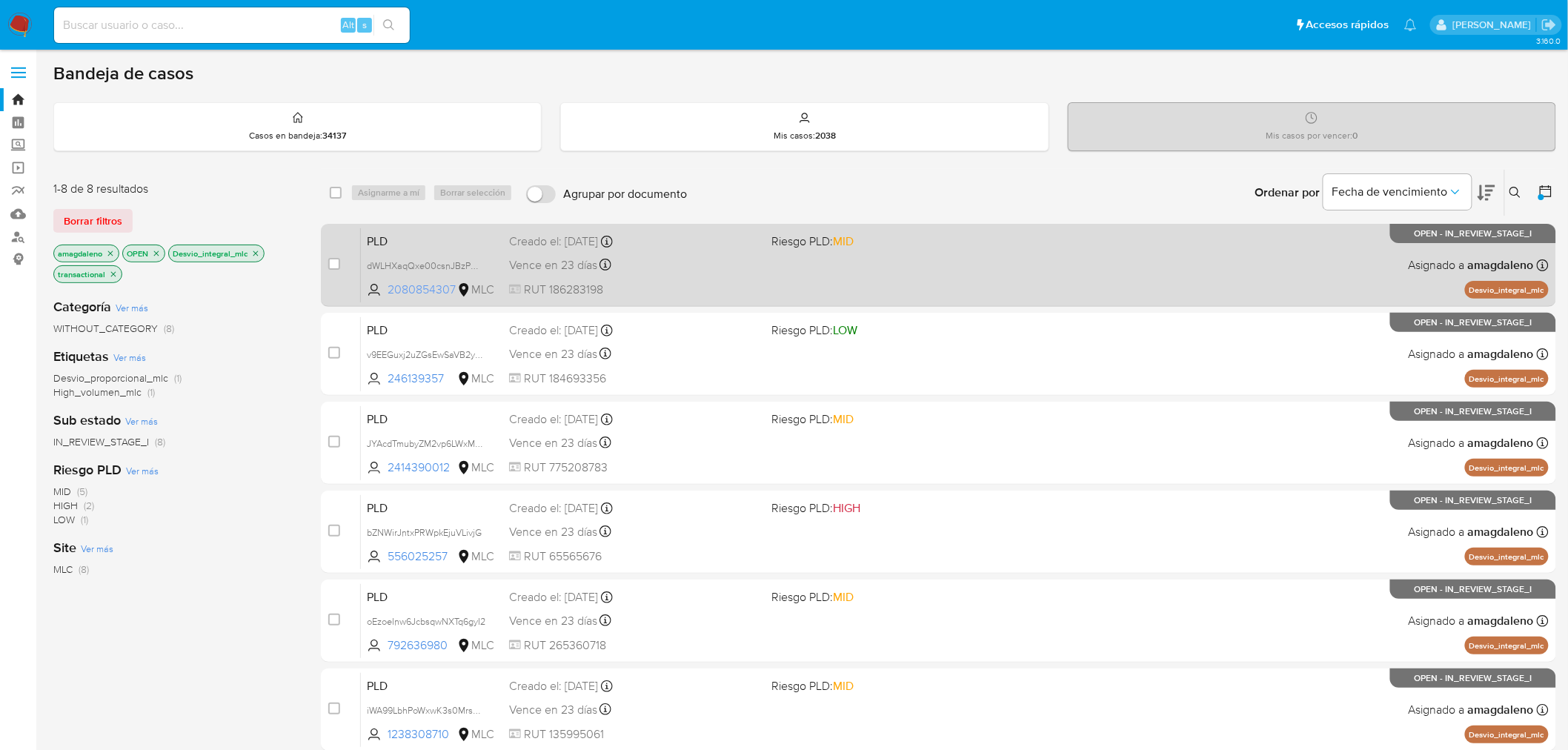
click at [420, 294] on span "2080854307" at bounding box center [421, 290] width 67 height 17
click at [640, 257] on div "Vence en 23 días Vence el 10/10/2025 16:10:07" at bounding box center [634, 265] width 251 height 20
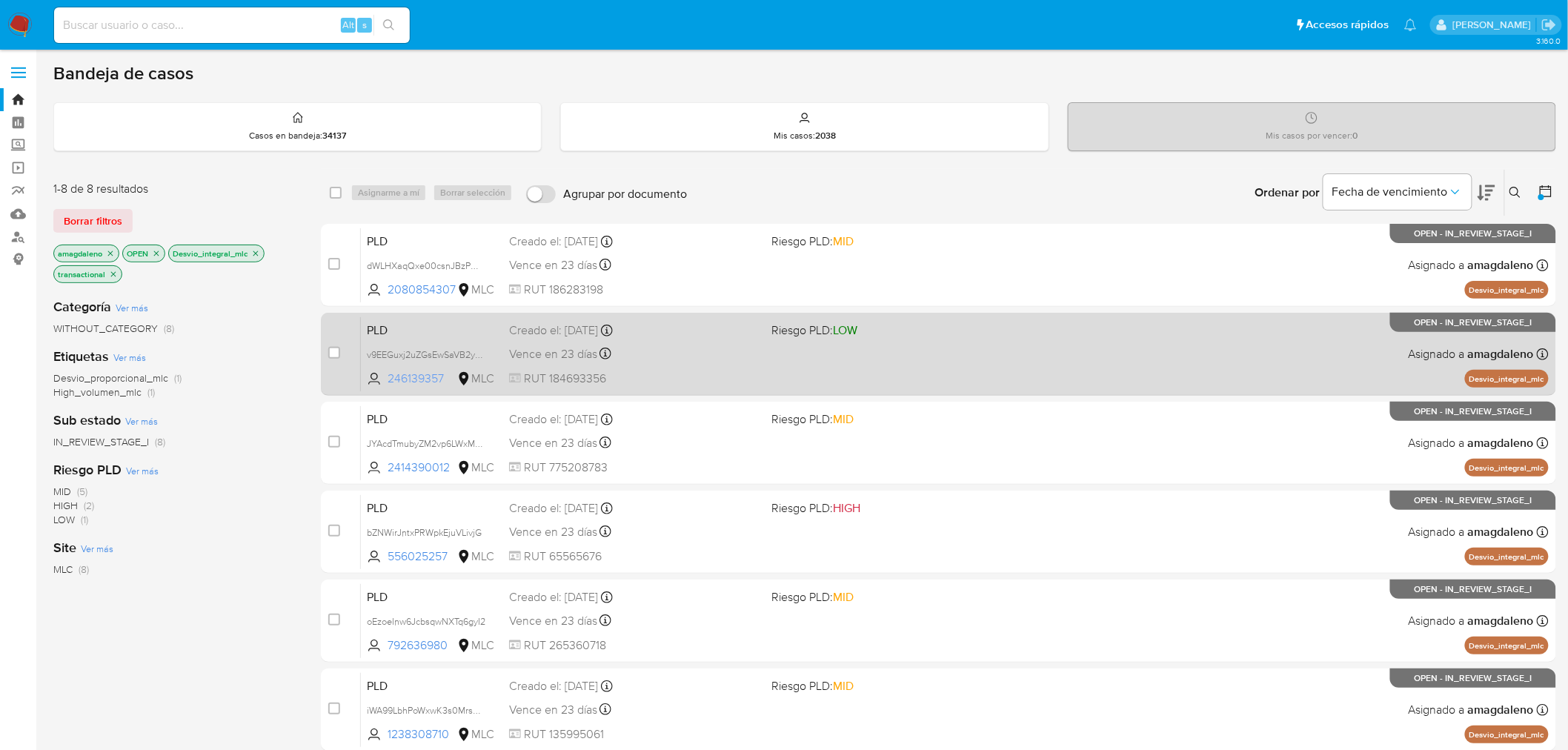
click at [400, 379] on span "246139357" at bounding box center [421, 378] width 67 height 17
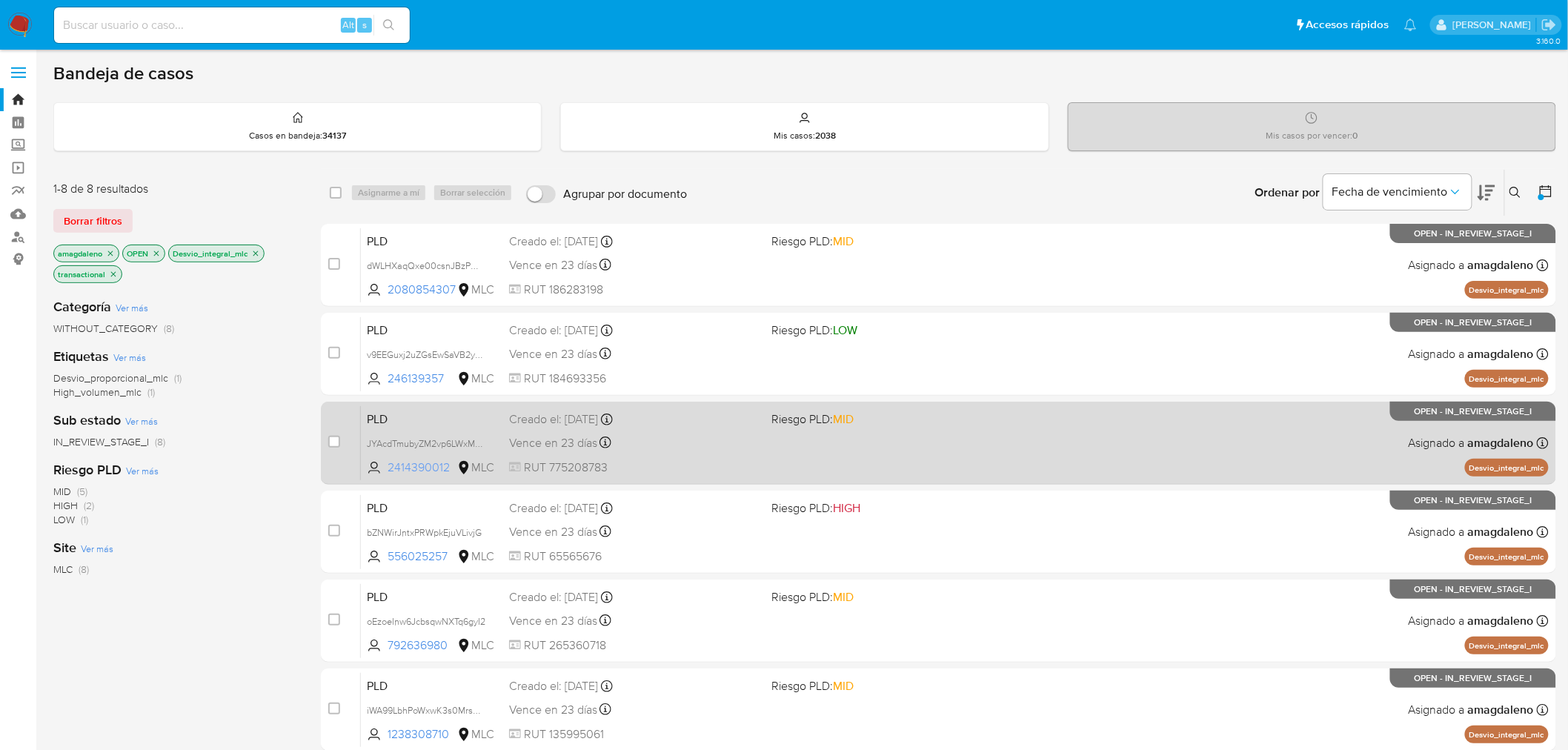
click at [427, 462] on span "2414390012" at bounding box center [421, 468] width 67 height 17
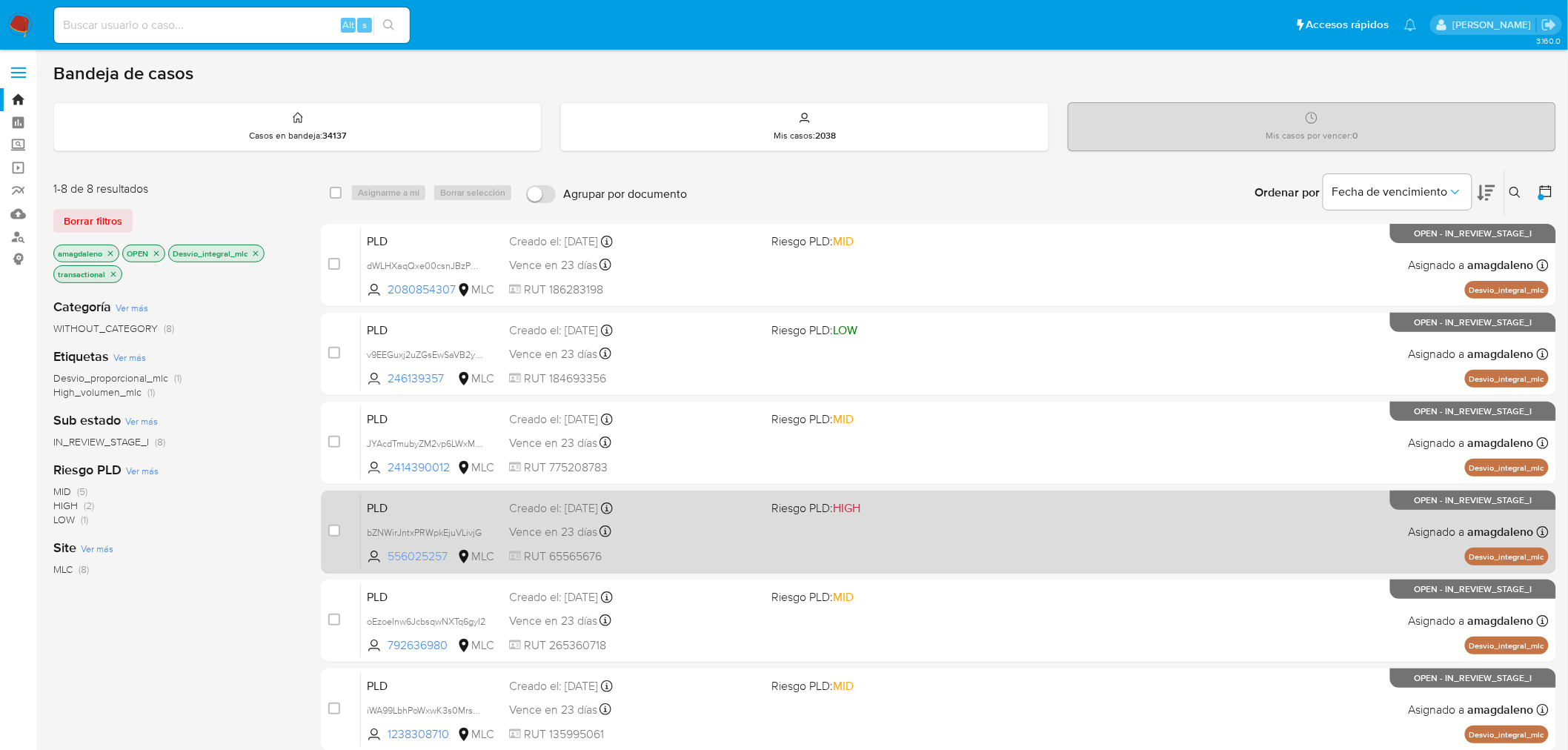
click at [410, 554] on span "556025257" at bounding box center [421, 556] width 67 height 17
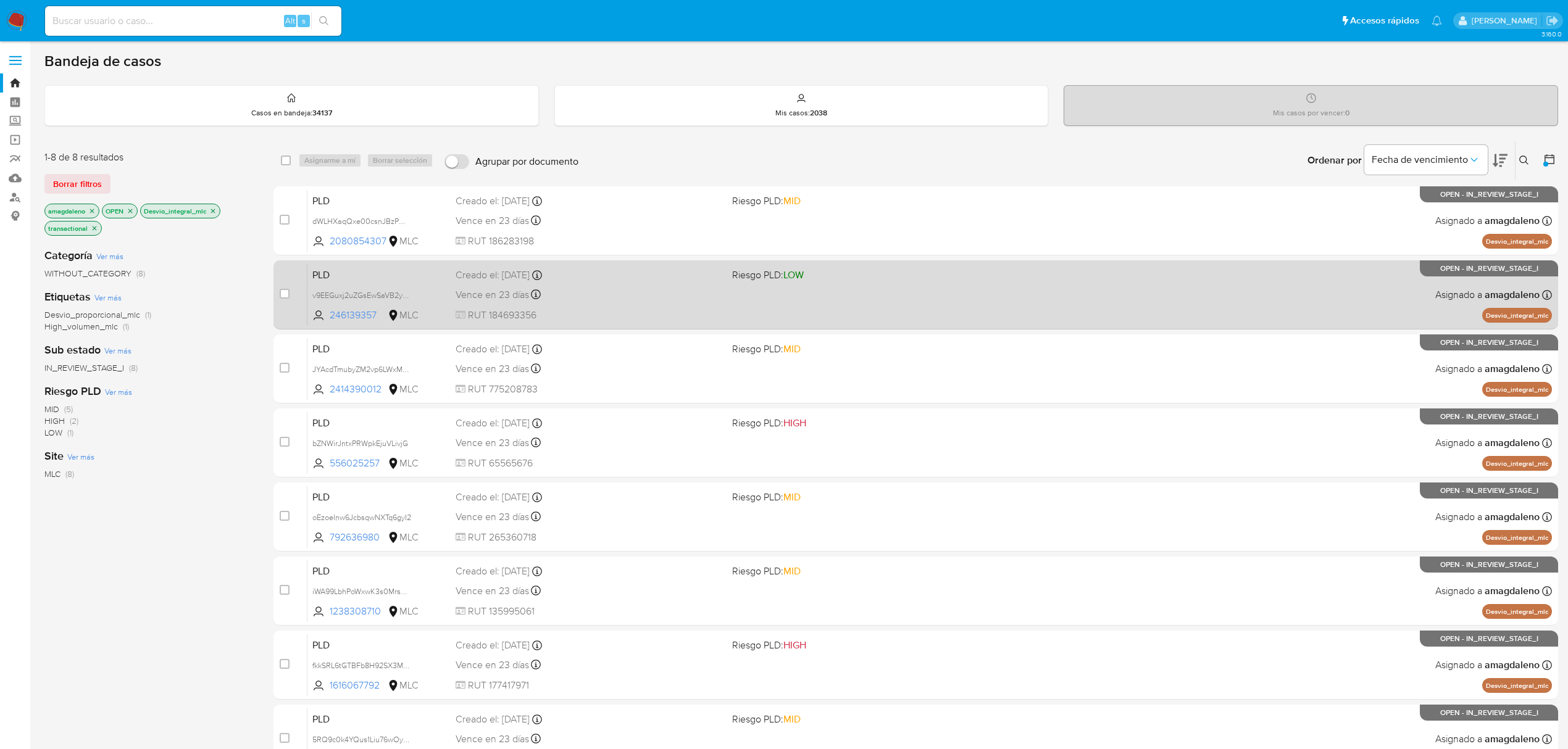
click at [657, 294] on div "Vence en 23 días Vence el 10/10/2025 16:10:07" at bounding box center [588, 294] width 267 height 17
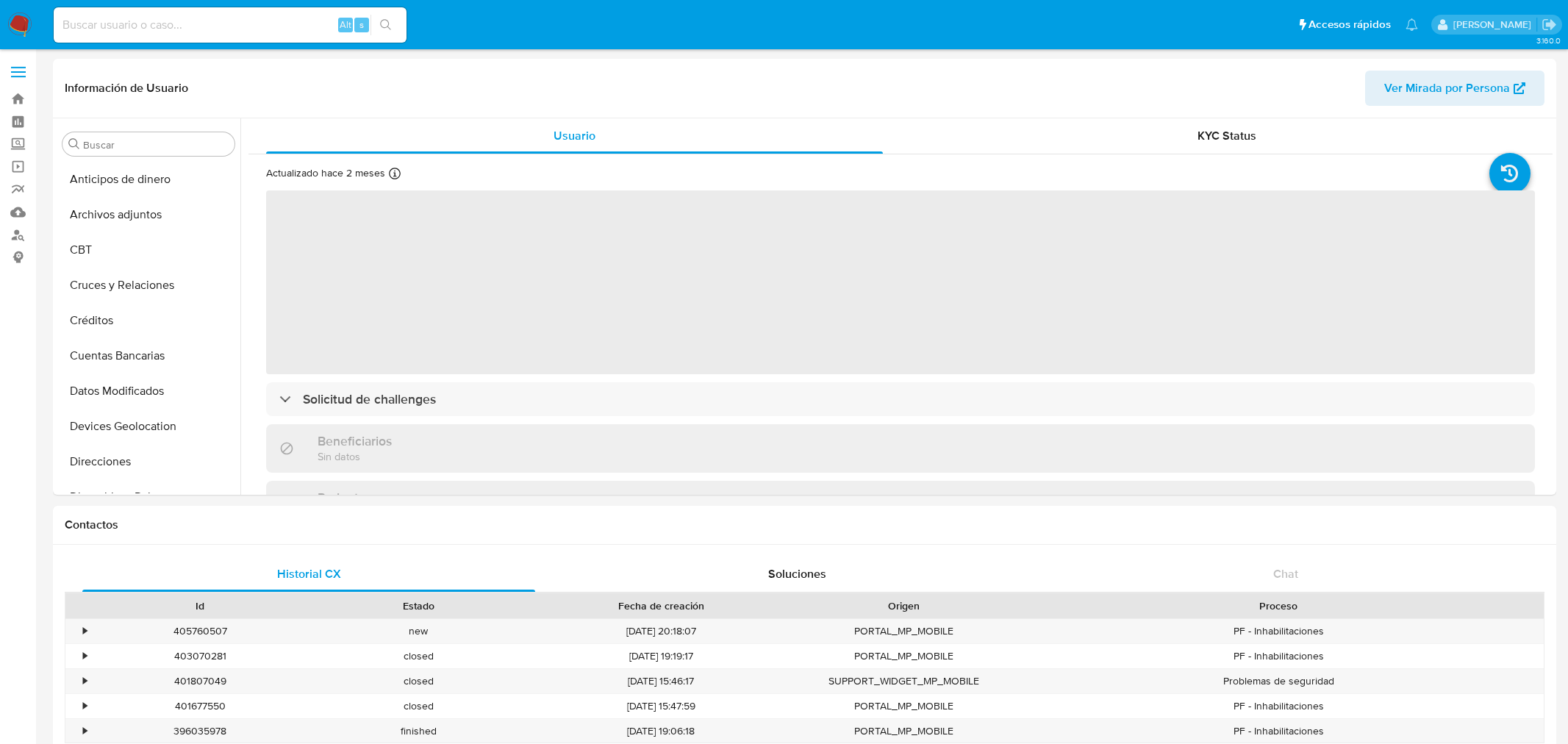
select select "10"
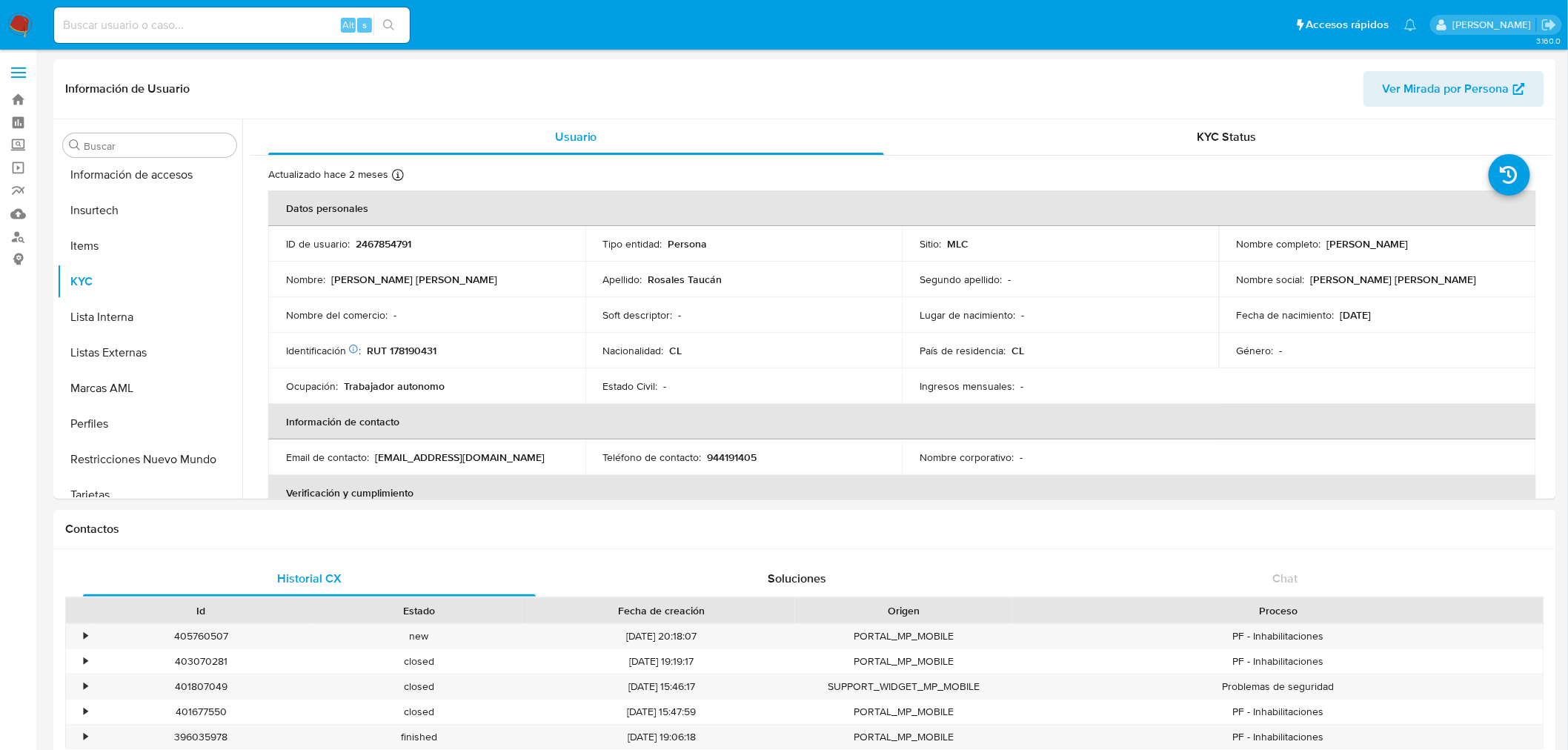
scroll to position [625, 0]
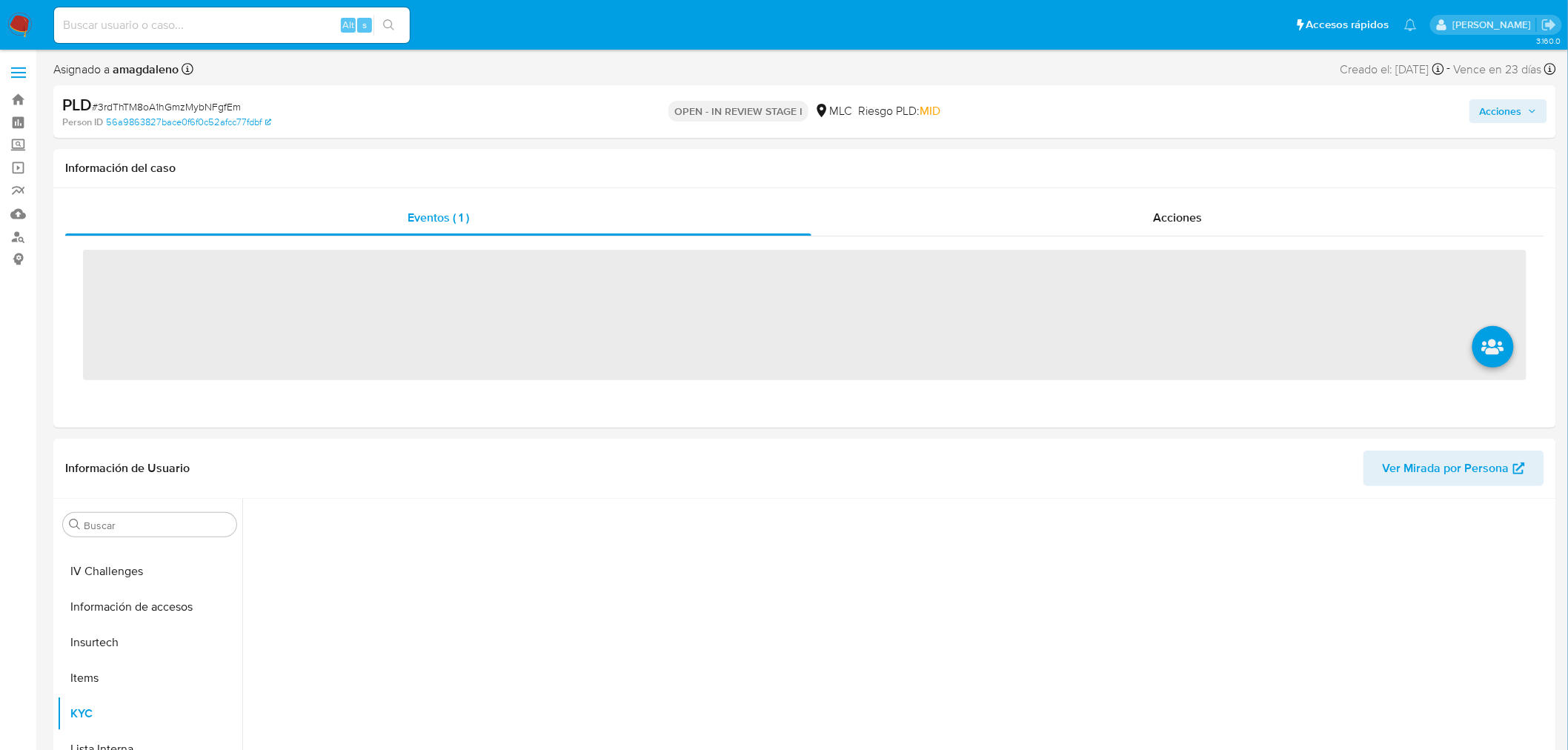
scroll to position [625, 0]
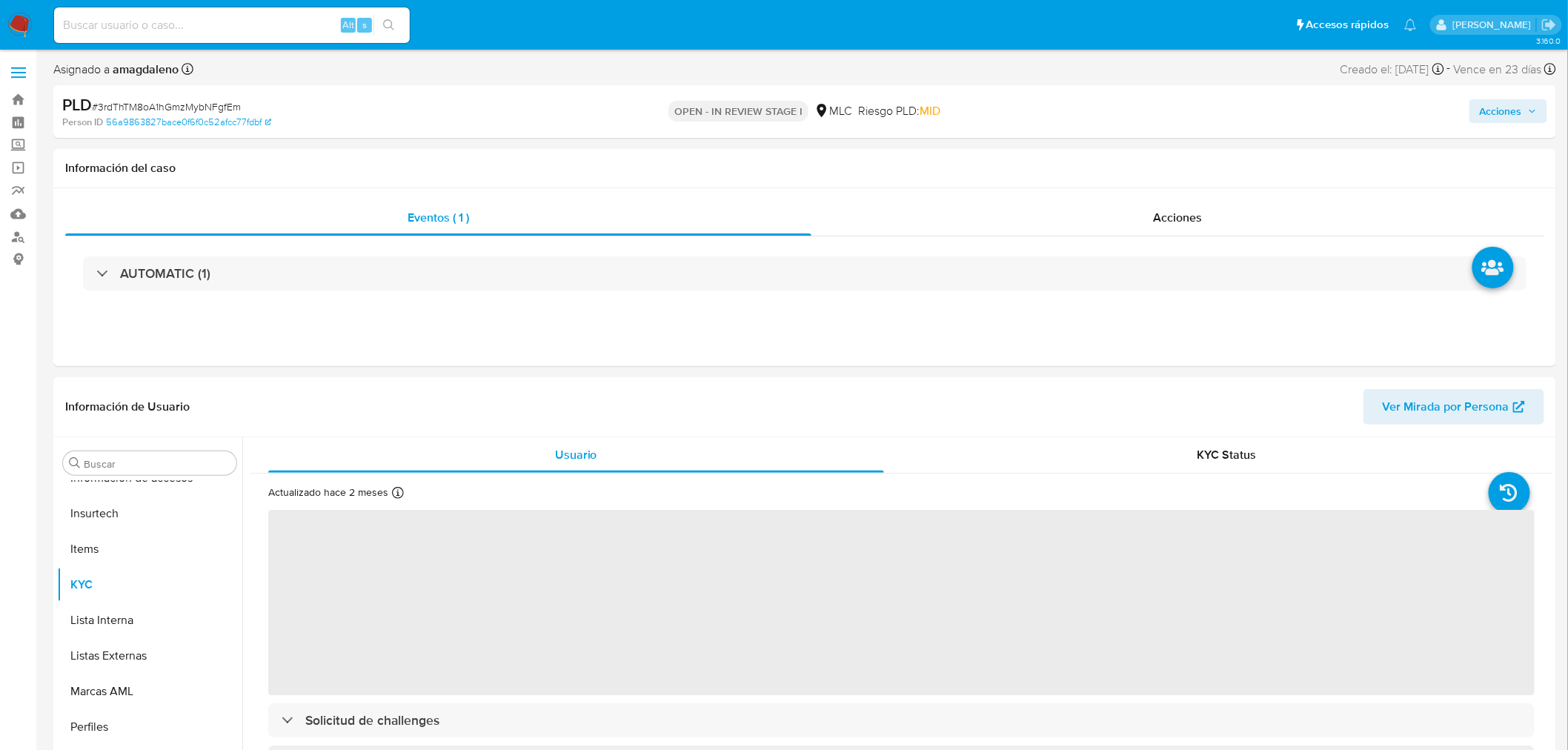
select select "10"
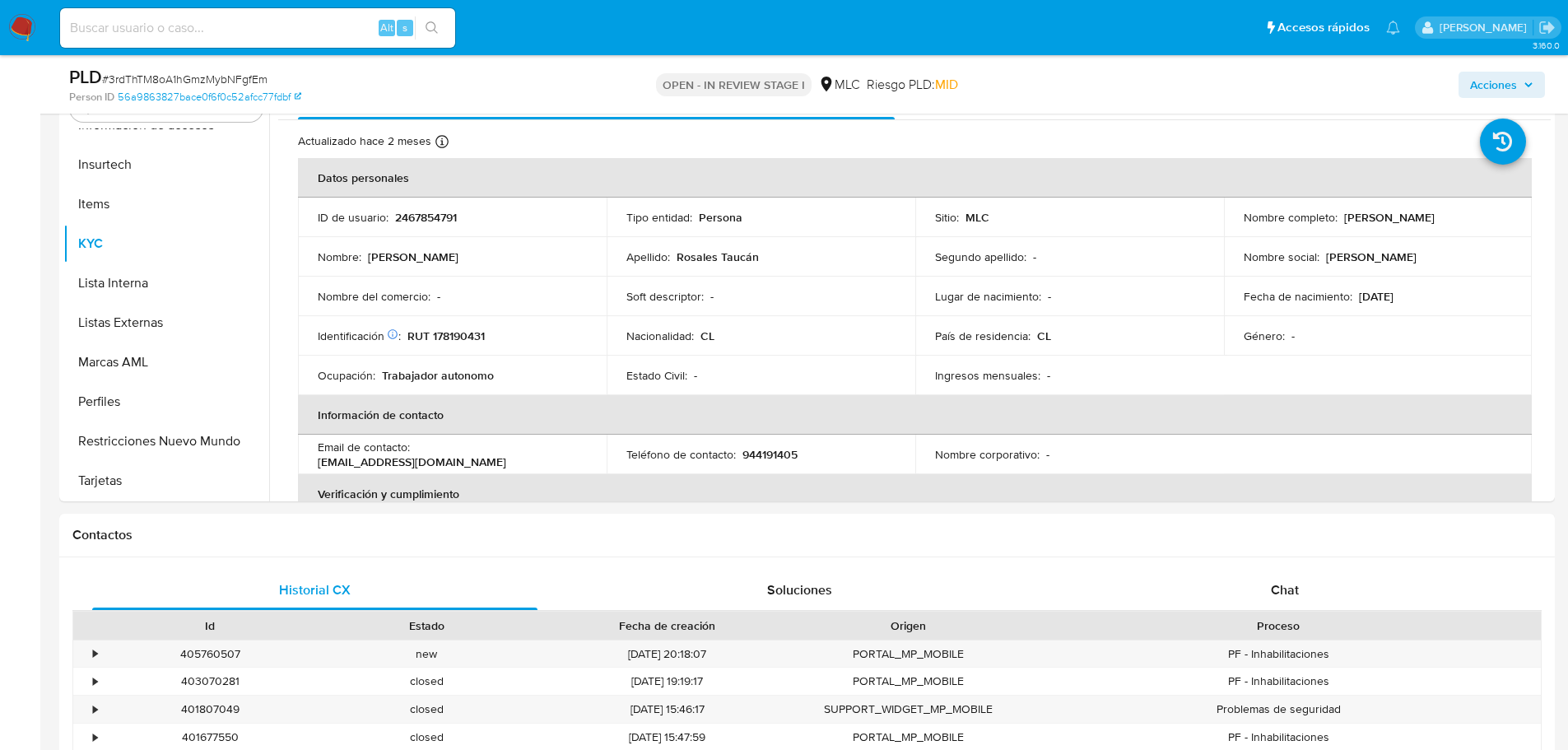
scroll to position [351, 0]
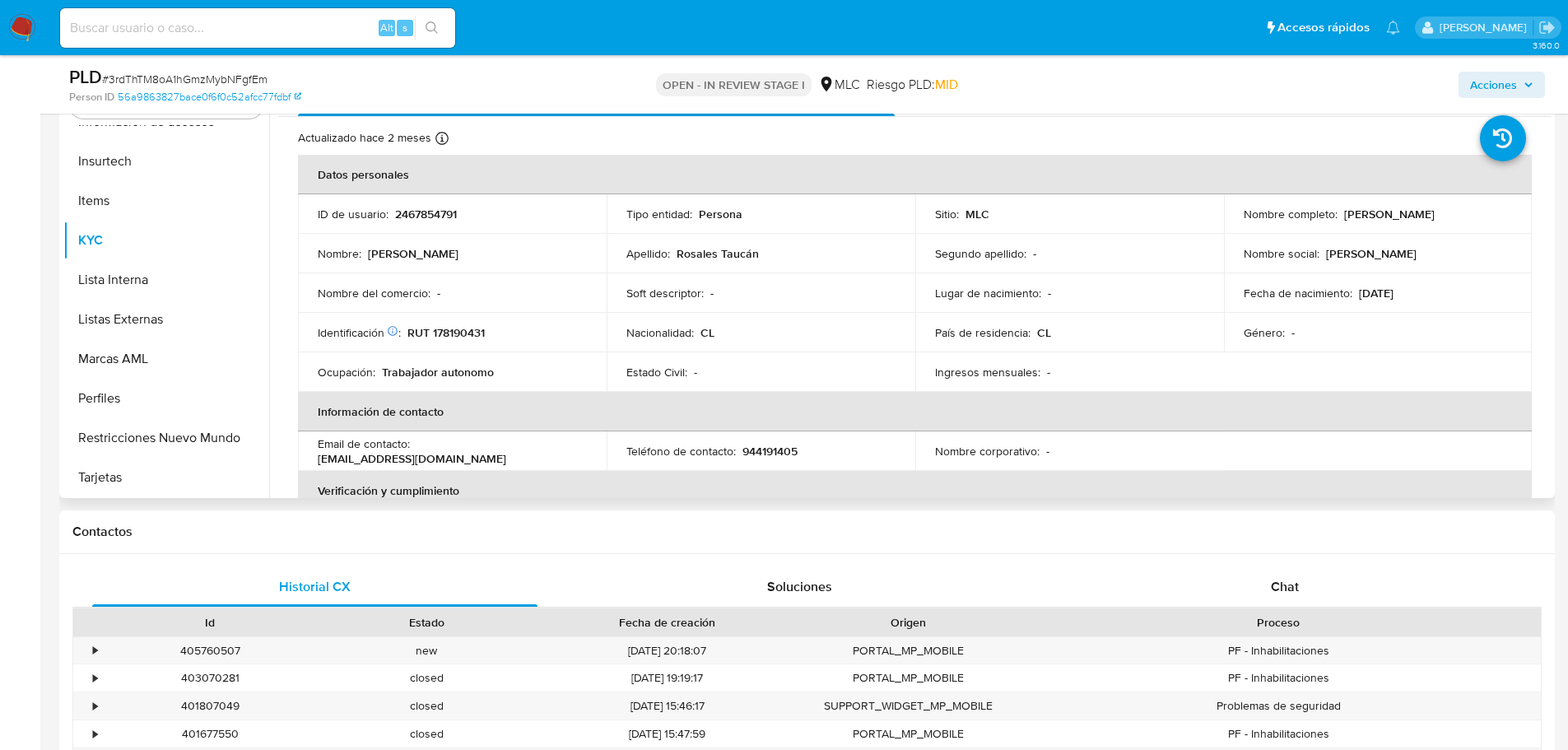
click at [481, 334] on p "RUT 178190431" at bounding box center [446, 333] width 77 height 15
click at [481, 333] on p "RUT 178190431" at bounding box center [446, 333] width 77 height 15
copy p "178190431"
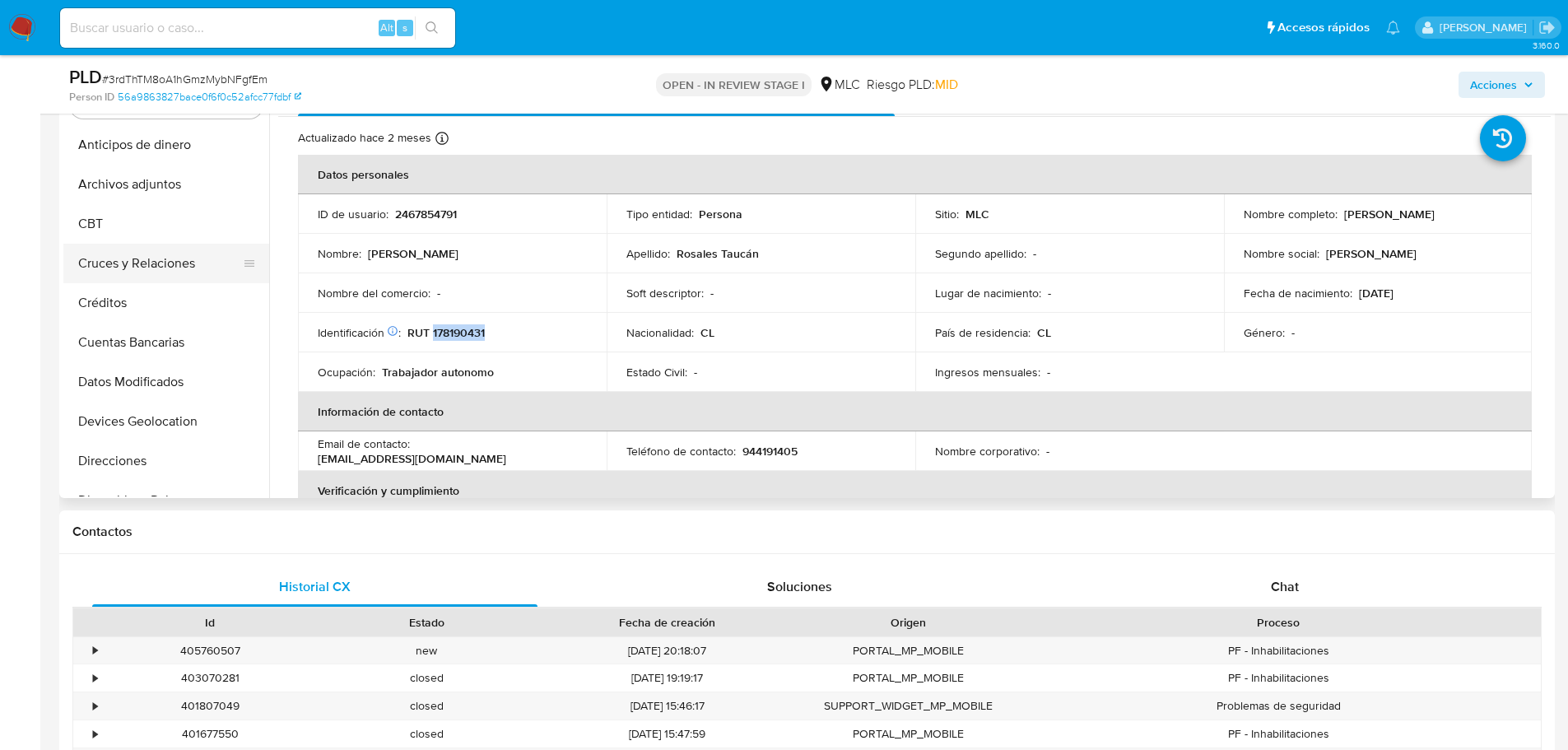
click at [131, 267] on button "Cruces y Relaciones" at bounding box center [159, 263] width 192 height 40
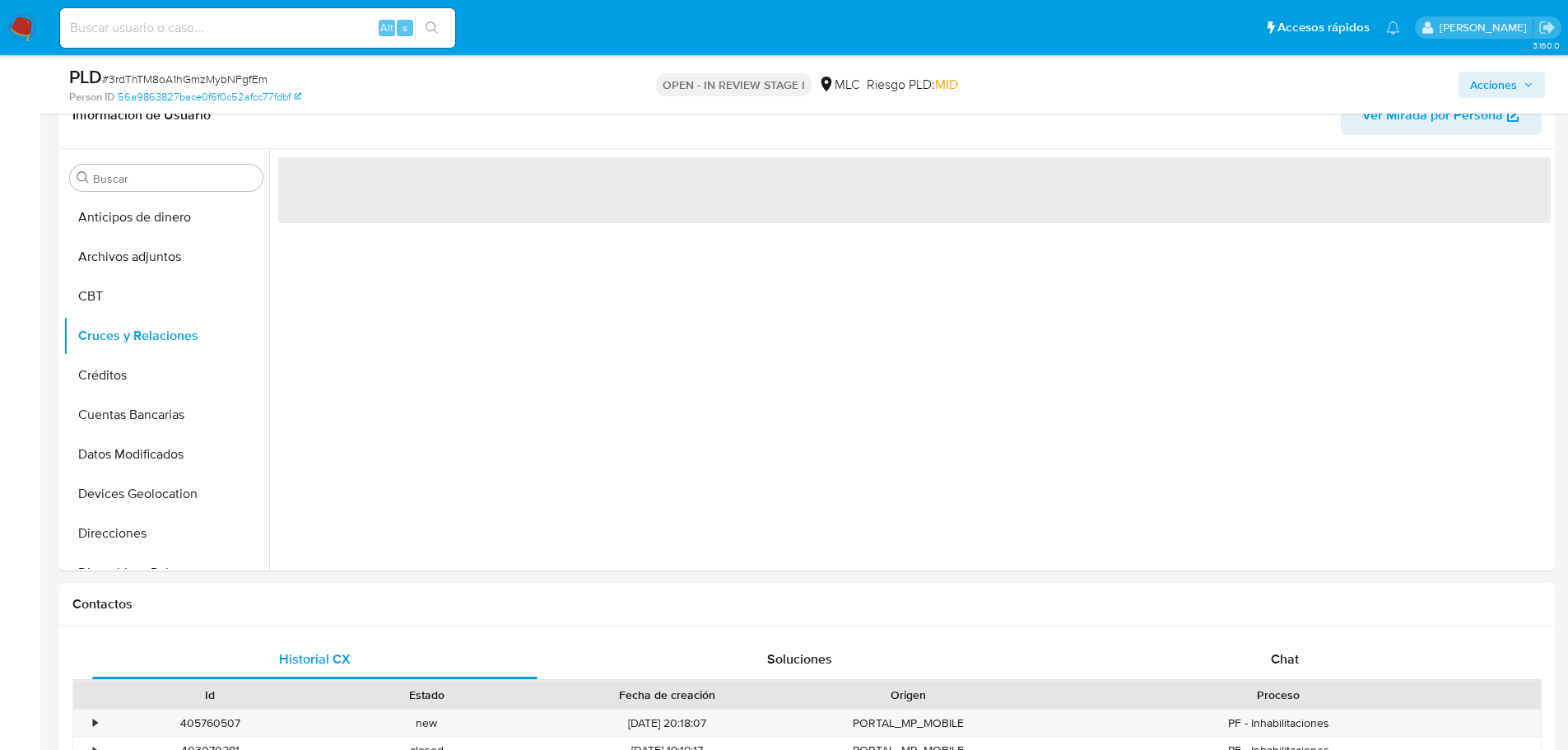
scroll to position [275, 0]
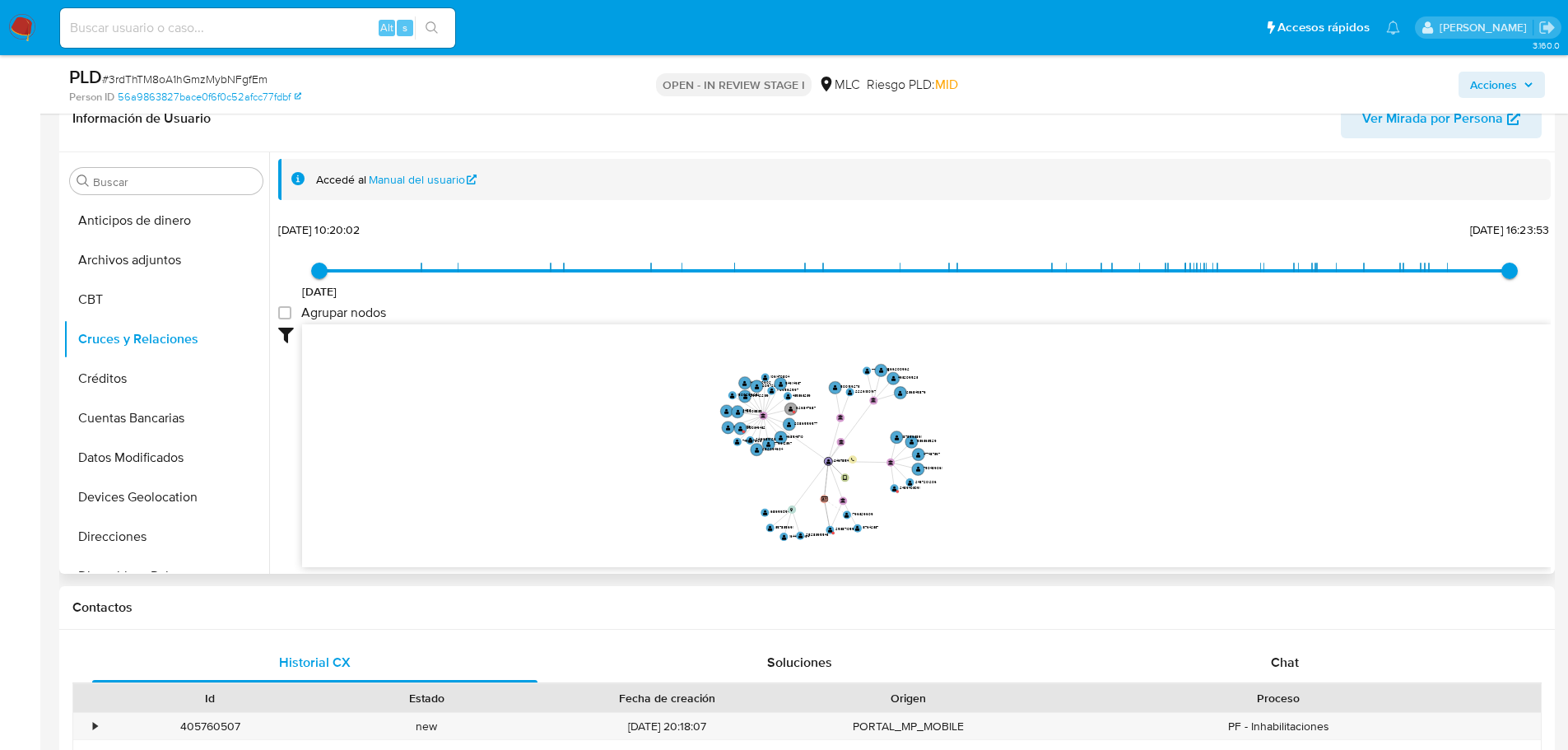
drag, startPoint x: 853, startPoint y: 401, endPoint x: 792, endPoint y: 437, distance: 70.8
click at [792, 437] on icon "user-2467854791  2467854791 device-683b4f3e319d2f20086a0d45  user-2538710557 …" at bounding box center [926, 444] width 1249 height 239
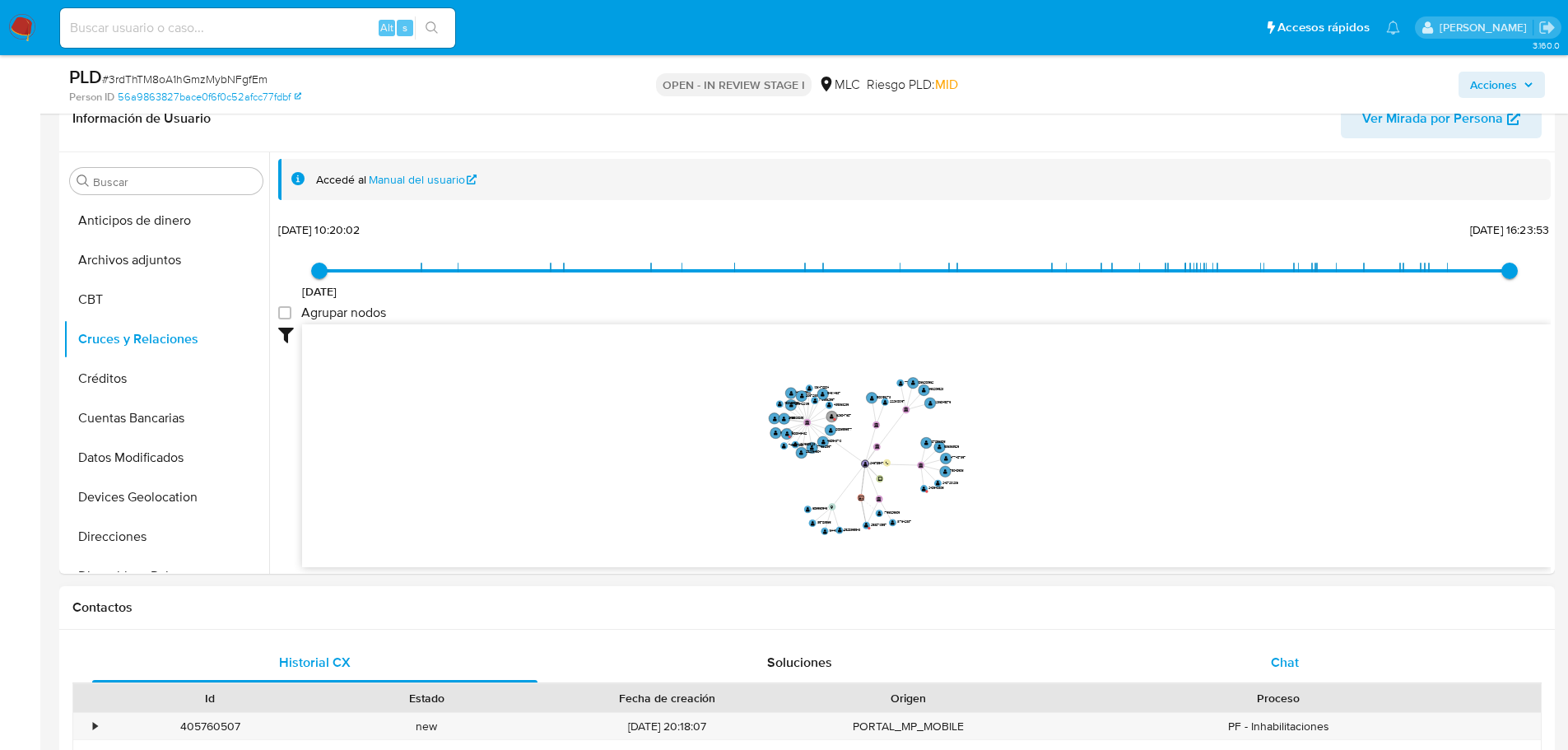
click at [1286, 652] on div "Chat" at bounding box center [1284, 663] width 445 height 40
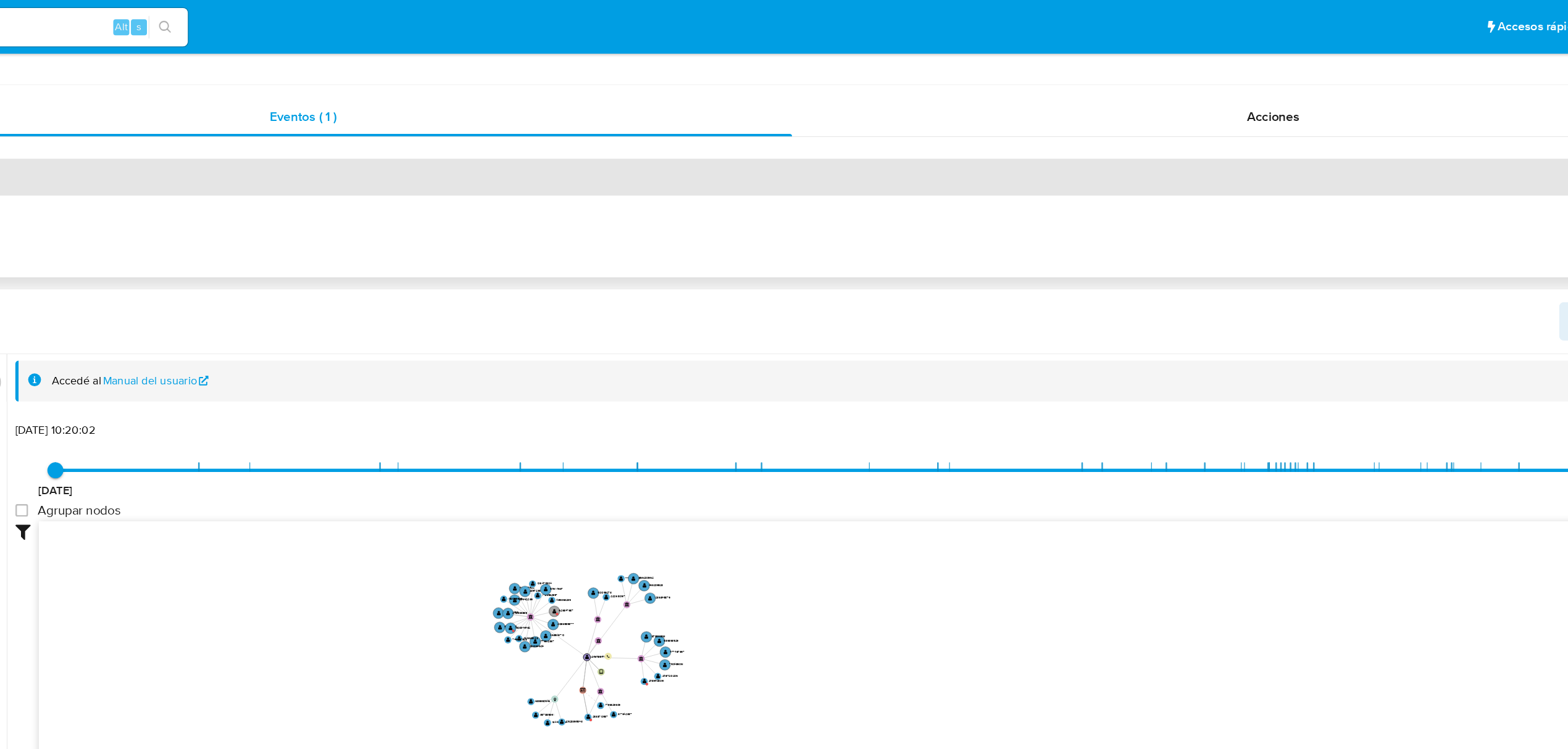
scroll to position [0, 0]
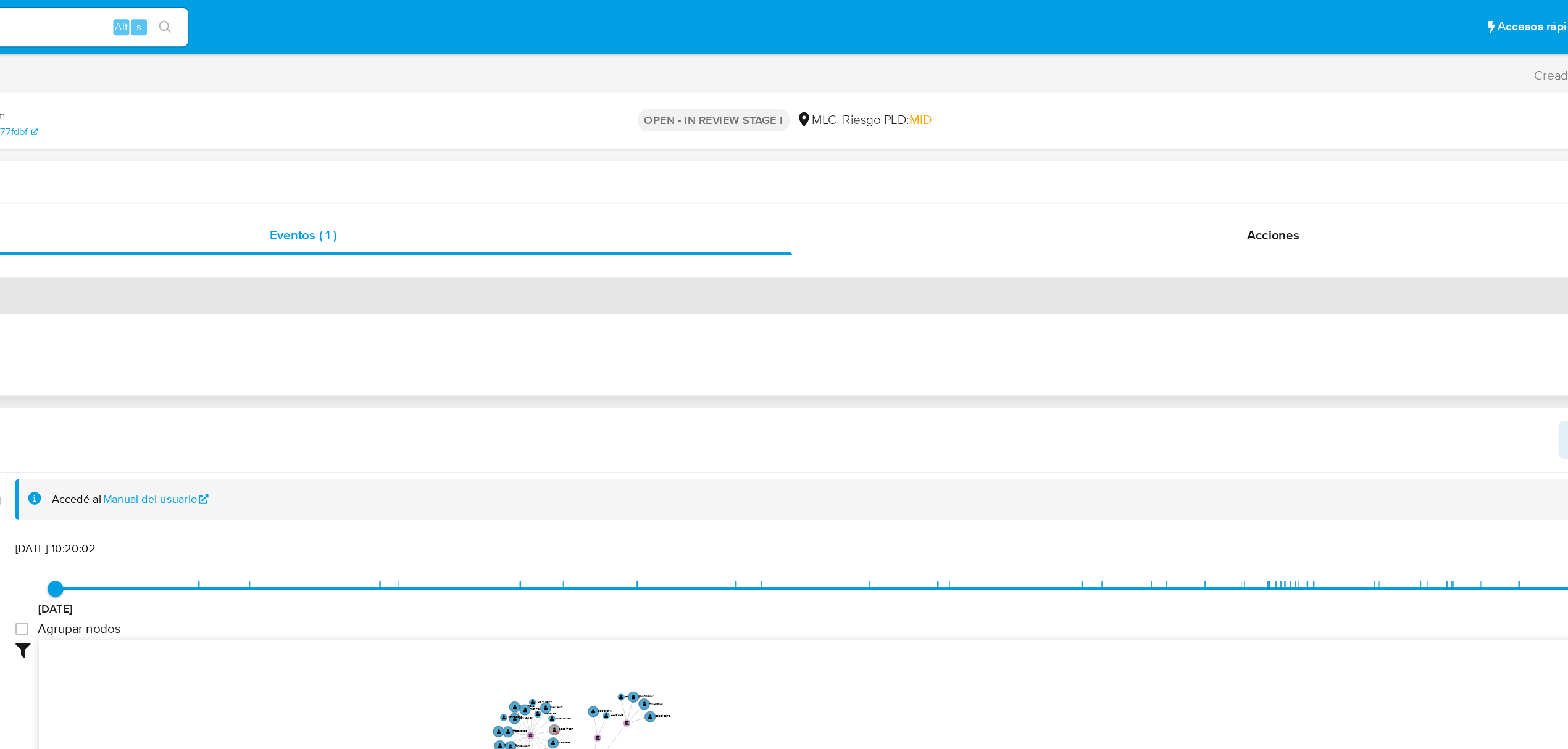
click at [489, 220] on div "AUTOMATIC (1)" at bounding box center [801, 228] width 1465 height 28
